Goal: Task Accomplishment & Management: Manage account settings

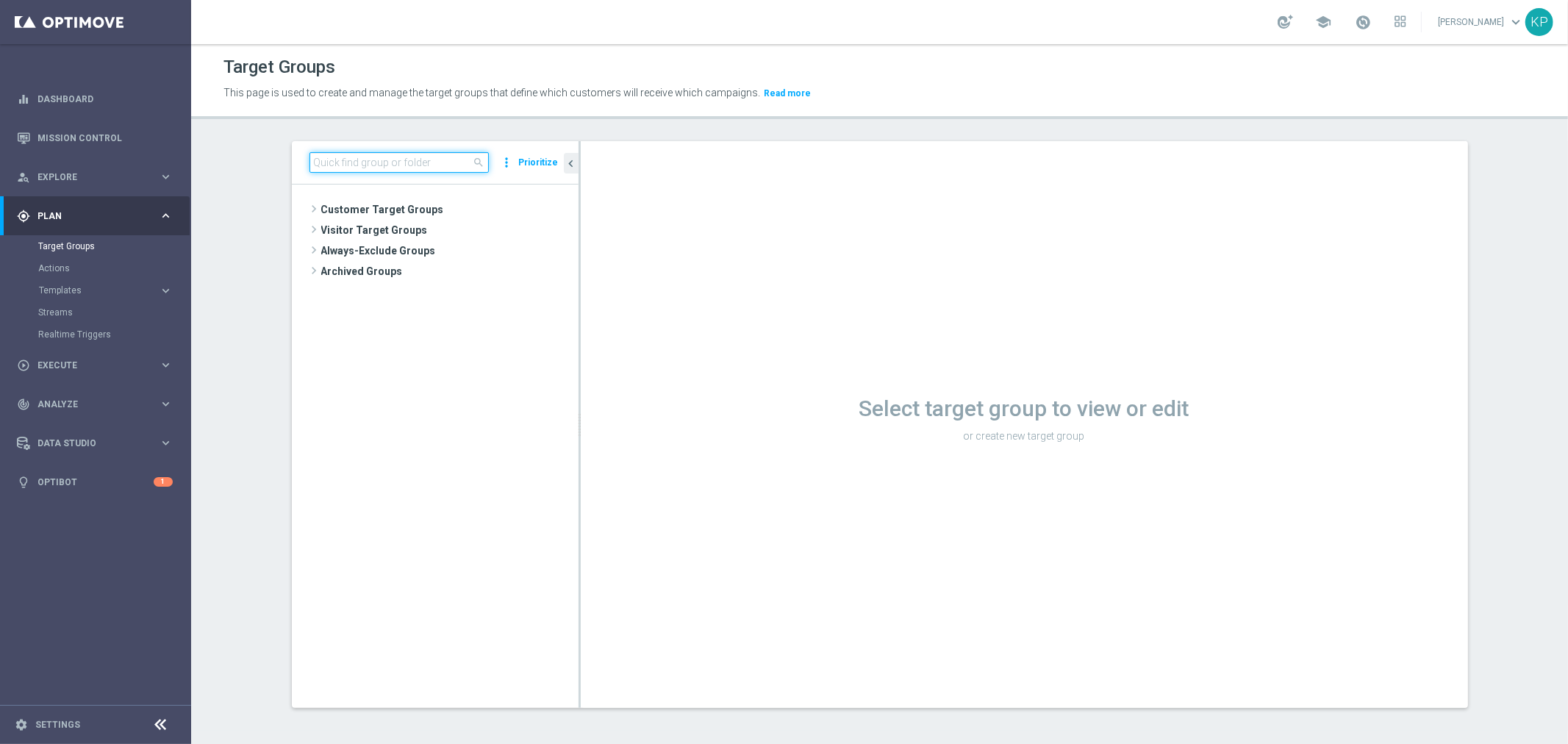
click at [432, 170] on input at bounding box center [399, 162] width 179 height 20
paste input "E_ALL_TARGET_OFFER_1-2DEPO_WO_LIGOWY WEEKEND_031025"
type input "E_ALL_TARGET_OFFER_1-2DEPO_WO_LIGOWY WEEKEND_031025"
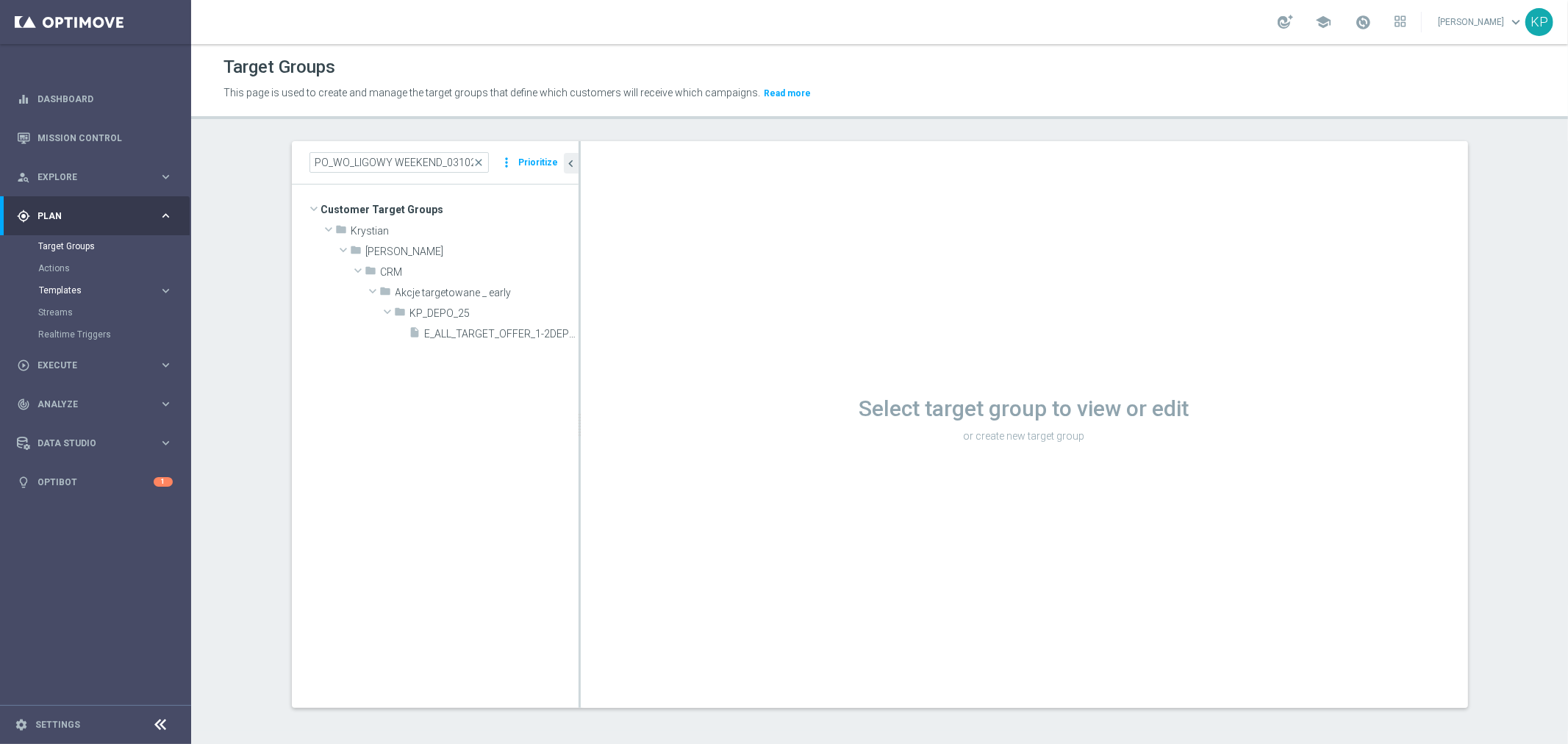
click at [70, 292] on span "Templates" at bounding box center [92, 290] width 105 height 9
click at [73, 315] on link "Optimail" at bounding box center [99, 313] width 107 height 12
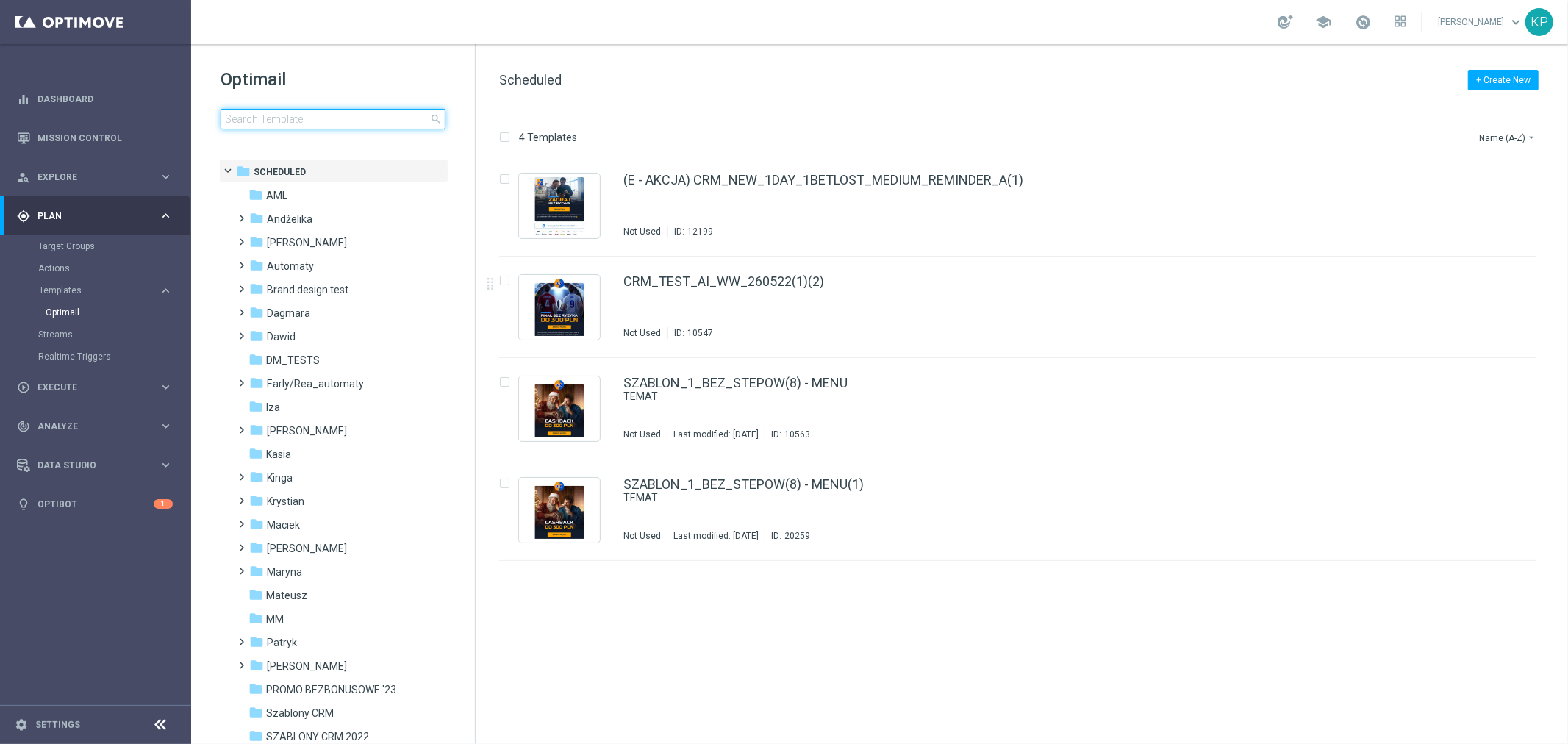
click at [319, 119] on input at bounding box center [332, 119] width 225 height 20
type input "E_ALL_TARGET_OFFER_1-2DEPO_WO_LIGOWY WEEKEND_031025"
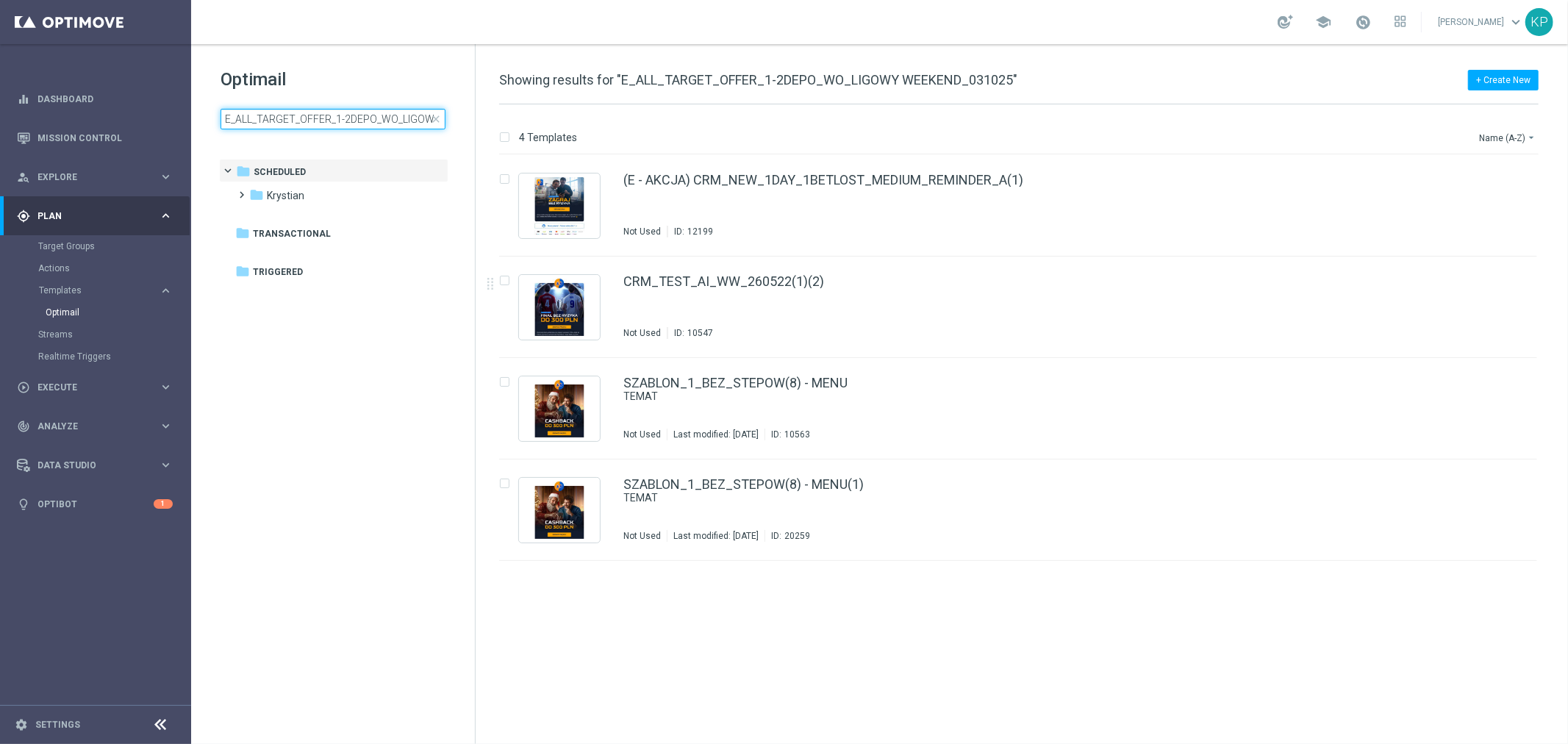
scroll to position [0, 92]
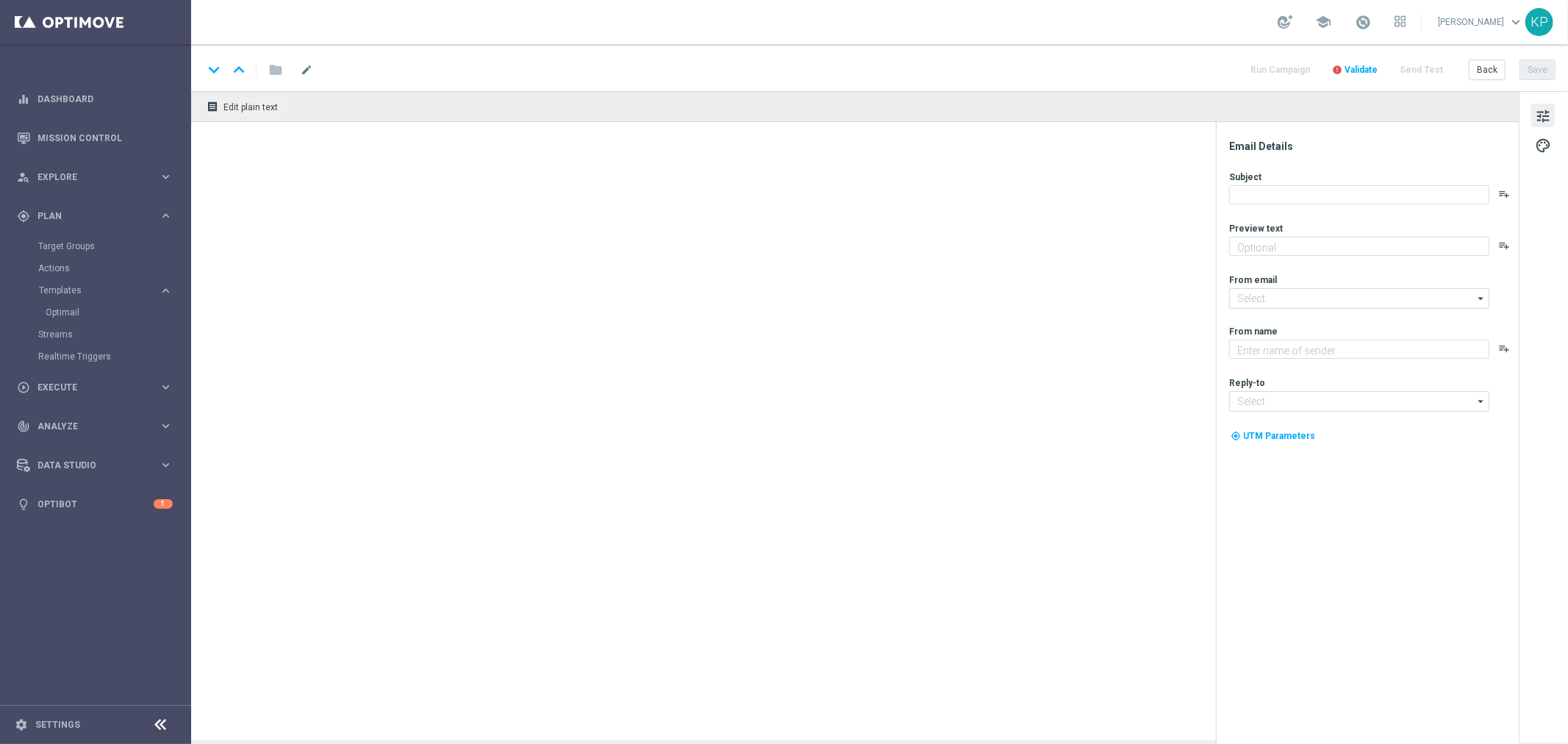
type textarea "Sprawdź ofertę i typuj w STS 👈"
type input "oferta@sts.pl"
type textarea "STS"
type input "kontakt@sts.pl"
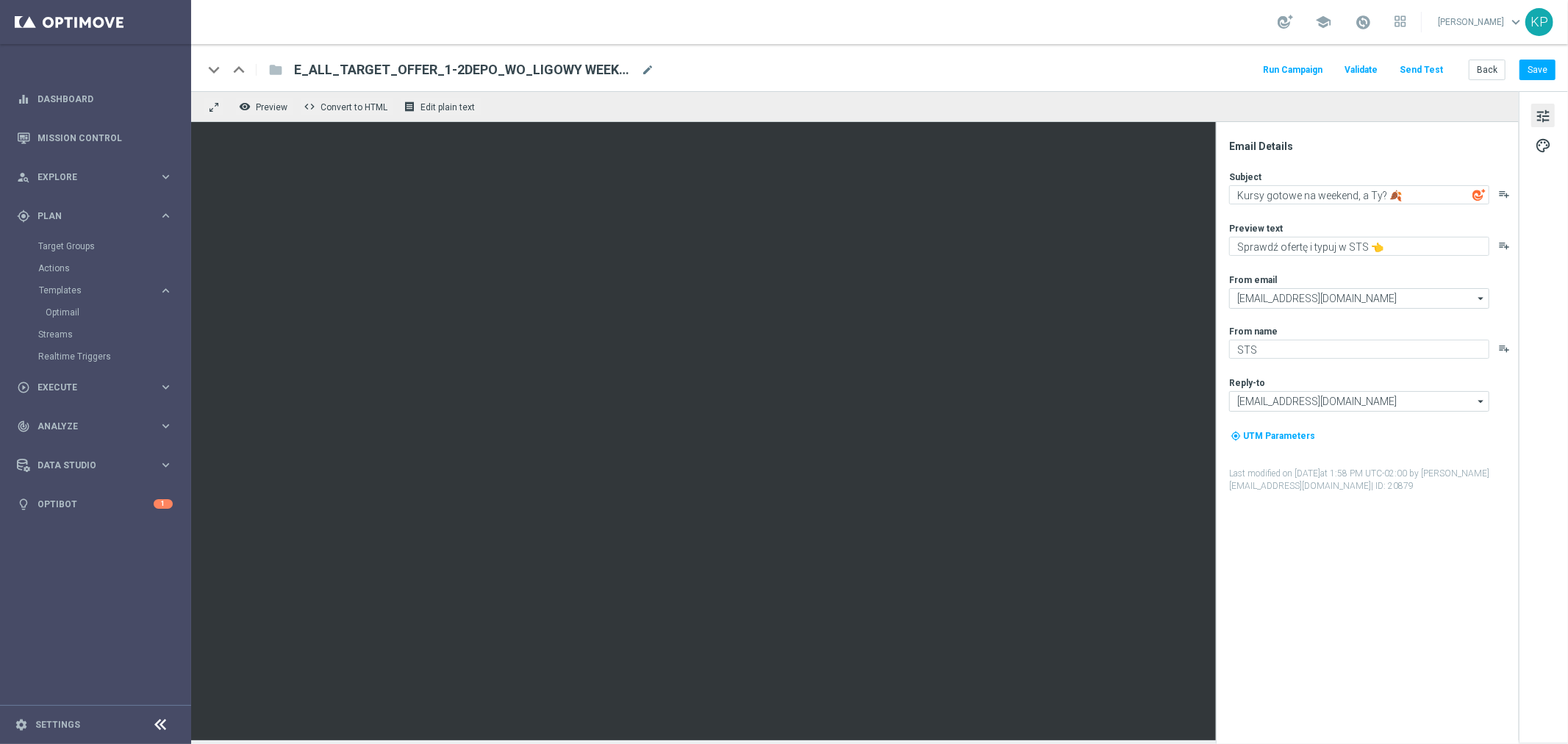
click at [823, 48] on div "keyboard_arrow_down keyboard_arrow_up folder E_ALL_TARGET_OFFER_1-2DEPO_WO_LIGO…" at bounding box center [880, 67] width 1378 height 47
click at [82, 247] on link "Target Groups" at bounding box center [95, 247] width 115 height 12
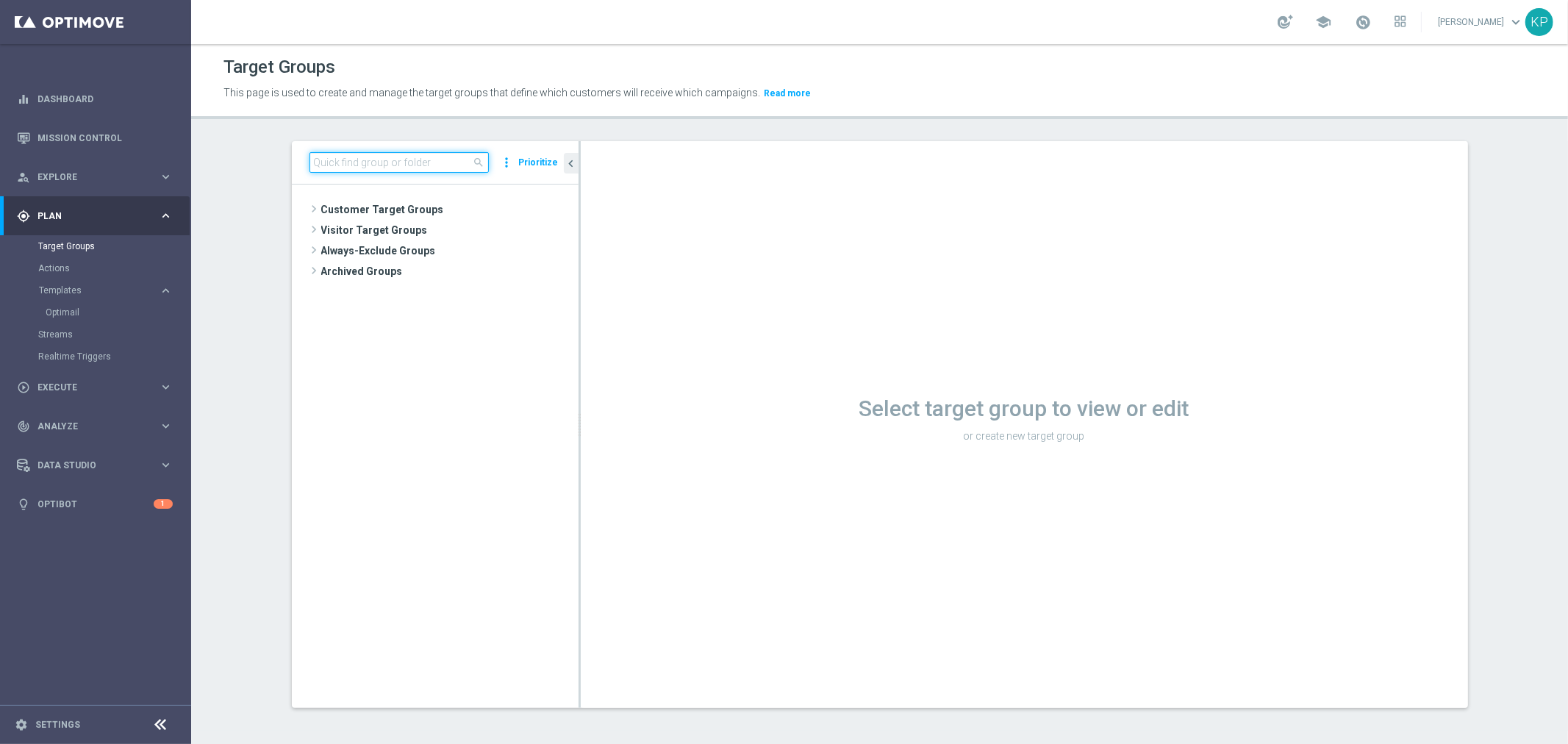
click at [389, 157] on input at bounding box center [399, 162] width 179 height 20
paste input "E_ALL_TARGET_BET_1-3DEPO DO 200PLN_REM_250925"
click at [434, 252] on span "E_ALL_TARGET_BET_1-3DEPO DO 200PLN_REM_250925" at bounding box center [456, 252] width 179 height 13
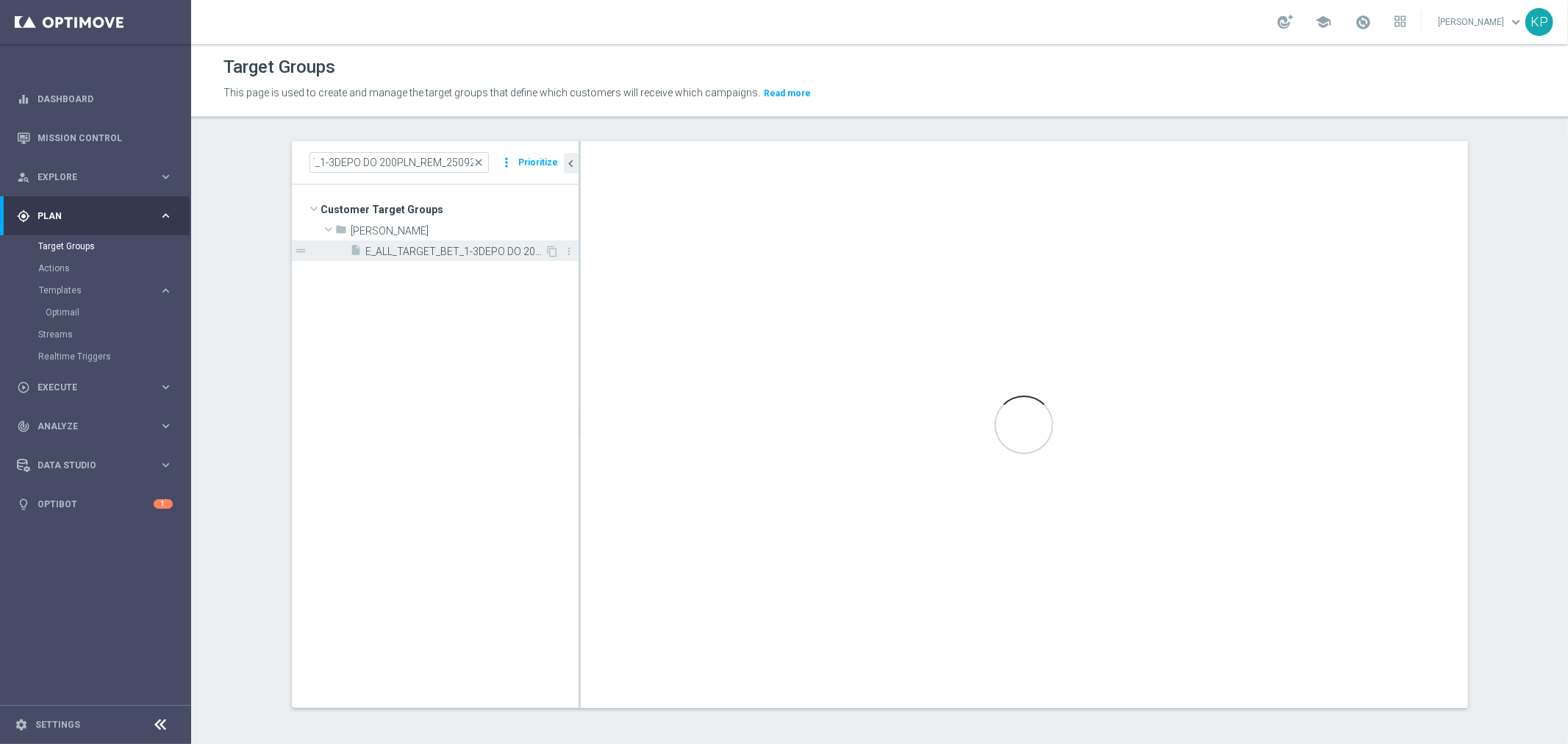
scroll to position [0, 0]
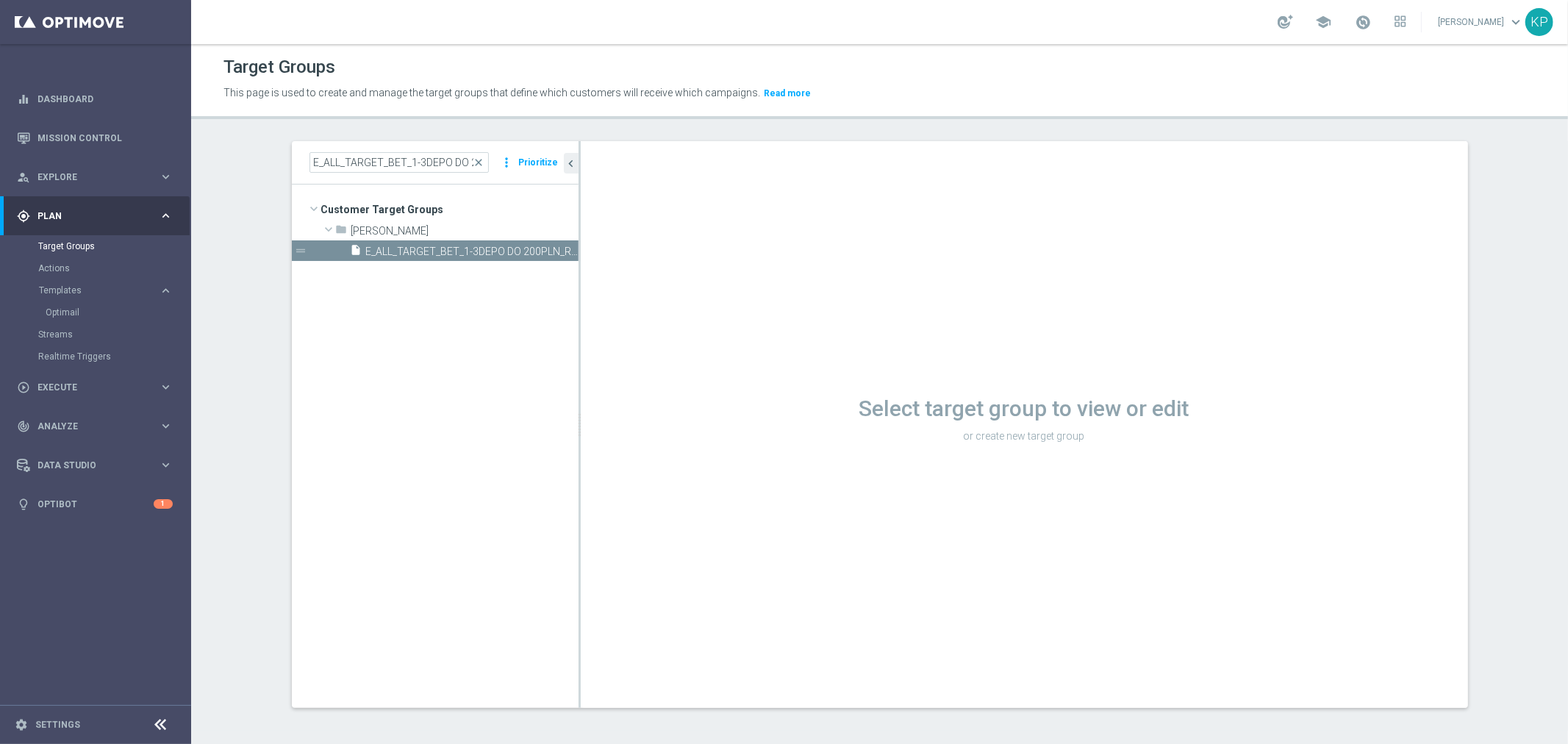
click at [1081, 27] on div "school Krystian Potoczny keyboard_arrow_down KP" at bounding box center [880, 22] width 1378 height 44
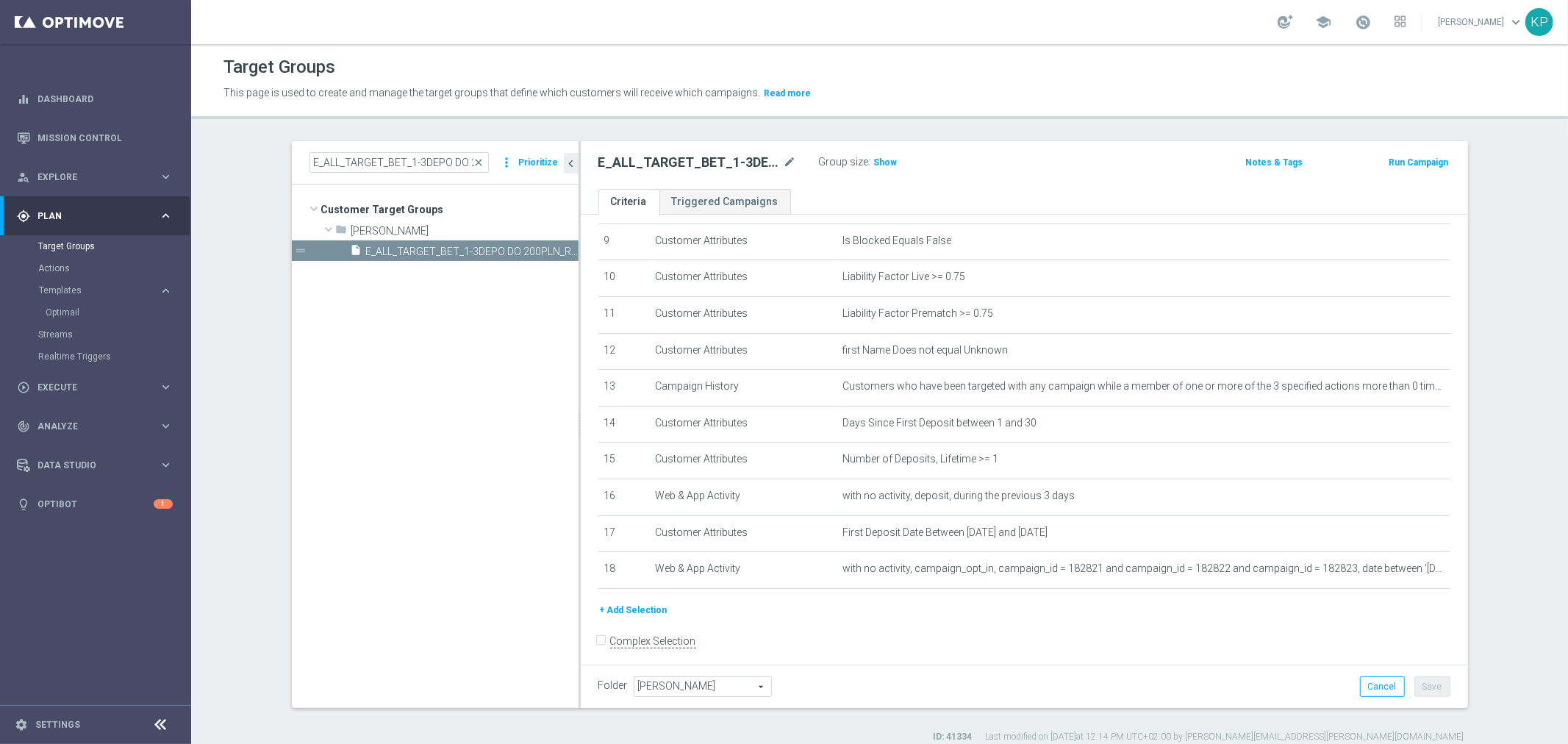
scroll to position [338, 0]
click at [456, 162] on input "E_ALL_TARGET_BET_1-3DEPO DO 200PLN_REM_250925" at bounding box center [399, 162] width 179 height 20
paste input "DEPO_2DEPO WO EXTRA50 AUG25_22"
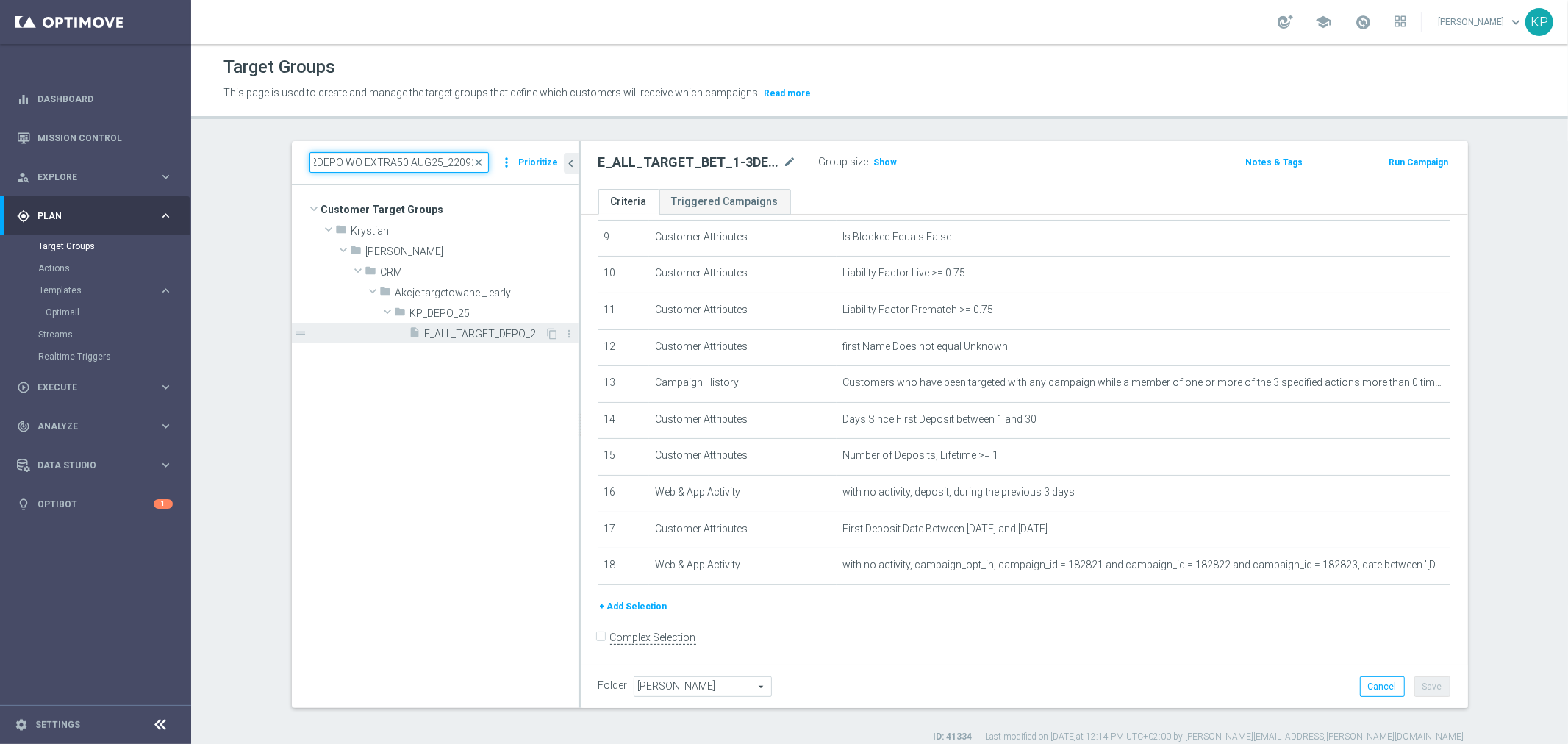
type input "E_ALL_TARGET_DEPO_2DEPO WO EXTRA50 AUG25_220925"
click at [450, 335] on span "E_ALL_TARGET_DEPO_2DEPO WO EXTRA50 AUG25_220925" at bounding box center [486, 334] width 121 height 13
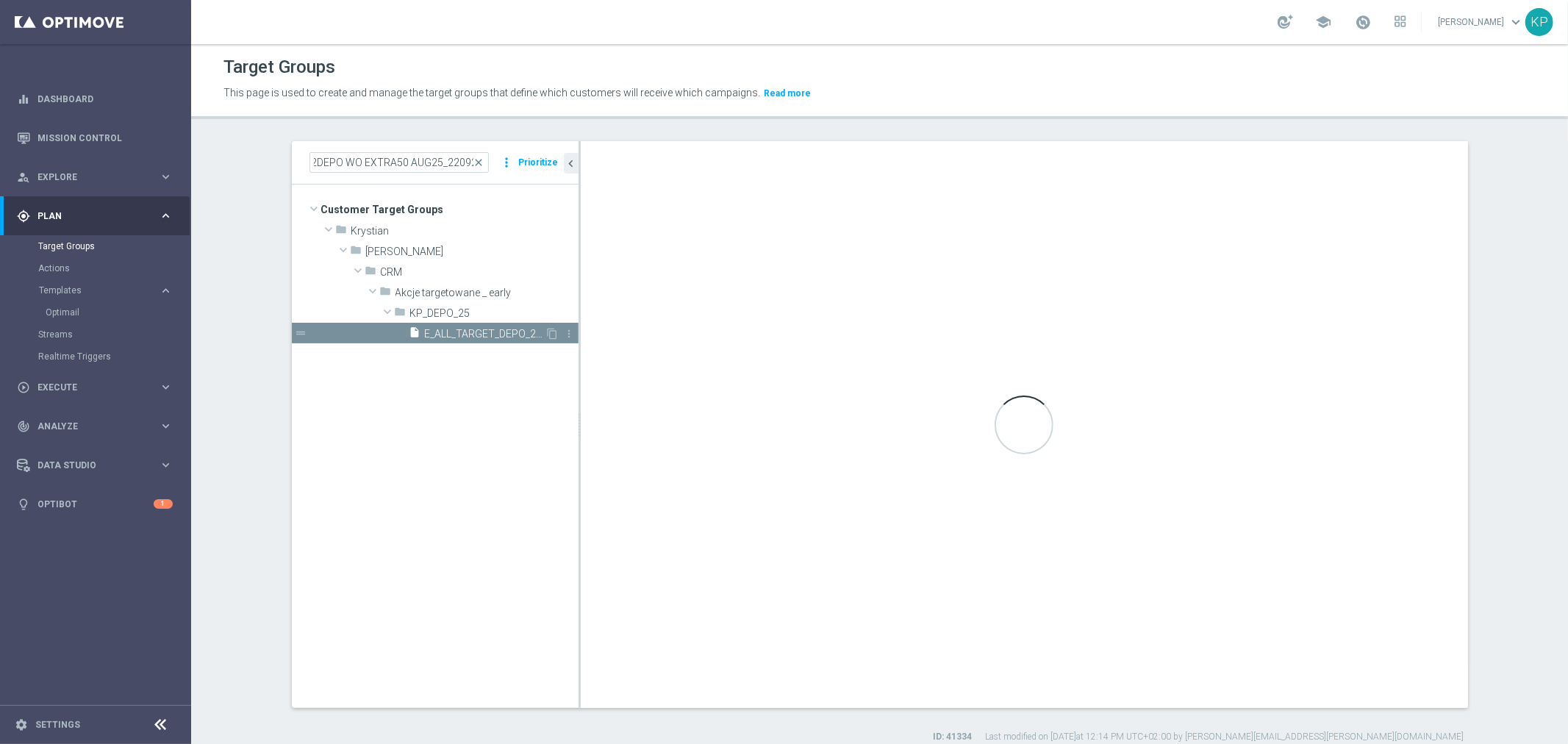
scroll to position [0, 0]
checkbox input "true"
type input "KP_DEPO_25"
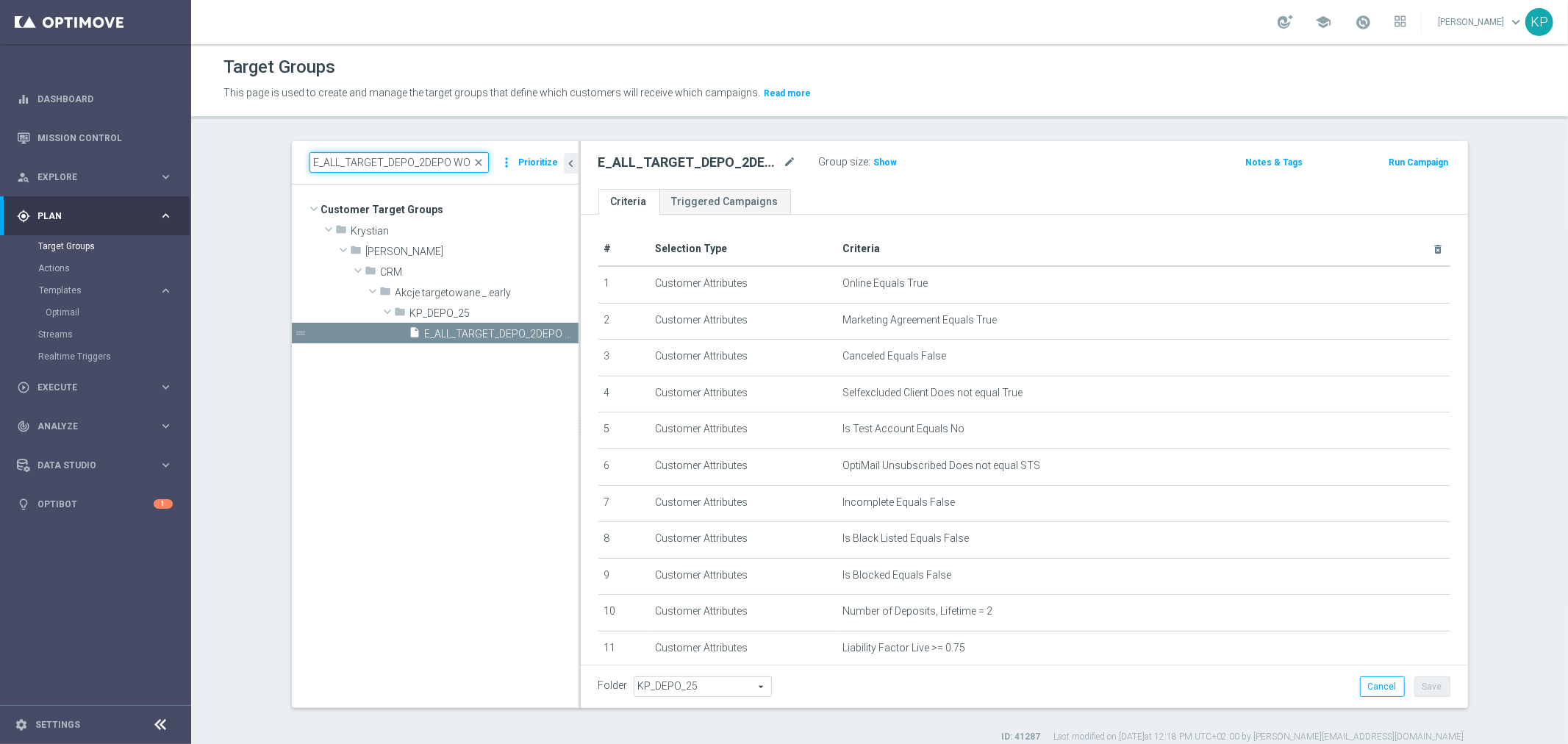
click at [357, 162] on input "E_ALL_TARGET_DEPO_2DEPO WO EXTRA50 AUG25_220925" at bounding box center [399, 162] width 179 height 20
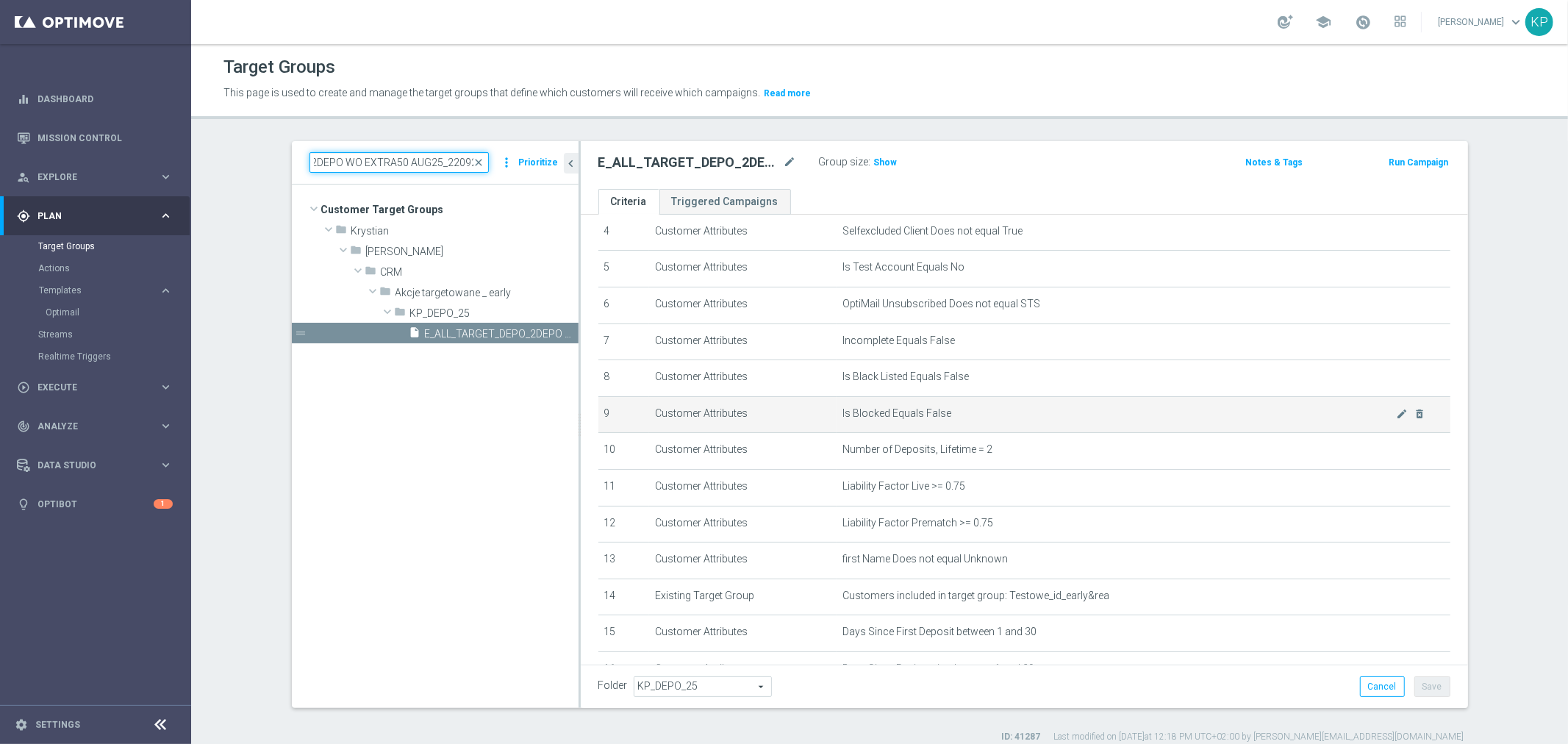
scroll to position [163, 0]
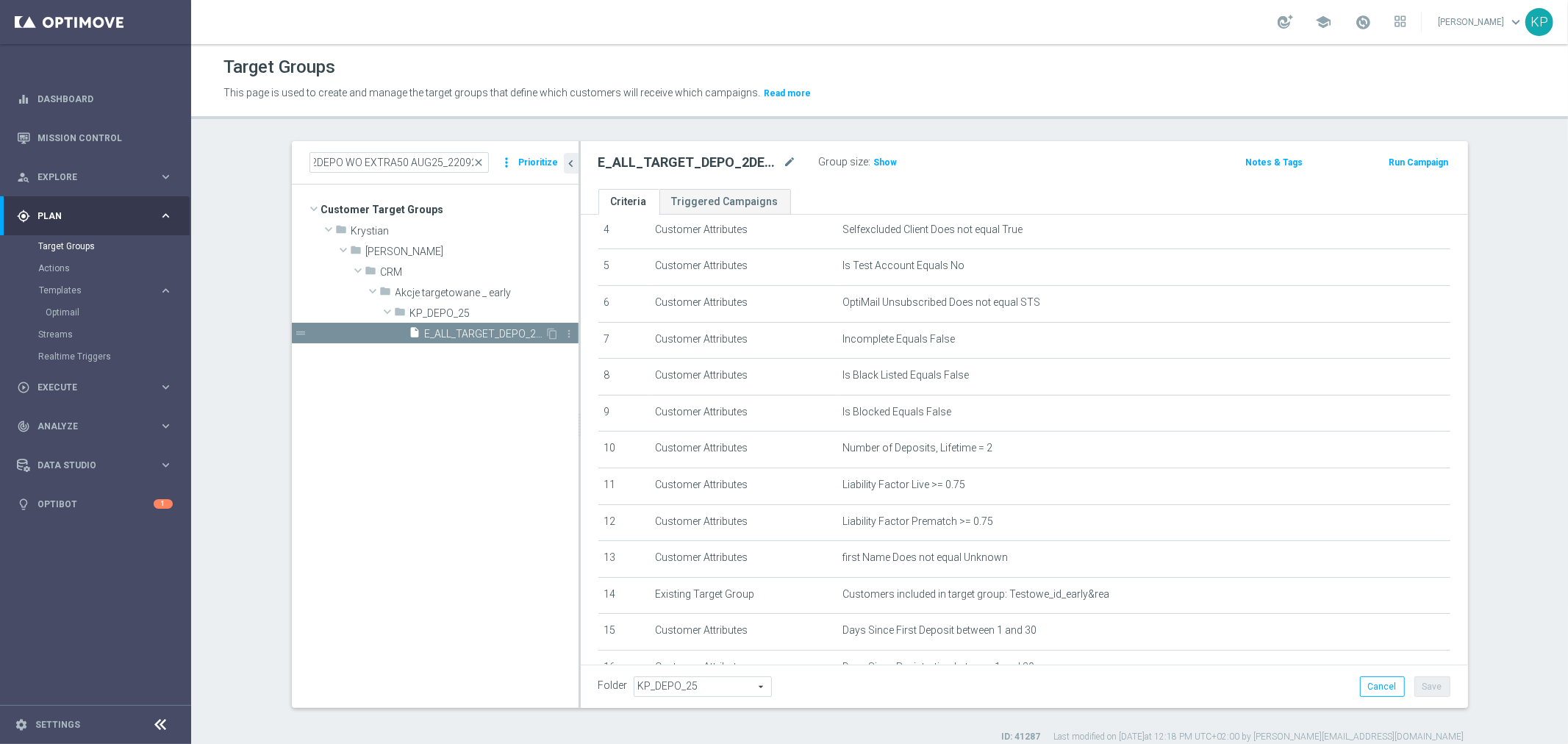
click at [475, 334] on span "E_ALL_TARGET_DEPO_2DEPO WO EXTRA50 AUG25_220925" at bounding box center [486, 334] width 121 height 13
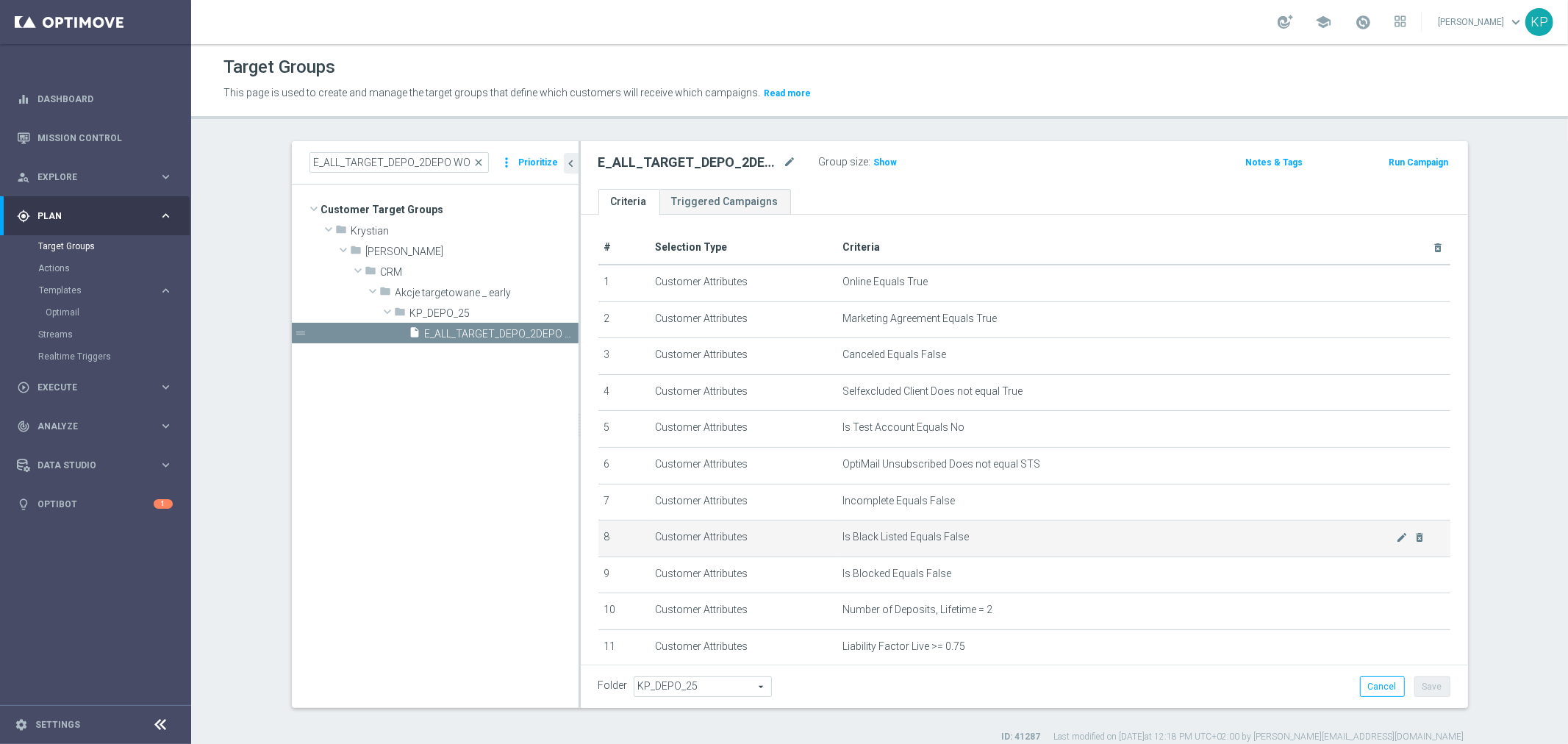
scroll to position [0, 0]
click at [447, 145] on div "E_ALL_TARGET_DEPO_2DEPO WO EXTRA50 AUG25_220925 close more_vert Prioritize" at bounding box center [435, 162] width 287 height 43
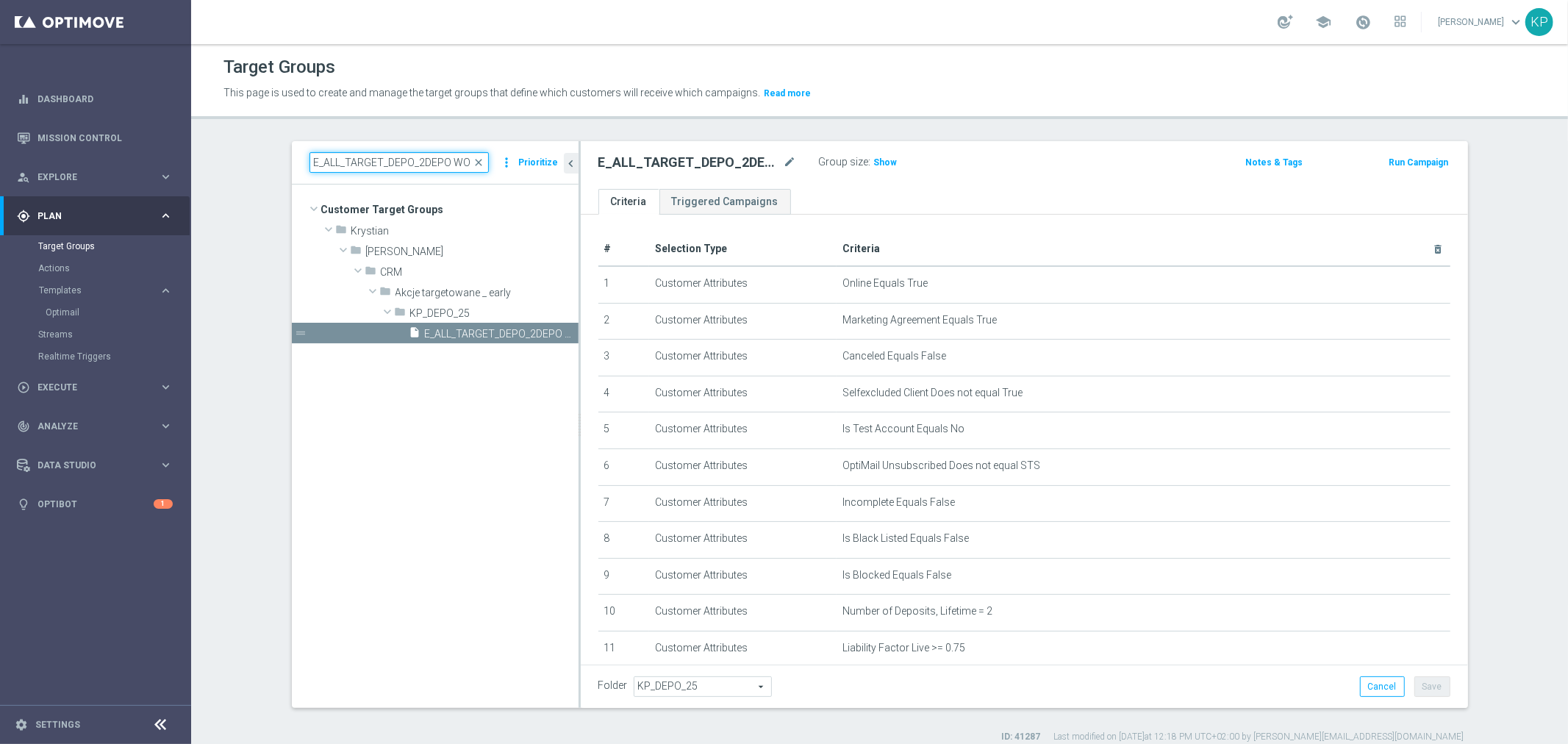
click at [432, 155] on input "E_ALL_TARGET_DEPO_2DEPO WO EXTRA50 AUG25_220925" at bounding box center [399, 162] width 179 height 20
paste input "BET_1-3DEPO DO 200PLN_REM_25"
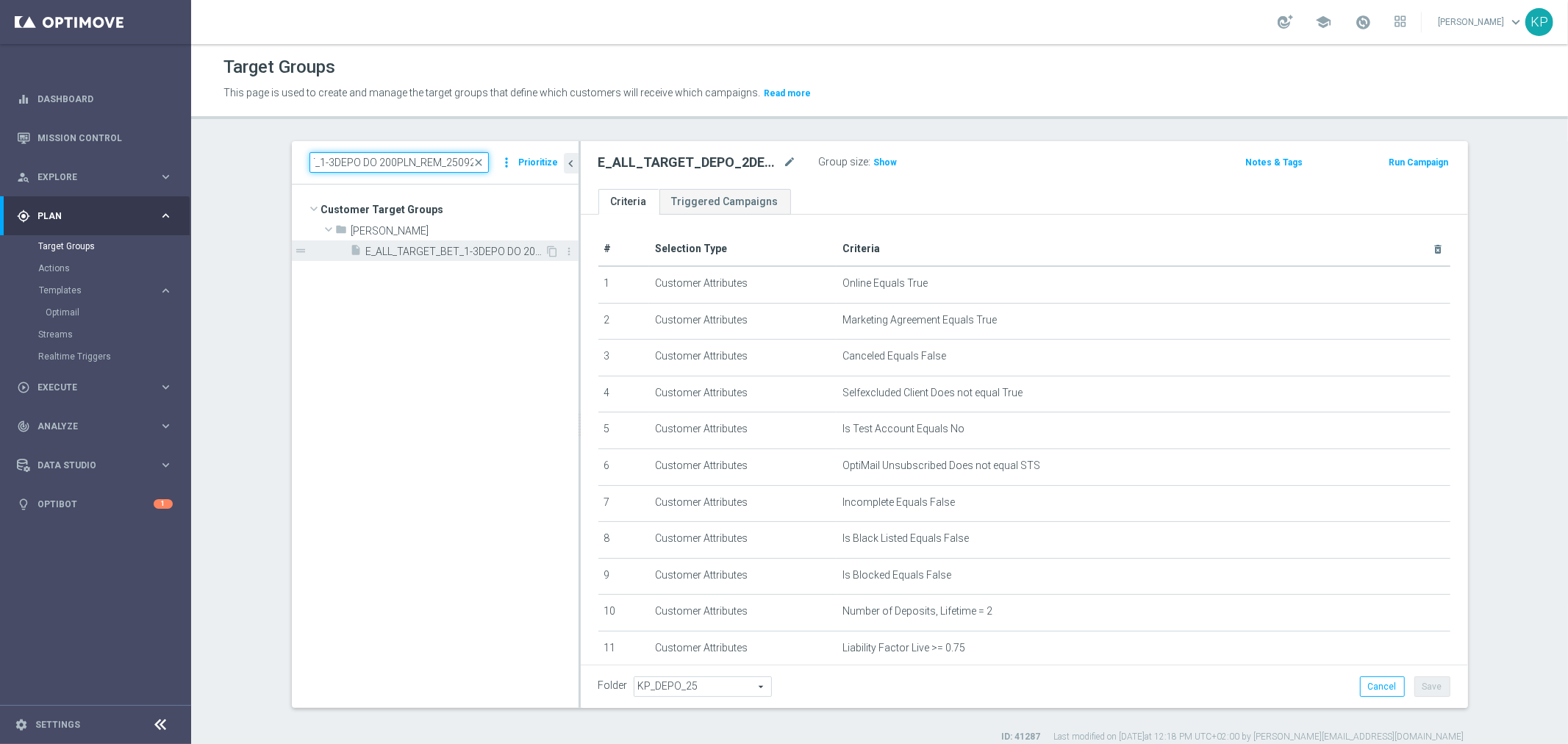
type input "E_ALL_TARGET_BET_1-3DEPO DO 200PLN_REM_250925"
click at [447, 258] on span "E_ALL_TARGET_BET_1-3DEPO DO 200PLN_REM_250925" at bounding box center [456, 252] width 179 height 13
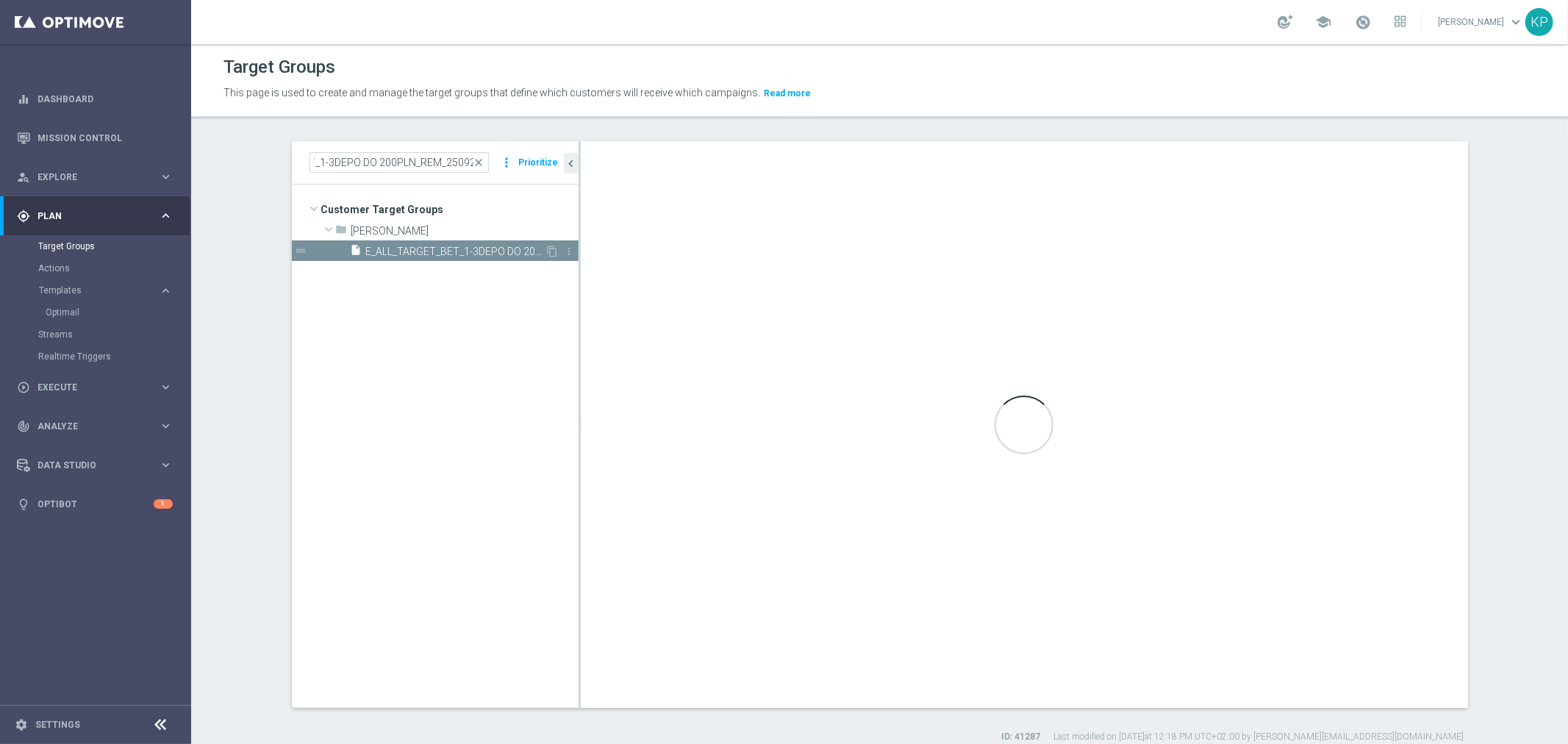
scroll to position [0, 0]
checkbox input "false"
type input "[PERSON_NAME]"
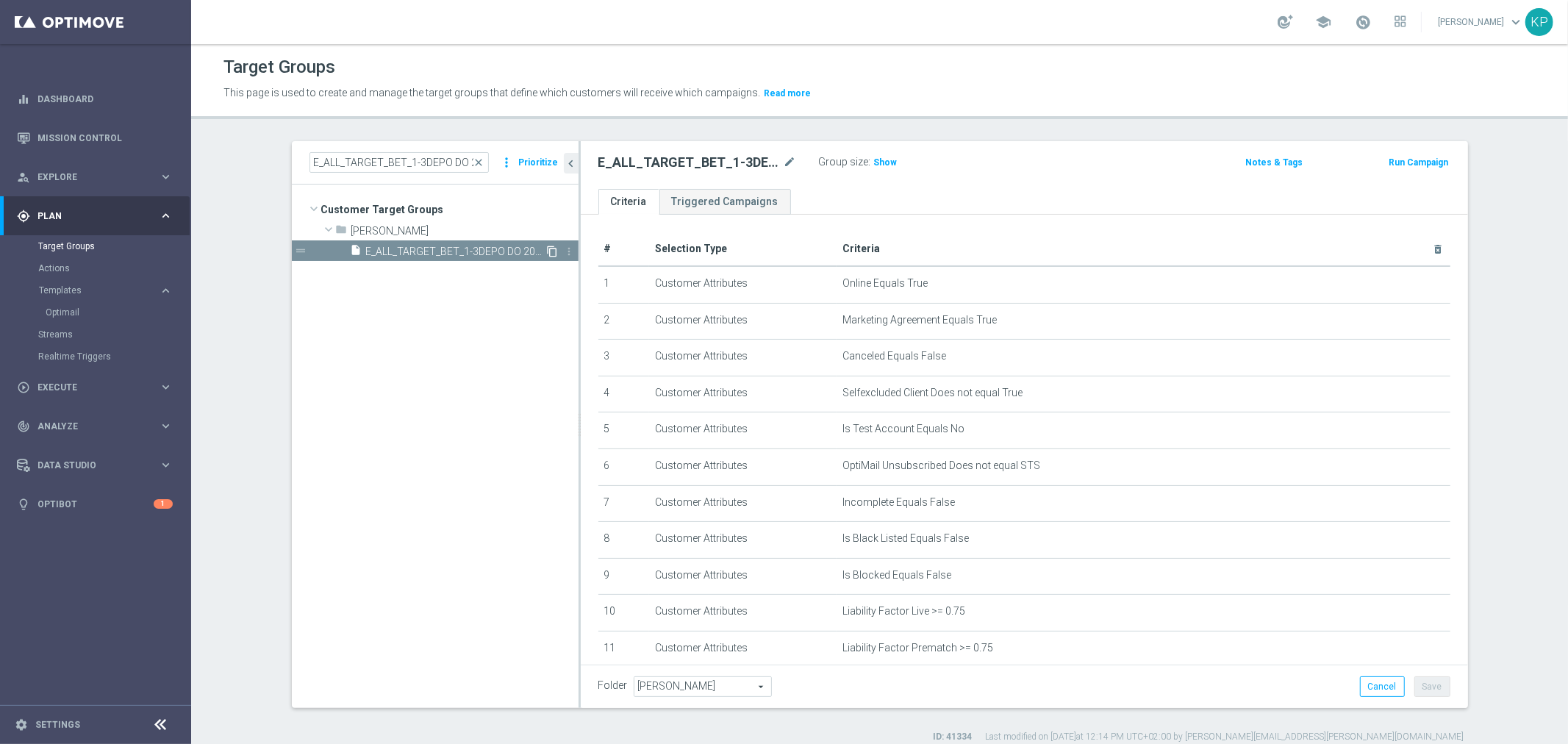
click at [547, 250] on icon "content_copy" at bounding box center [553, 252] width 12 height 12
click at [790, 160] on icon "mode_edit" at bounding box center [791, 162] width 14 height 18
click at [724, 172] on input "Copy of E_ALL_TARGET_BET_1-3DEPO DO 200PLN_REM_250925" at bounding box center [697, 164] width 198 height 20
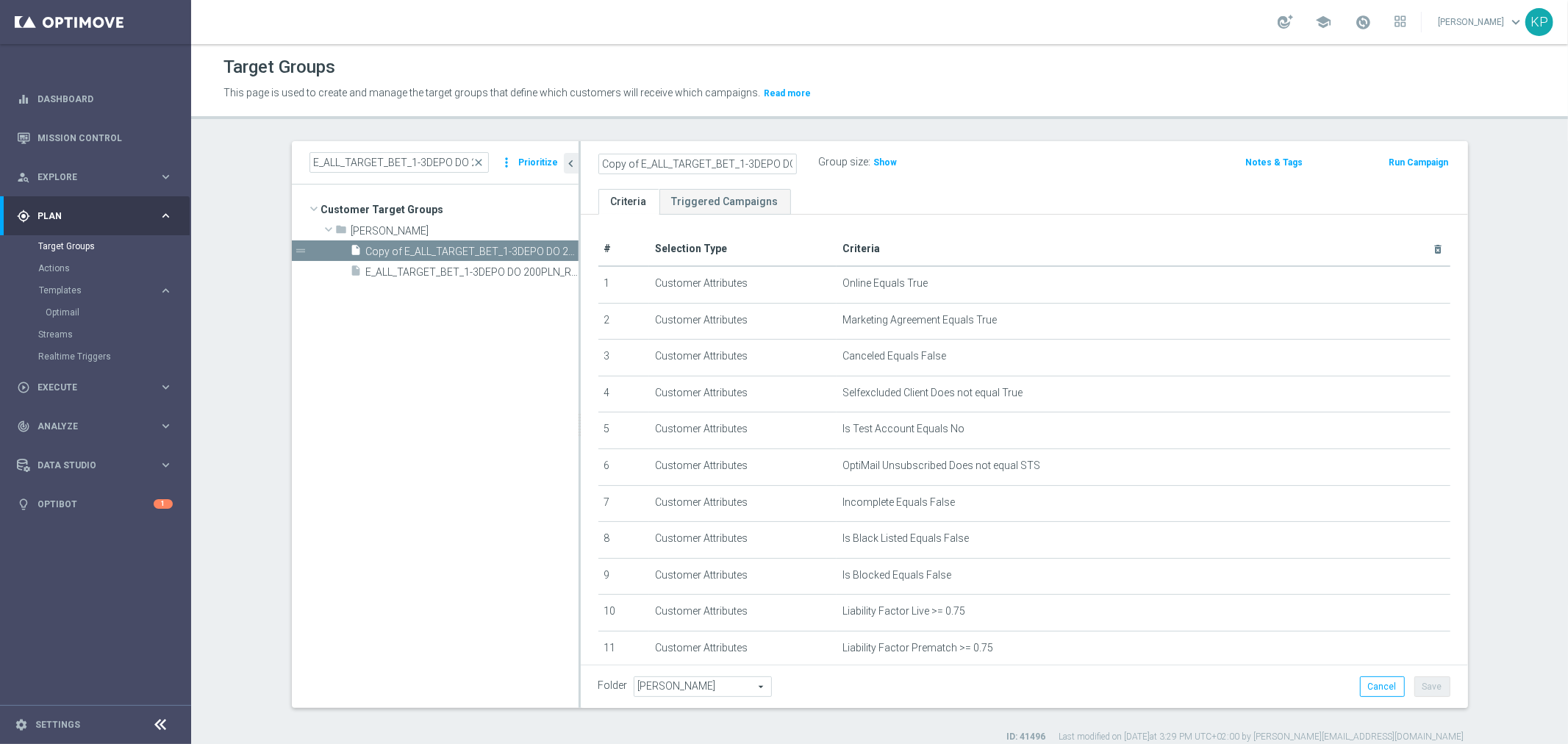
drag, startPoint x: 722, startPoint y: 169, endPoint x: 582, endPoint y: 169, distance: 140.0
click at [588, 169] on div "Copy of E_ALL_TARGET_BET_1-3DEPO DO 200PLN_REM_250925" at bounding box center [697, 164] width 220 height 20
click at [649, 169] on input "Copy of E_ALL_TARGET_BET_1-3DEPO DO 200PLN_REM_250925" at bounding box center [697, 164] width 198 height 20
drag, startPoint x: 635, startPoint y: 163, endPoint x: 486, endPoint y: 162, distance: 149.0
click at [486, 162] on as-split "E_ALL_TARGET_BET_1-3DEPO DO 200PLN_REM_250925 close more_vert Prioritize Custom…" at bounding box center [879, 424] width 1176 height 567
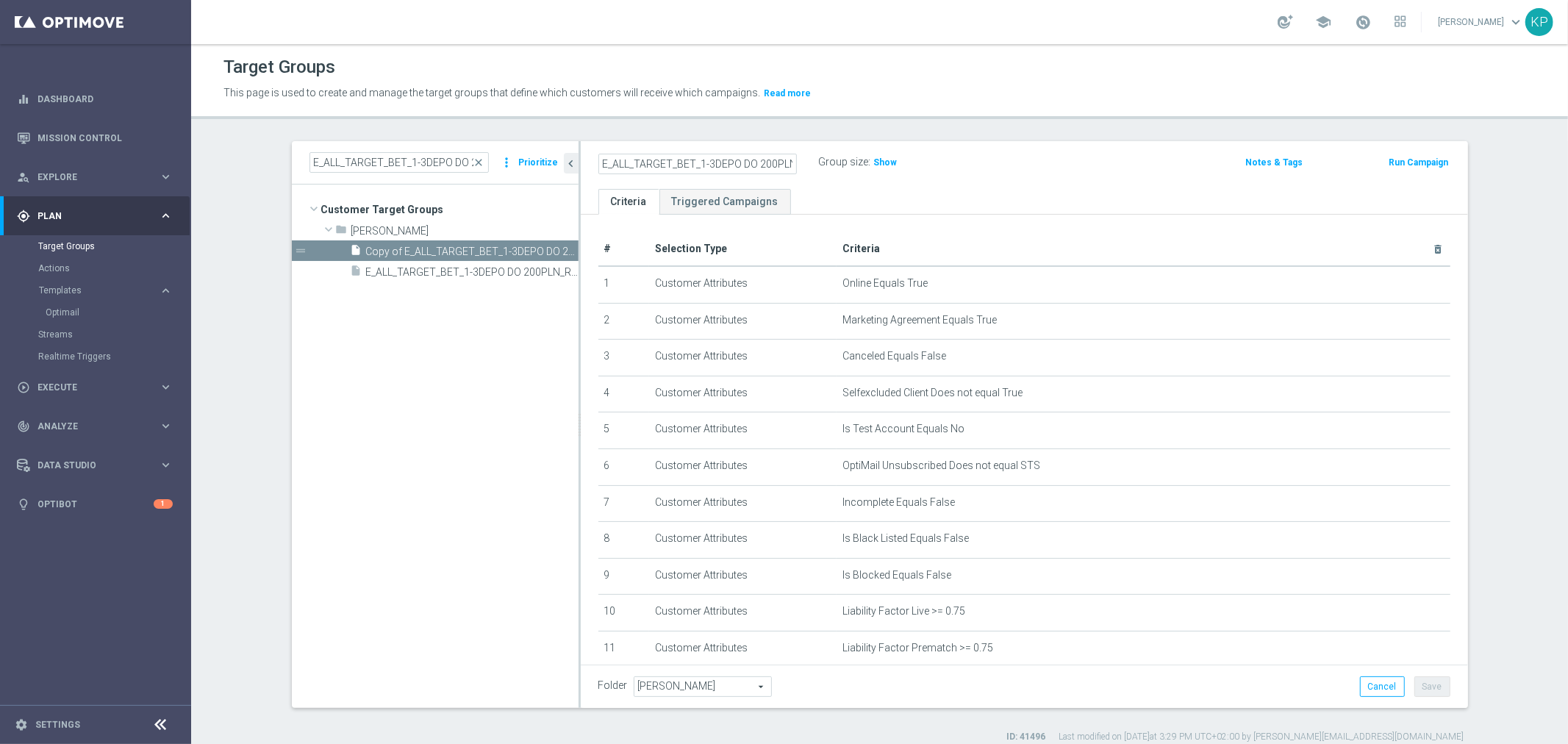
click at [704, 166] on input "E_ALL_TARGET_BET_1-3DEPO DO 200PLN_REM_250925" at bounding box center [697, 164] width 198 height 20
drag, startPoint x: 721, startPoint y: 165, endPoint x: 824, endPoint y: 165, distance: 103.0
click at [824, 165] on div "E_ALL_TARGET_BET_1-2DEPO DO 200PLN_REM_250925 Group size : Show" at bounding box center [879, 163] width 583 height 22
click at [722, 163] on input "E_ALL_TARGET_BET_1-2DEPO DO 200PLN_REM_250925" at bounding box center [697, 164] width 198 height 20
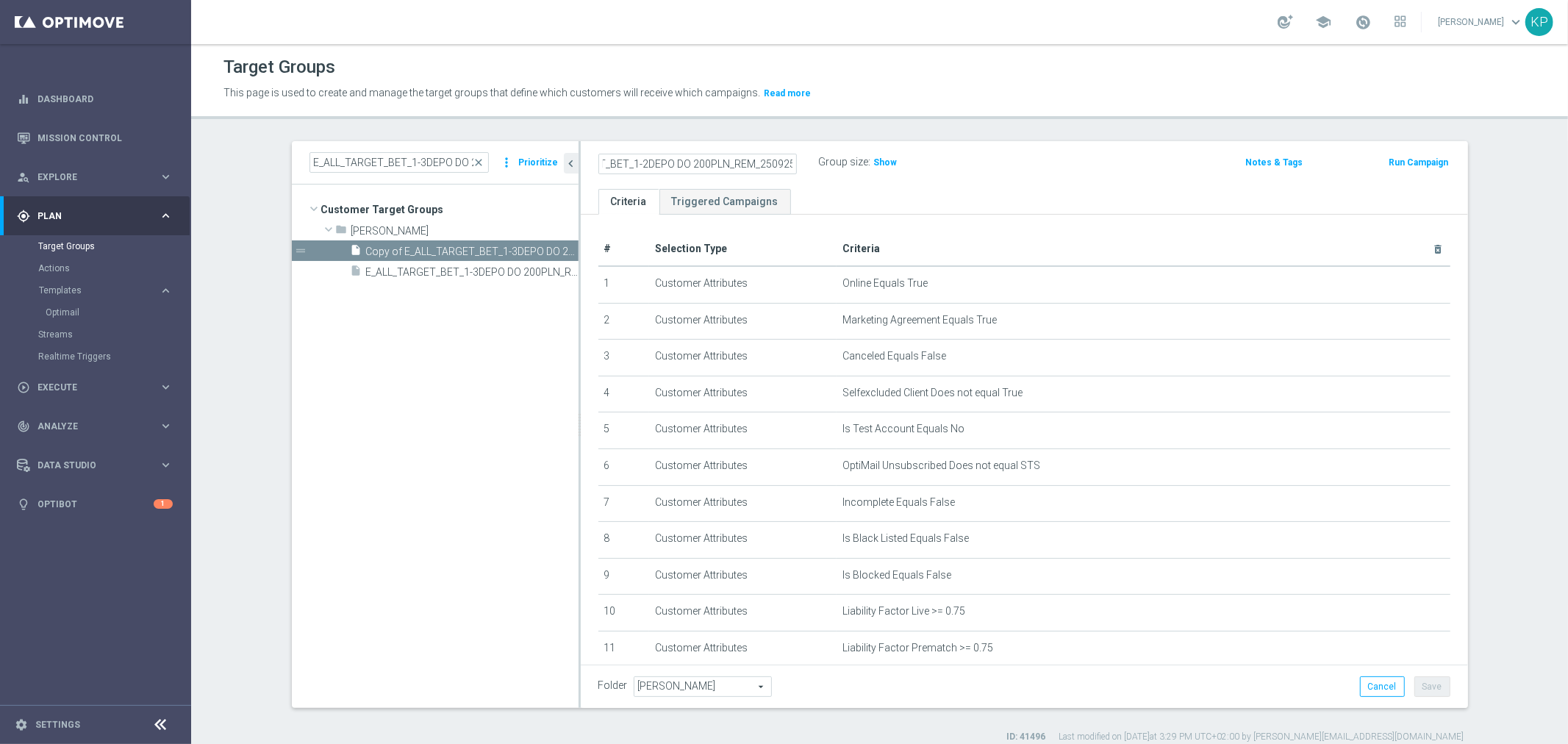
drag, startPoint x: 721, startPoint y: 164, endPoint x: 671, endPoint y: 166, distance: 50.0
click at [671, 166] on input "E_ALL_TARGET_BET_1-2DEPO DO 200PLN_REM_250925" at bounding box center [697, 164] width 198 height 20
drag, startPoint x: 648, startPoint y: 161, endPoint x: 868, endPoint y: 153, distance: 220.1
click at [868, 153] on div "E_ALL_TARGET_BET_1-2DEPO CASHBACK_REM_041025 Group size : Show" at bounding box center [879, 163] width 583 height 22
click at [721, 168] on input "E_ALL_TARGET_BET_1-2DEPO CASHBACK_REM_041025" at bounding box center [697, 164] width 198 height 20
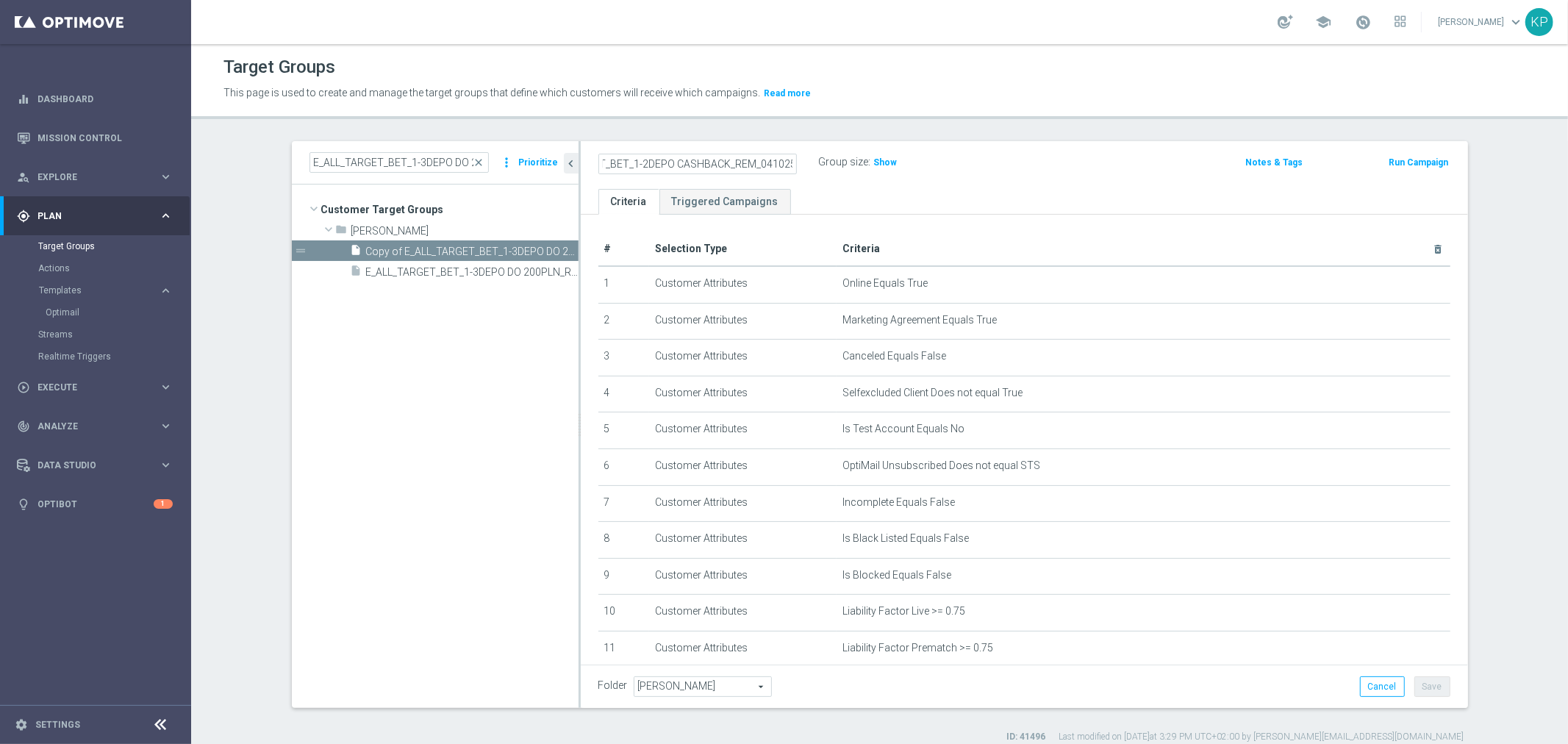
scroll to position [0, 0]
drag, startPoint x: 721, startPoint y: 165, endPoint x: 555, endPoint y: 152, distance: 166.5
click at [555, 152] on as-split "E_ALL_TARGET_BET_1-3DEPO DO 200PLN_REM_250925 close more_vert Prioritize Custom…" at bounding box center [879, 424] width 1176 height 567
type input "E_ALL_TARGET_BET_1-2DEPO CASHBACK_REM_041025"
click at [787, 145] on div "E_ALL_TARGET_BET_1-2DEPO CASHBACK_REM_041025 Group size : Show Notes & Tags Run…" at bounding box center [1025, 165] width 888 height 48
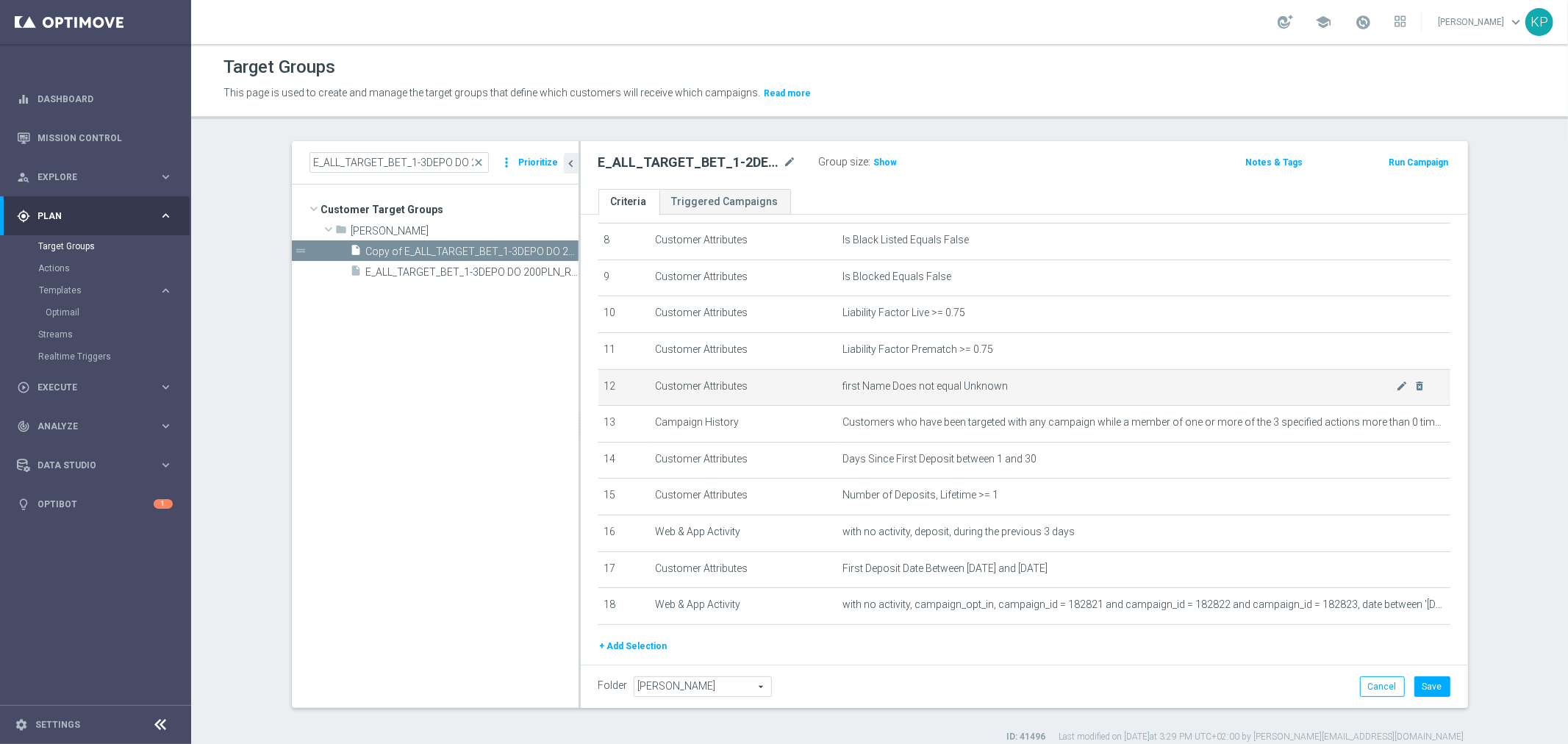
scroll to position [327, 0]
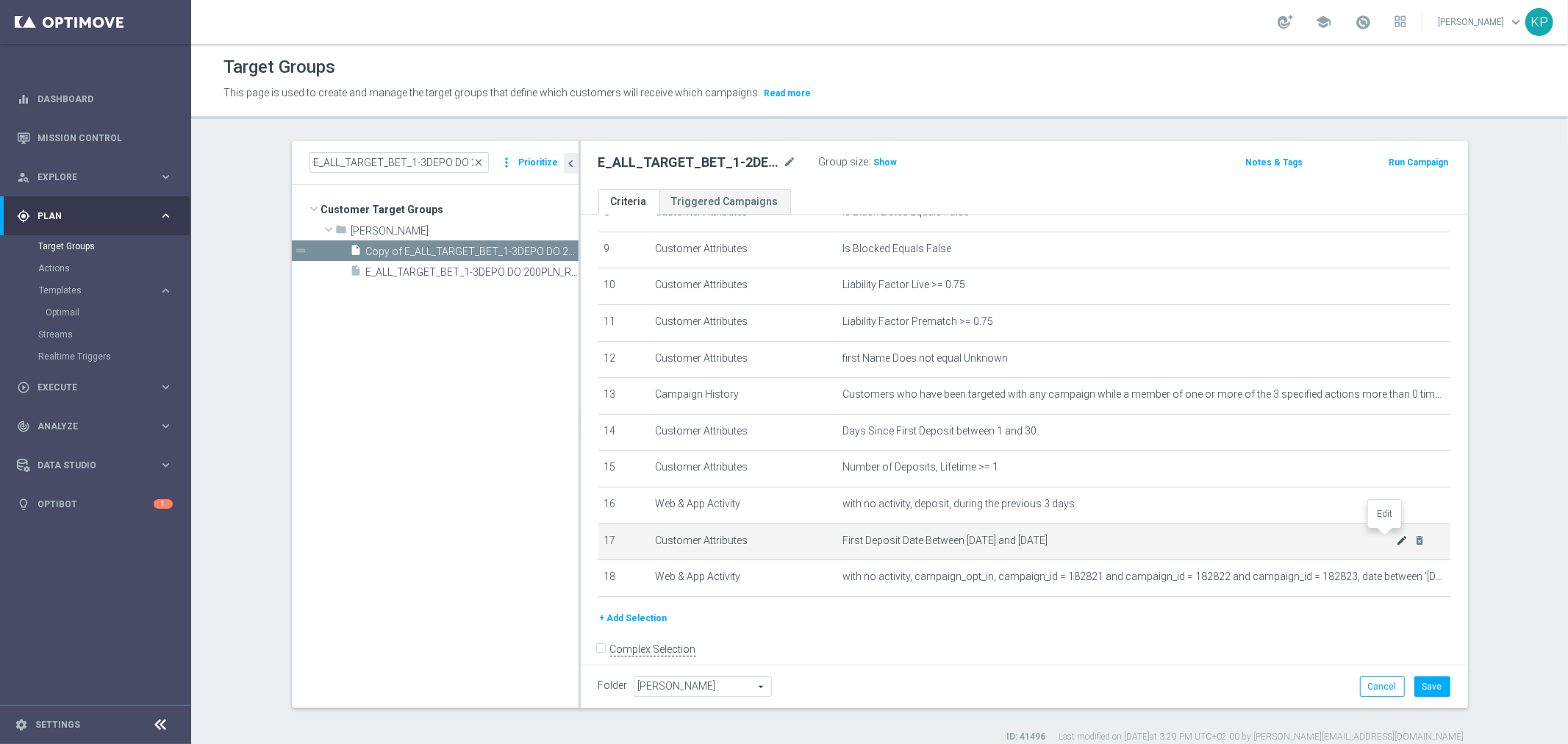
click at [1396, 535] on icon "mode_edit" at bounding box center [1402, 541] width 12 height 12
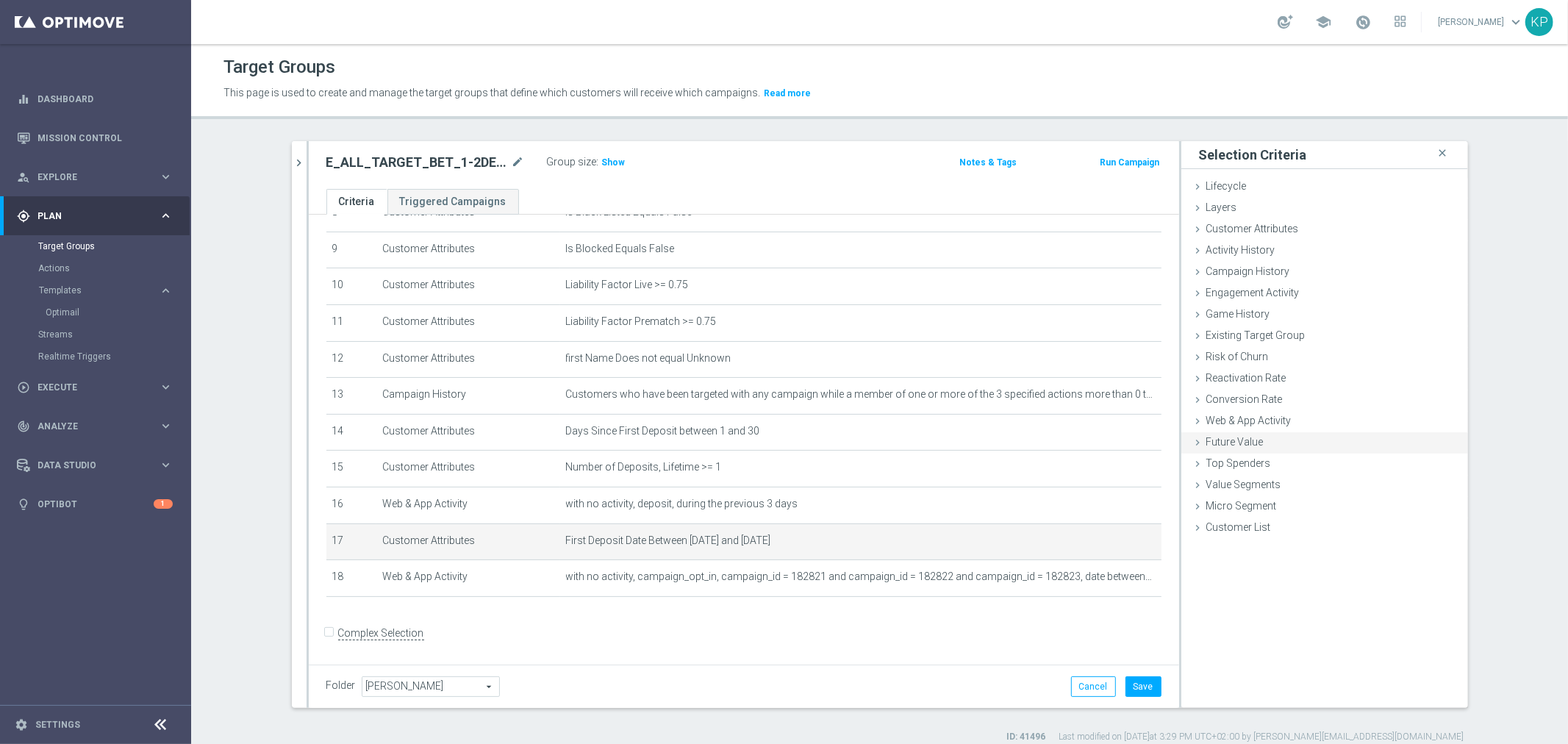
scroll to position [321, 0]
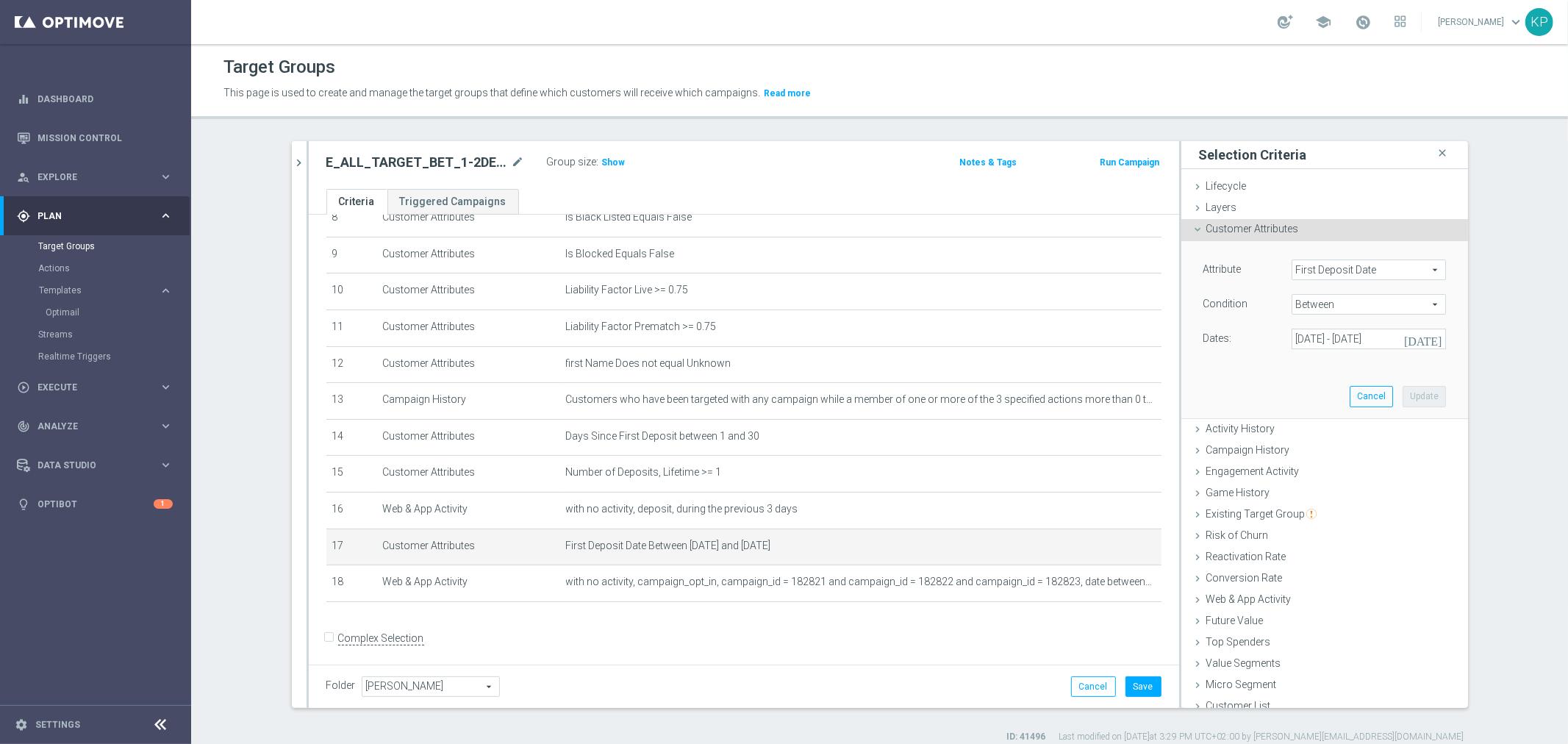
click at [1332, 299] on span "Between" at bounding box center [1369, 304] width 153 height 19
click at [1281, 299] on div "Between Between arrow_drop_down search After Before Between Does not equal Equa…" at bounding box center [1369, 304] width 177 height 20
click at [1354, 329] on input "24 Aug 2025 - 31 Aug 2025" at bounding box center [1369, 339] width 155 height 20
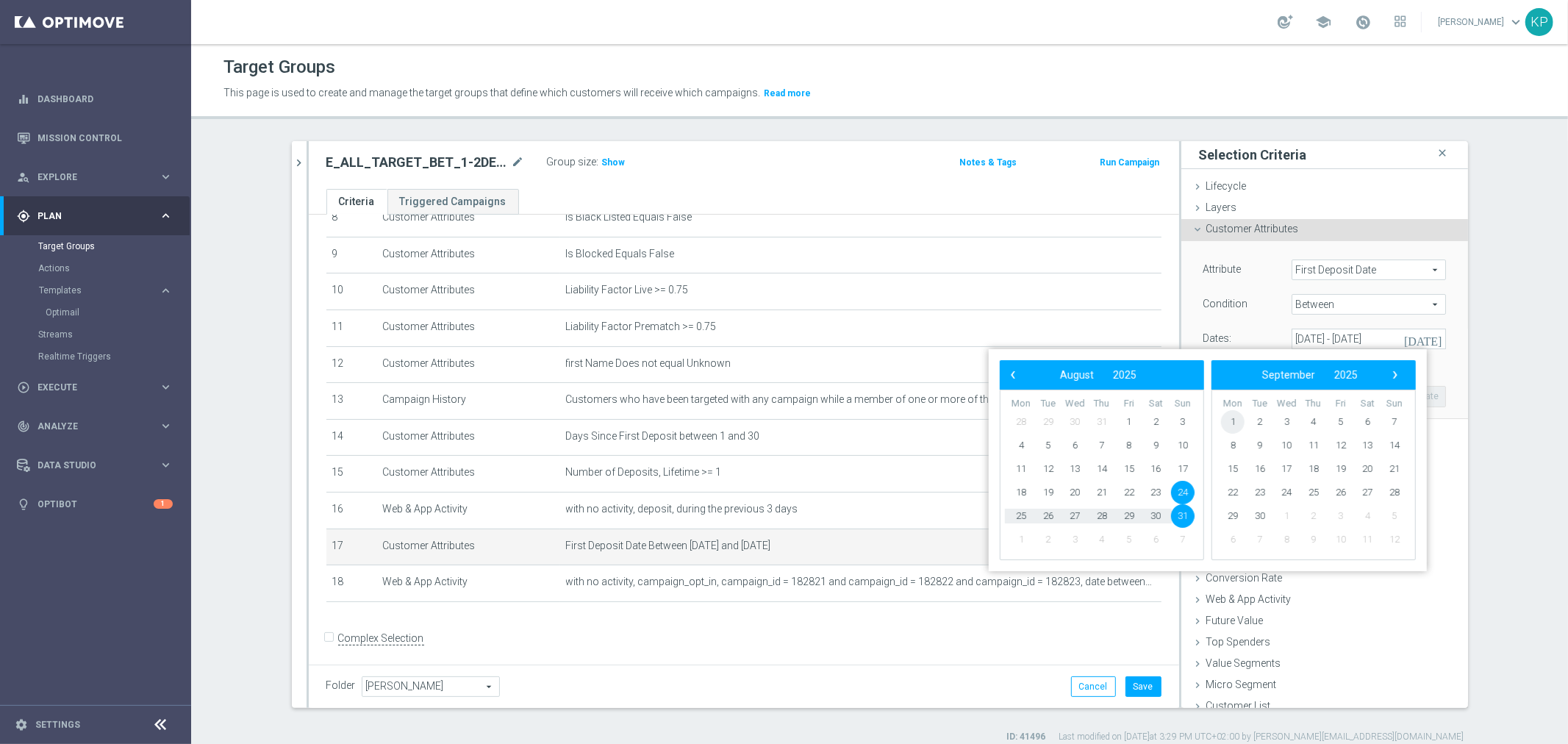
click at [1238, 417] on span "1" at bounding box center [1233, 422] width 24 height 24
click at [1182, 417] on span "7" at bounding box center [1183, 422] width 24 height 24
type input "01 Sep 2025 - 07 Sep 2025"
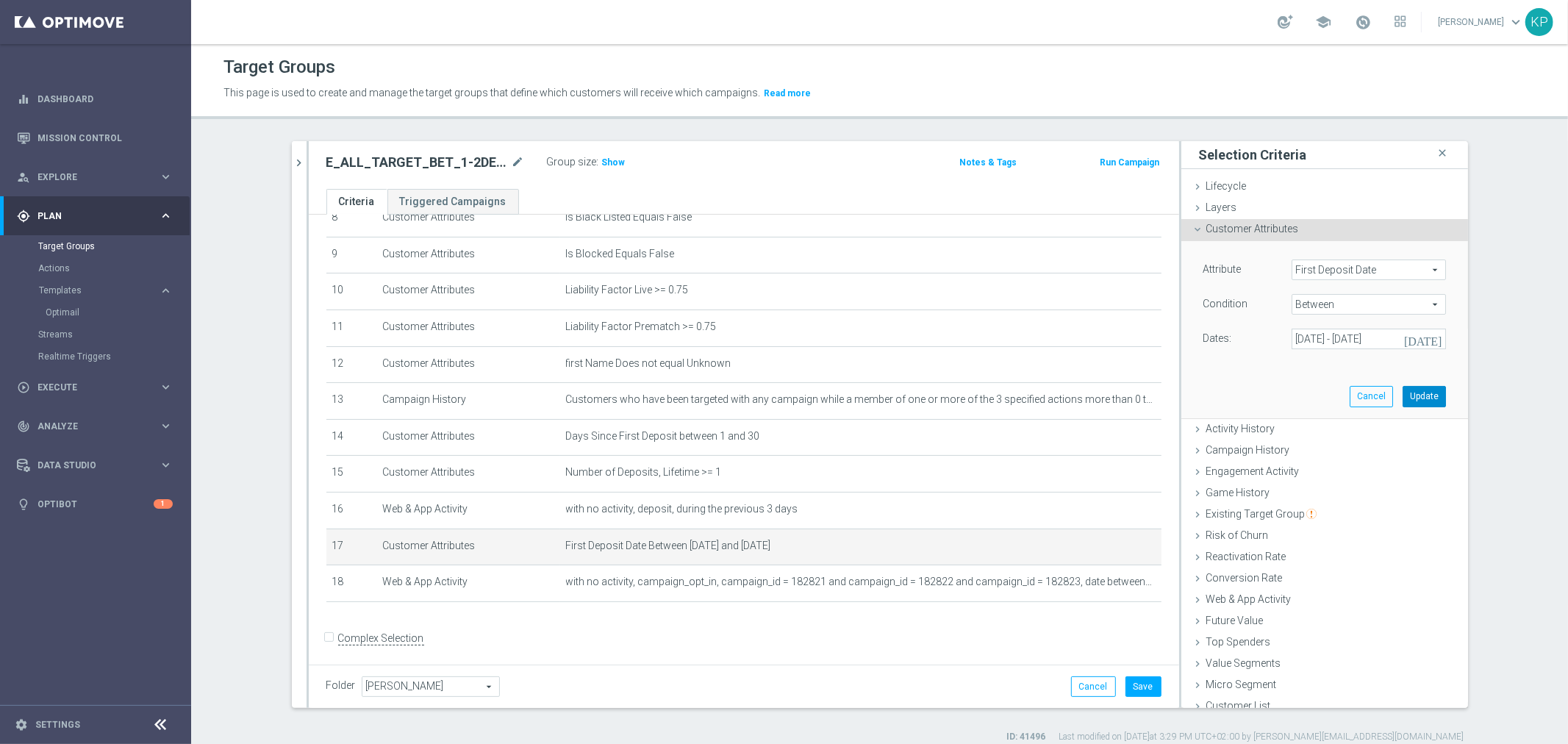
click at [1405, 394] on button "Update" at bounding box center [1424, 396] width 43 height 20
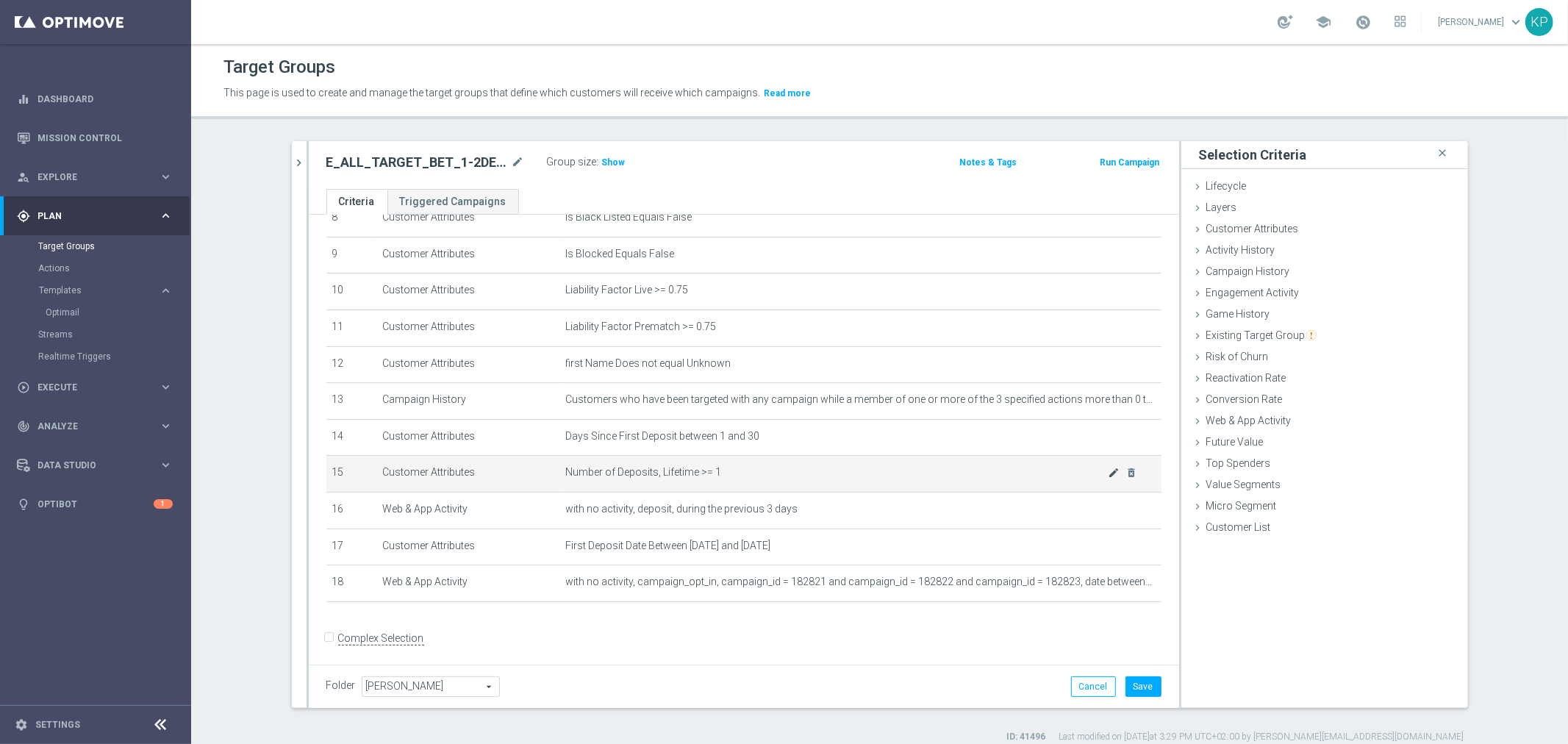
click at [1108, 474] on icon "mode_edit" at bounding box center [1114, 473] width 12 height 12
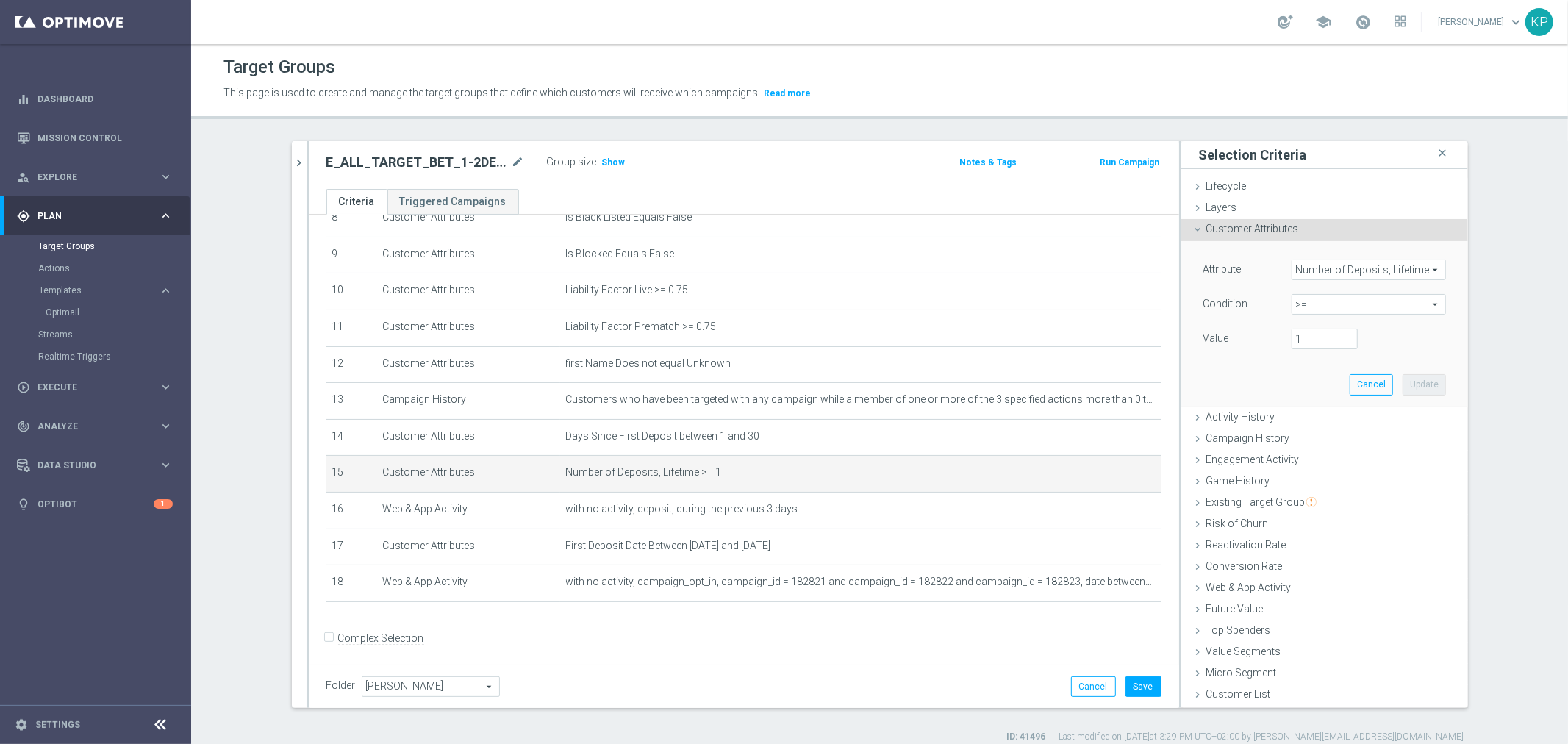
click at [1318, 304] on span ">=" at bounding box center [1369, 304] width 153 height 19
drag, startPoint x: 1320, startPoint y: 432, endPoint x: 1321, endPoint y: 423, distance: 9.1
click at [1320, 434] on label "between" at bounding box center [1369, 441] width 155 height 19
type input "between"
click at [1311, 344] on input "number" at bounding box center [1325, 339] width 66 height 20
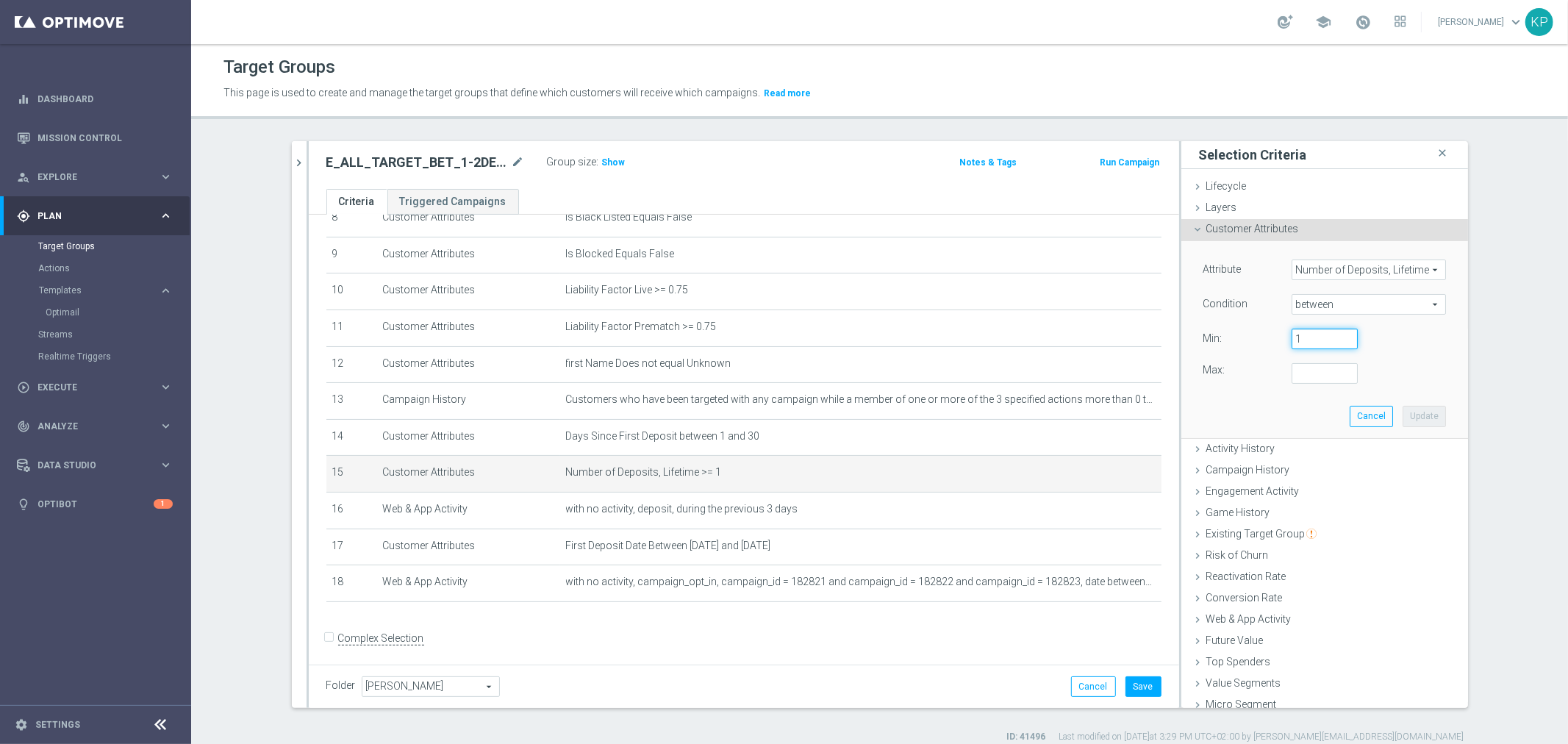
type input "1"
click at [1307, 366] on input "number" at bounding box center [1325, 373] width 66 height 20
type input "2"
click at [1403, 414] on button "Update" at bounding box center [1424, 416] width 43 height 20
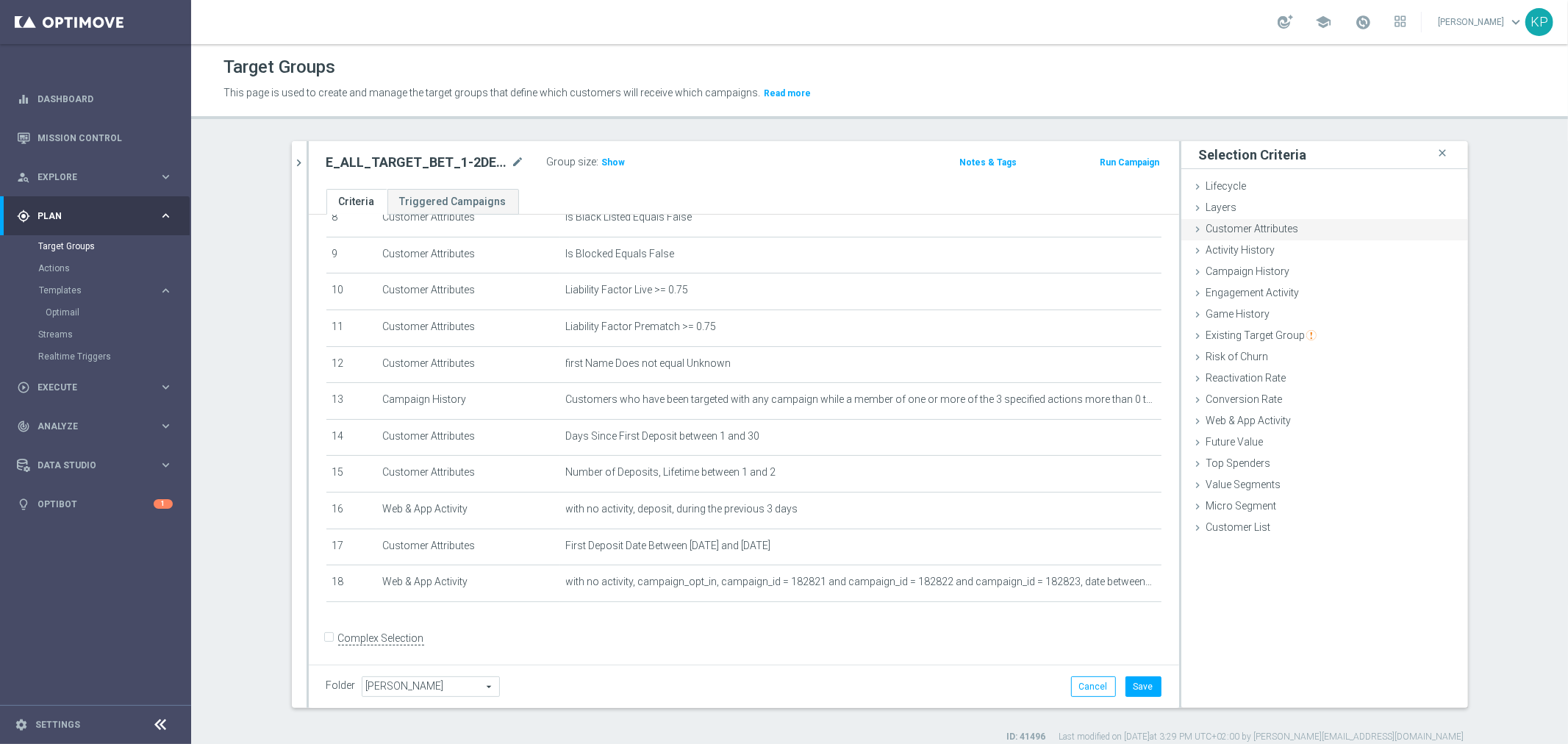
click at [1210, 230] on span "Customer Attributes" at bounding box center [1253, 229] width 93 height 12
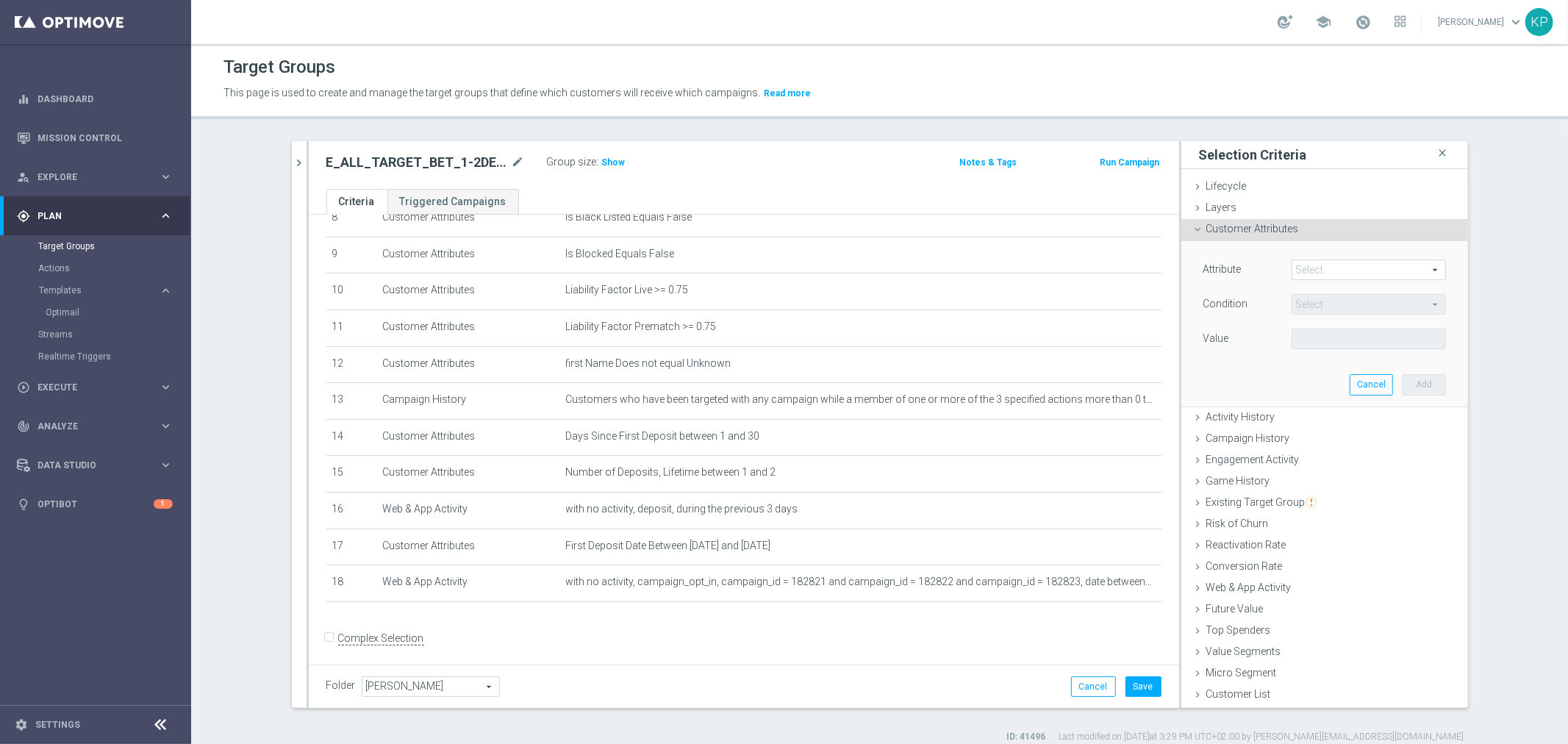
click at [1327, 275] on span at bounding box center [1369, 270] width 153 height 19
click at [0, 0] on input "search" at bounding box center [0, 0] width 0 height 0
type input "sms"
click at [1342, 284] on label "SMS Agree" at bounding box center [1369, 292] width 155 height 19
type input "SMS Agree"
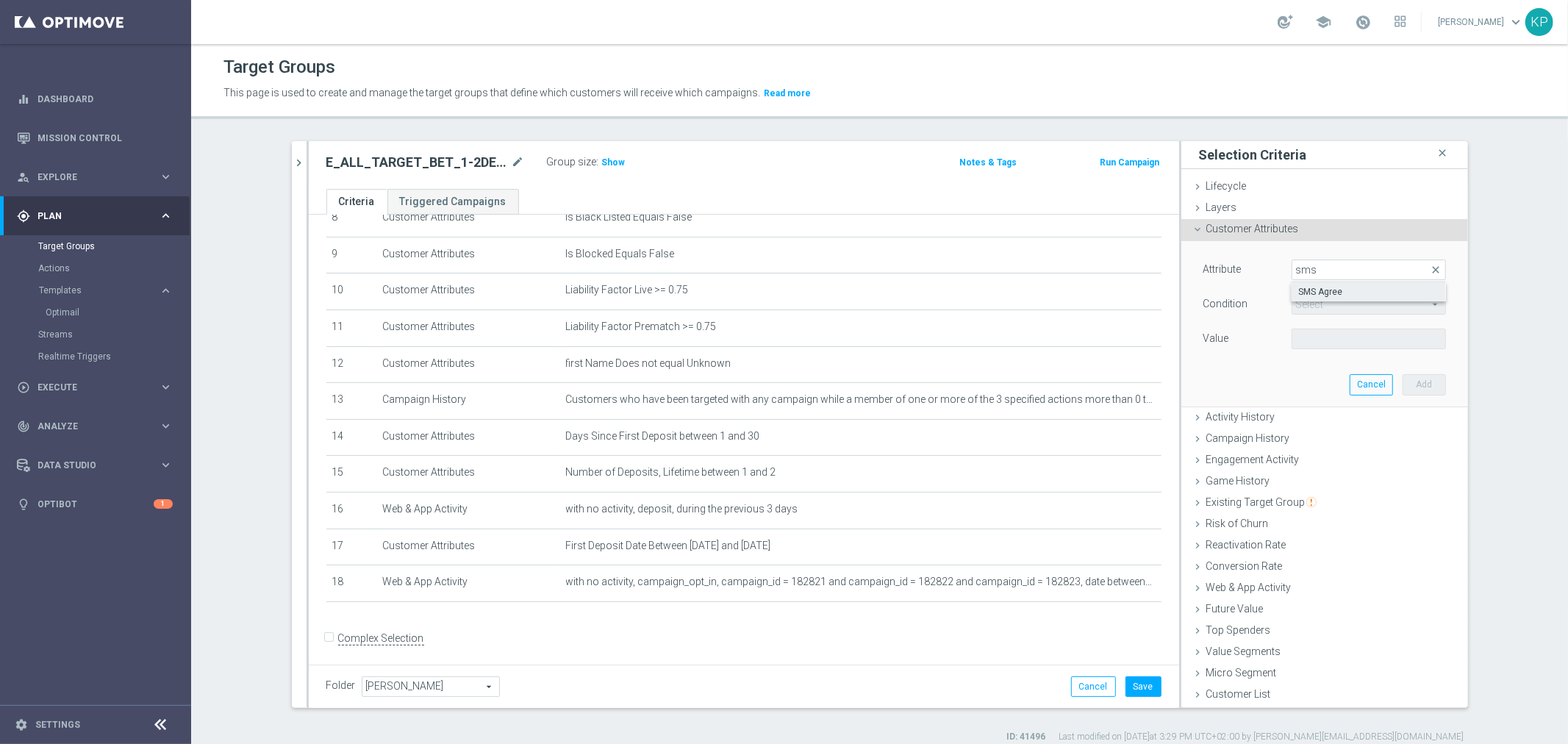
type input "Equals"
click at [1329, 327] on div "Attribute SMS Agree SMS Agree arrow_drop_down search Condition Equals Equals ar…" at bounding box center [1324, 305] width 242 height 93
click at [1335, 349] on div "Select arrow_drop_down search" at bounding box center [1369, 339] width 155 height 20
click at [1336, 343] on input "search" at bounding box center [1369, 339] width 155 height 20
click at [1327, 378] on span "TRUE" at bounding box center [1369, 380] width 139 height 12
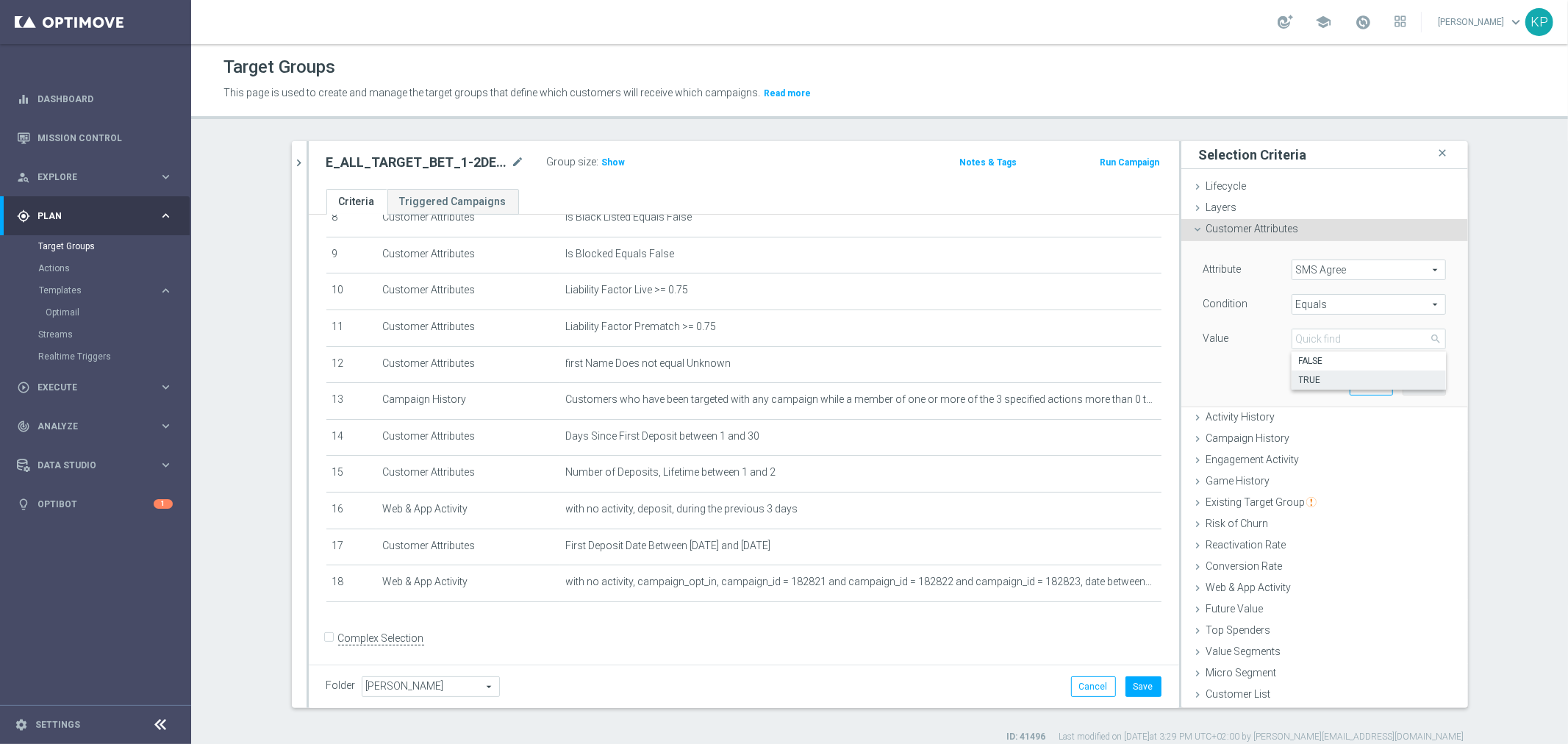
type input "TRUE"
click at [1413, 383] on button "Add" at bounding box center [1424, 384] width 43 height 20
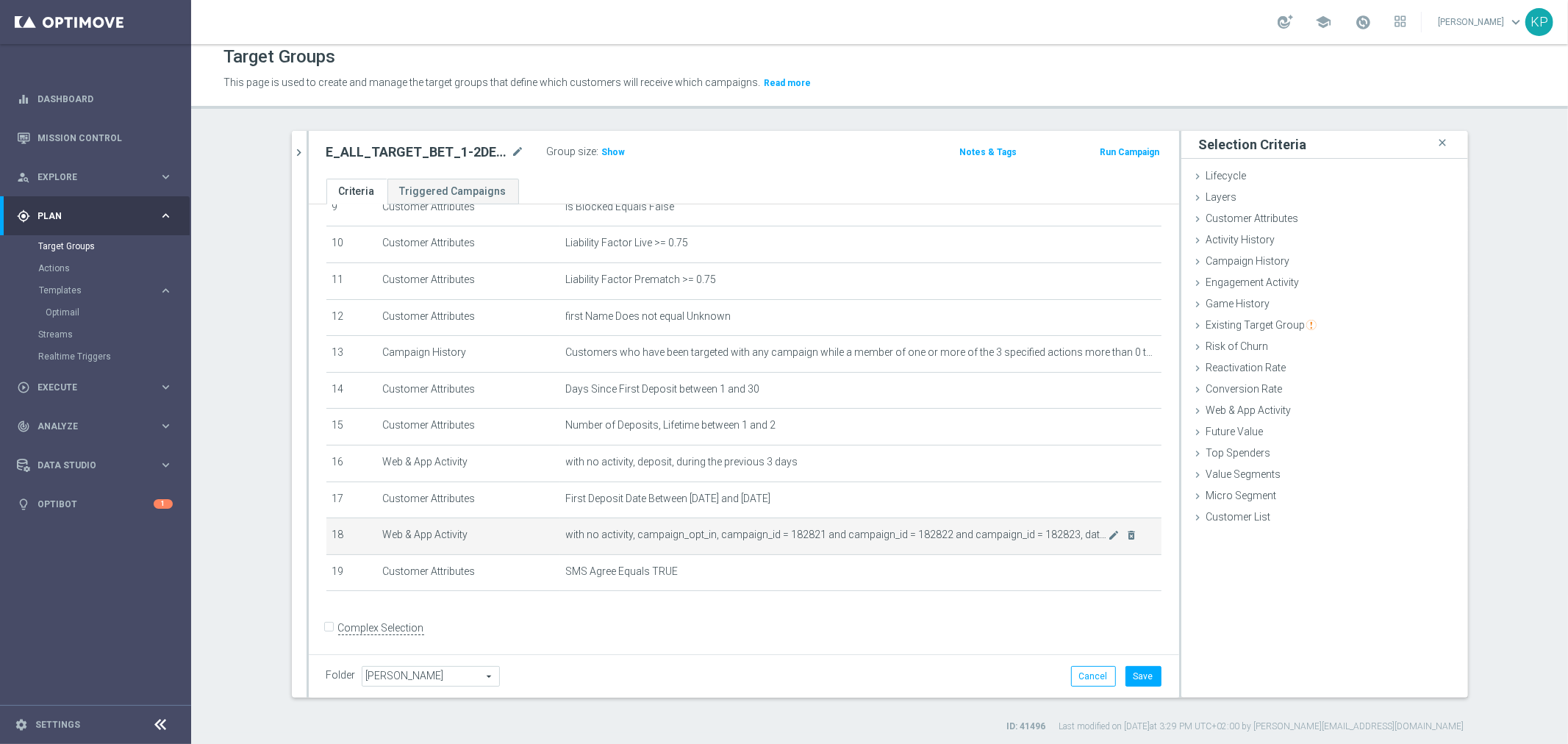
scroll to position [14, 0]
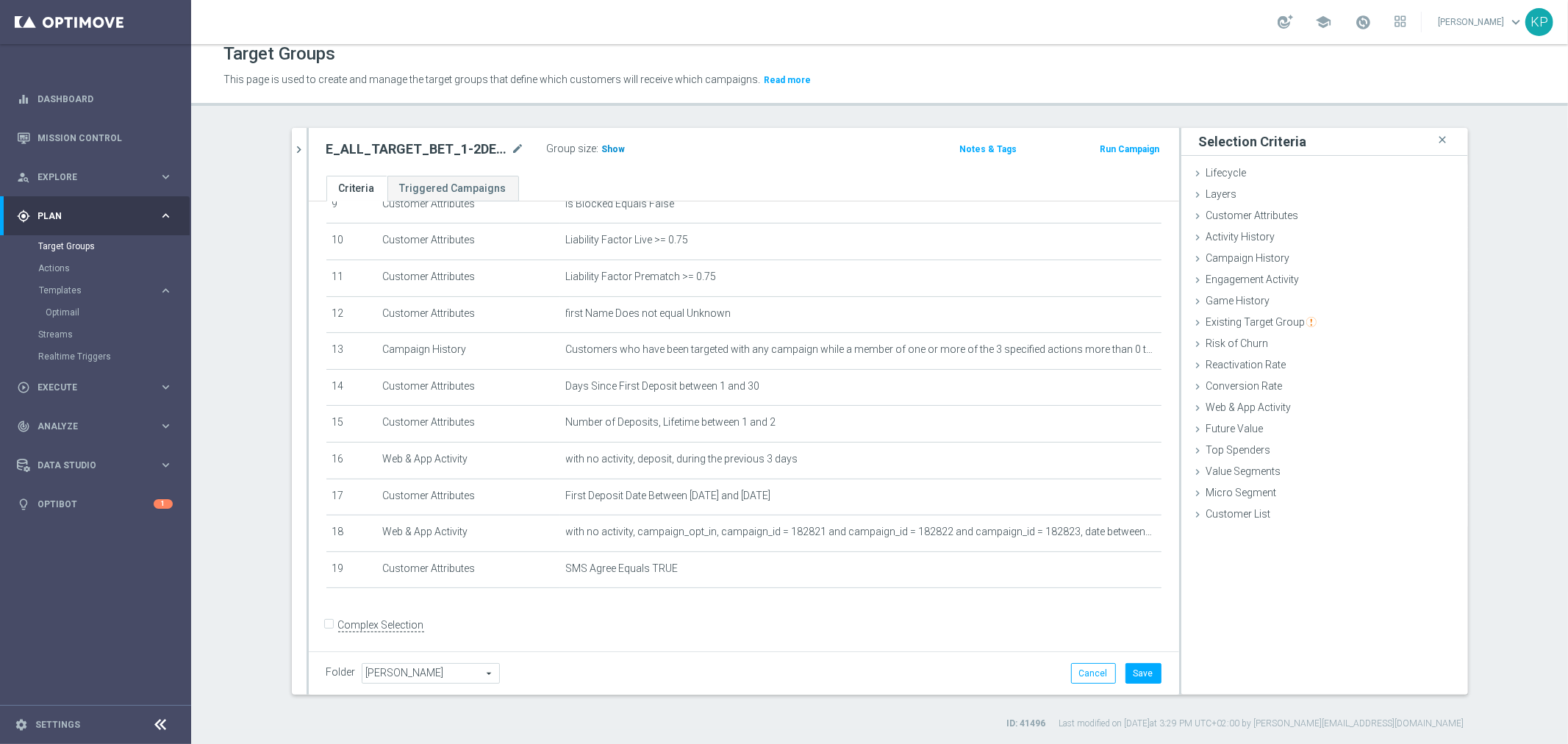
click at [602, 150] on span "Show" at bounding box center [614, 149] width 24 height 10
click at [1108, 344] on icon "mode_edit" at bounding box center [1114, 350] width 12 height 12
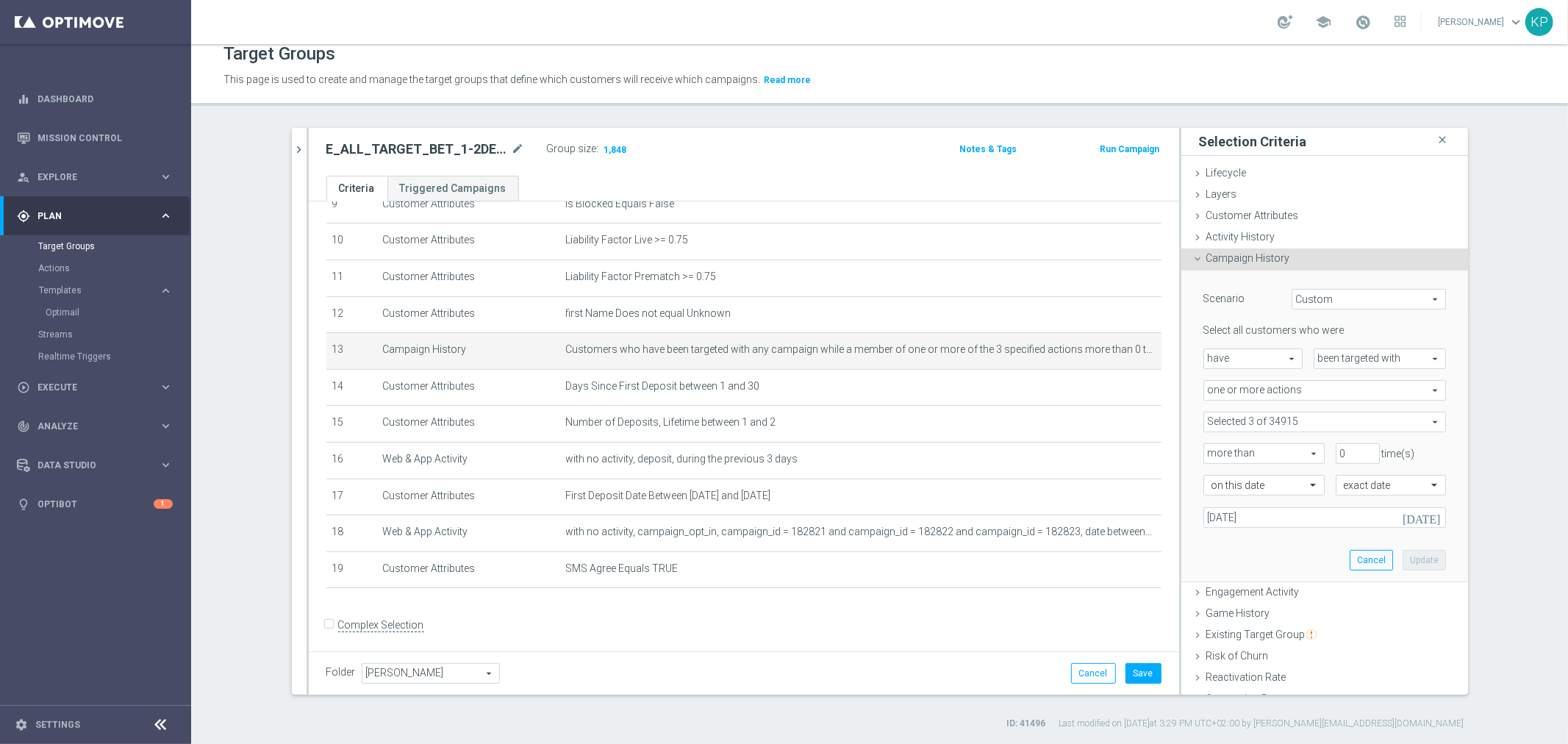
click at [1296, 421] on span at bounding box center [1325, 422] width 241 height 19
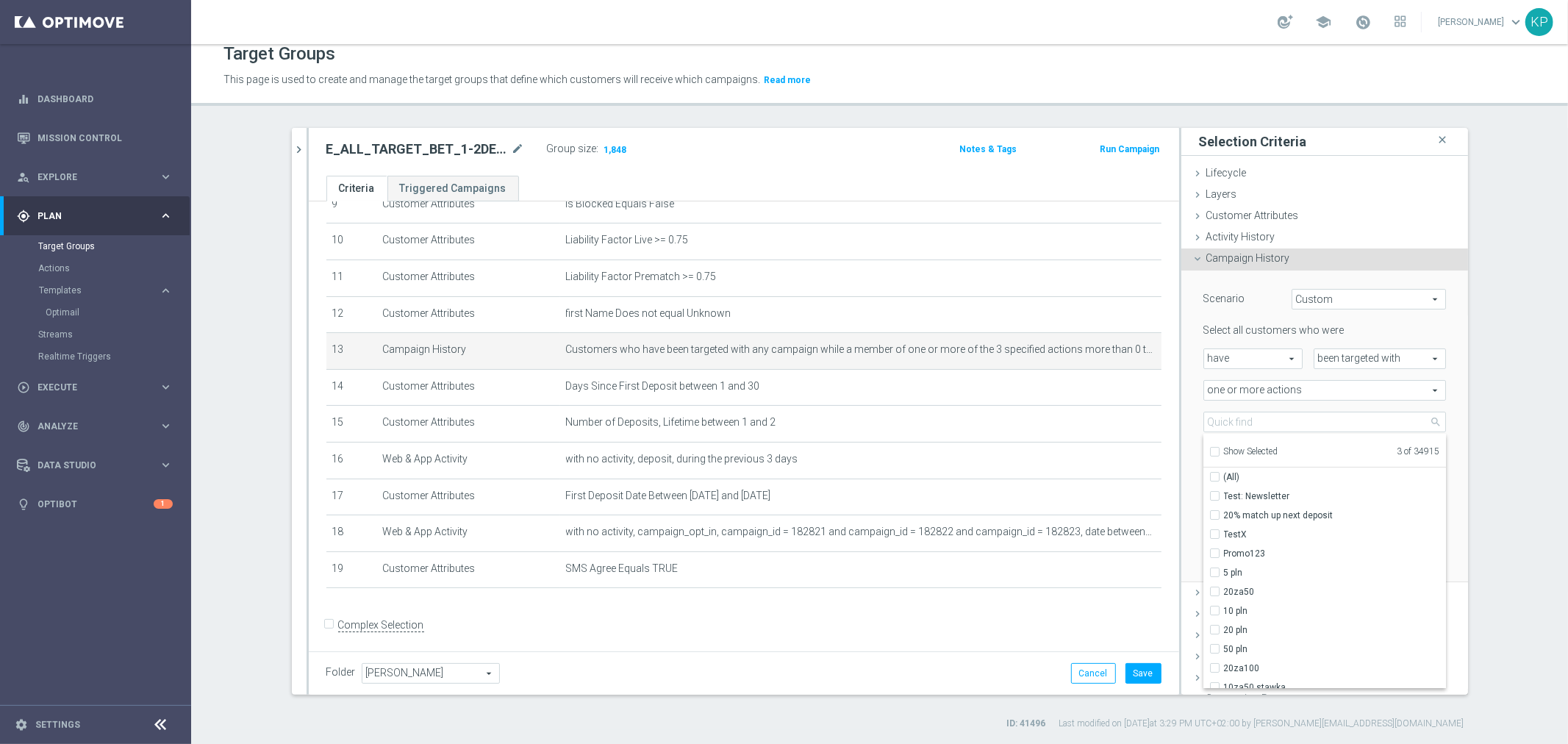
click at [1212, 449] on input "Show Selected" at bounding box center [1213, 453] width 9 height 9
checkbox input "true"
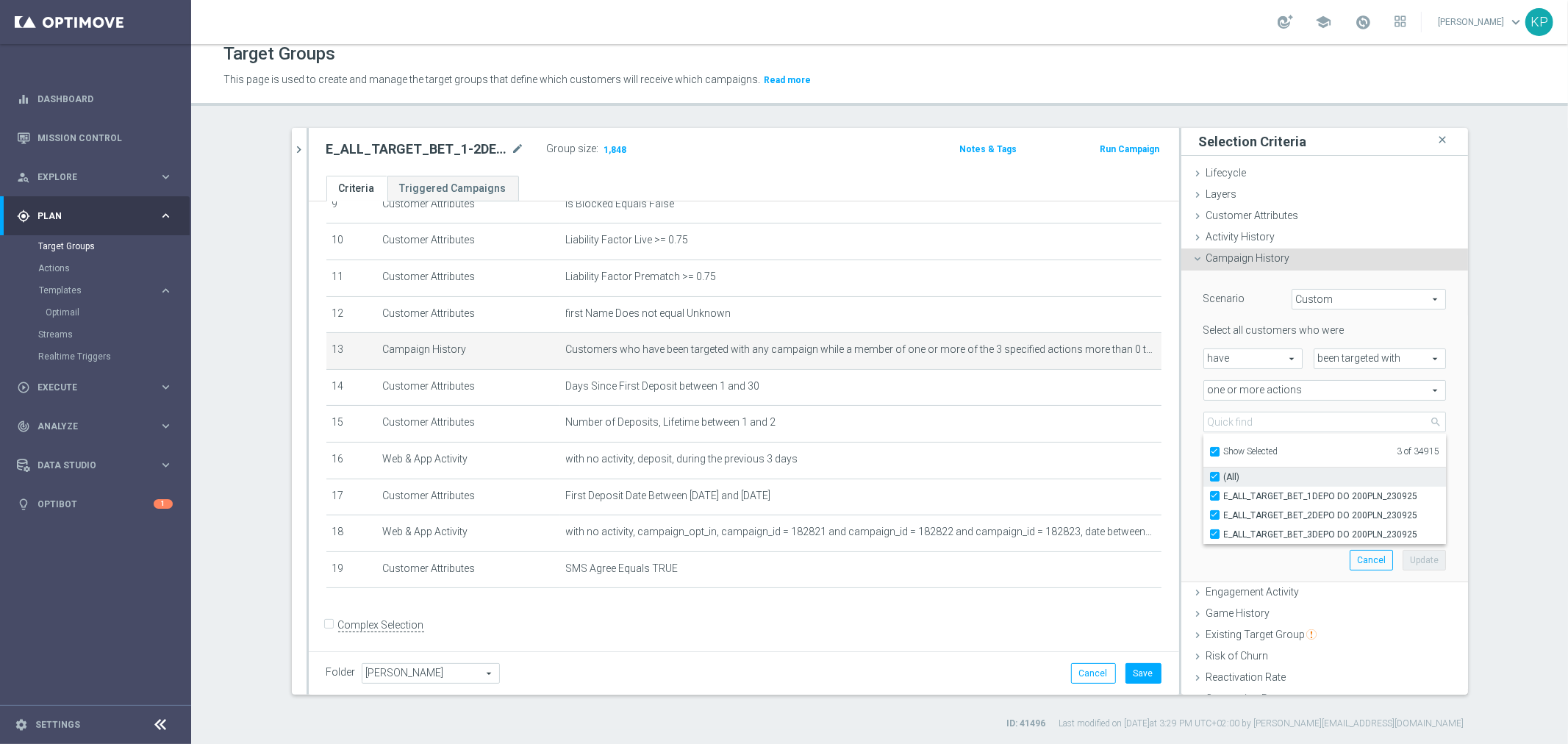
click at [1214, 474] on input "(All)" at bounding box center [1219, 476] width 9 height 9
checkbox input "false"
type input "Select Action"
checkbox input "false"
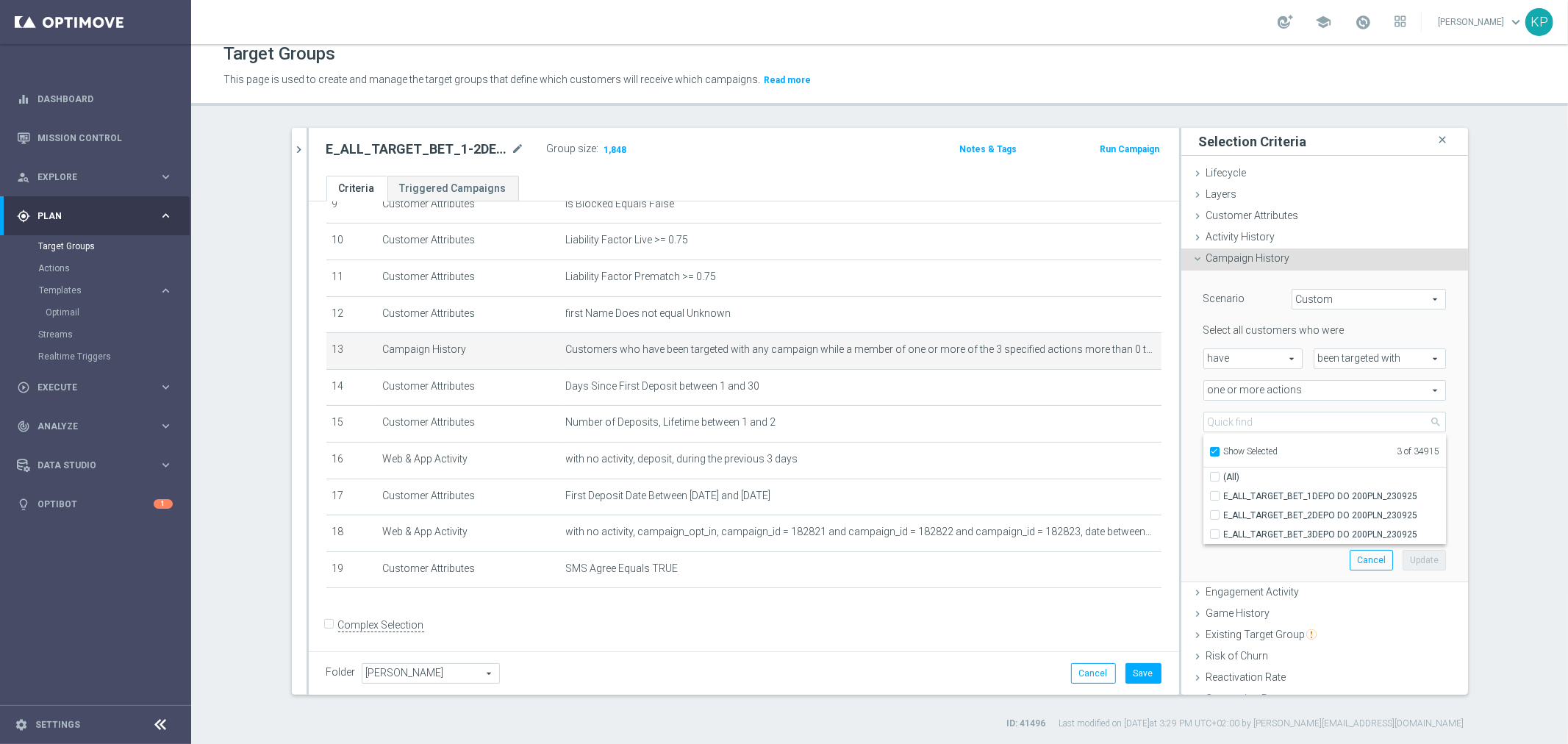
checkbox input "false"
click at [1224, 446] on label "Show Selected" at bounding box center [1252, 453] width 54 height 14
click at [1209, 449] on input "Show Selected" at bounding box center [1213, 453] width 9 height 9
checkbox input "false"
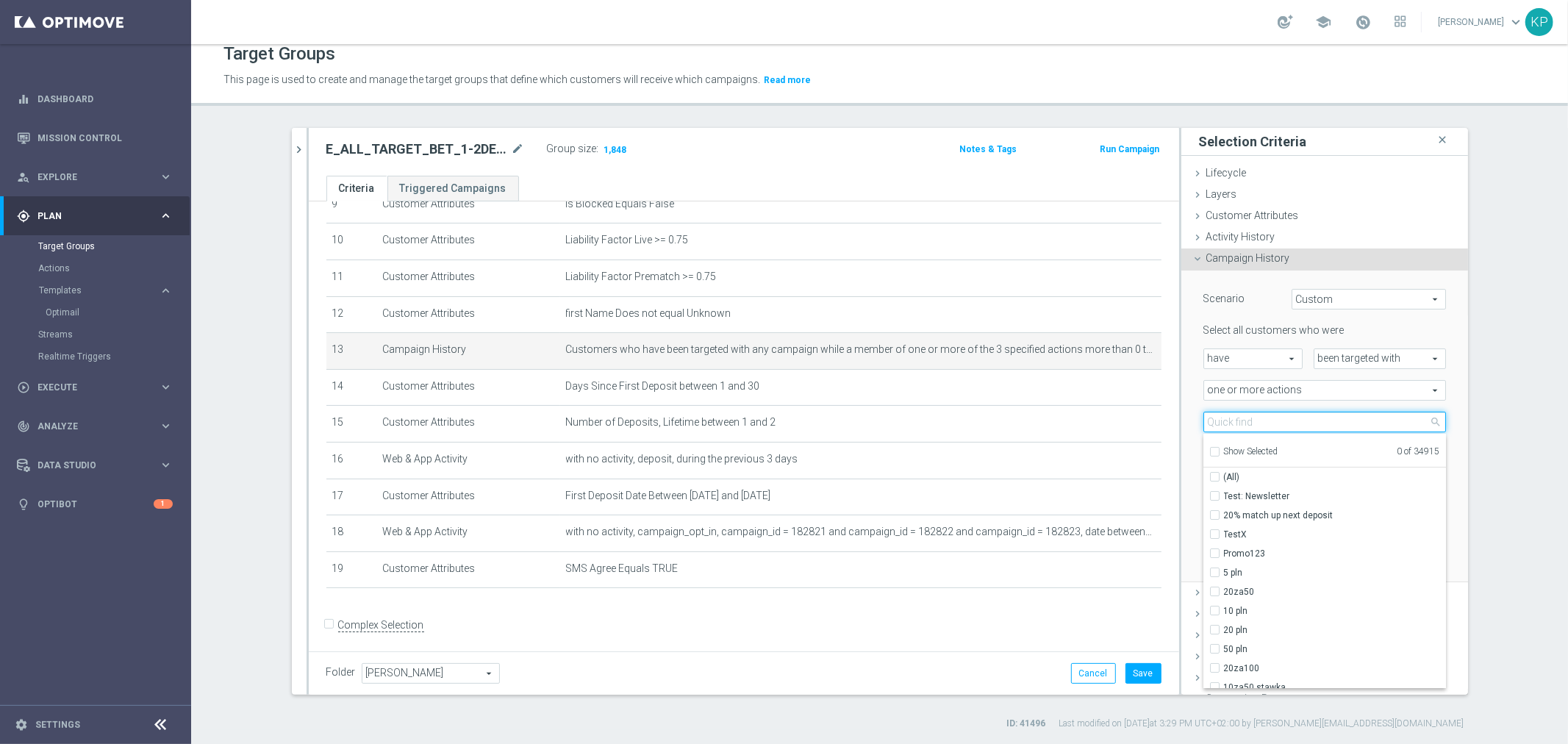
click at [1212, 423] on input "search" at bounding box center [1324, 422] width 242 height 20
paste input "E_ALL_TARGET_CASHBACK_1DEPO 100 DO 300 PLN_031025"
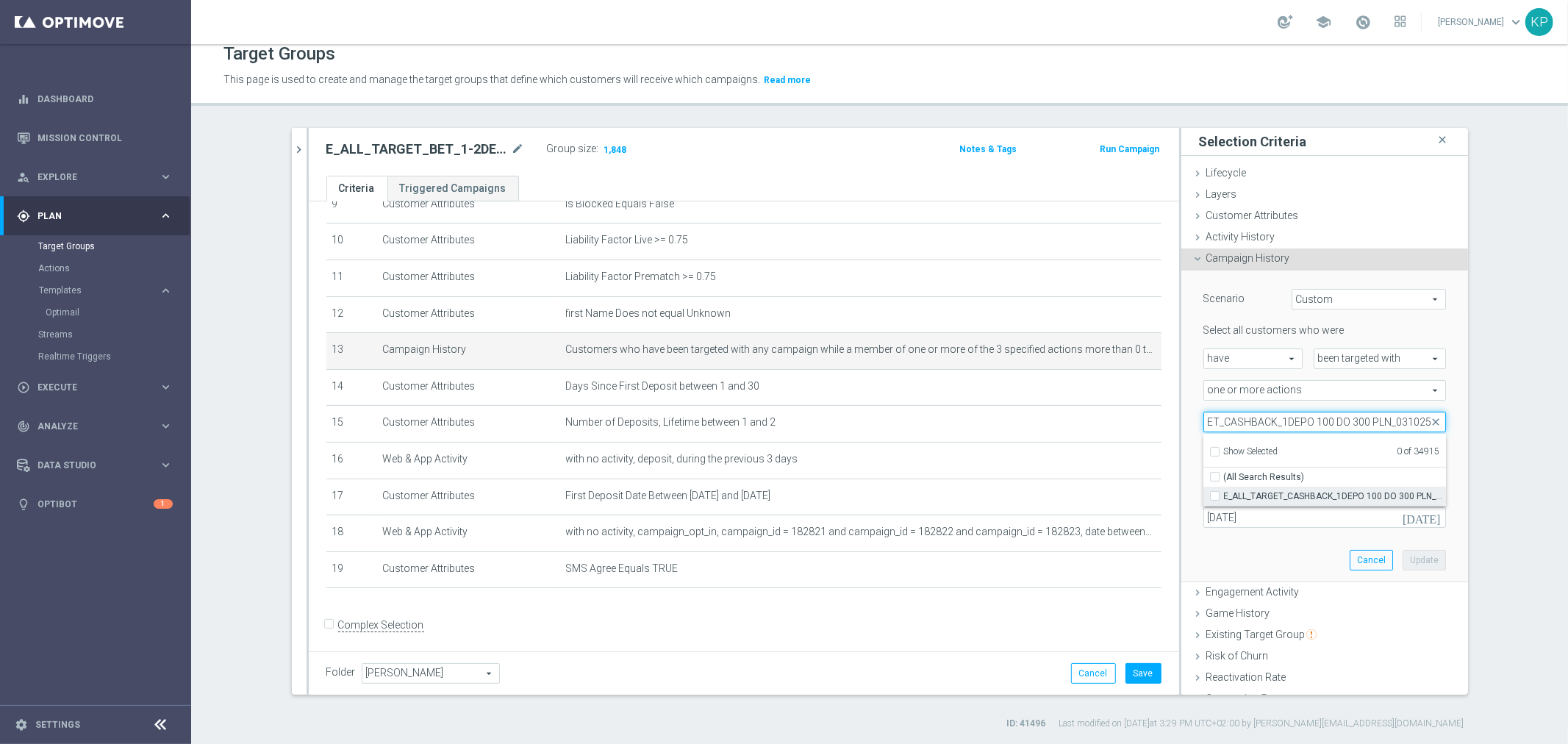
type input "E_ALL_TARGET_CASHBACK_1DEPO 100 DO 300 PLN_031025"
click at [1241, 491] on span "E_ALL_TARGET_CASHBACK_1DEPO 100 DO 300 PLN_031025" at bounding box center [1335, 497] width 222 height 12
click at [1224, 491] on input "E_ALL_TARGET_CASHBACK_1DEPO 100 DO 300 PLN_031025" at bounding box center [1219, 496] width 9 height 9
checkbox input "true"
type input "E_ALL_TARGET_CASHBACK_1DEPO 100 DO 300 PLN_031025"
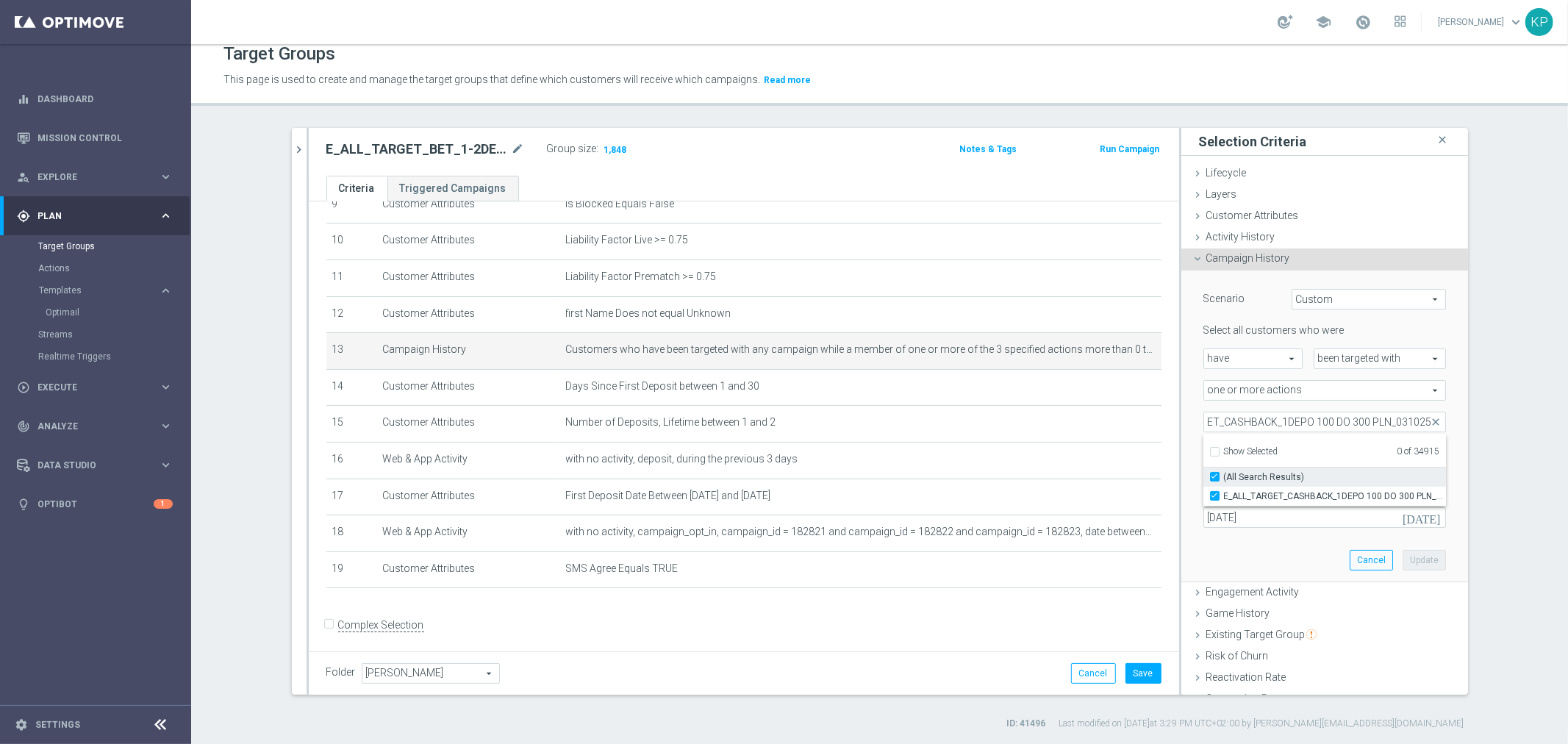
checkbox input "true"
click at [1493, 421] on section "E_ALL_TARGET_BET_1-3DEPO DO 200PLN_REM_250925 close more_vert Prioritize Custom…" at bounding box center [880, 429] width 1378 height 602
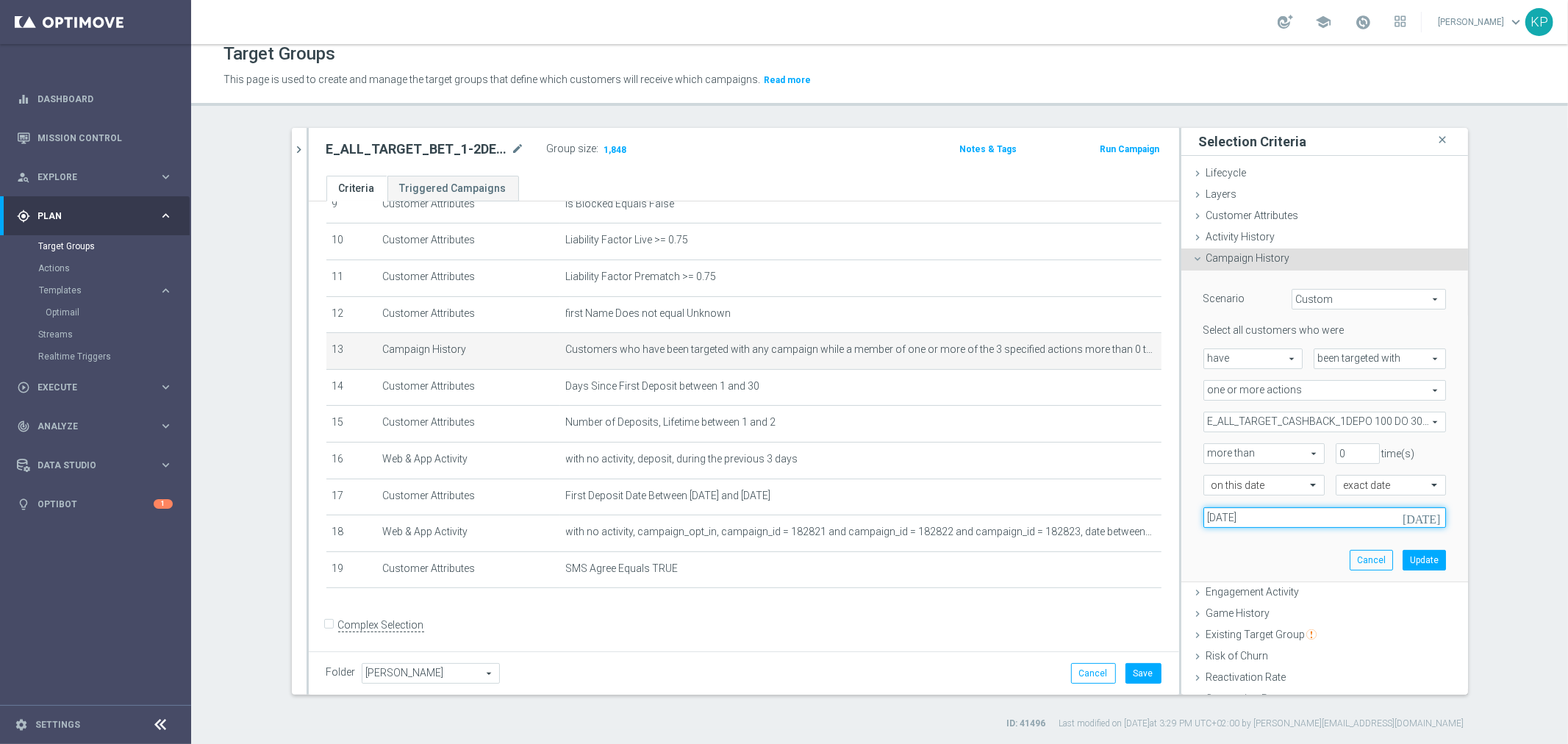
click at [1299, 515] on input "23 Sep 2025" at bounding box center [1324, 518] width 242 height 20
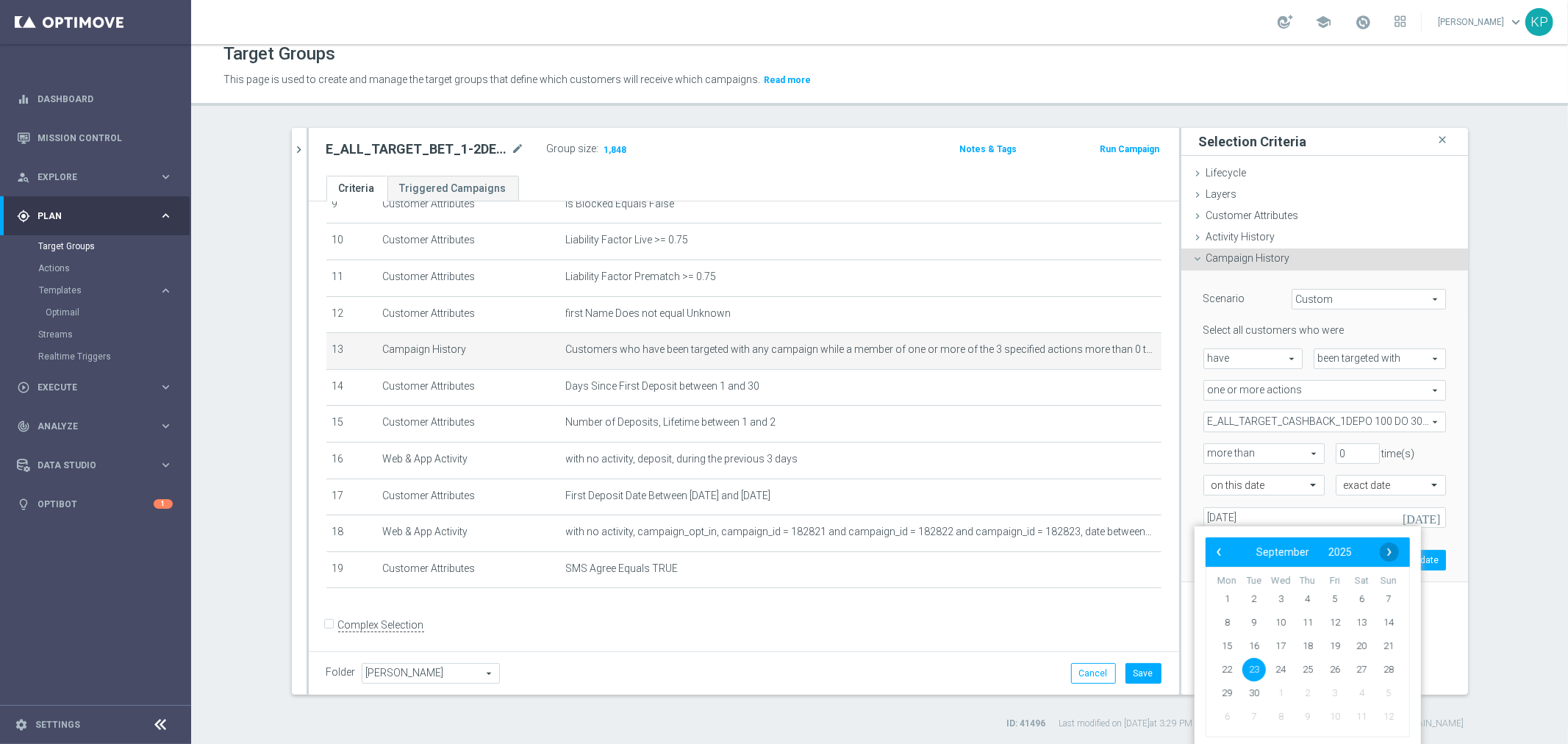
click at [1379, 546] on bs-datepicker-navigation-view "‹ ​ September ​ 2025 ​ ›" at bounding box center [1304, 552] width 190 height 19
click at [1384, 547] on span "›" at bounding box center [1389, 552] width 19 height 19
click at [1343, 593] on span "3" at bounding box center [1335, 599] width 24 height 24
type input "[DATE]"
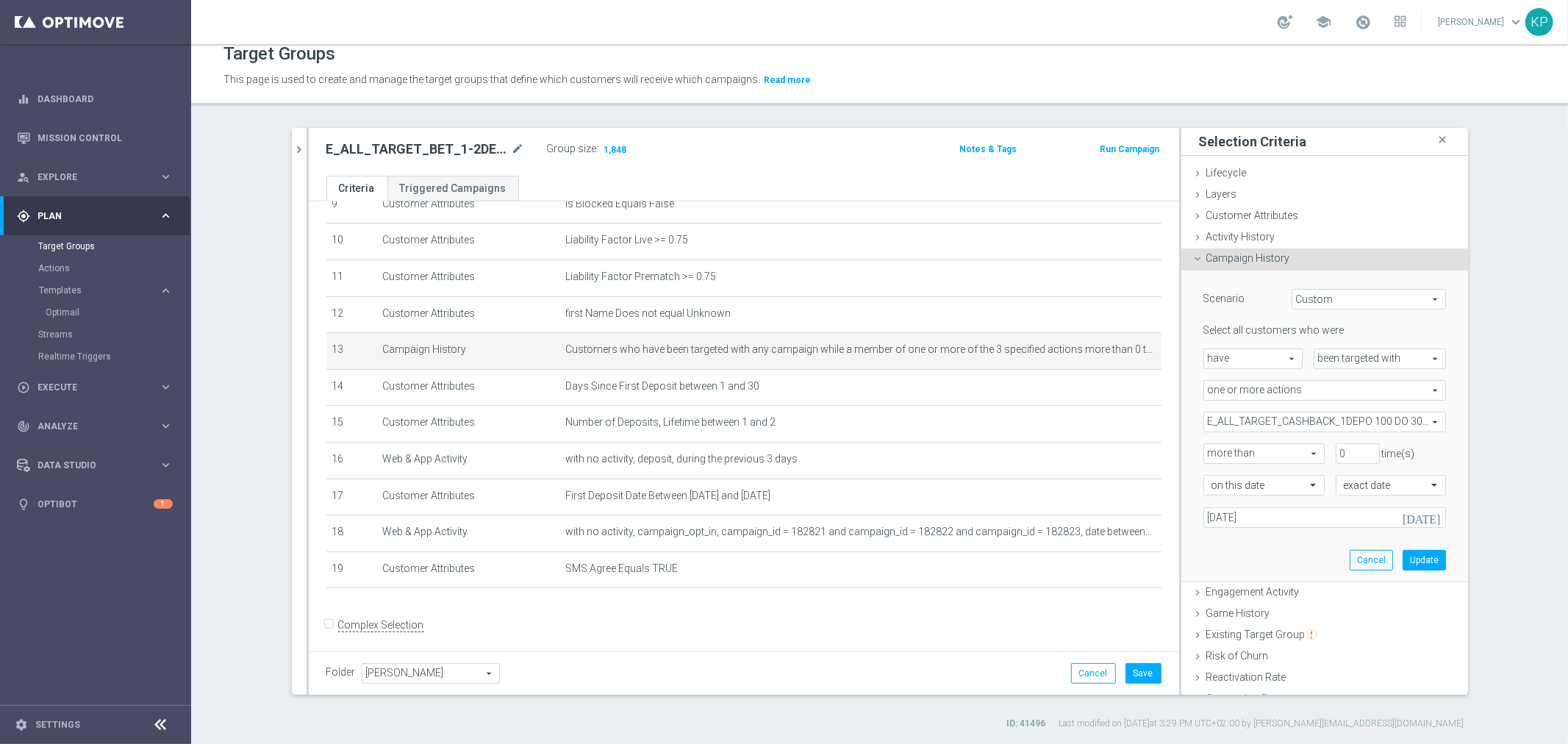
click at [1302, 427] on span "E_ALL_TARGET_CASHBACK_1DEPO 100 DO 300 PLN_031025" at bounding box center [1325, 422] width 241 height 19
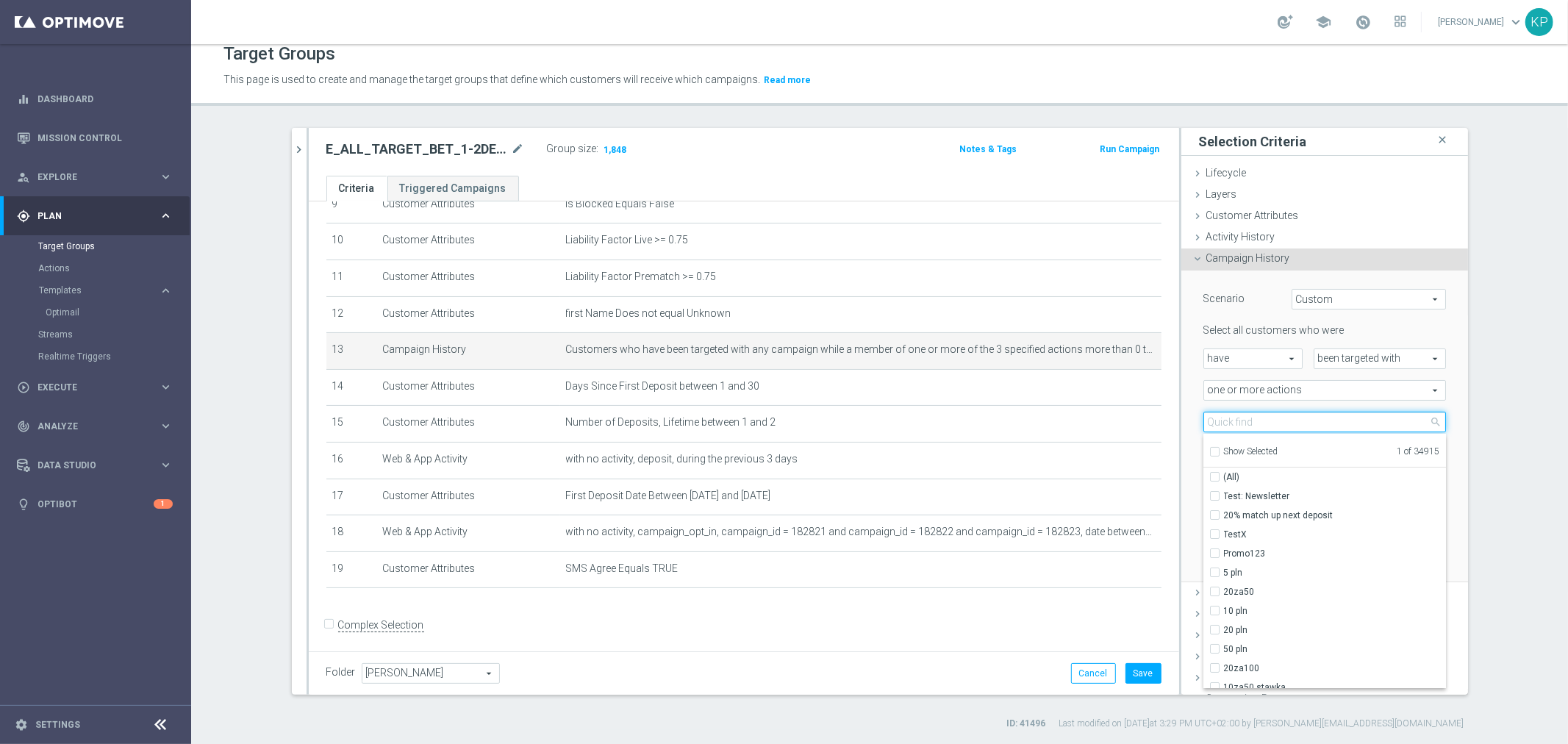
click at [1253, 419] on input "search" at bounding box center [1324, 422] width 242 height 20
paste input "E_ALL_TARGET_CASHBACK_2DEPO 100 DO 300 PLN_031025"
type input "E_ALL_TARGET_CASHBACK_2DEPO 100 DO 300 PLN_031025"
checkbox input "true"
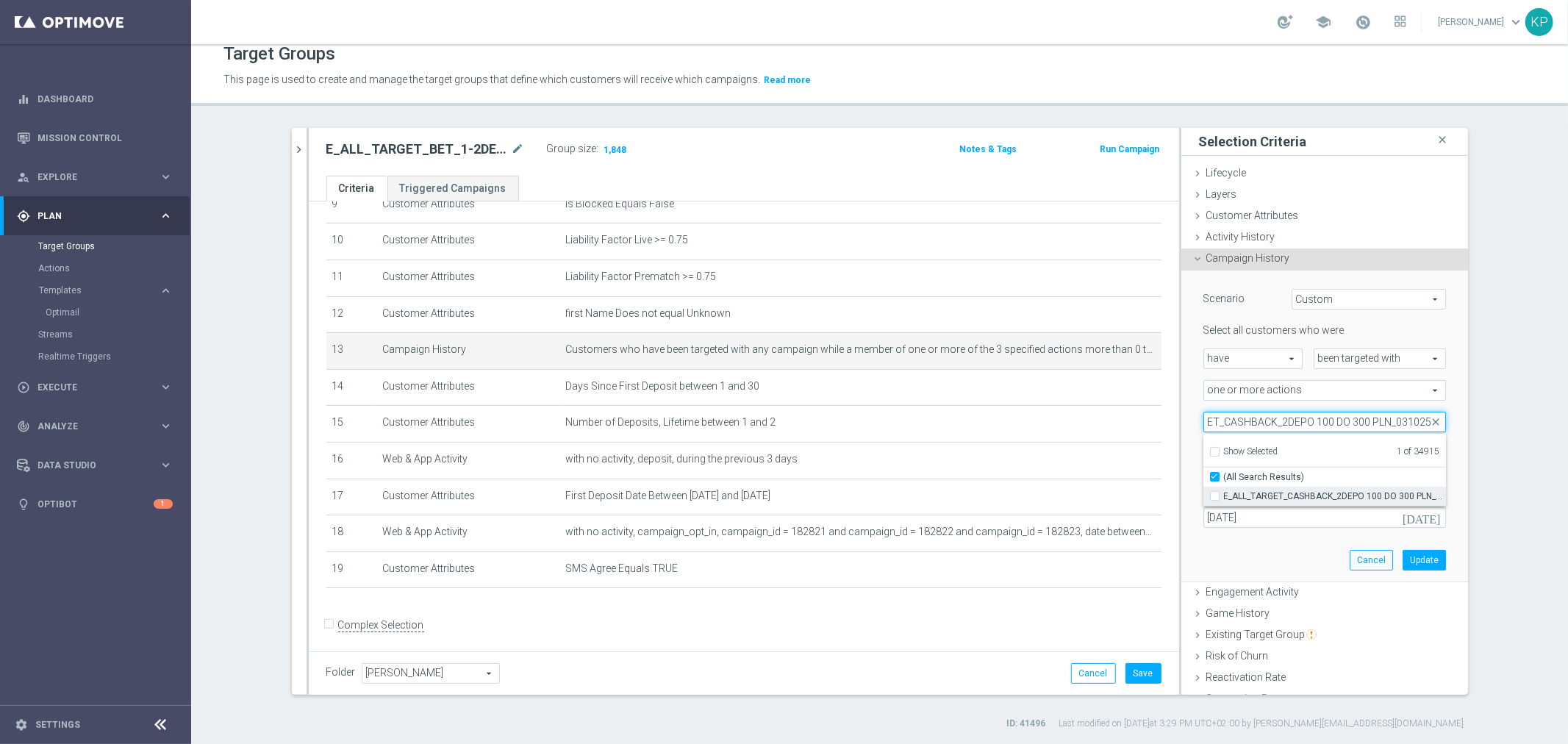
type input "E_ALL_TARGET_CASHBACK_2DEPO 100 DO 300 PLN_031025"
click at [1244, 491] on span "E_ALL_TARGET_CASHBACK_2DEPO 100 DO 300 PLN_031025" at bounding box center [1335, 497] width 222 height 12
click at [1224, 491] on input "E_ALL_TARGET_CASHBACK_2DEPO 100 DO 300 PLN_031025" at bounding box center [1219, 496] width 9 height 9
checkbox input "true"
type input "Selected 2 of 34915"
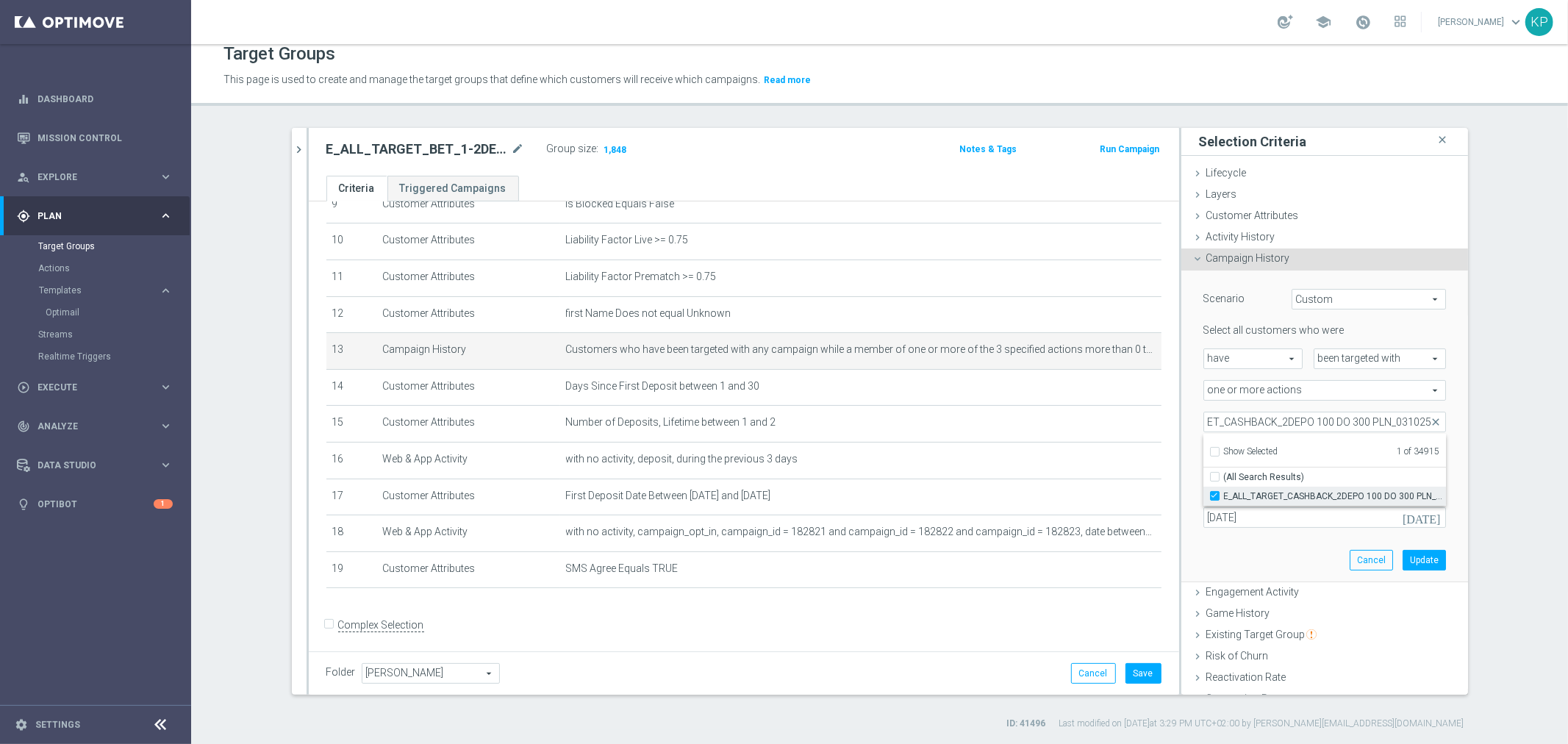
checkbox input "false"
click at [1480, 446] on div "E_ALL_TARGET_BET_1-3DEPO DO 200PLN_REM_250925 close more_vert Prioritize Custom…" at bounding box center [880, 429] width 1236 height 602
click at [1410, 550] on button "Update" at bounding box center [1424, 560] width 43 height 20
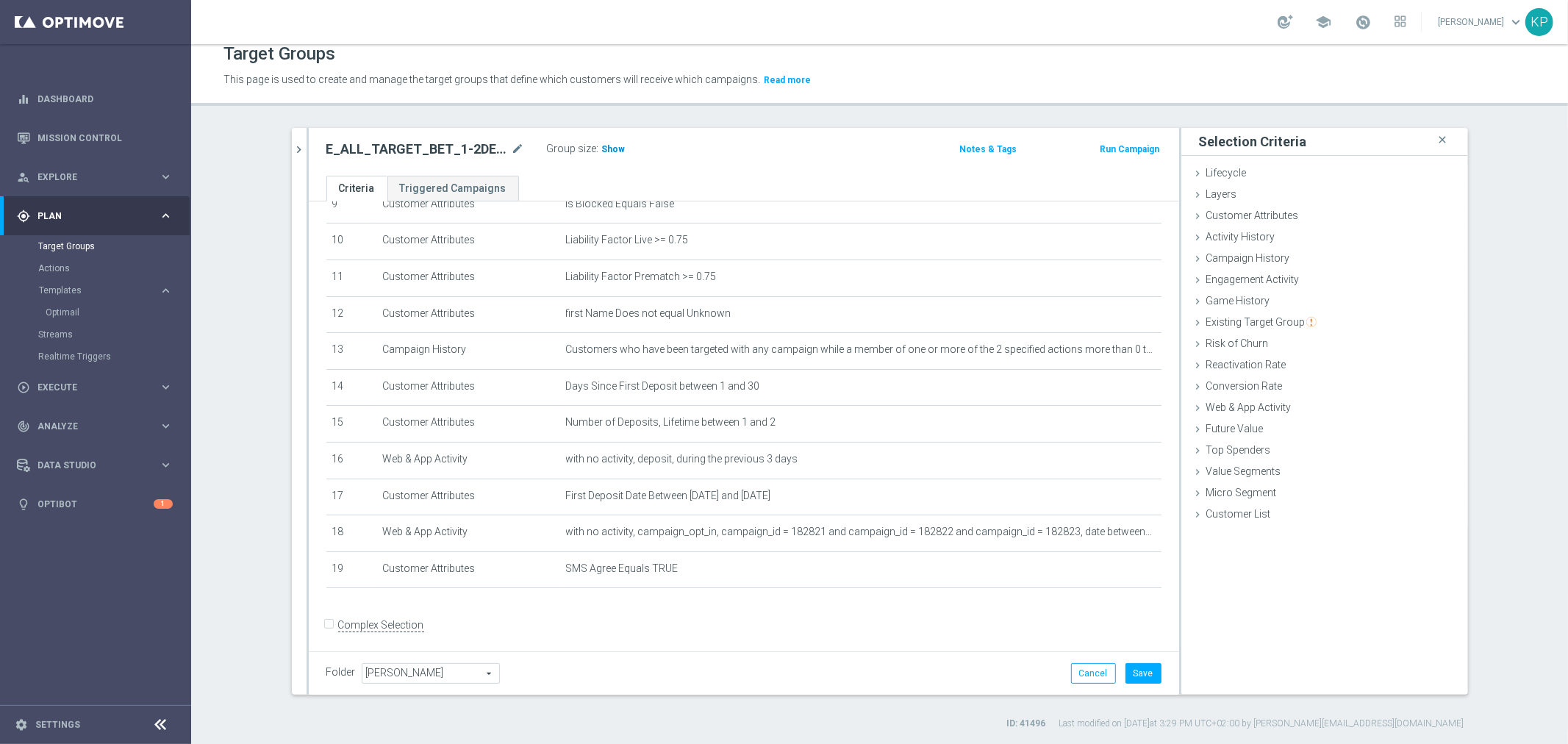
click at [602, 150] on span "Show" at bounding box center [614, 149] width 24 height 10
click at [659, 172] on div "E_ALL_TARGET_BET_1-2DEPO CASHBACK_REM_041025 mode_edit Group size : Show Calcul…" at bounding box center [744, 151] width 871 height 48
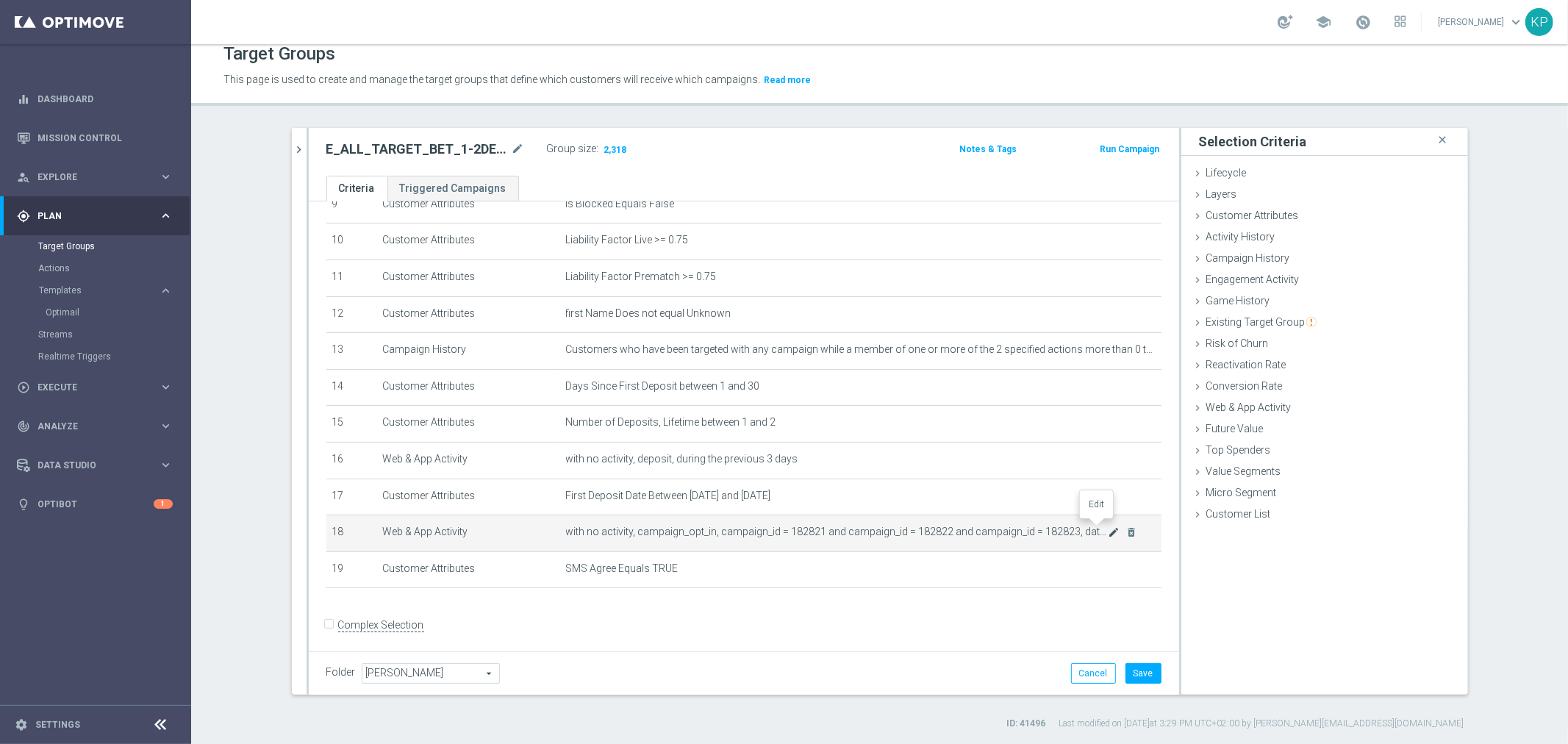
click at [1108, 526] on icon "mode_edit" at bounding box center [1114, 532] width 12 height 12
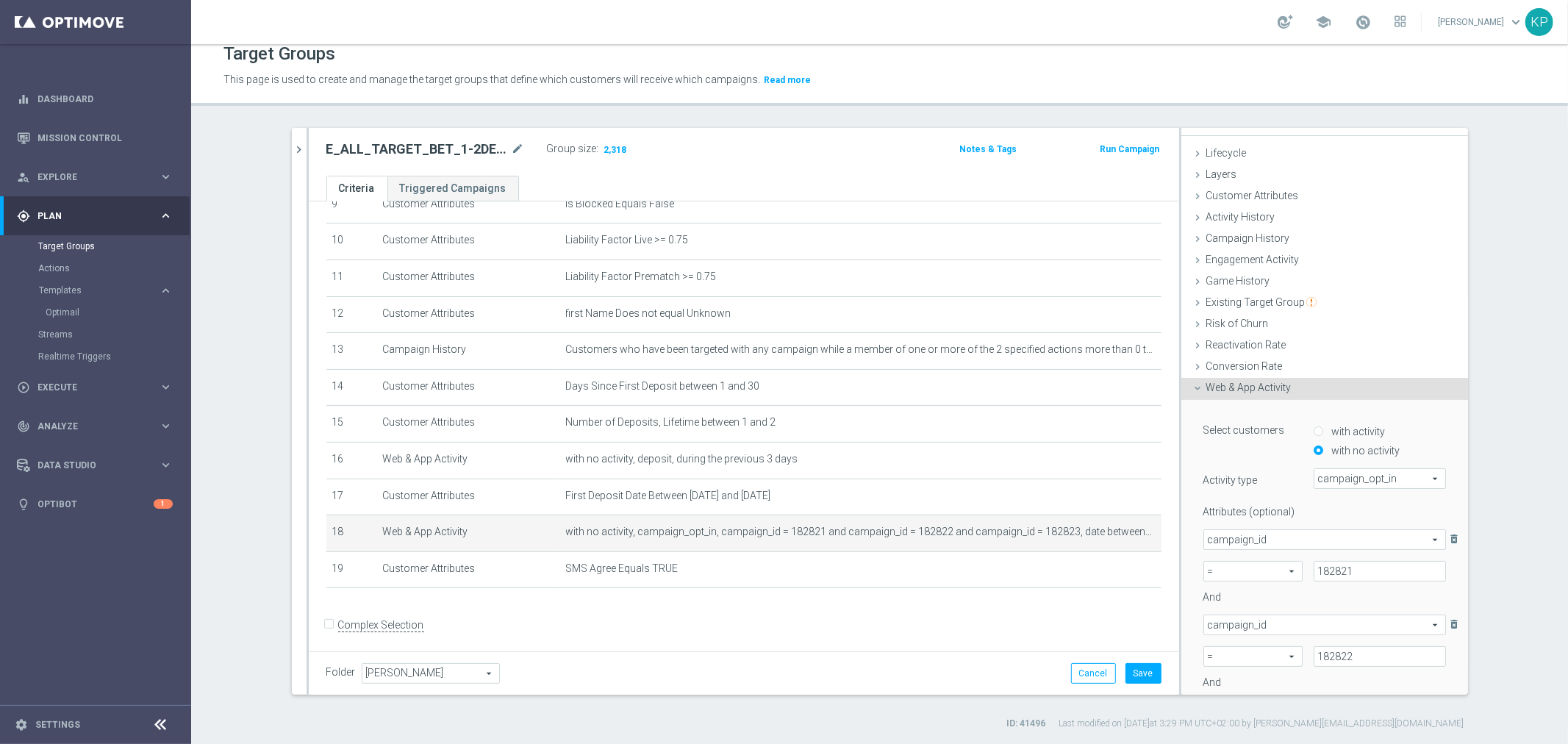
scroll to position [82, 0]
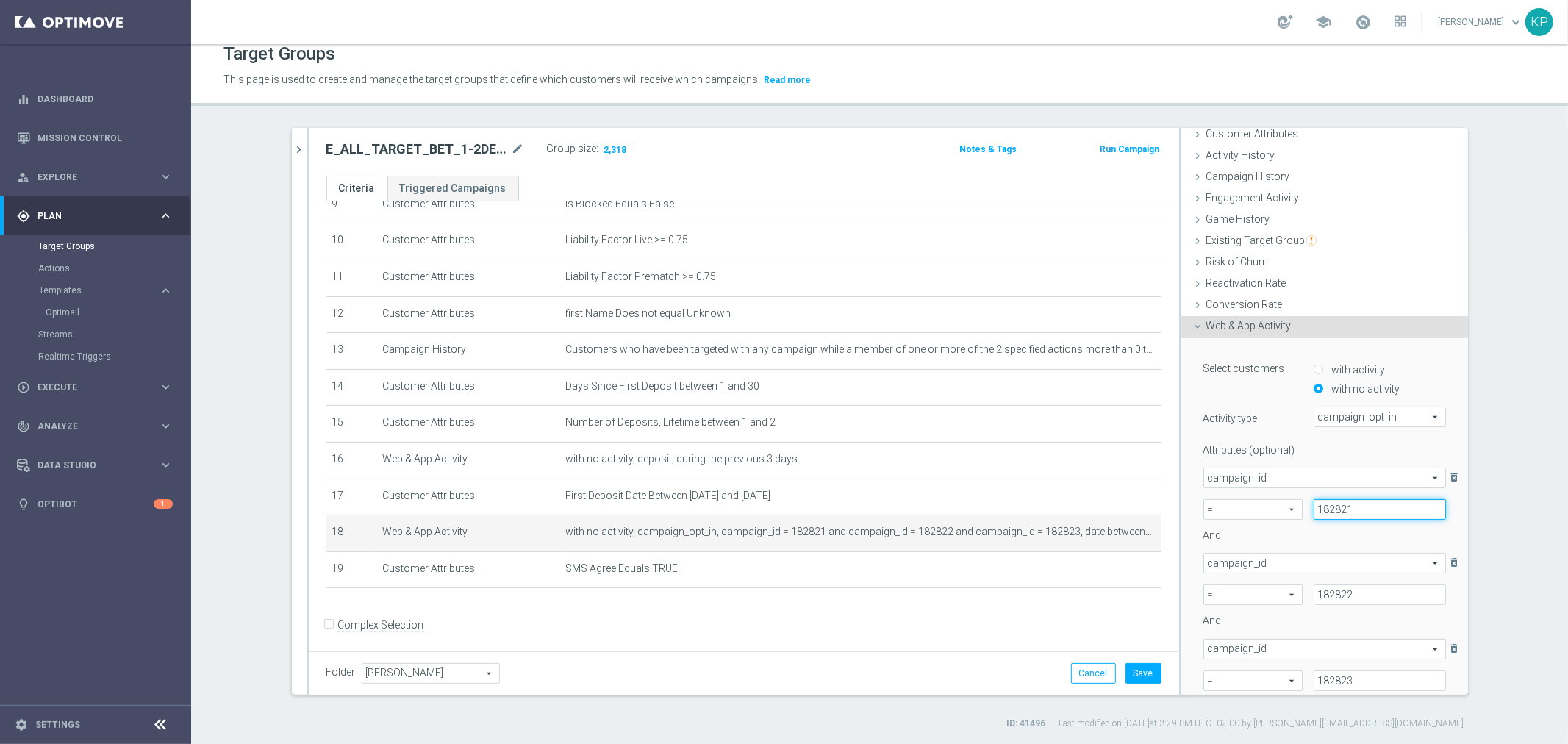
drag, startPoint x: 1345, startPoint y: 510, endPoint x: 1292, endPoint y: 508, distance: 53.0
click at [1303, 508] on div "182821" at bounding box center [1380, 509] width 155 height 20
paste input "6494"
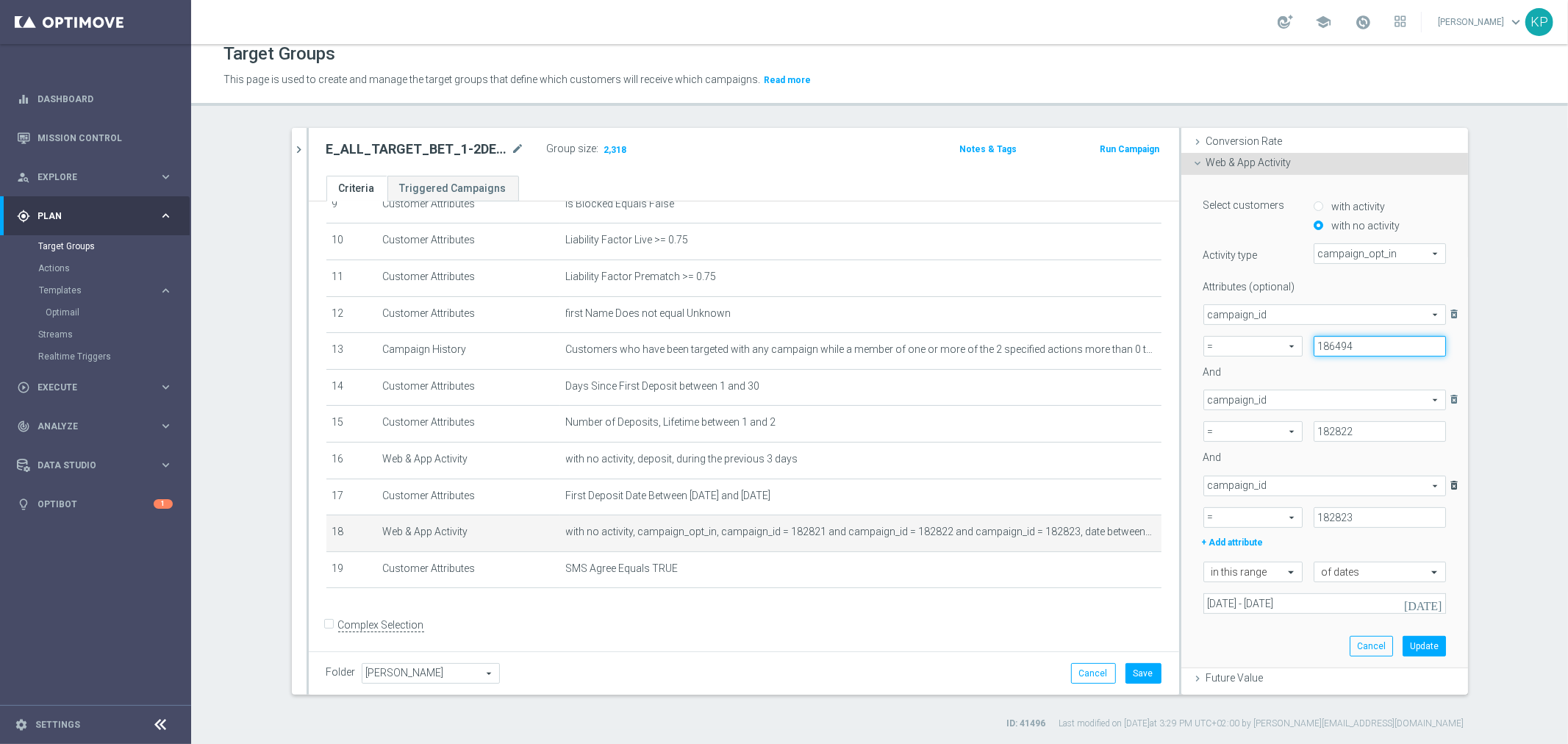
type input "186494"
click at [1448, 479] on icon "delete_forever" at bounding box center [1455, 485] width 14 height 20
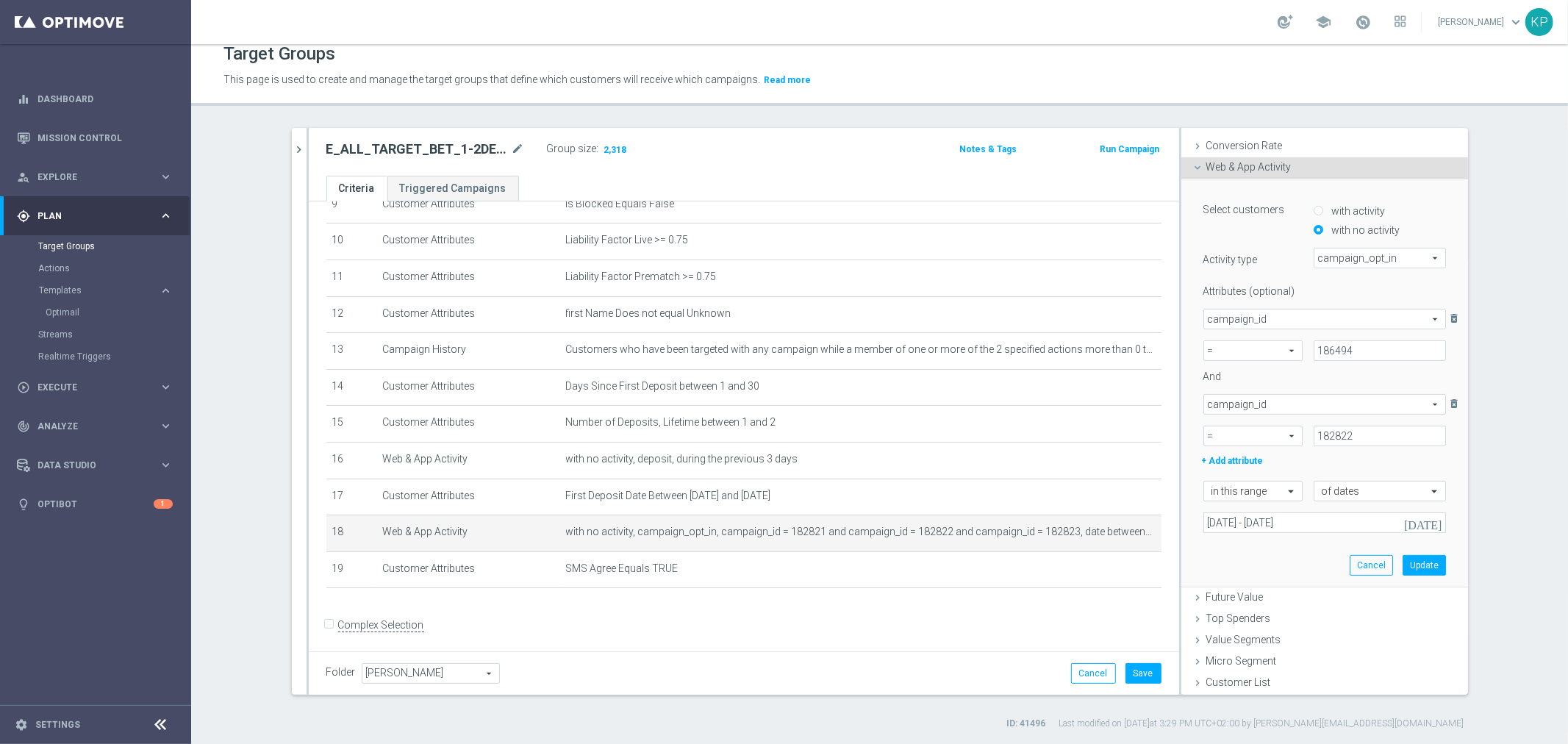
scroll to position [239, 0]
click at [1294, 526] on input "23 Sep 2025 - 25 Sep 2025" at bounding box center [1324, 524] width 242 height 20
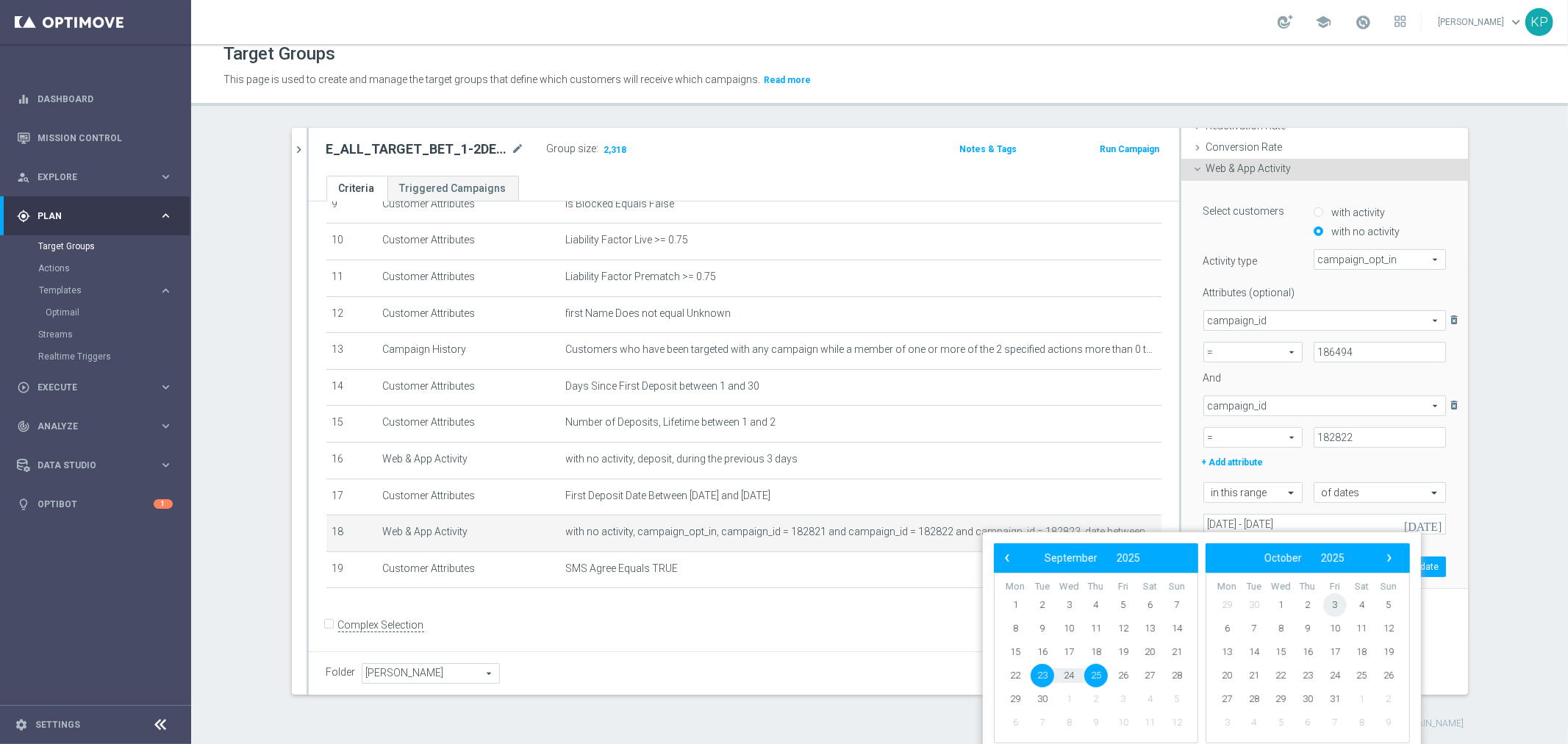
click at [1331, 601] on span "3" at bounding box center [1335, 605] width 24 height 24
click at [1142, 599] on span "4" at bounding box center [1150, 605] width 24 height 24
type input "03 Oct 2025 - 04 Oct 2025"
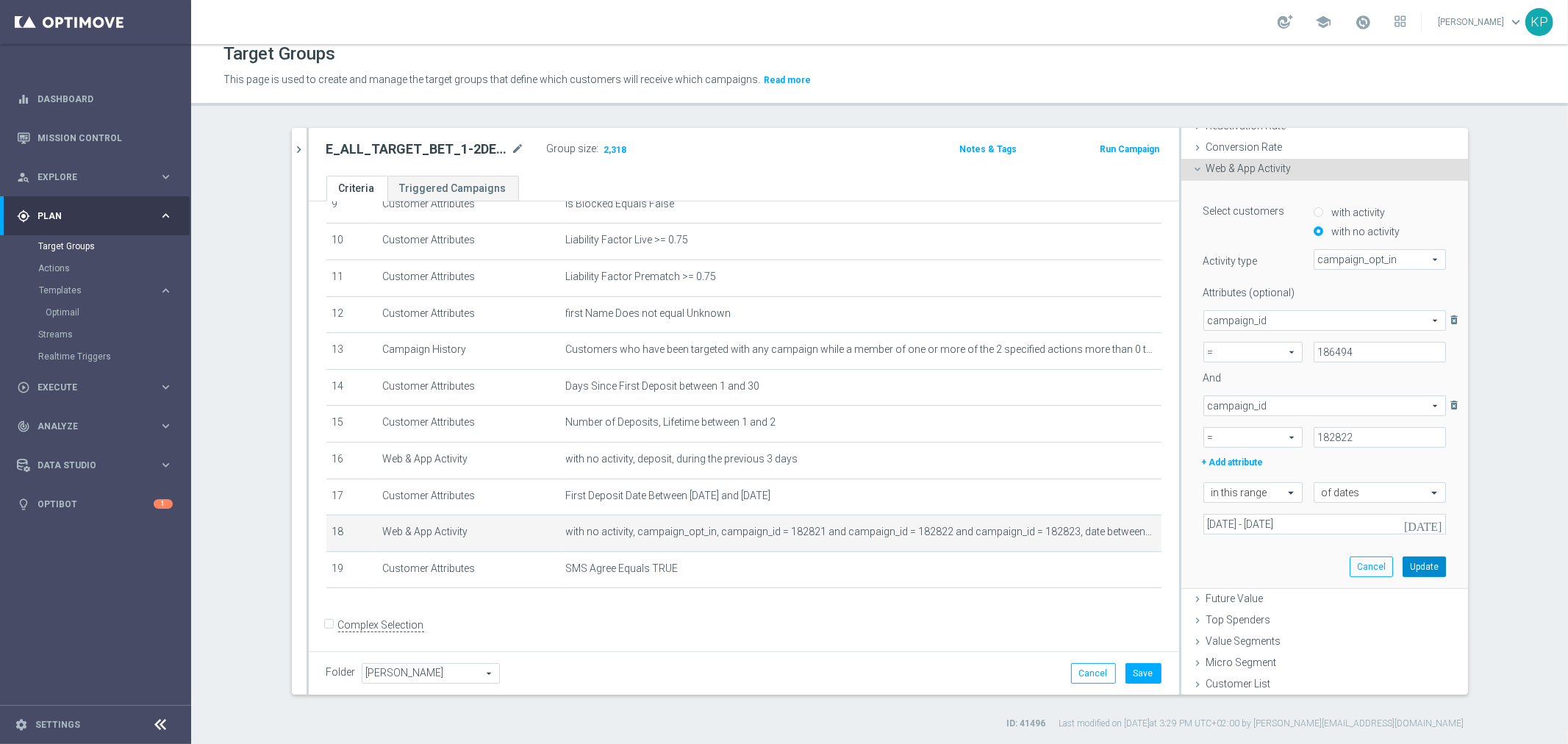
click at [1403, 564] on button "Update" at bounding box center [1424, 567] width 43 height 20
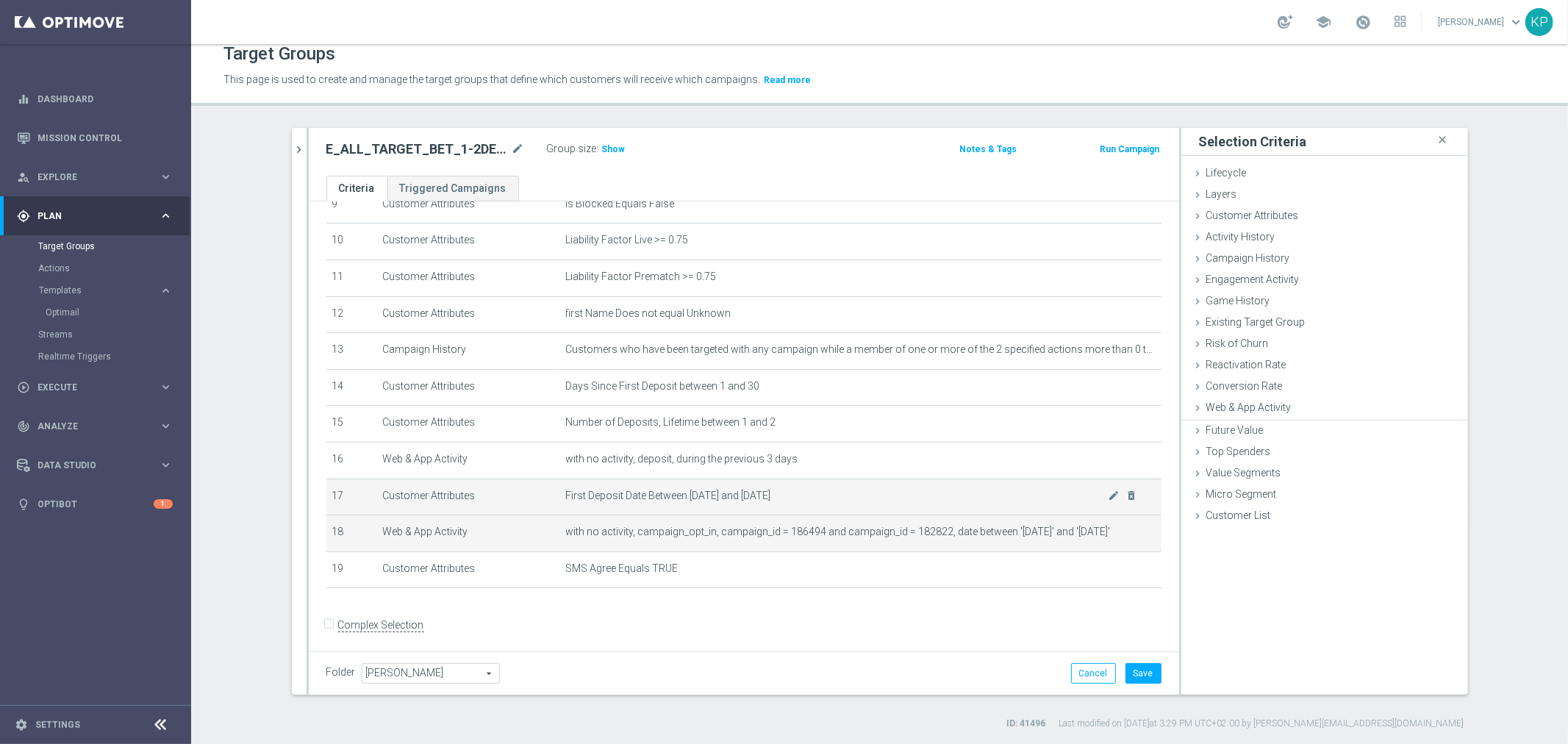
scroll to position [0, 0]
click at [1108, 526] on icon "mode_edit" at bounding box center [1114, 532] width 12 height 12
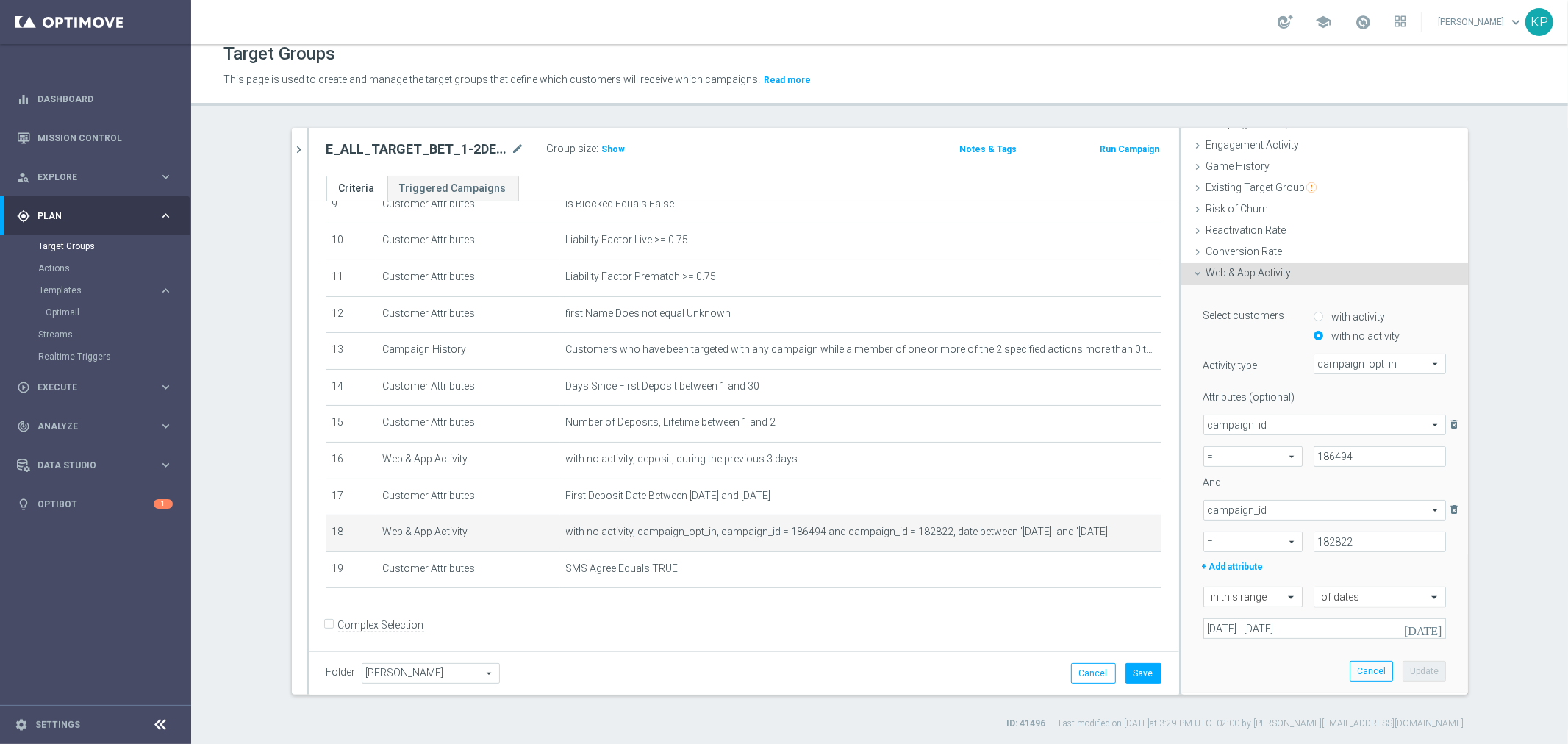
scroll to position [163, 0]
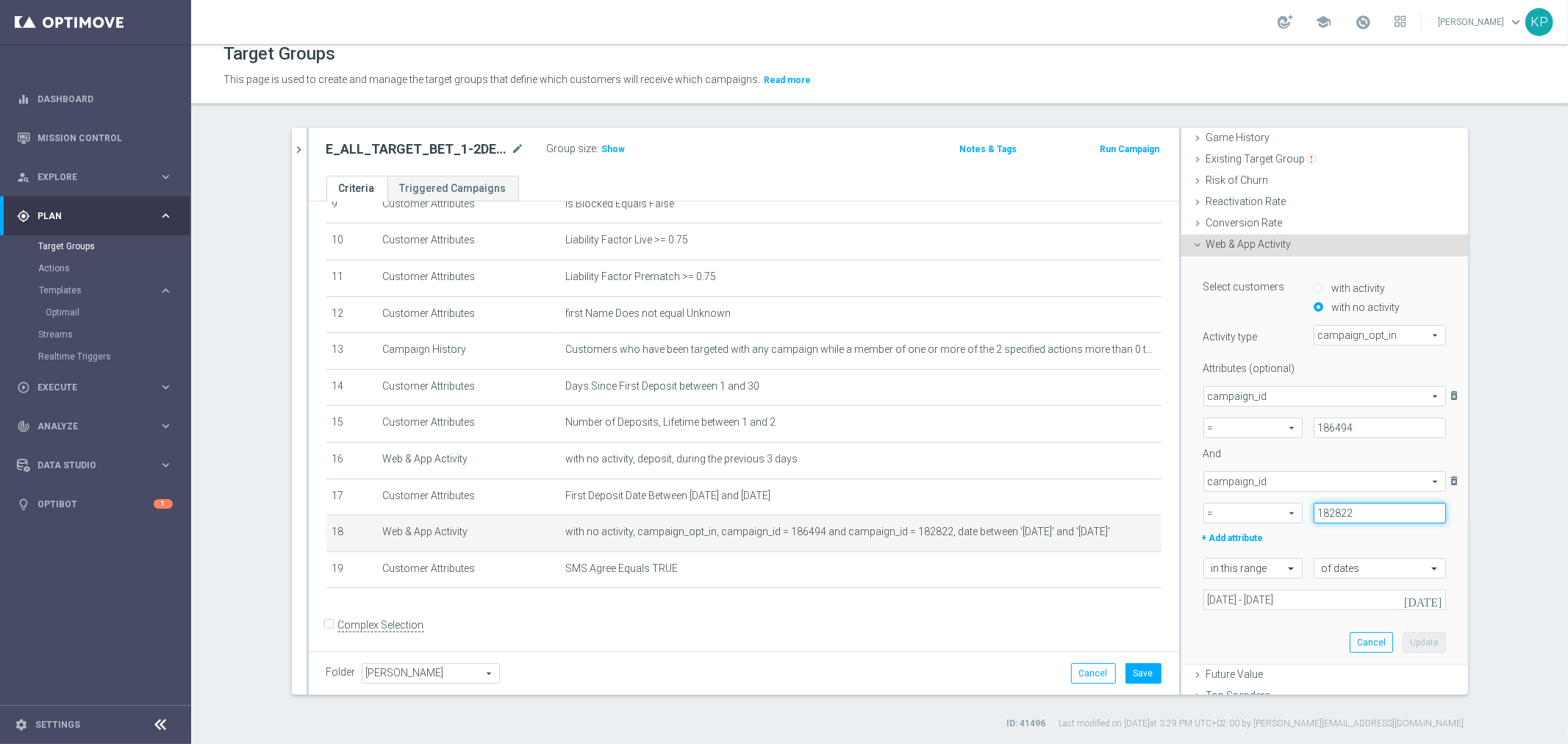
drag, startPoint x: 1347, startPoint y: 515, endPoint x: 1298, endPoint y: 513, distance: 49.0
click at [1303, 513] on div "182822" at bounding box center [1380, 513] width 155 height 20
paste input "6493"
type input "186493"
click at [1405, 639] on button "Update" at bounding box center [1424, 643] width 43 height 20
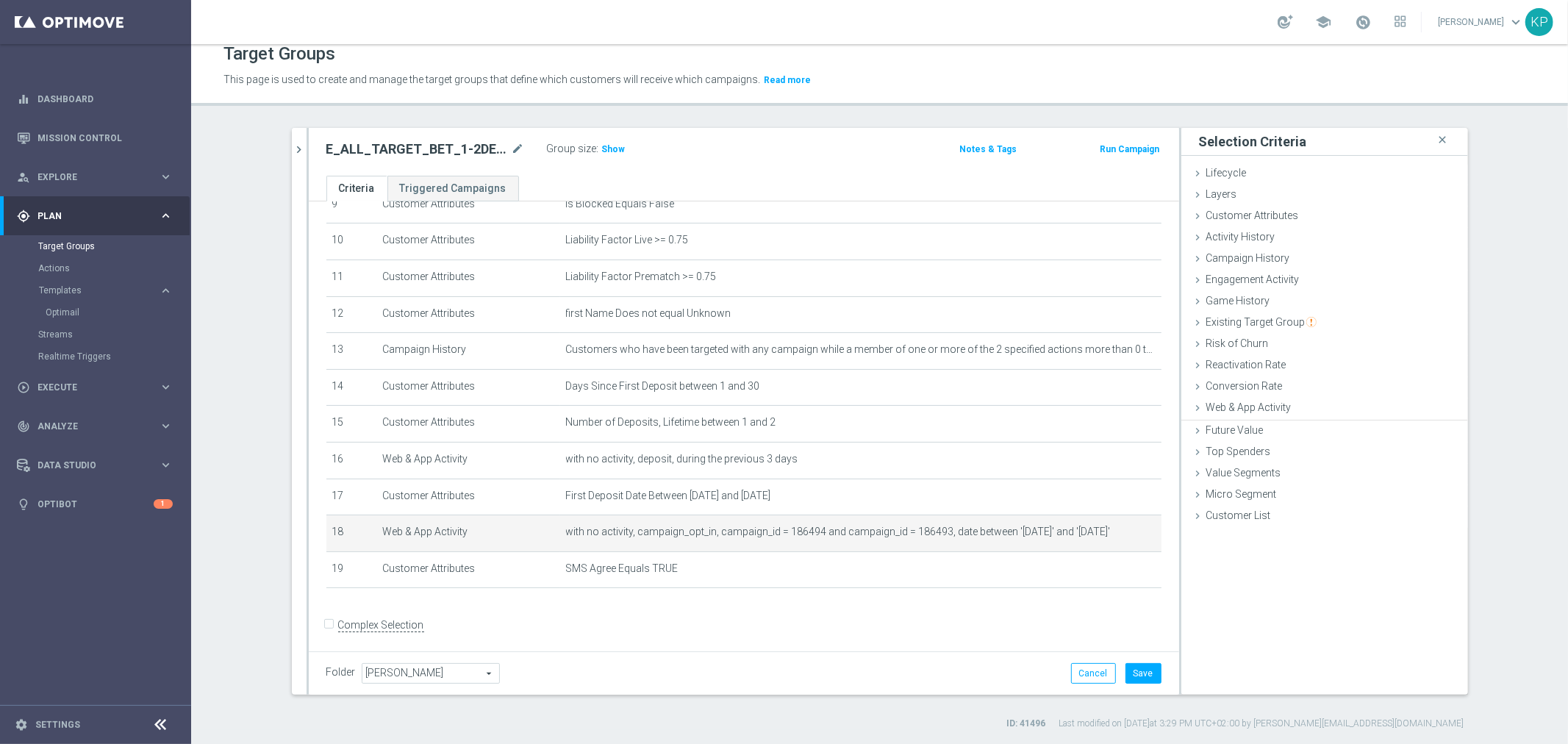
scroll to position [0, 0]
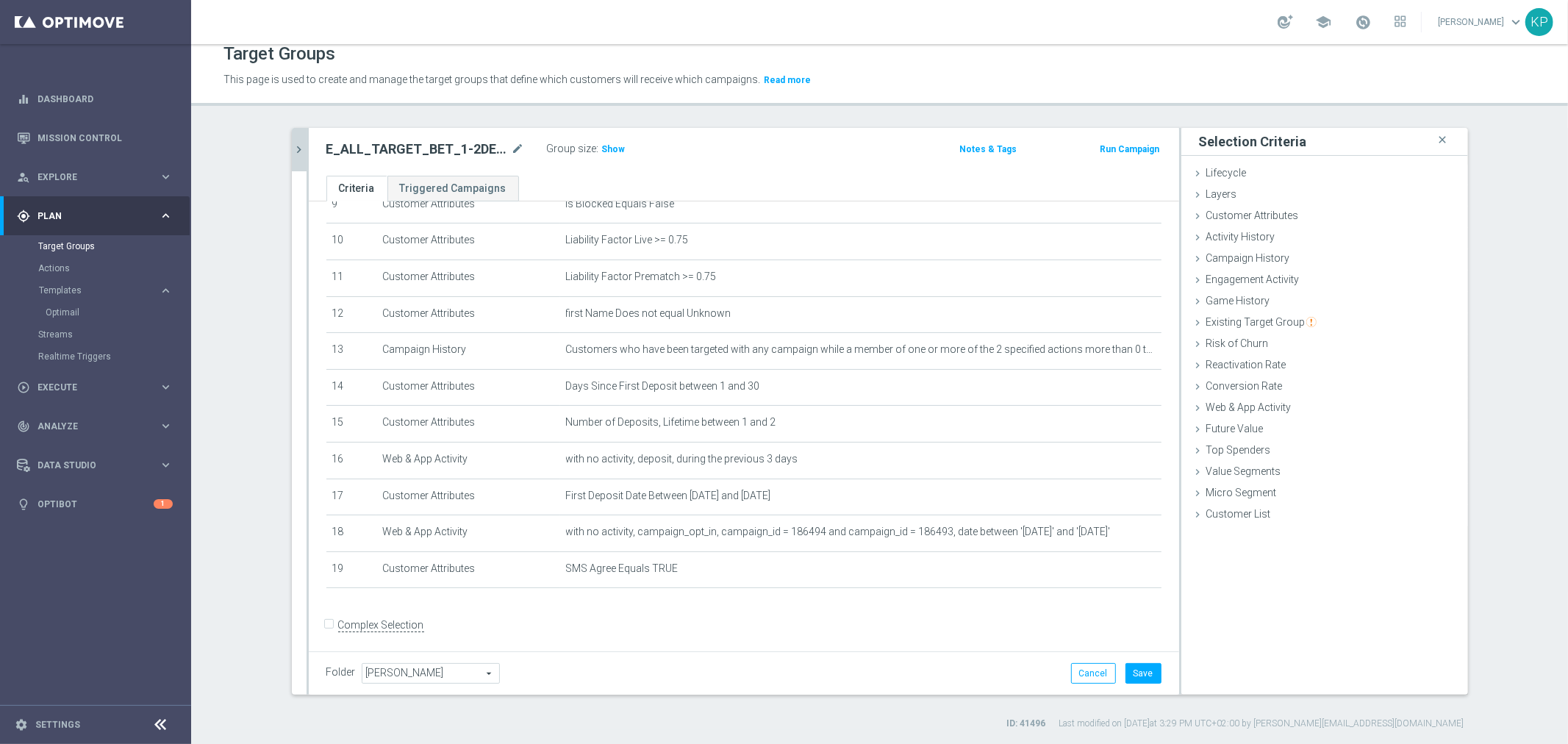
click at [293, 145] on icon "chevron_right" at bounding box center [299, 150] width 14 height 14
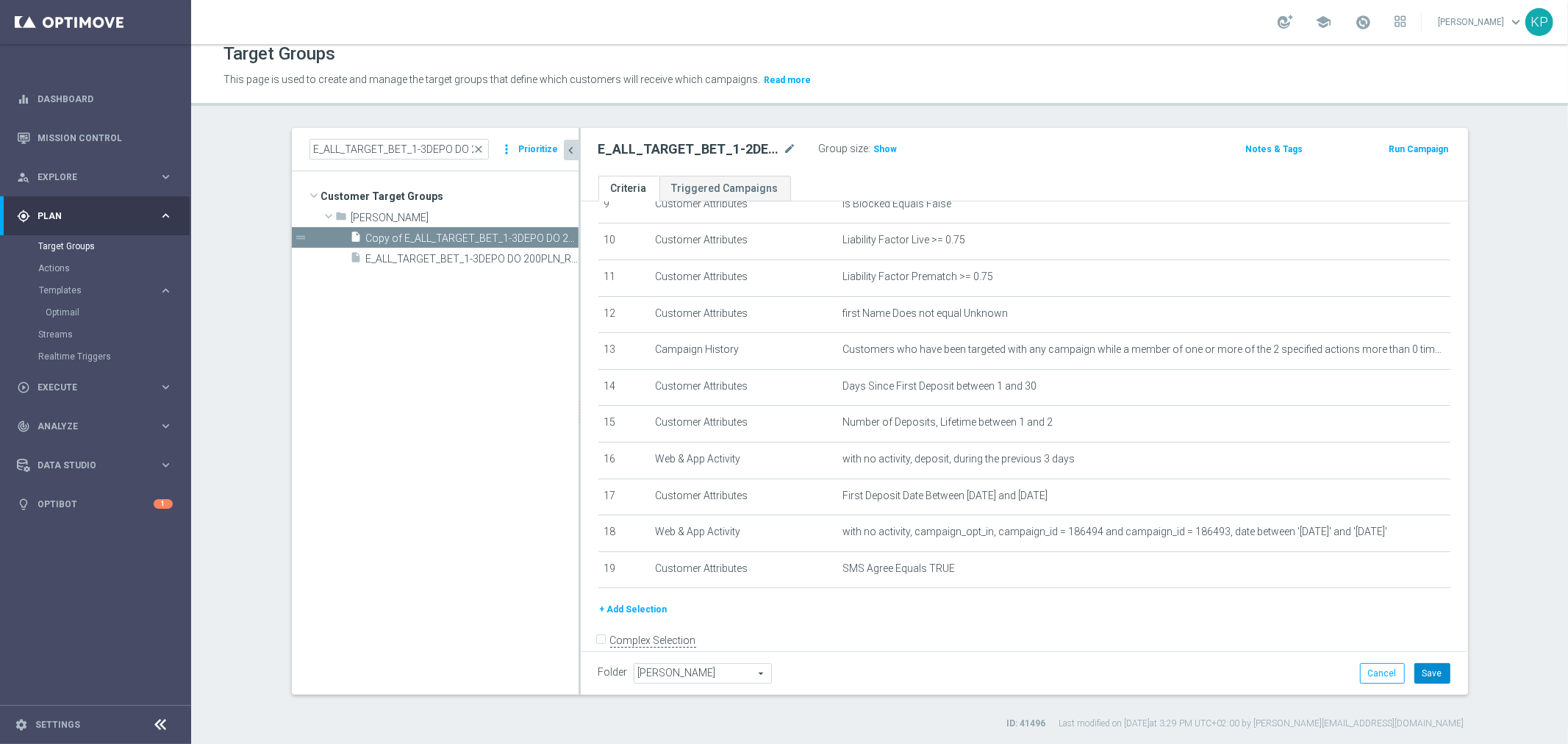
click at [1432, 673] on button "Save" at bounding box center [1433, 673] width 36 height 20
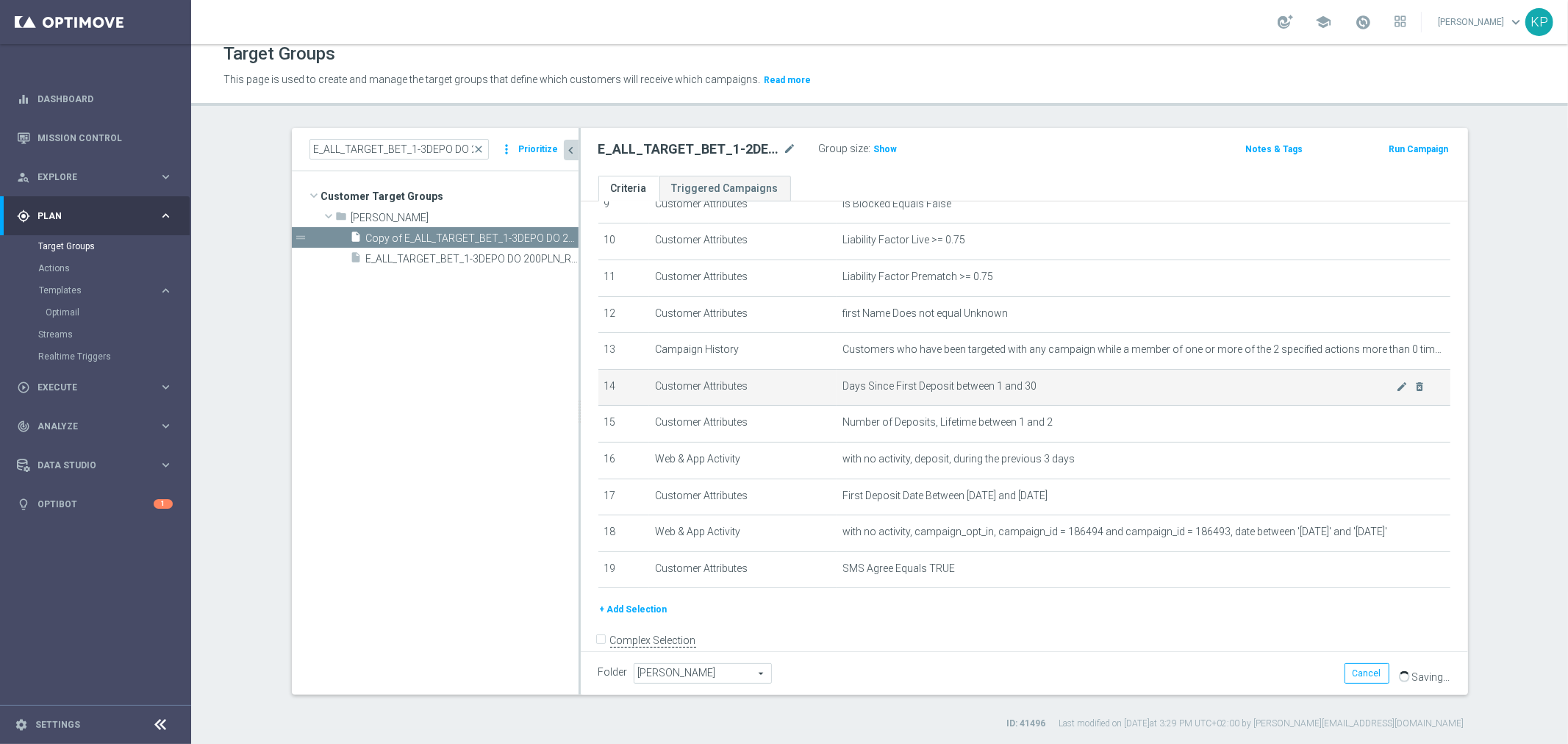
scroll to position [276, 0]
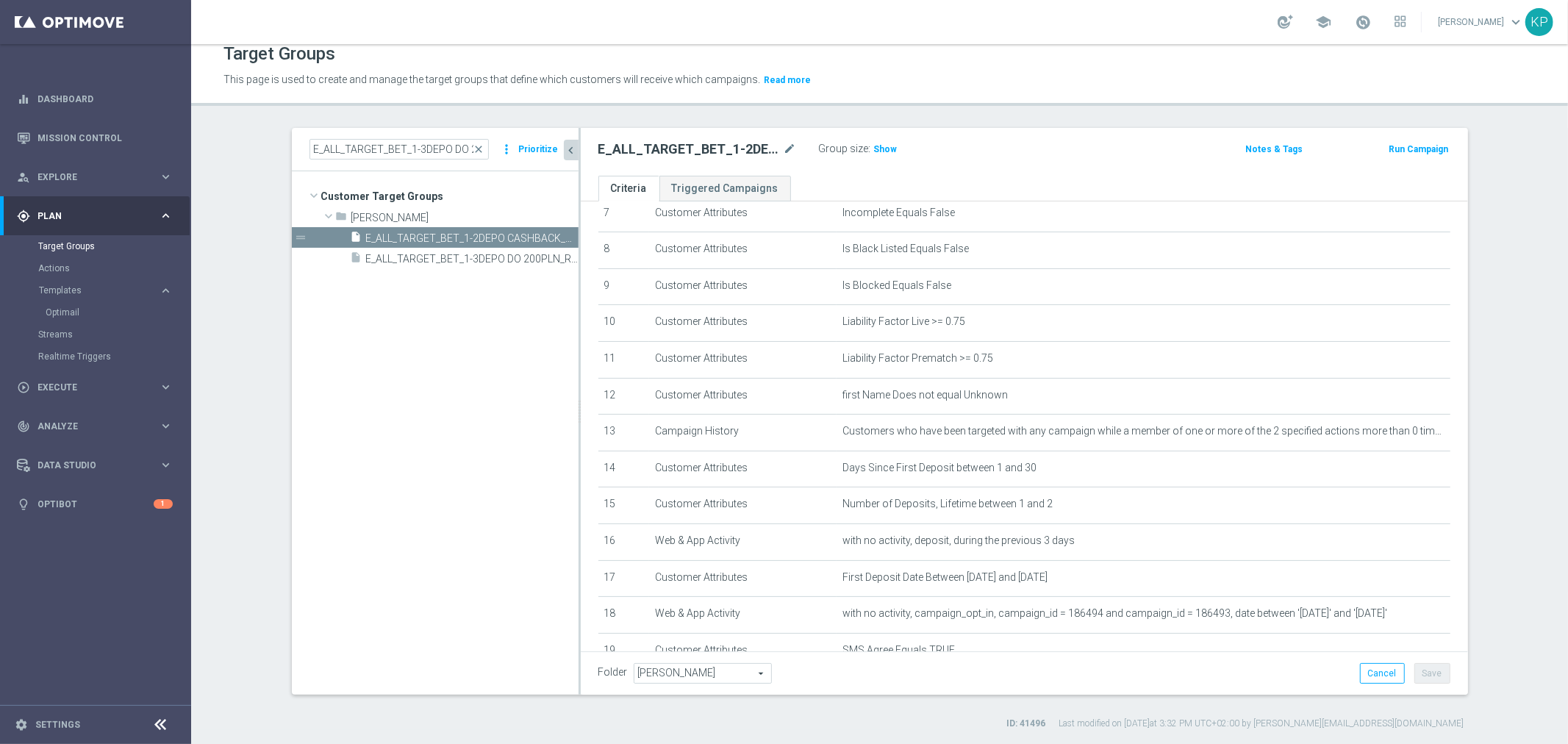
click at [707, 145] on h2 "E_ALL_TARGET_BET_1-2DEPO CASHBACK_REM_041025" at bounding box center [690, 149] width 182 height 18
copy div "E_ALL_TARGET_BET_1-2DEPO CASHBACK_REM_041025"
click at [694, 106] on div "Target Groups This page is used to create and manage the target groups that def…" at bounding box center [880, 394] width 1378 height 700
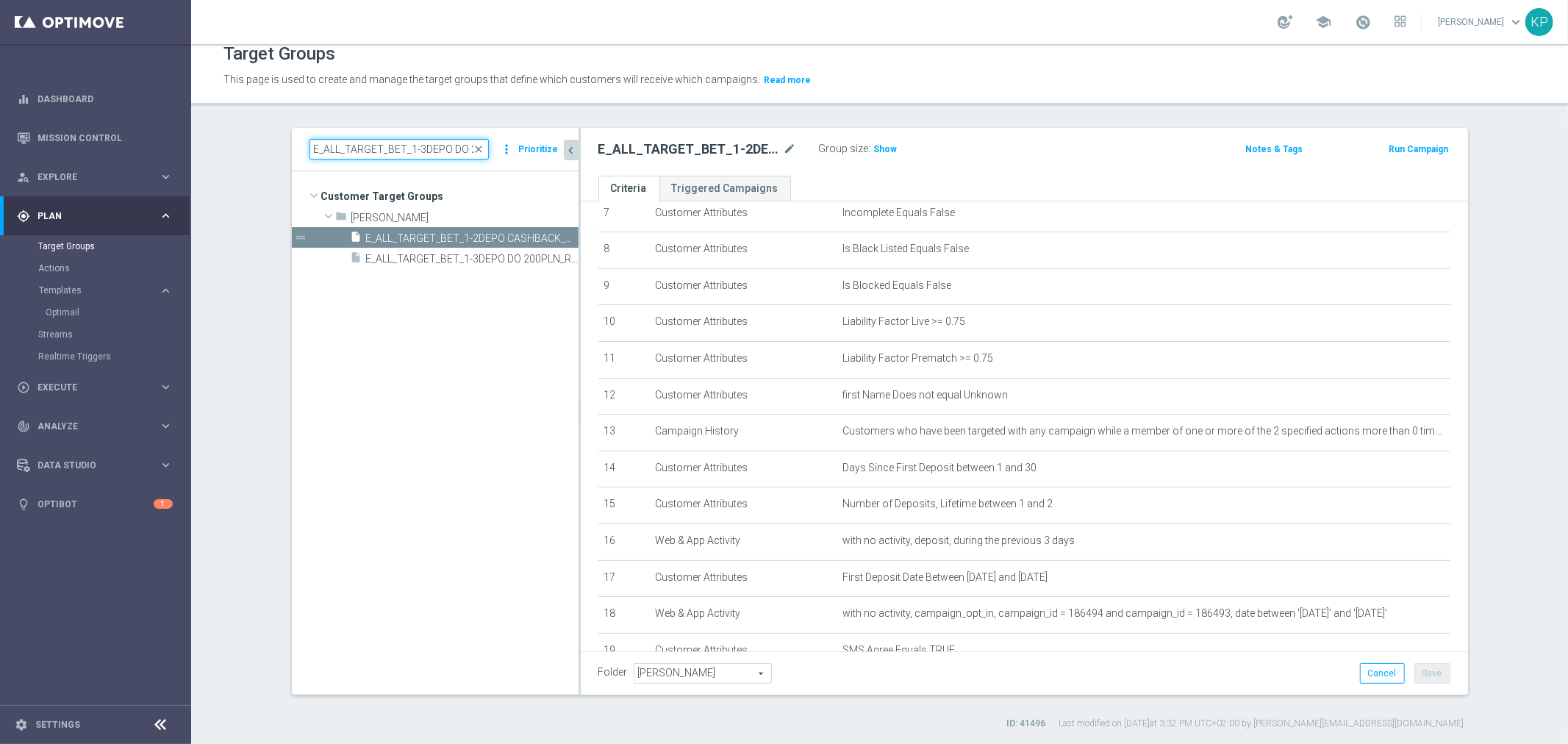
click at [405, 150] on input "E_ALL_TARGET_BET_1-3DEPO DO 200PLN_REM_250925" at bounding box center [399, 149] width 179 height 20
paste input "REACQ_ALL_TARGET_CASHBACK_100 DO 300 PLN_0310"
type input "REACQ_ALL_TARGET_CASHBACK_100 DO 300 PLN_031025"
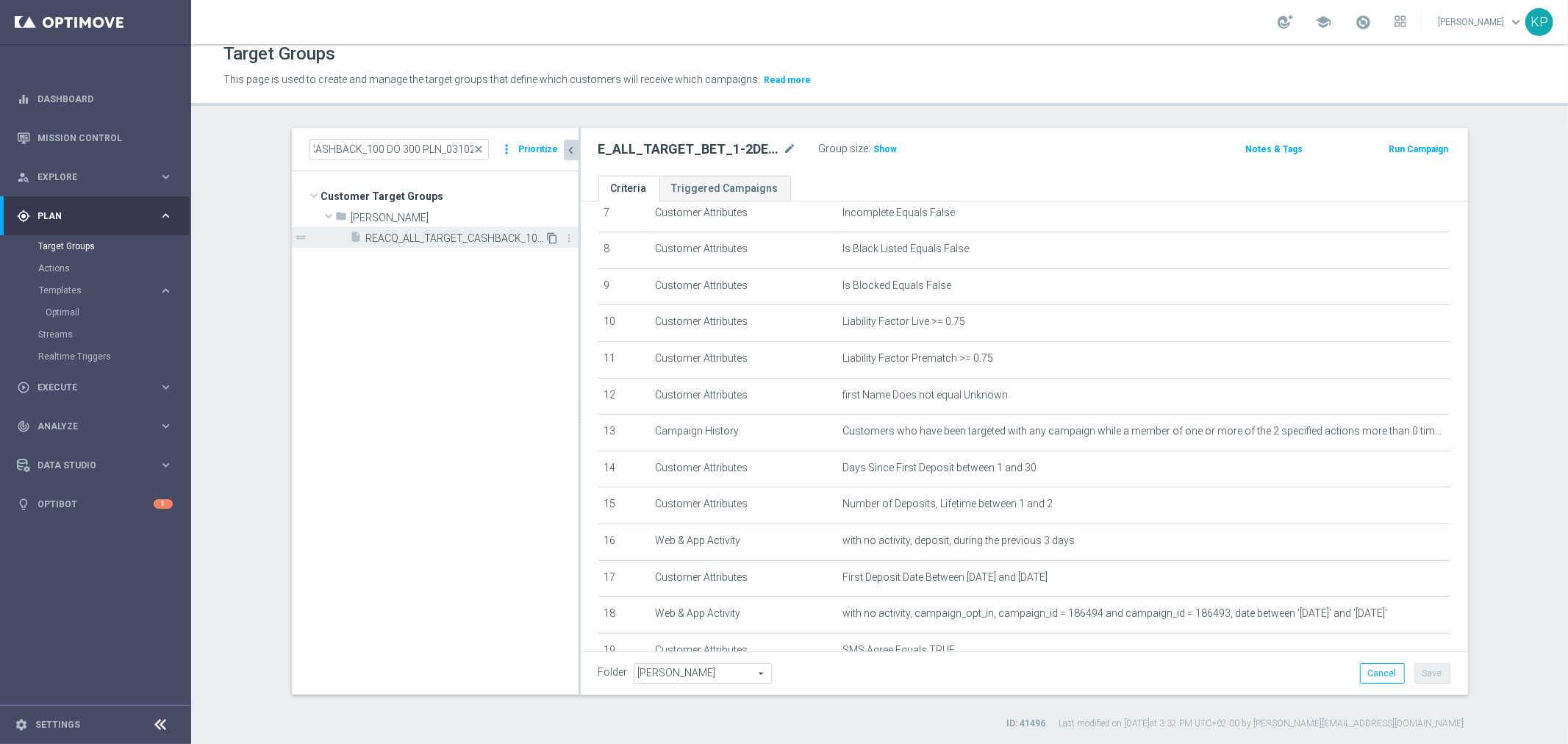
click at [547, 237] on icon "content_copy" at bounding box center [553, 238] width 12 height 12
checkbox input "true"
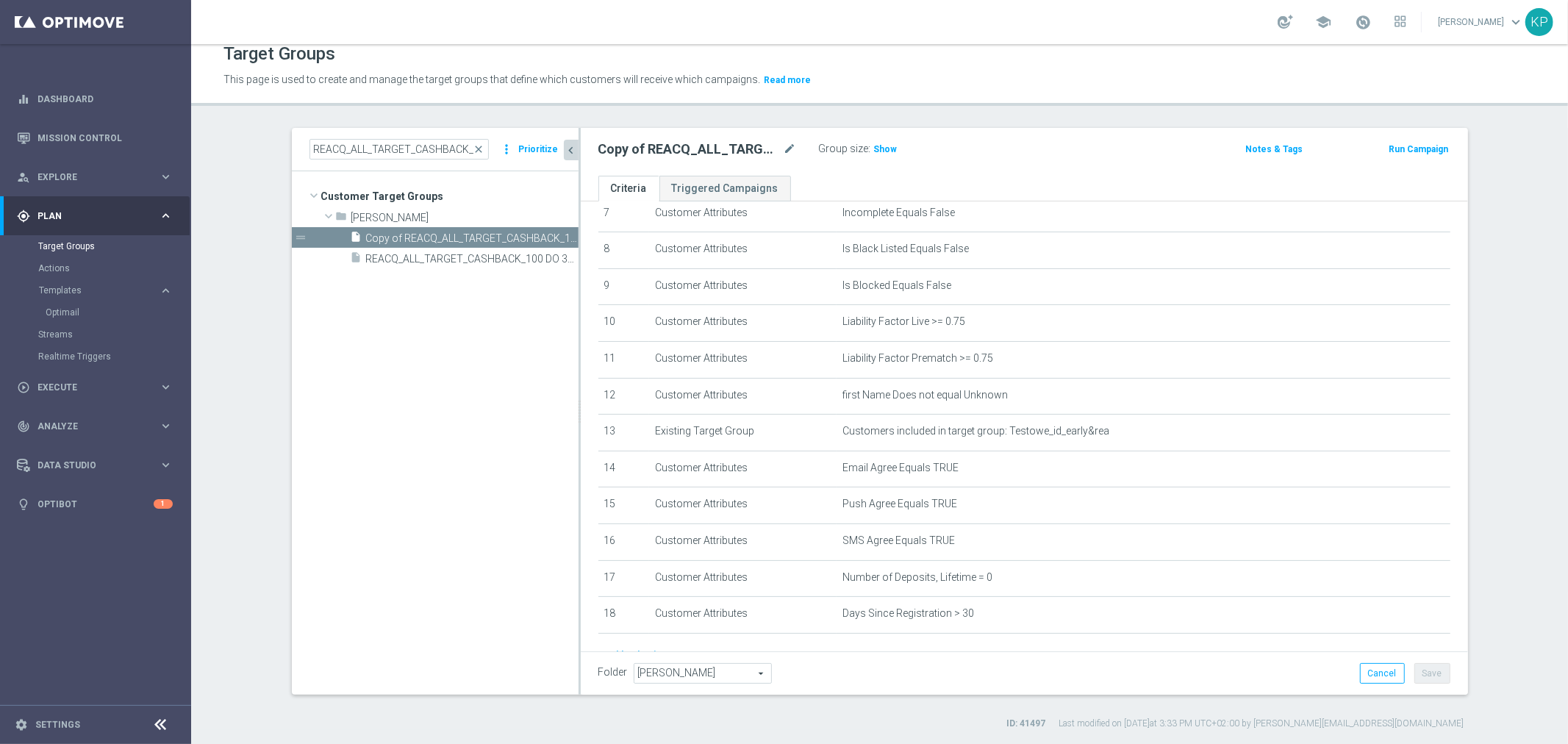
click at [868, 158] on div "Group size : Show" at bounding box center [892, 149] width 147 height 20
click at [874, 151] on span "Show" at bounding box center [886, 149] width 24 height 10
click at [797, 155] on div "Copy of REACQ_ALL_TARGET_CASHBACK_100 DO 300 PLN_031025 mode_edit" at bounding box center [708, 149] width 220 height 20
click at [696, 151] on h2 "Copy of REACQ_ALL_TARGET_CASHBACK_100 DO 300 PLN_031025" at bounding box center [690, 149] width 182 height 18
click at [784, 144] on icon "mode_edit" at bounding box center [791, 149] width 14 height 18
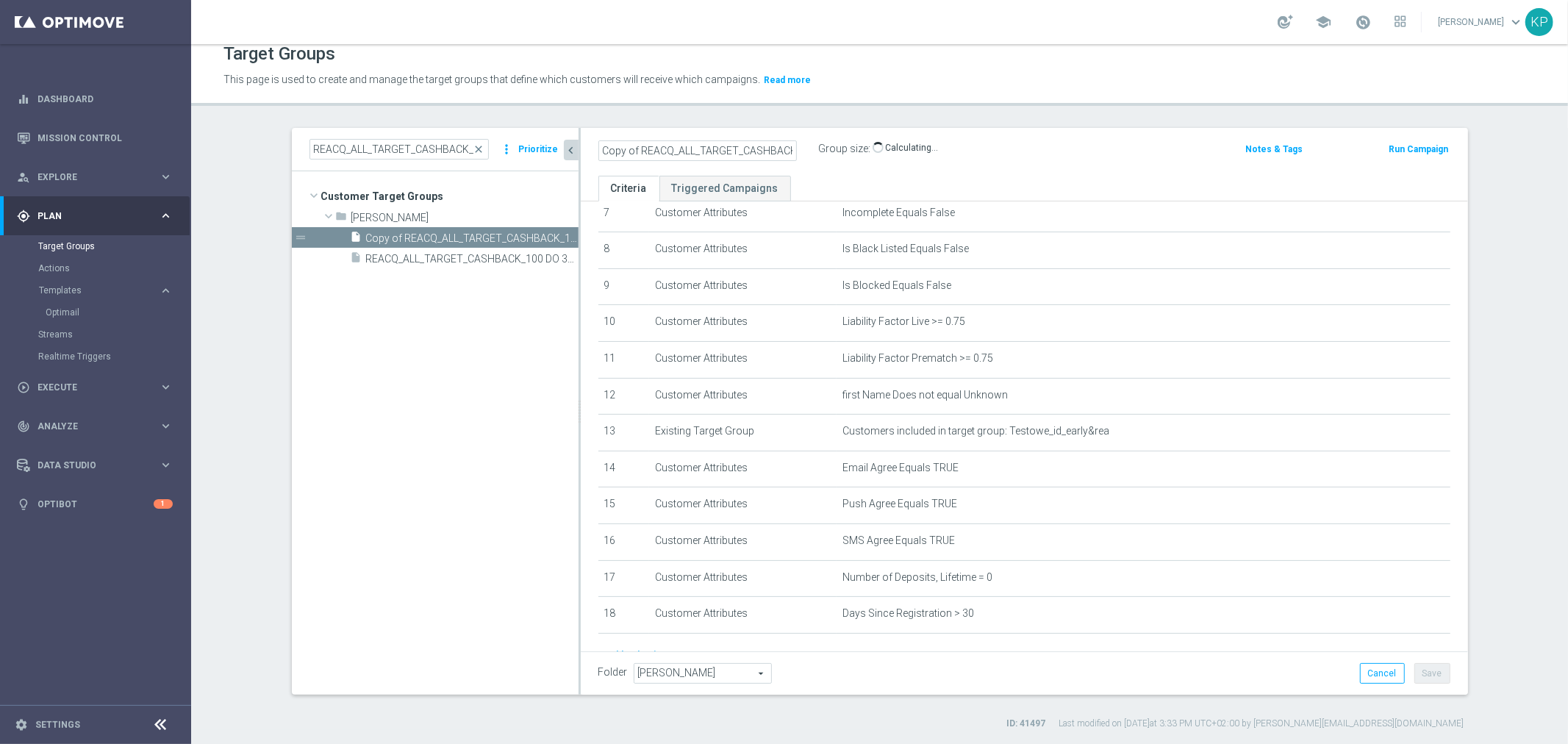
click at [710, 144] on input "Copy of REACQ_ALL_TARGET_CASHBACK_100 DO 300 PLN_031025" at bounding box center [697, 151] width 198 height 20
drag, startPoint x: 631, startPoint y: 151, endPoint x: 533, endPoint y: 144, distance: 98.2
click at [533, 144] on as-split "REACQ_ALL_TARGET_CASHBACK_100 DO 300 PLN_031025 close more_vert Prioritize Cust…" at bounding box center [879, 411] width 1176 height 567
click at [640, 150] on input "Copy of REACQ_ALL_TARGET_CASHBACK_100 DO 300 PLN_031025" at bounding box center [697, 151] width 198 height 20
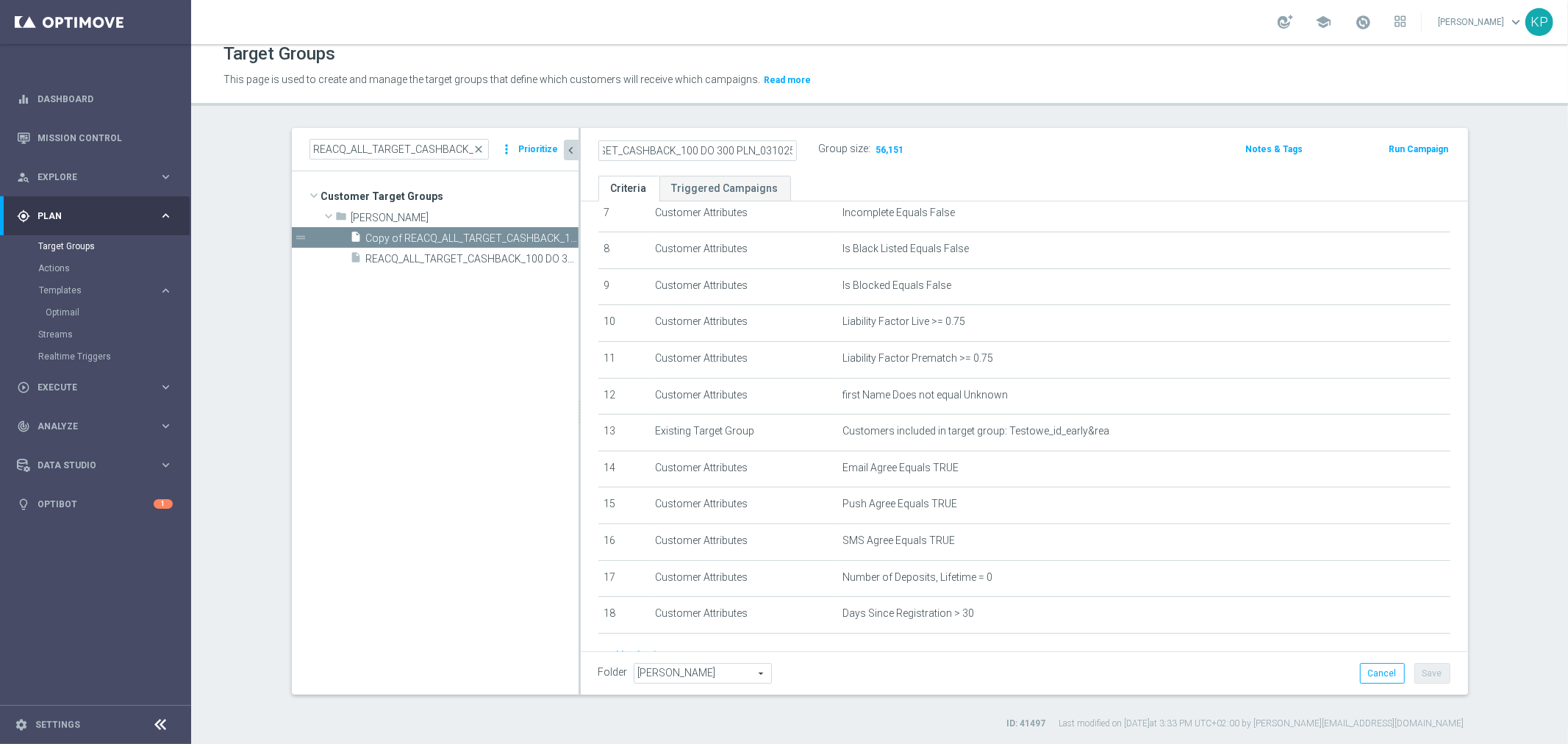
drag, startPoint x: 753, startPoint y: 147, endPoint x: 835, endPoint y: 145, distance: 82.0
click at [835, 145] on div "REACQ_ALL_TARGET_CASHBACK_100 DO 300 PLN_031025 Group size : 56,151" at bounding box center [879, 151] width 583 height 24
click at [743, 145] on input "REACQ_ALL_TARGET_CASHBACK_100 DO 300 PLN_031025" at bounding box center [697, 151] width 198 height 20
click at [747, 149] on input "REACQ_ALL_TARGET_CASHBACK_100 DO 300 PLN_031025" at bounding box center [697, 151] width 198 height 20
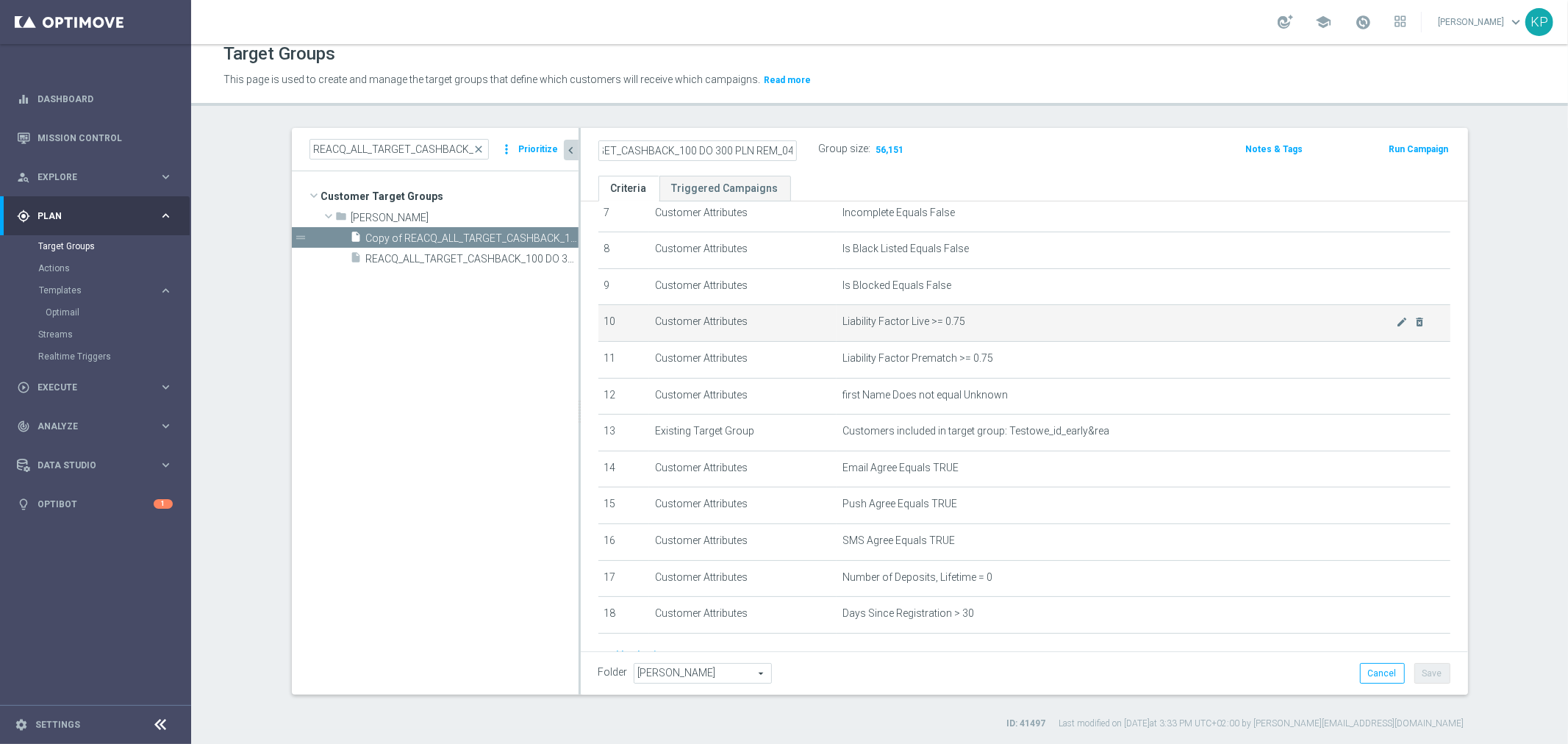
type input "REACQ_ALL_TARGET_CASHBACK_100 DO 300 PLN REM_041025"
click at [1037, 332] on td "Liability Factor Live >= 0.75 mode_edit delete_forever" at bounding box center [1144, 323] width 614 height 37
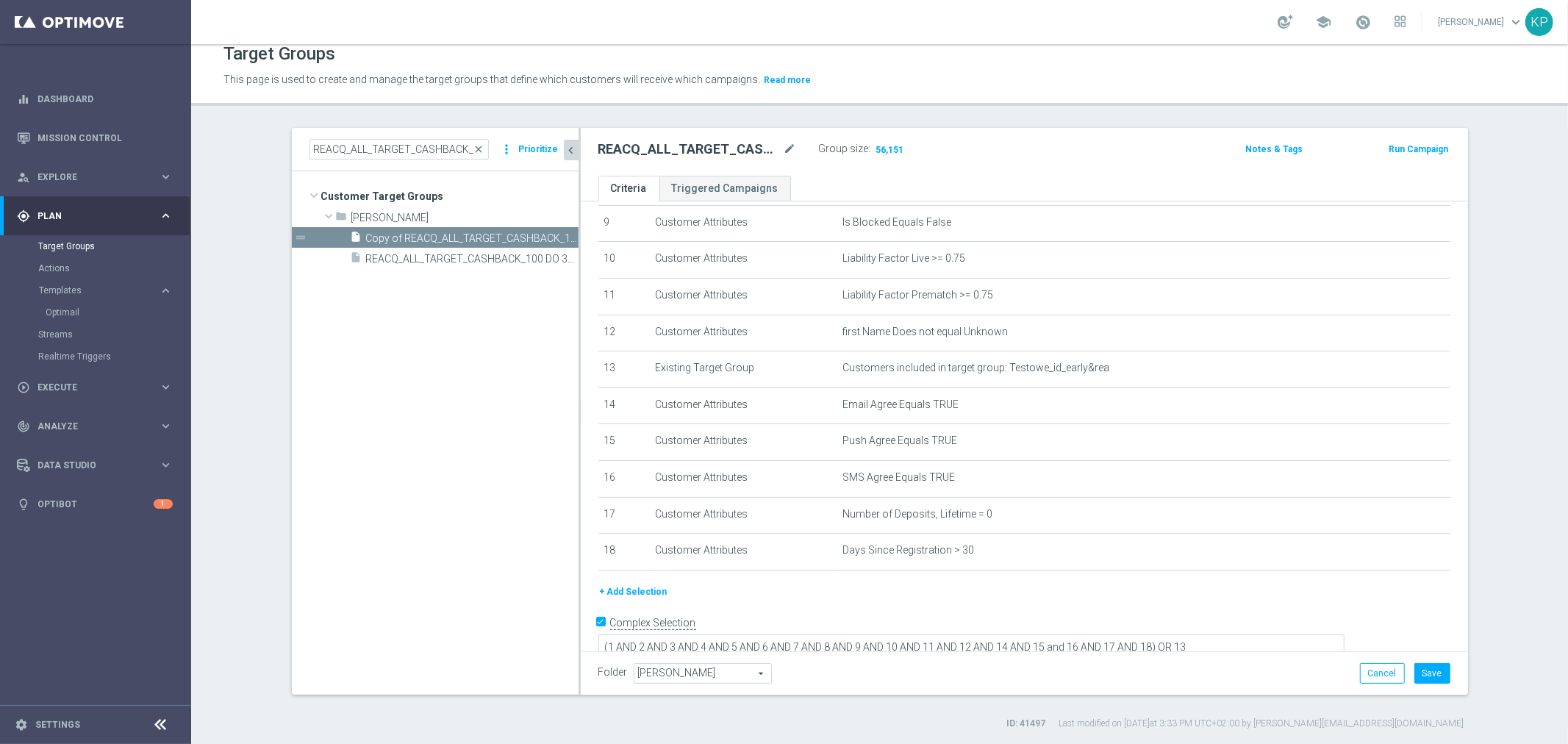
click at [650, 584] on button "+ Add Selection" at bounding box center [633, 592] width 71 height 16
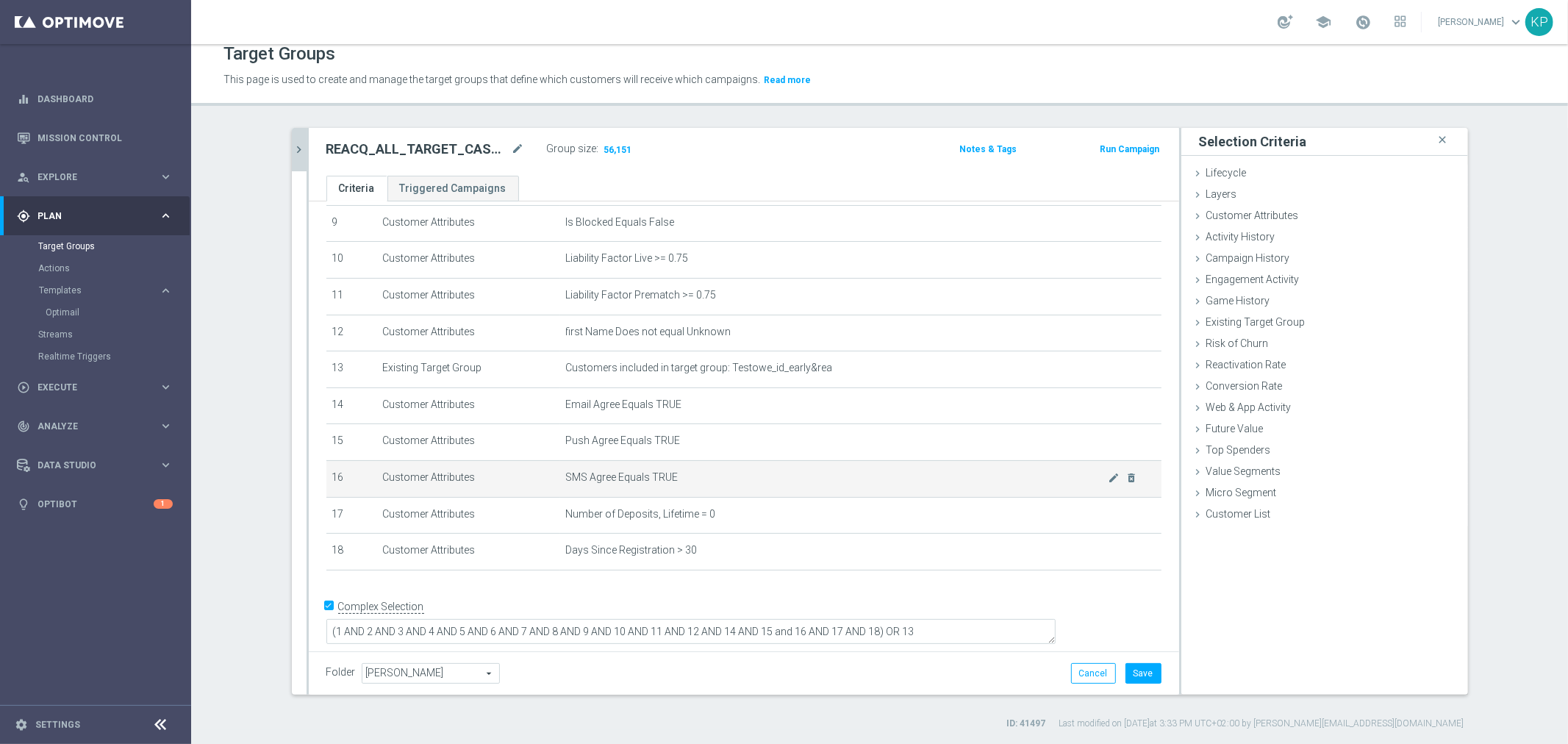
scroll to position [324, 0]
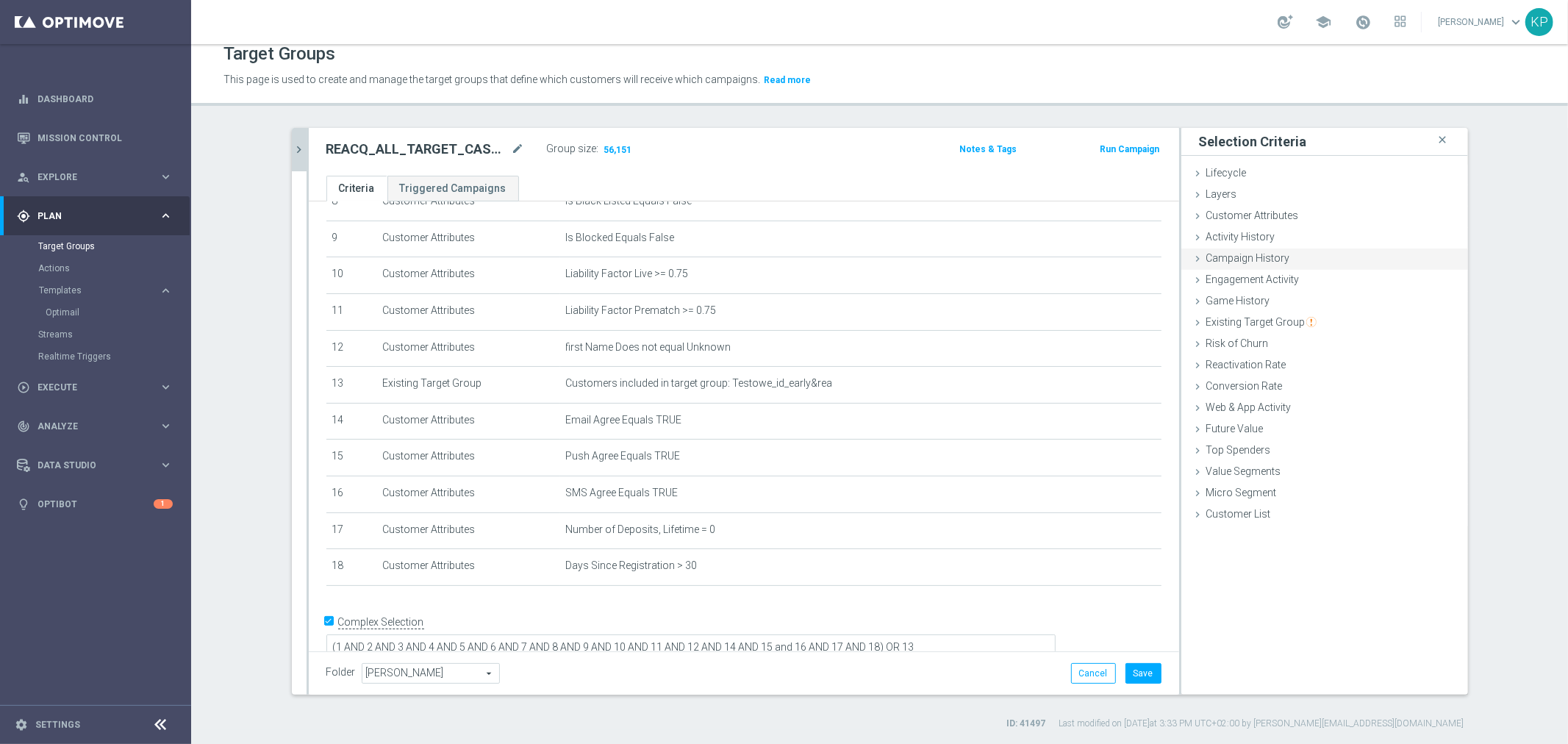
click at [1238, 261] on span "Campaign History" at bounding box center [1248, 258] width 84 height 12
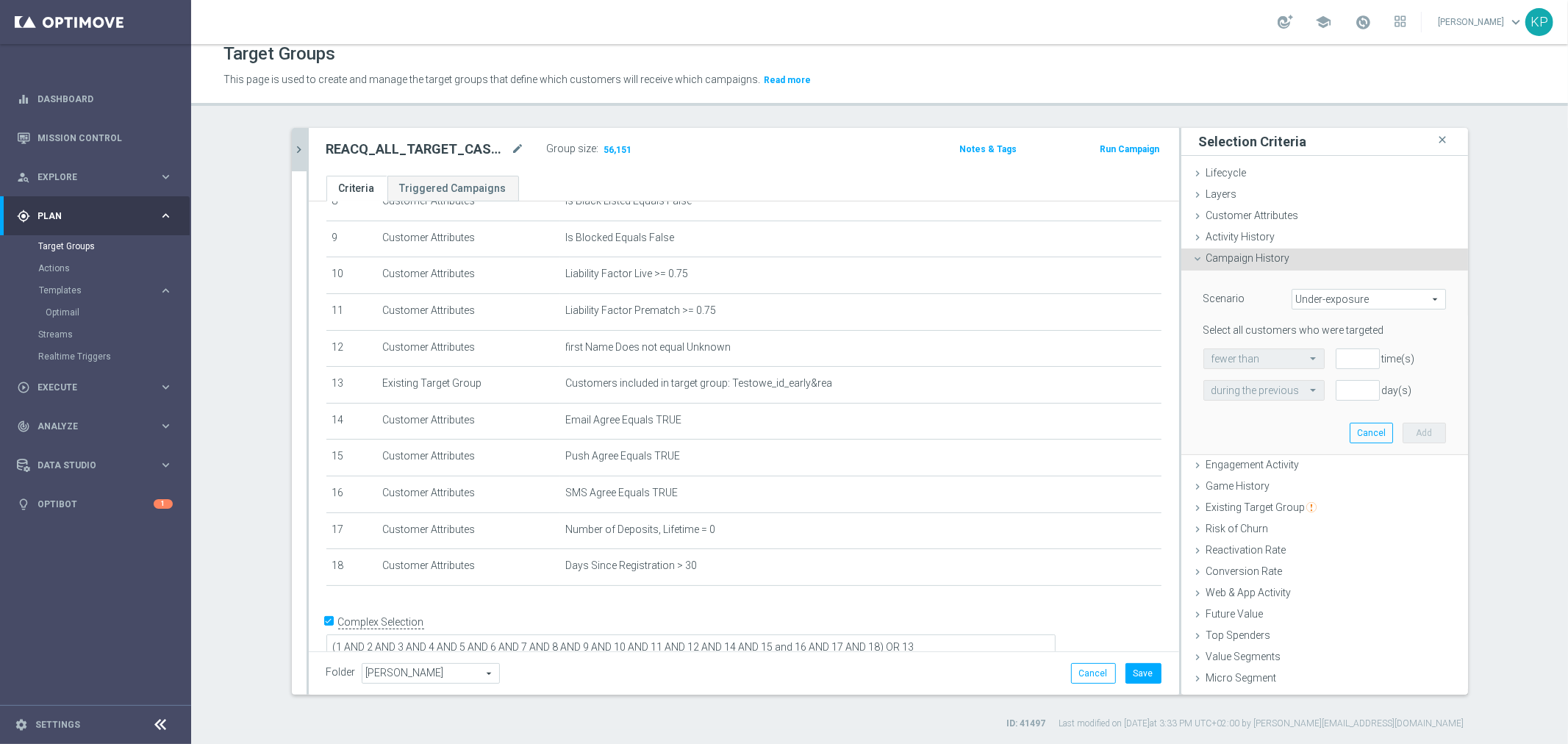
click at [1311, 302] on span "Under-exposure" at bounding box center [1369, 299] width 153 height 19
click at [1303, 394] on span "Custom" at bounding box center [1369, 397] width 139 height 12
type input "Custom"
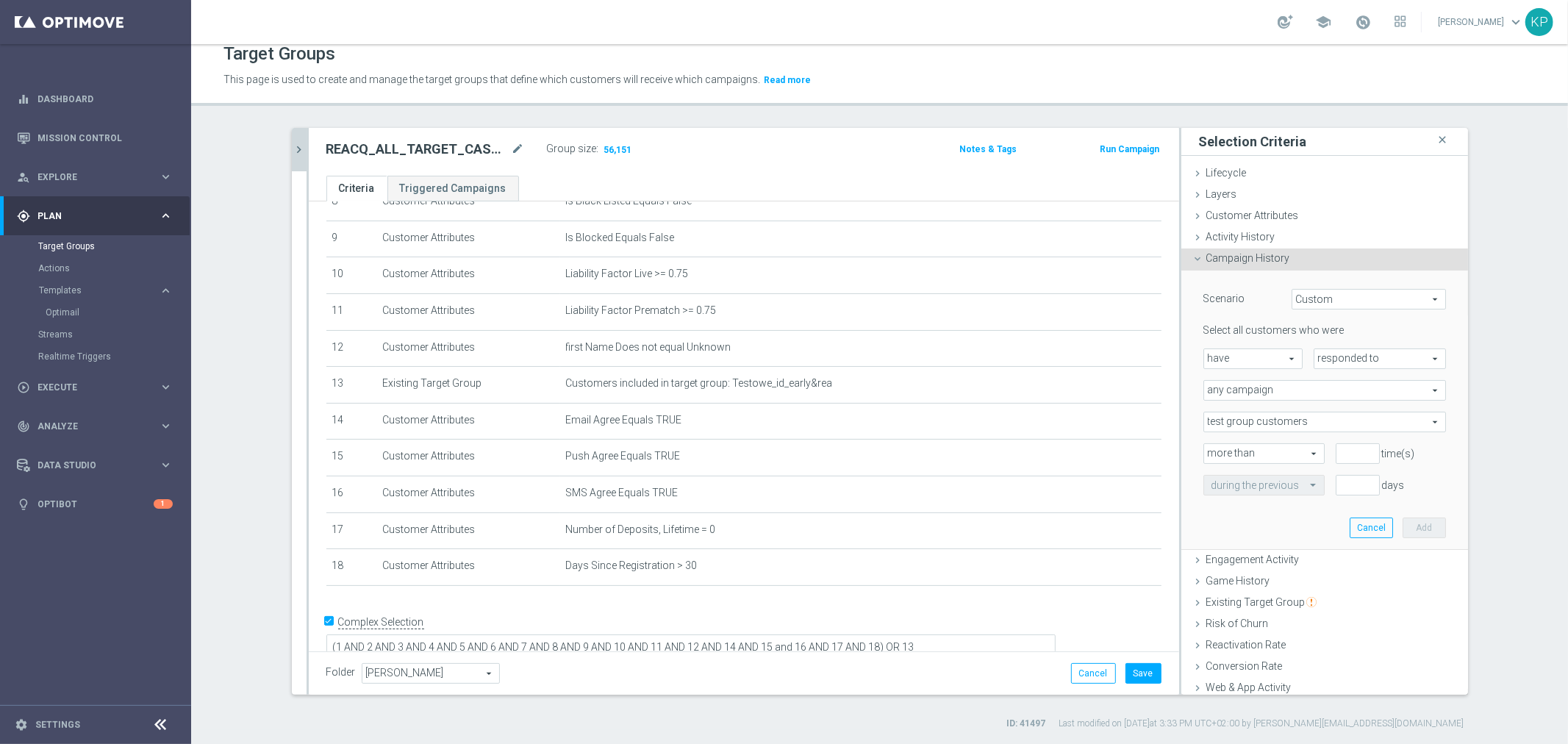
click at [1333, 359] on span "responded to" at bounding box center [1380, 359] width 131 height 19
click at [1328, 395] on span "been targeted with" at bounding box center [1380, 400] width 116 height 12
type input "been targeted with"
click at [1321, 391] on span "any campaign" at bounding box center [1325, 390] width 241 height 19
click at [1285, 447] on span "one or more actions" at bounding box center [1325, 450] width 226 height 12
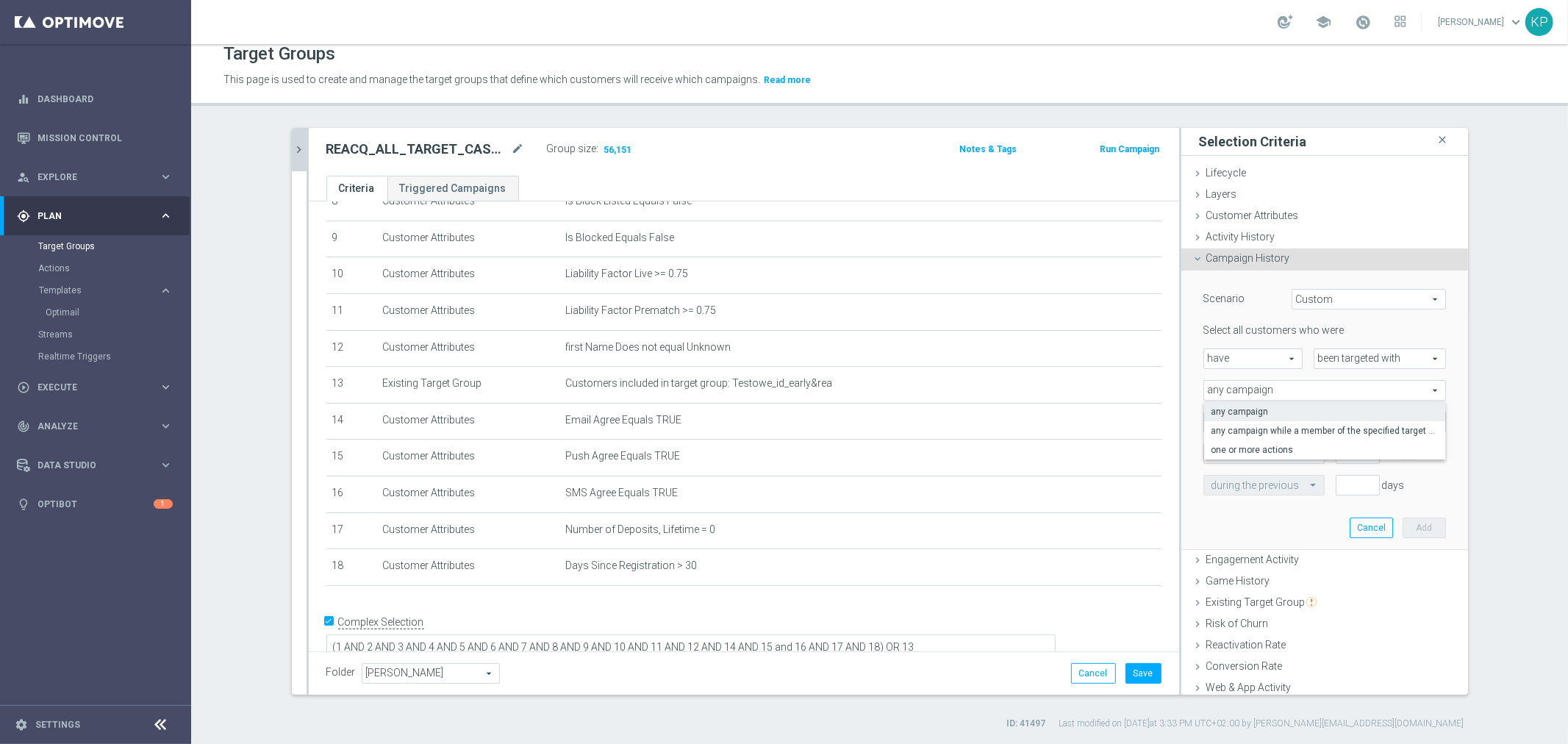
type input "one or more actions"
click at [1282, 412] on span at bounding box center [1325, 422] width 241 height 19
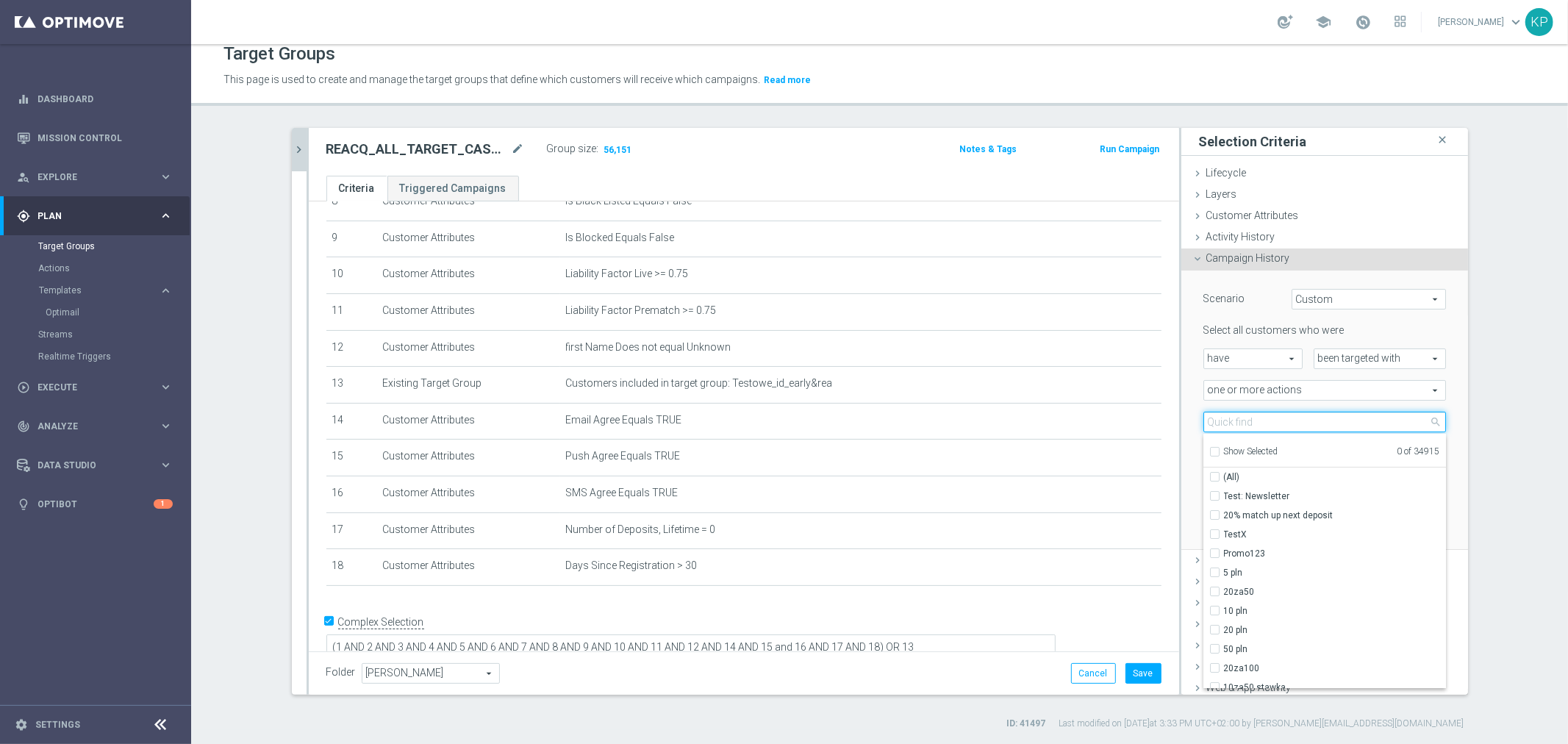
drag, startPoint x: 1282, startPoint y: 412, endPoint x: 1270, endPoint y: 422, distance: 15.6
click at [1274, 416] on input "search" at bounding box center [1324, 422] width 242 height 20
click at [1270, 422] on input "search" at bounding box center [1324, 422] width 242 height 20
paste input "REACQ_ALL_TARGET_CASHBACK_100 DO 300 PLN_031025"
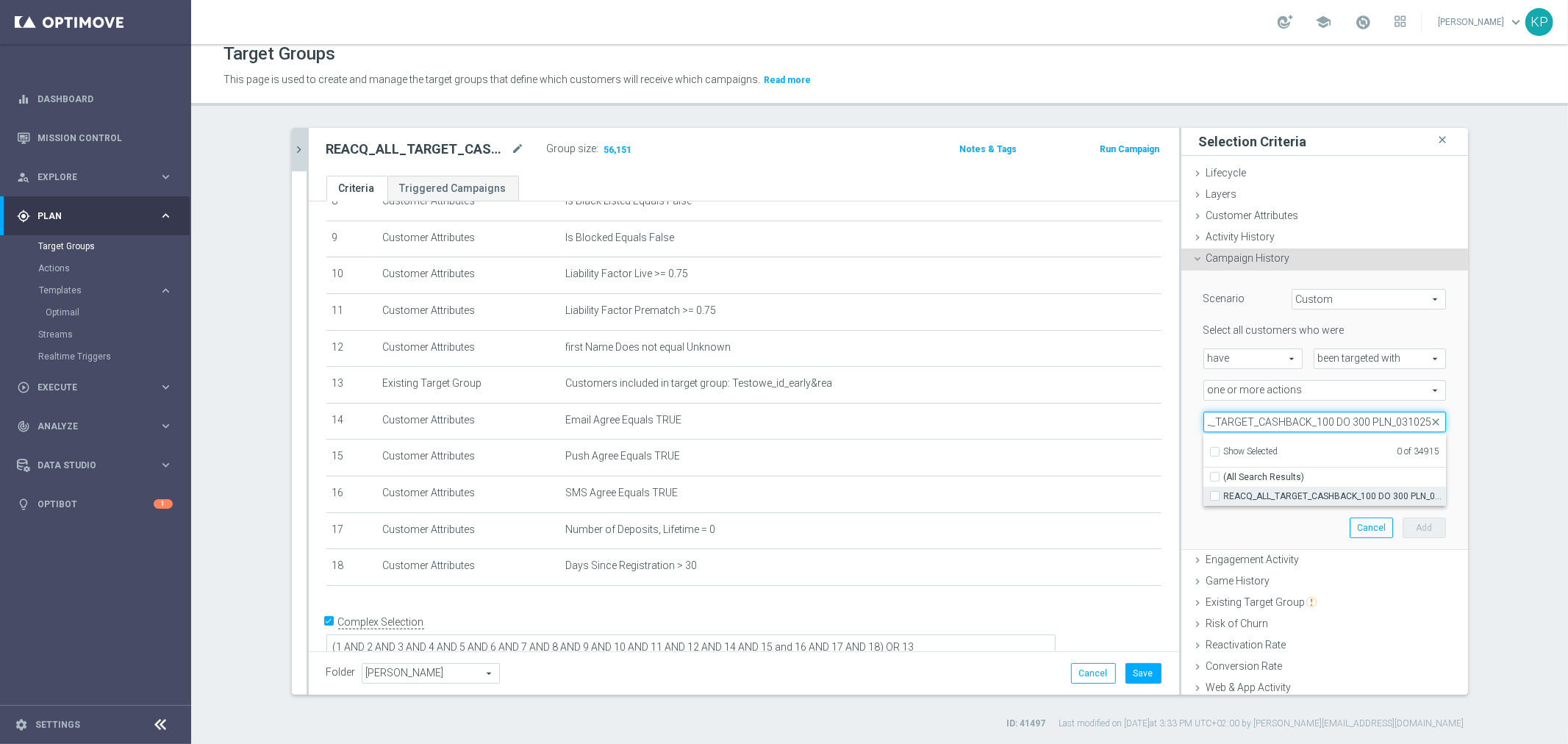
type input "REACQ_ALL_TARGET_CASHBACK_100 DO 300 PLN_031025"
click at [1264, 491] on span "REACQ_ALL_TARGET_CASHBACK_100 DO 300 PLN_031025" at bounding box center [1335, 497] width 222 height 12
click at [1224, 491] on input "REACQ_ALL_TARGET_CASHBACK_100 DO 300 PLN_031025" at bounding box center [1219, 496] width 9 height 9
checkbox input "true"
type input "REACQ_ALL_TARGET_CASHBACK_100 DO 300 PLN_031025"
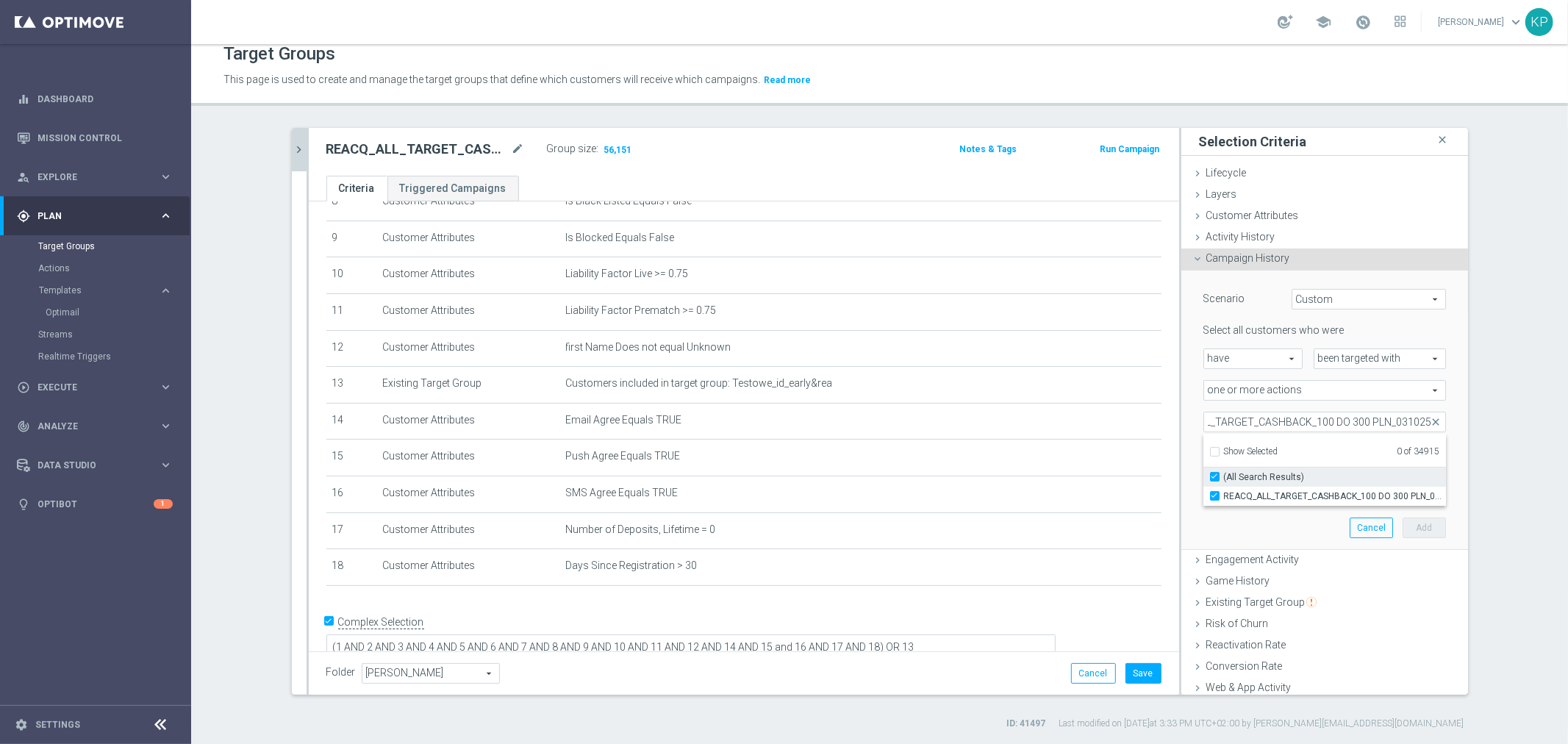
checkbox input "true"
click at [1525, 413] on section "REACQ_ALL_TARGET_CASHBACK_100 DO 300 PLN_031025 close more_vert Prioritize Cust…" at bounding box center [880, 429] width 1378 height 602
type input "0"
click at [1355, 457] on input "0" at bounding box center [1358, 453] width 44 height 20
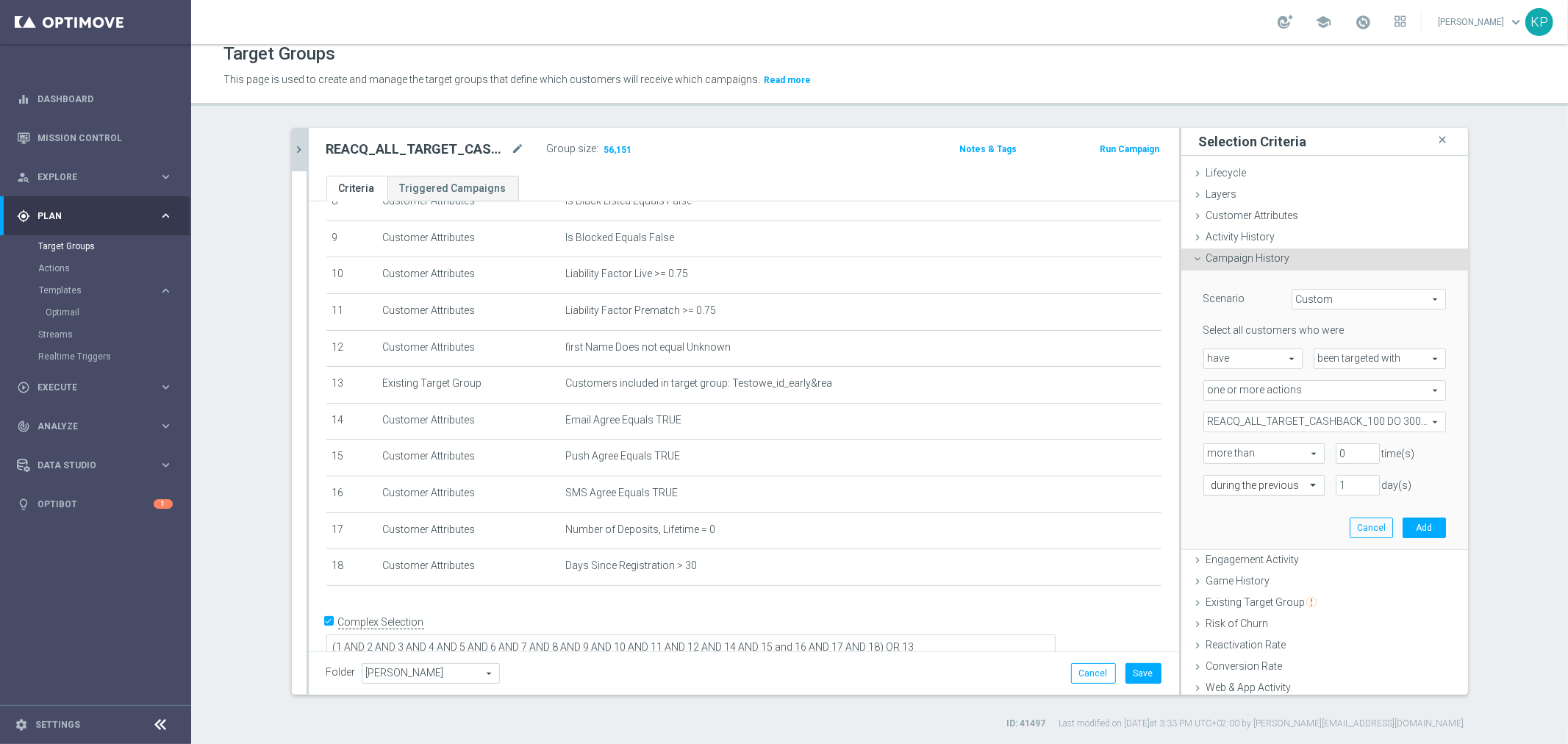
click at [1287, 487] on div at bounding box center [1264, 486] width 120 height 14
click at [1252, 608] on div "on this date" at bounding box center [1264, 611] width 105 height 24
click at [1270, 523] on input at bounding box center [1324, 518] width 242 height 20
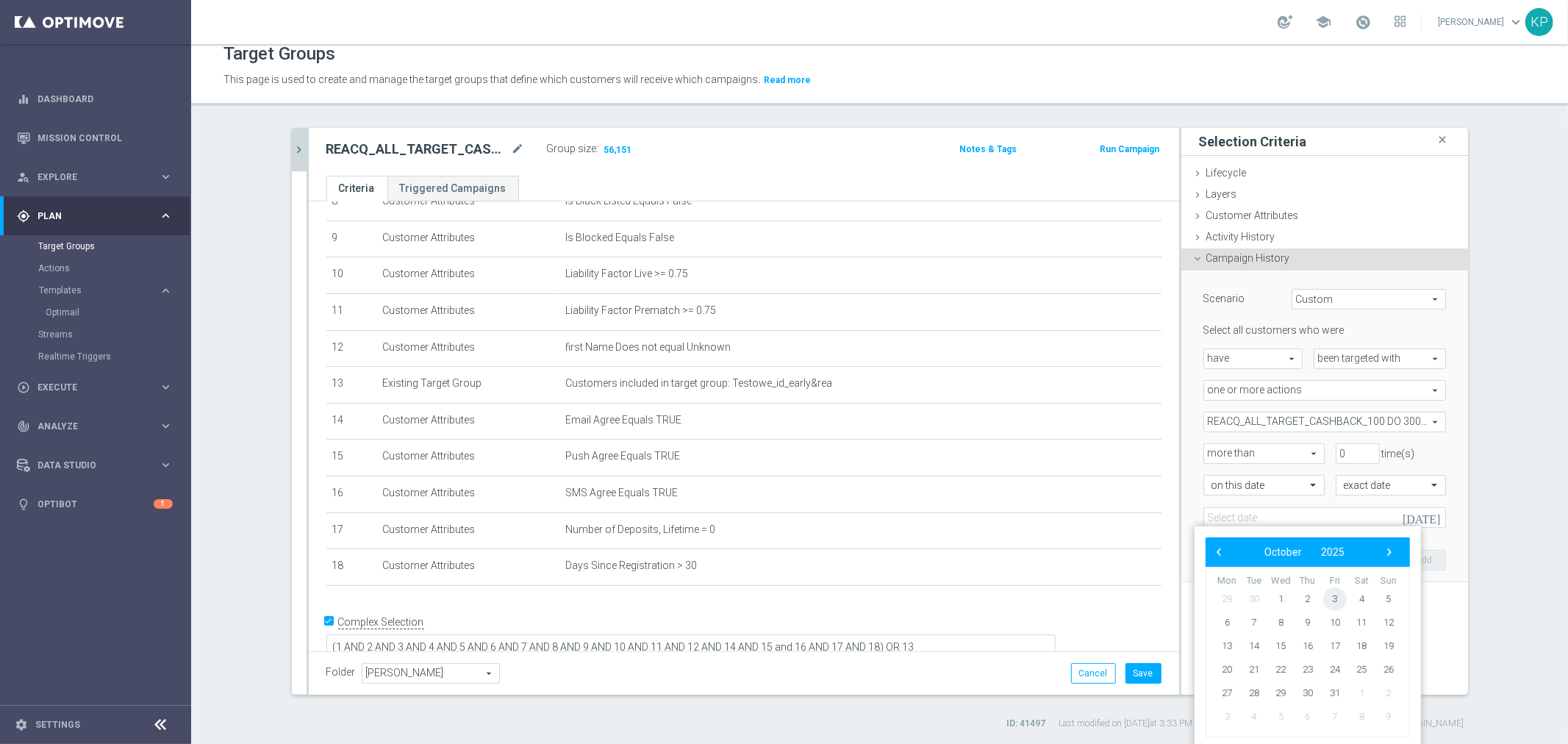
click at [1325, 593] on span "3" at bounding box center [1335, 599] width 24 height 24
type input "[DATE]"
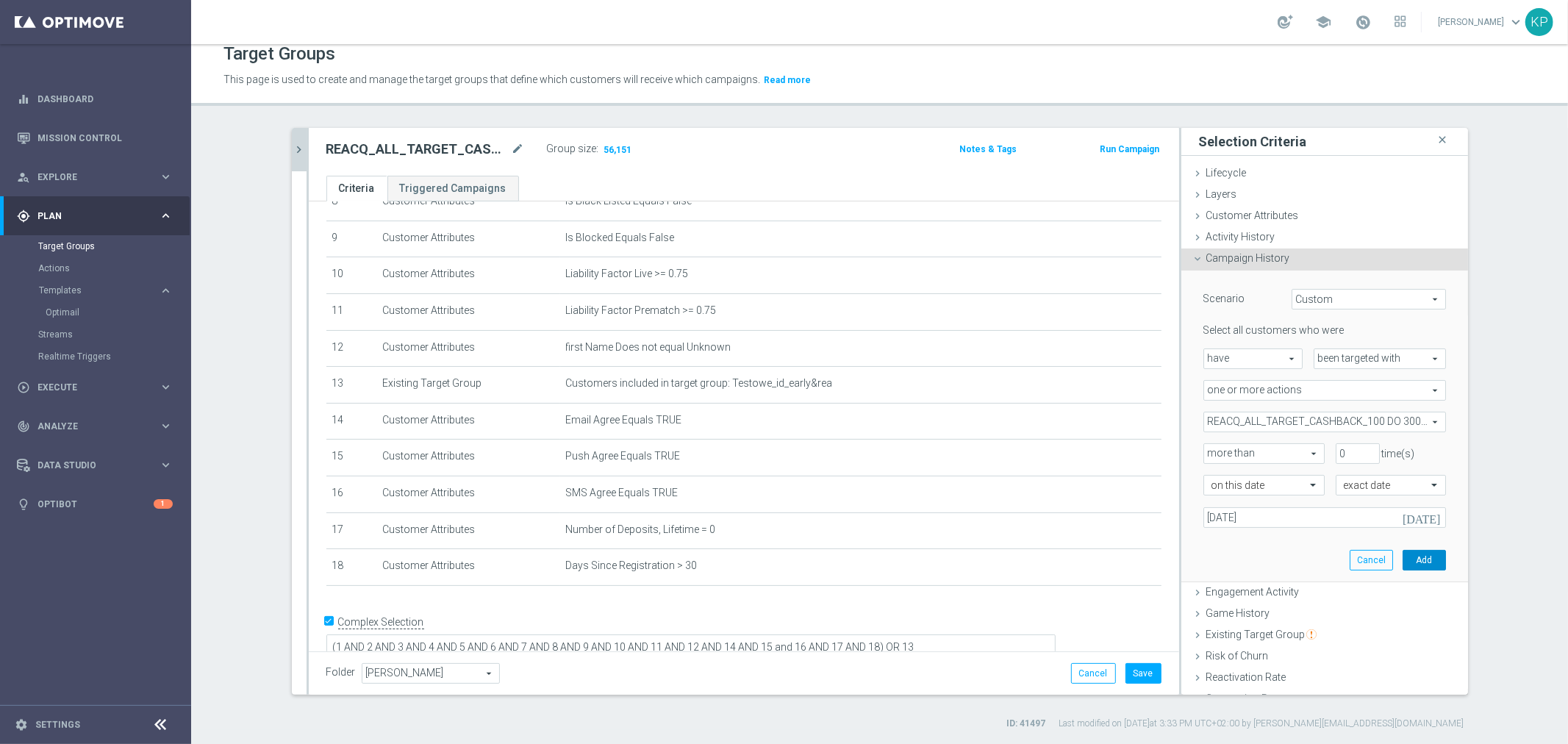
click at [1403, 559] on button "Add" at bounding box center [1424, 560] width 43 height 20
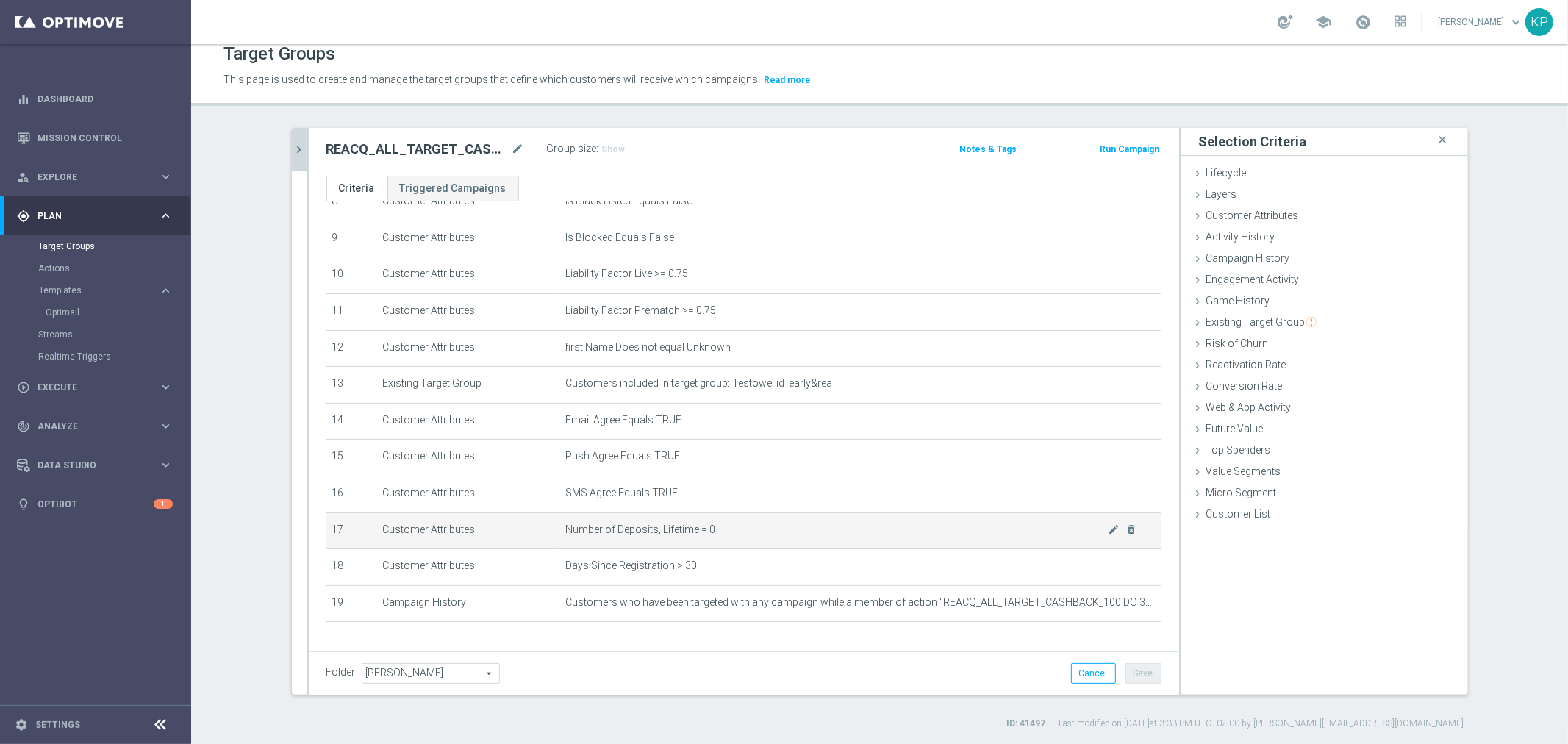
scroll to position [361, 0]
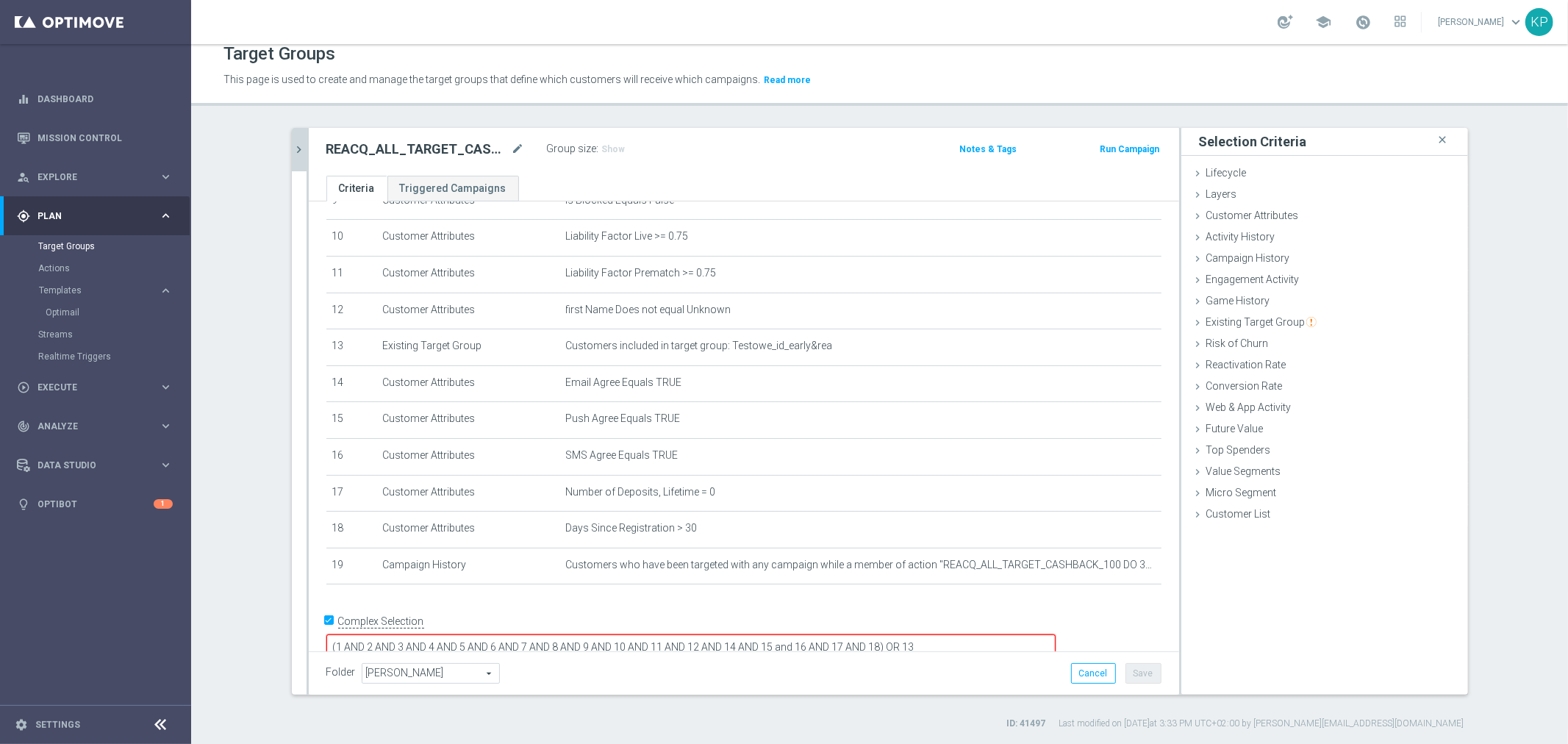
click at [982, 634] on textarea "(1 AND 2 AND 3 AND 4 AND 5 AND 6 AND 7 AND 8 AND 9 AND 10 AND 11 AND 12 AND 14 …" at bounding box center [691, 647] width 730 height 26
type textarea "(1 AND 2 AND 3 AND 4 AND 5 AND 6 AND 7 AND 8 AND 9 AND 10 AND 11 AND 12 AND 14 …"
click at [605, 150] on span "Show" at bounding box center [614, 149] width 24 height 10
click at [622, 179] on ul "Criteria Triggered Campaigns" at bounding box center [744, 189] width 871 height 26
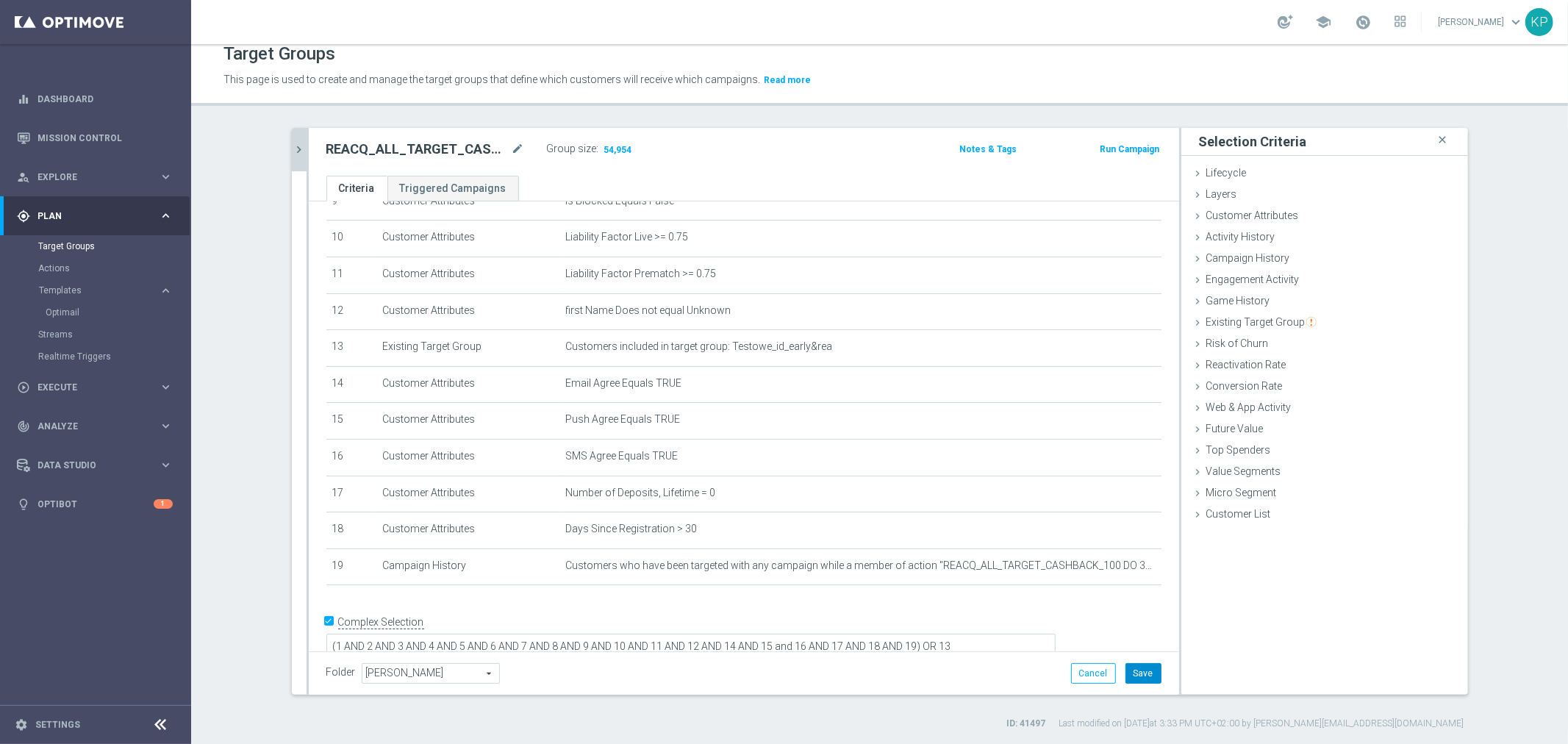
click at [1128, 669] on button "Save" at bounding box center [1144, 673] width 36 height 20
click at [361, 153] on h2 "REACQ_ALL_TARGET_CASHBACK_100 DO 300 PLN REM_041025" at bounding box center [418, 149] width 182 height 18
copy div "REACQ_ALL_TARGET_CASHBACK_100 DO 300 PLN REM_041025"
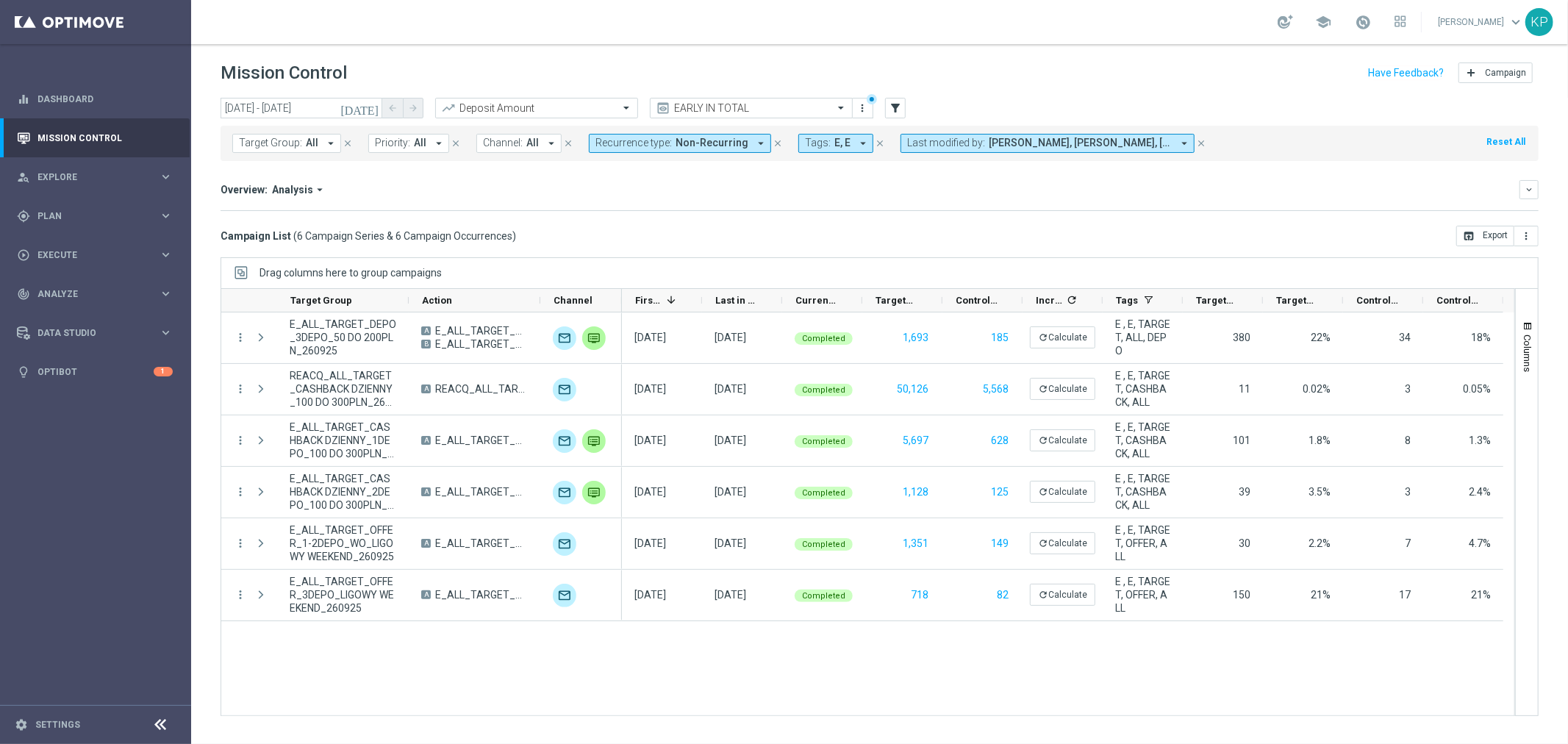
click at [369, 106] on icon "[DATE]" at bounding box center [360, 108] width 40 height 14
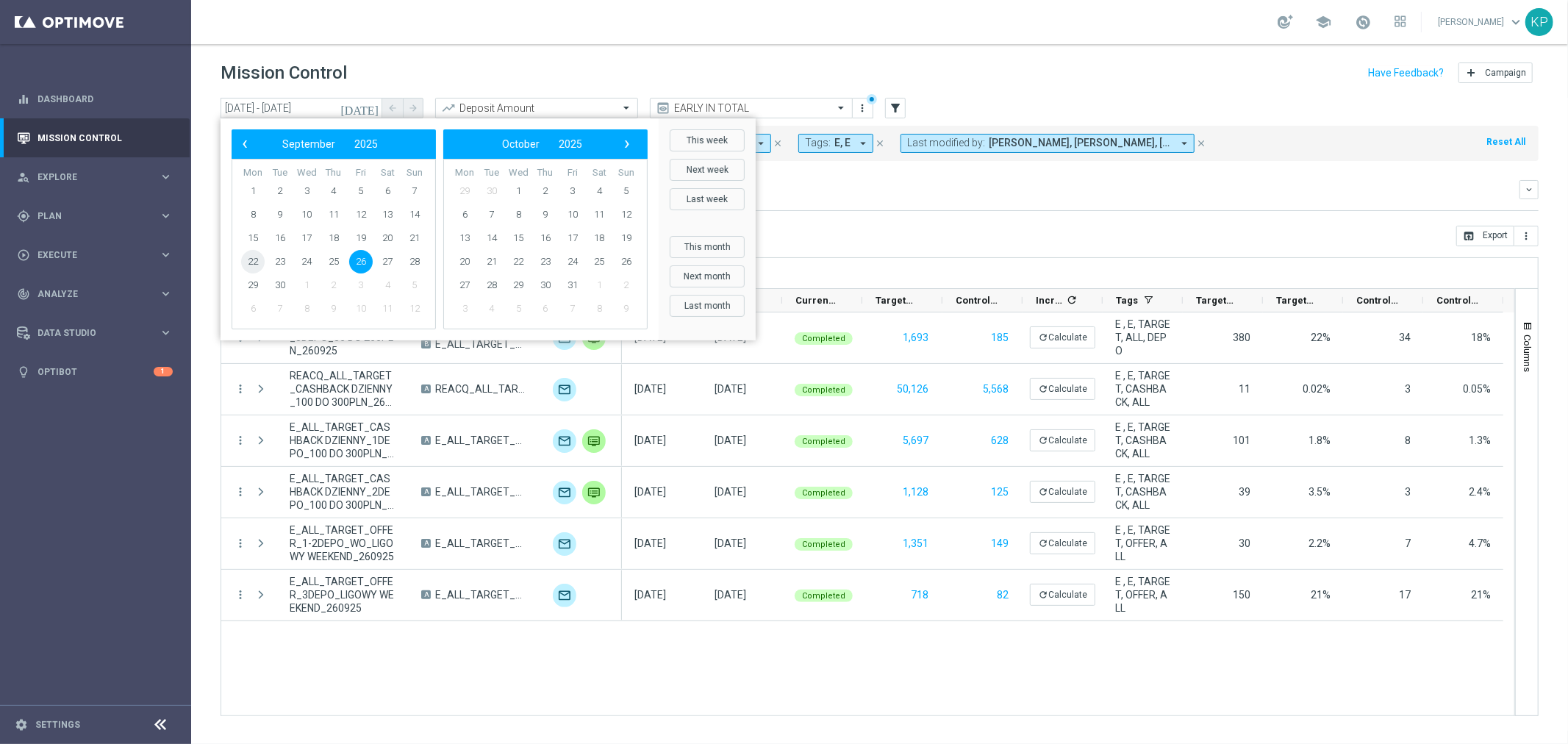
click at [251, 263] on span "22" at bounding box center [253, 262] width 24 height 24
type input "22 Sep 2025 - 28 Sep 2025"
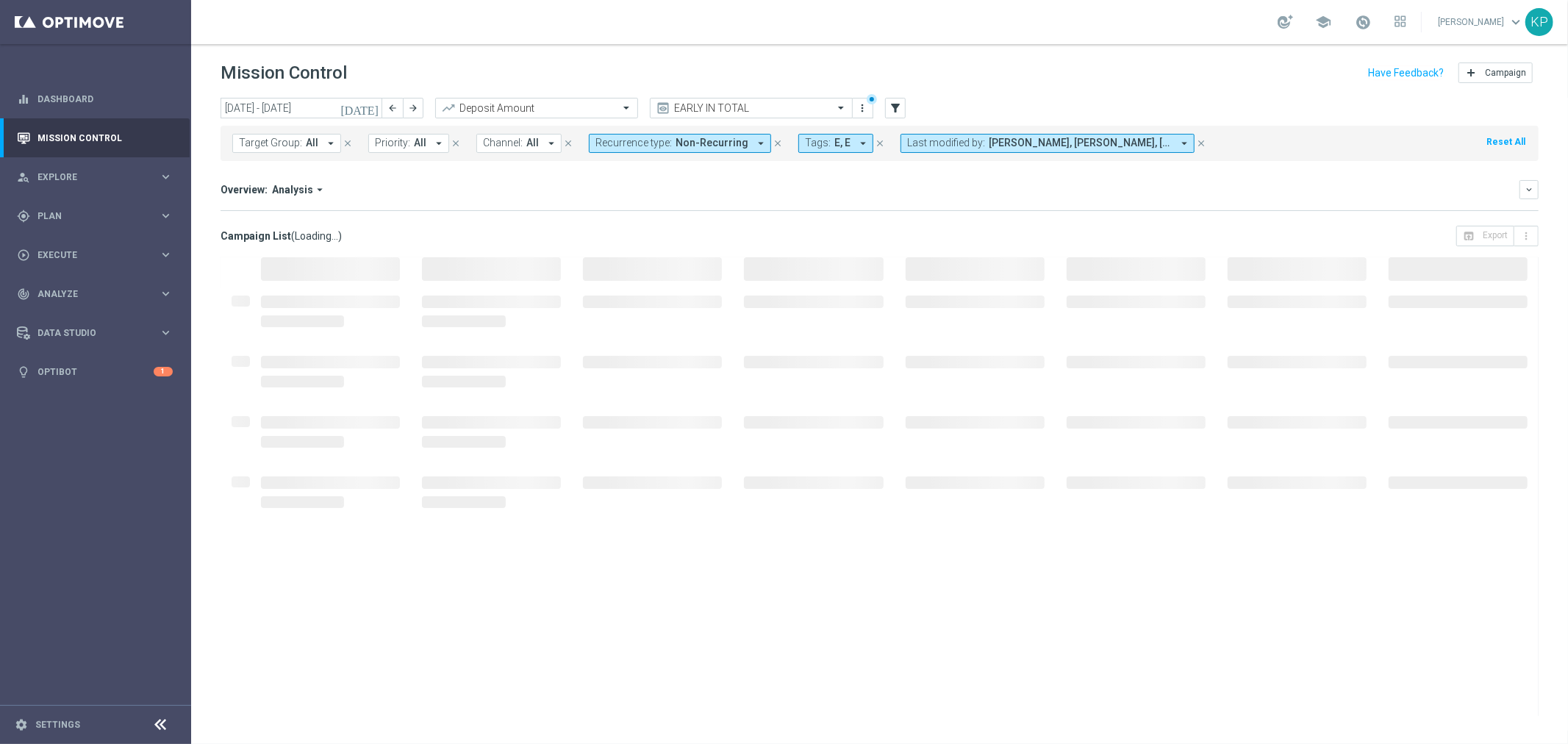
click at [540, 219] on mini-dashboard "Overview: Analysis arrow_drop_down keyboard_arrow_down Increase In Deposit Amou…" at bounding box center [879, 193] width 1318 height 65
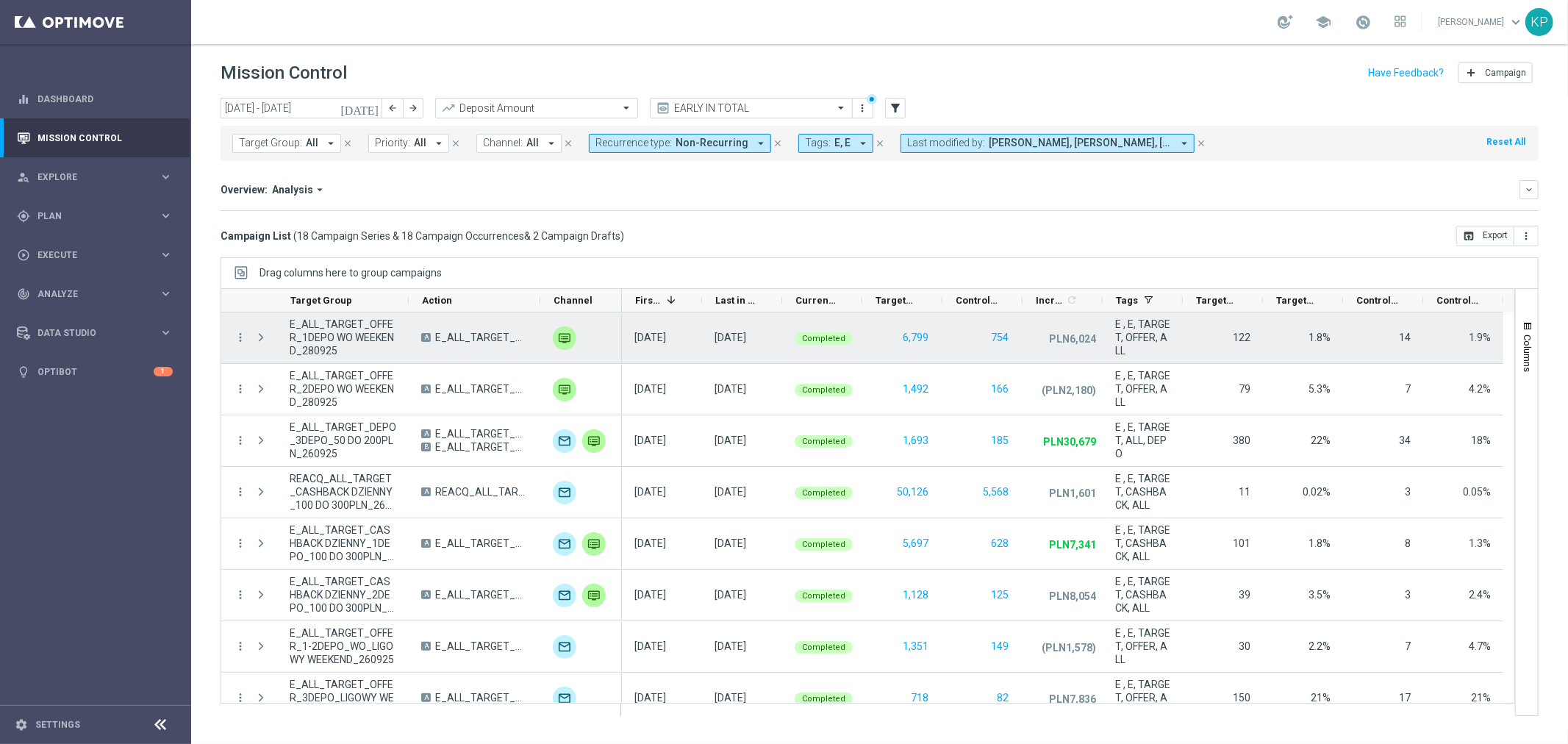
scroll to position [163, 0]
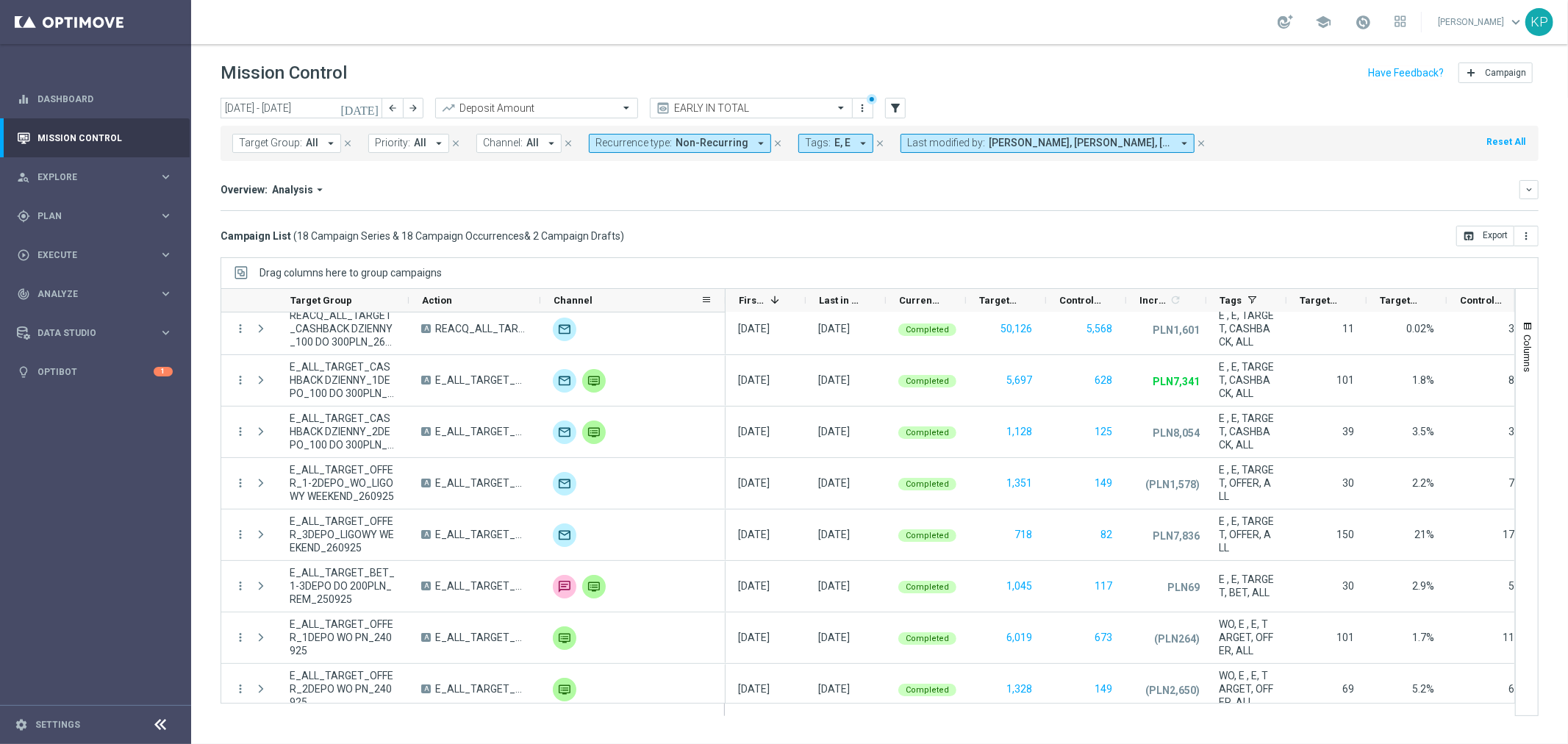
drag, startPoint x: 621, startPoint y: 300, endPoint x: 737, endPoint y: 307, distance: 116.2
click at [729, 305] on div at bounding box center [725, 300] width 6 height 23
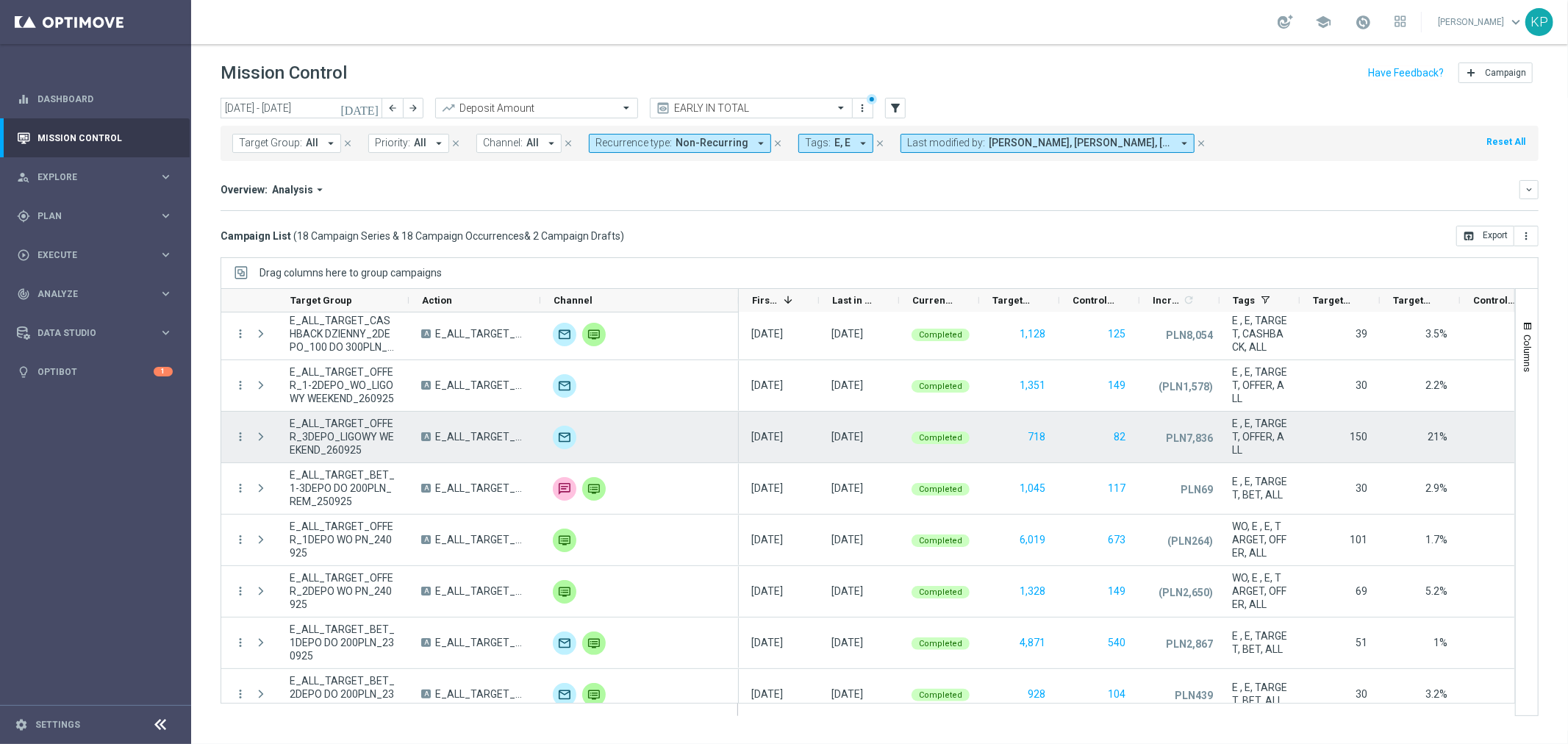
scroll to position [230, 0]
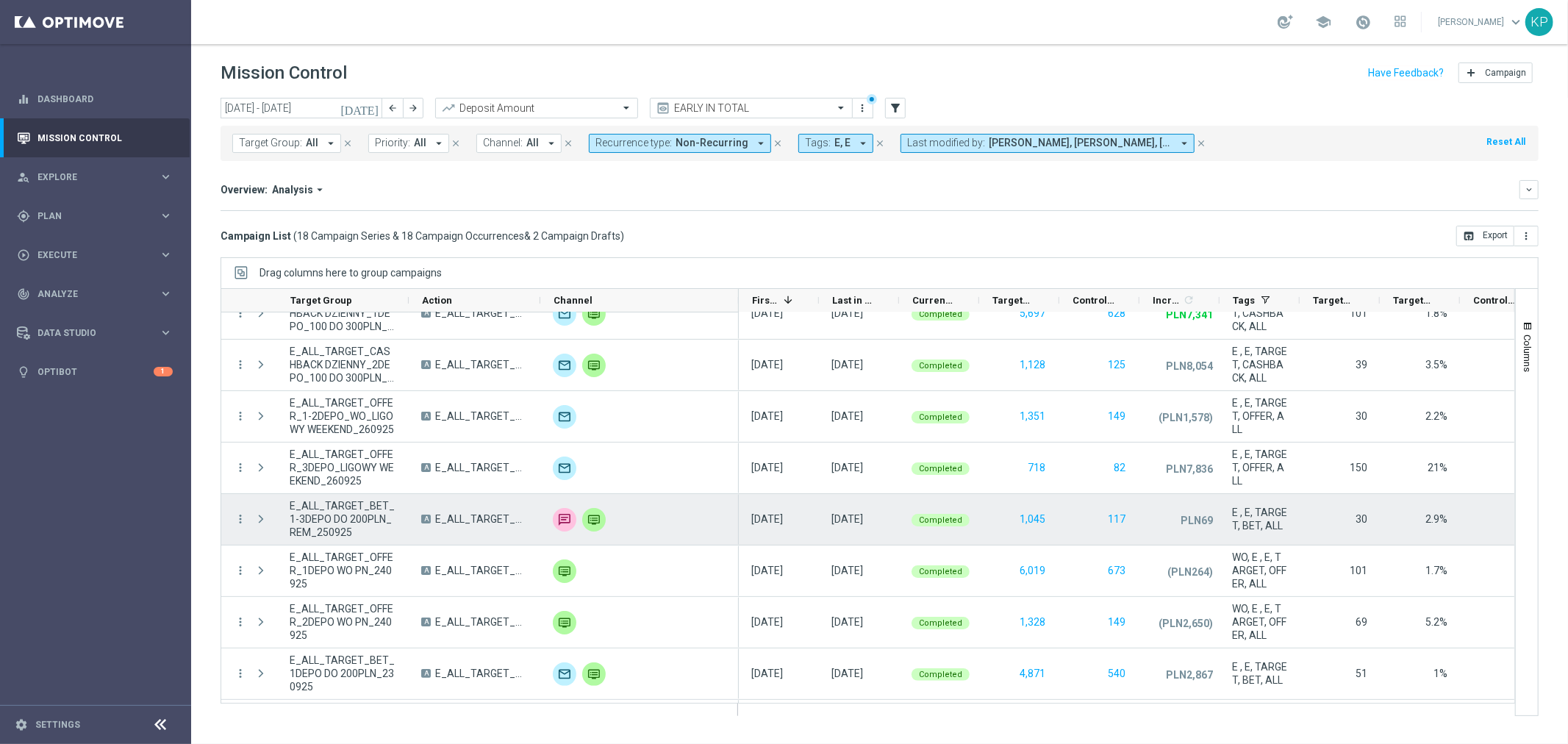
click at [357, 512] on span "E_ALL_TARGET_BET_1-3DEPO DO 200PLN_REM_250925" at bounding box center [343, 519] width 106 height 40
click at [355, 514] on span "E_ALL_TARGET_BET_1-3DEPO DO 200PLN_REM_250925" at bounding box center [343, 519] width 106 height 40
click at [355, 516] on span "E_ALL_TARGET_BET_1-3DEPO DO 200PLN_REM_250925" at bounding box center [343, 519] width 106 height 40
click at [355, 517] on span "E_ALL_TARGET_BET_1-3DEPO DO 200PLN_REM_250925" at bounding box center [343, 519] width 106 height 40
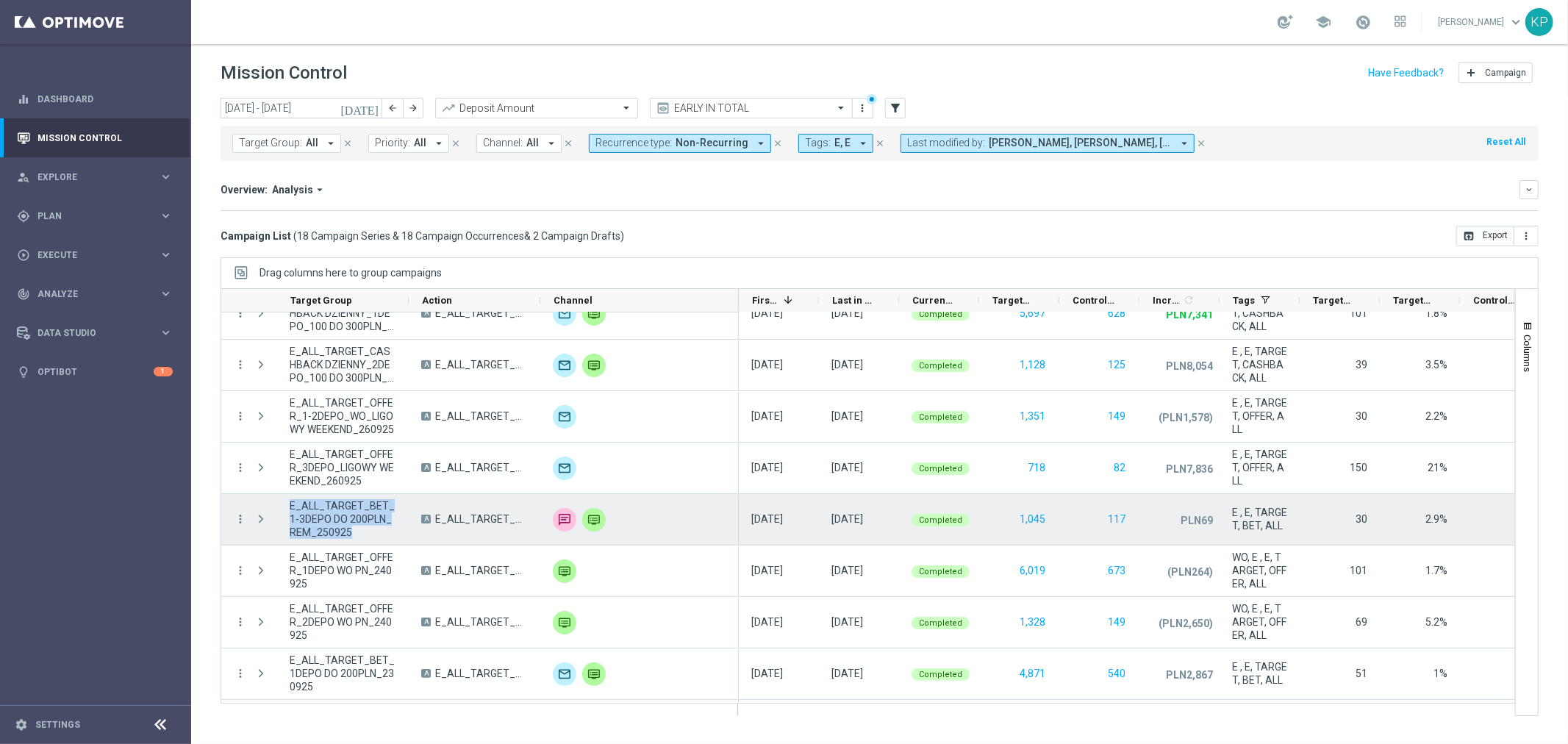
click at [355, 517] on span "E_ALL_TARGET_BET_1-3DEPO DO 200PLN_REM_250925" at bounding box center [343, 519] width 106 height 40
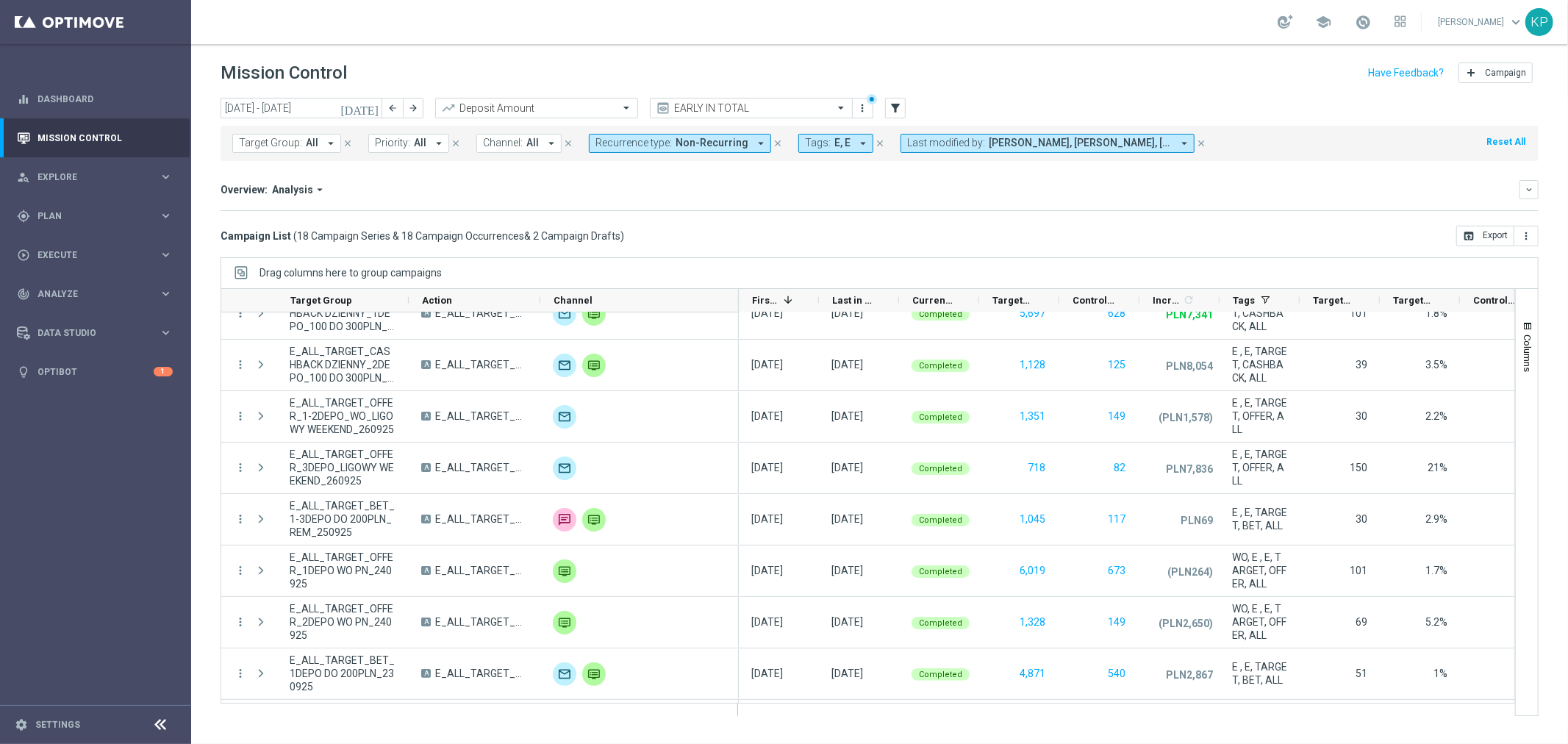
click at [419, 177] on mini-dashboard "Overview: Analysis arrow_drop_down keyboard_arrow_down Increase In Deposit Amou…" at bounding box center [879, 193] width 1318 height 65
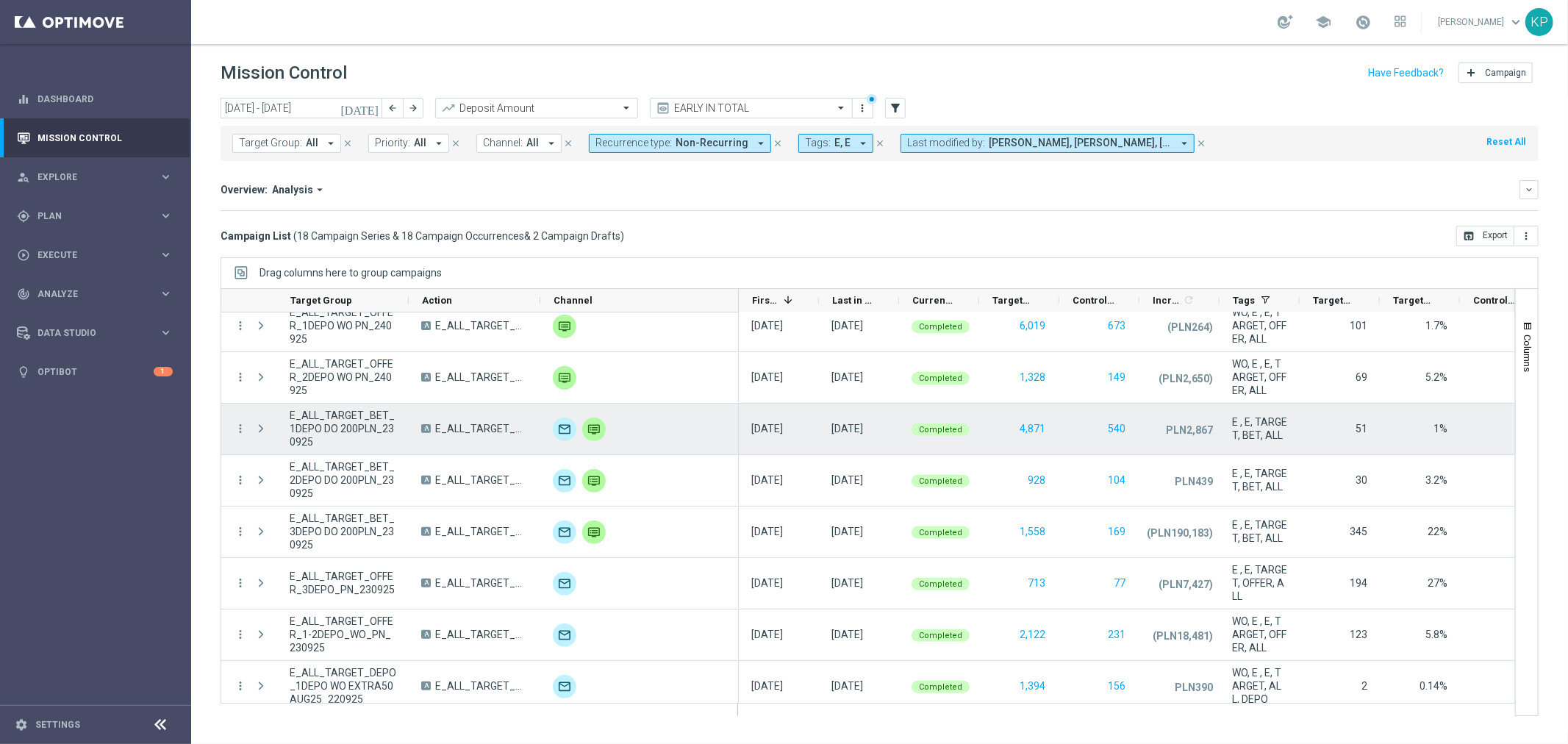
scroll to position [639, 0]
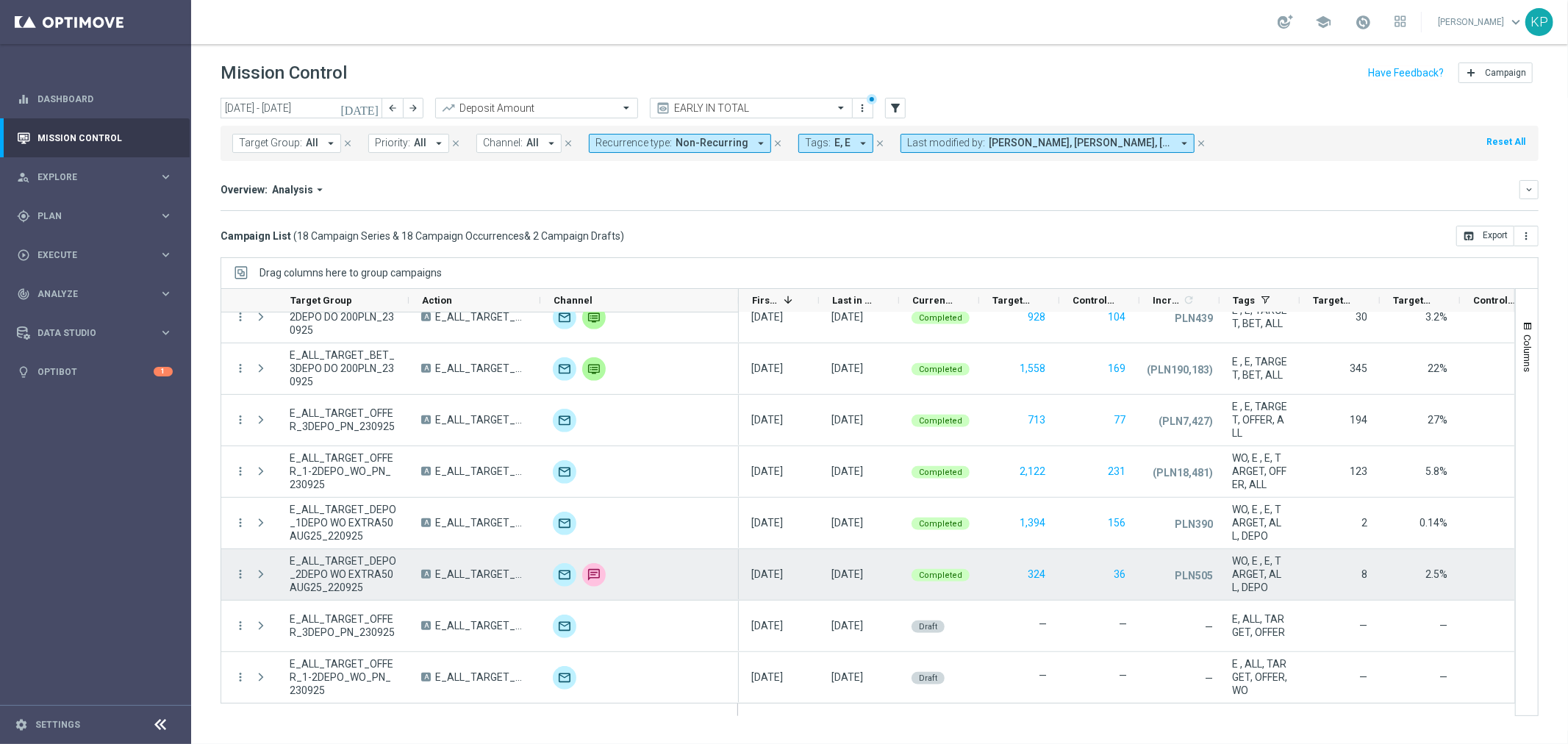
click at [356, 574] on span "E_ALL_TARGET_DEPO_2DEPO WO EXTRA50 AUG25_220925" at bounding box center [343, 574] width 106 height 40
click at [379, 570] on span "E_ALL_TARGET_DEPO_2DEPO WO EXTRA50 AUG25_220925" at bounding box center [343, 574] width 106 height 40
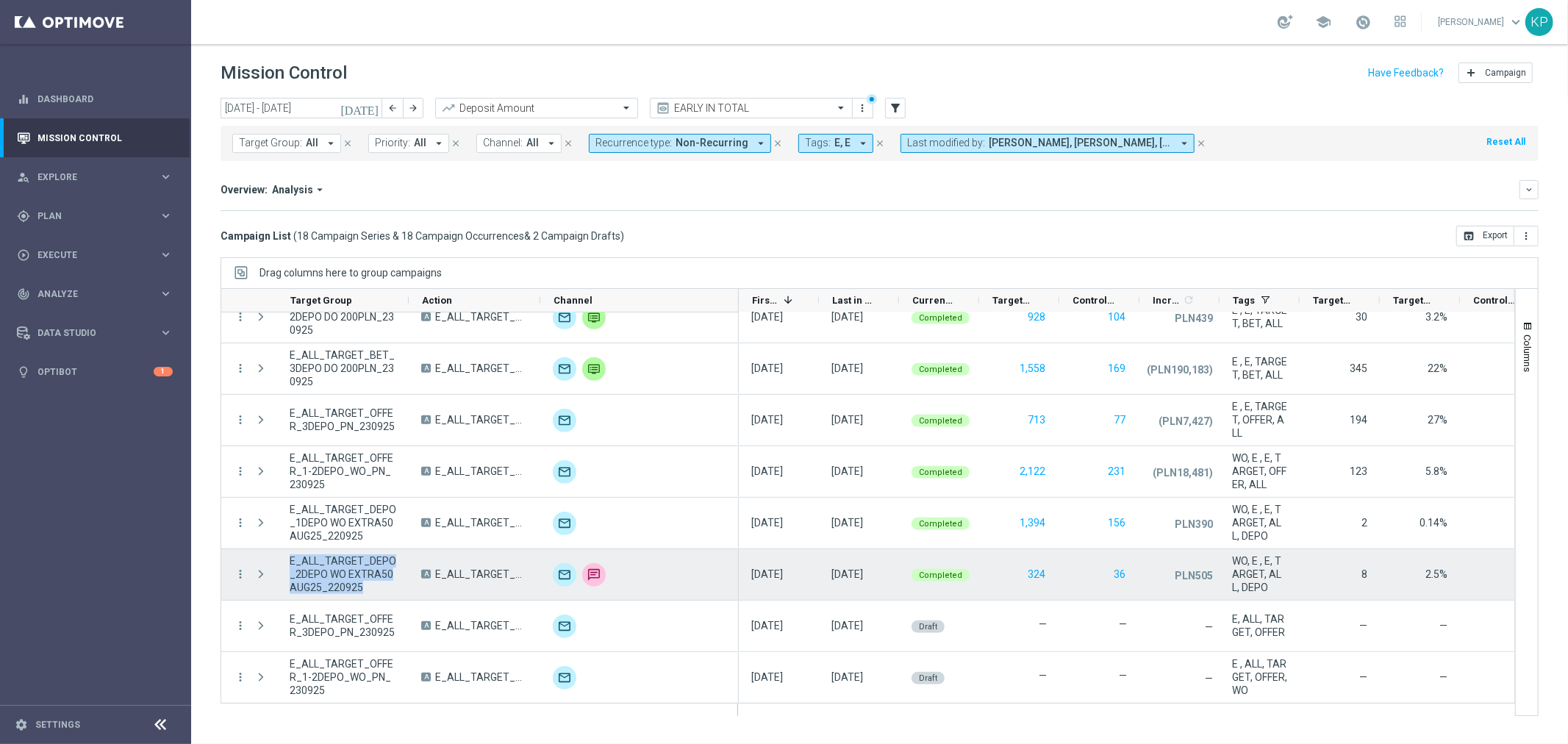
click at [379, 570] on span "E_ALL_TARGET_DEPO_2DEPO WO EXTRA50 AUG25_220925" at bounding box center [343, 574] width 106 height 40
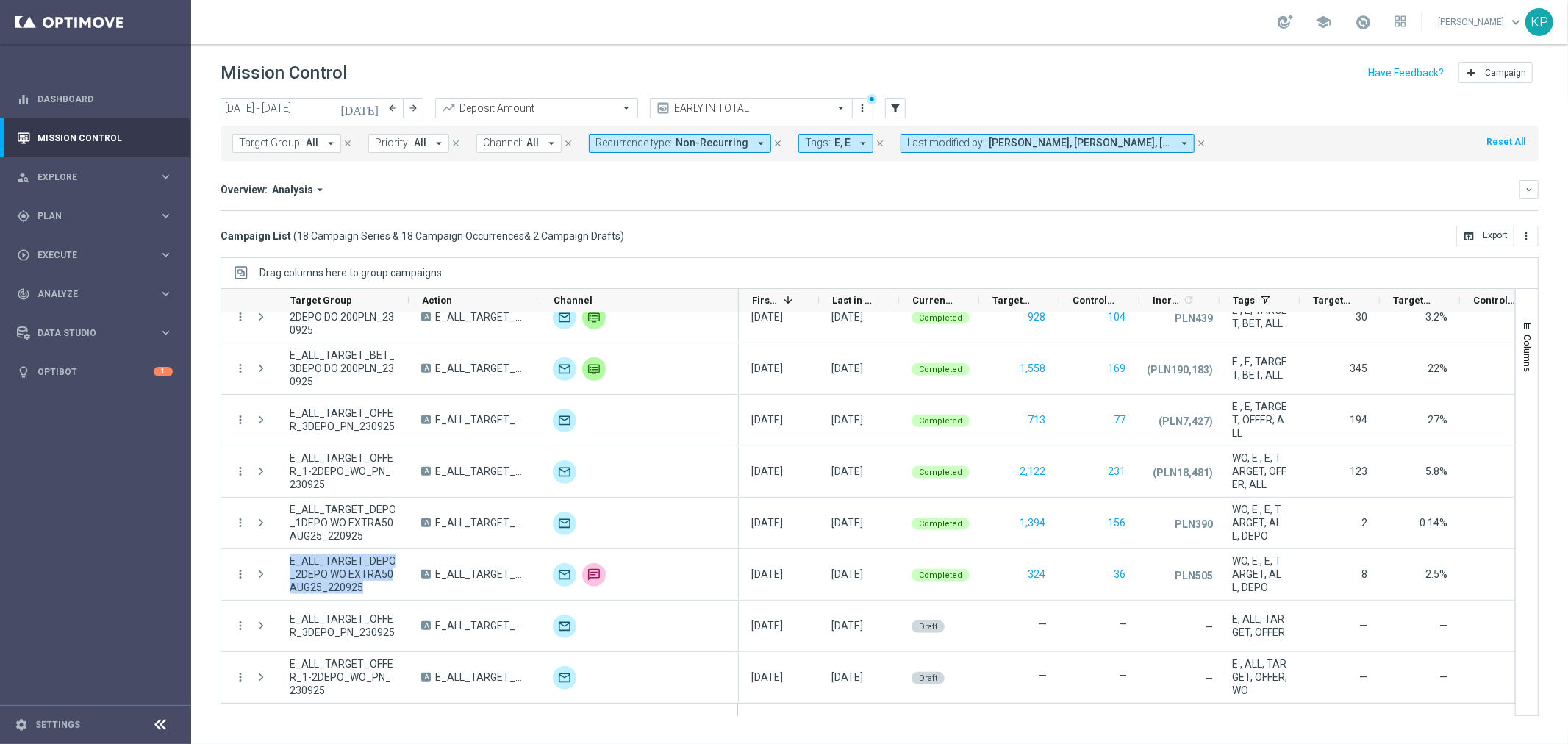
click at [1163, 0] on div "school Krystian Potoczny keyboard_arrow_down KP" at bounding box center [880, 22] width 1378 height 44
click at [741, 183] on div "Overview: Analysis arrow_drop_down" at bounding box center [870, 190] width 1299 height 14
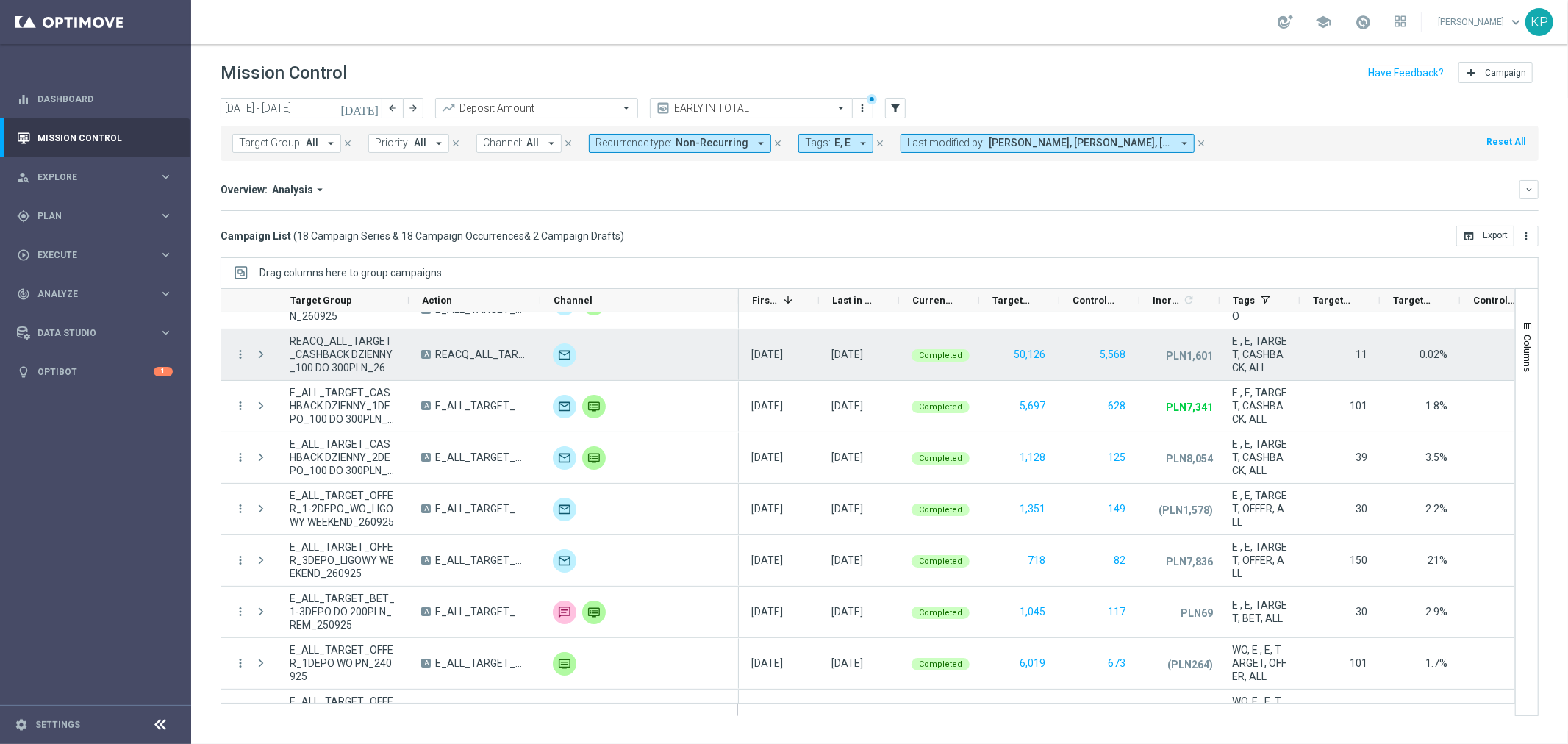
scroll to position [163, 0]
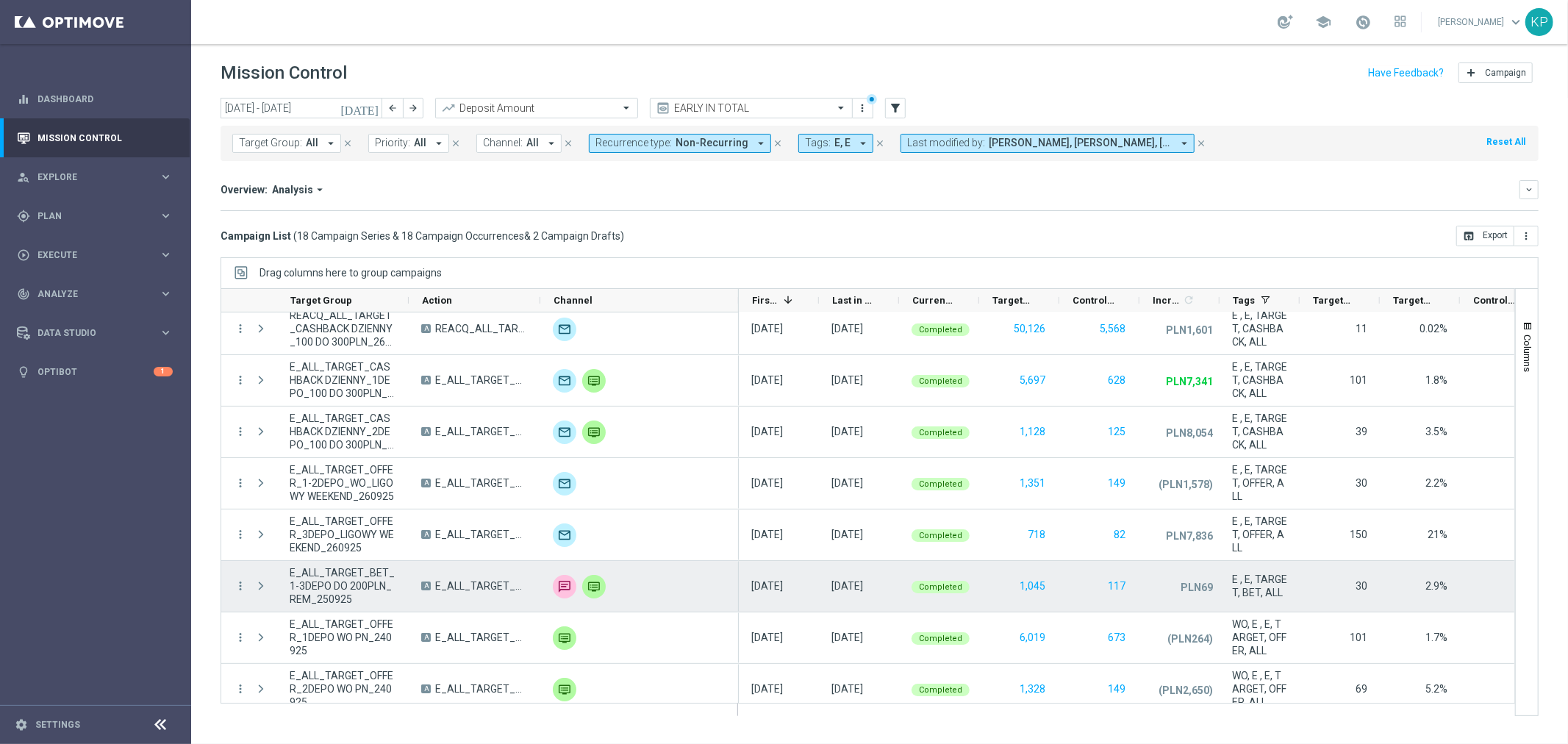
click at [370, 566] on span "E_ALL_TARGET_BET_1-3DEPO DO 200PLN_REM_250925" at bounding box center [343, 586] width 106 height 40
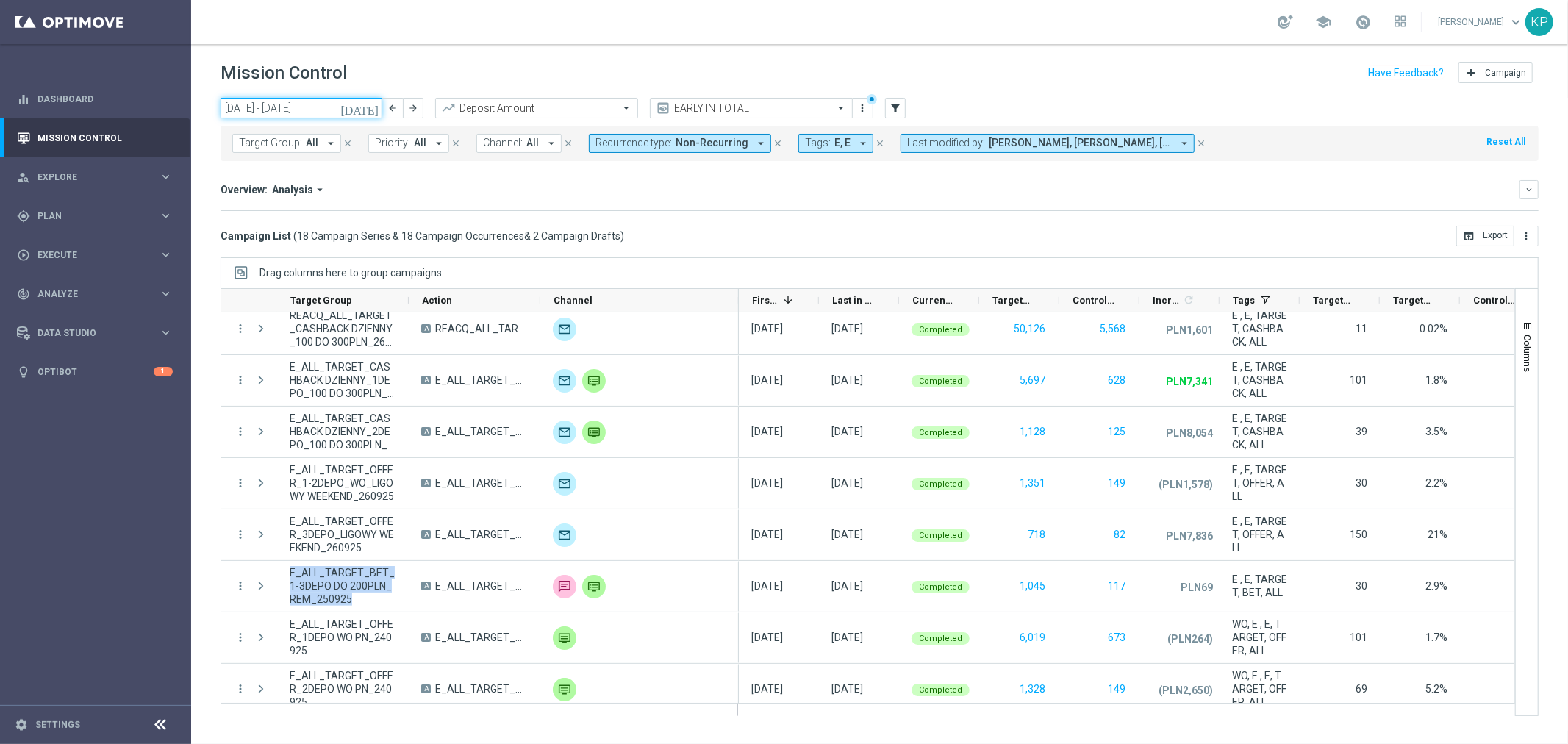
click at [363, 107] on input "22 Sep 2025 - 28 Sep 2025" at bounding box center [301, 108] width 162 height 20
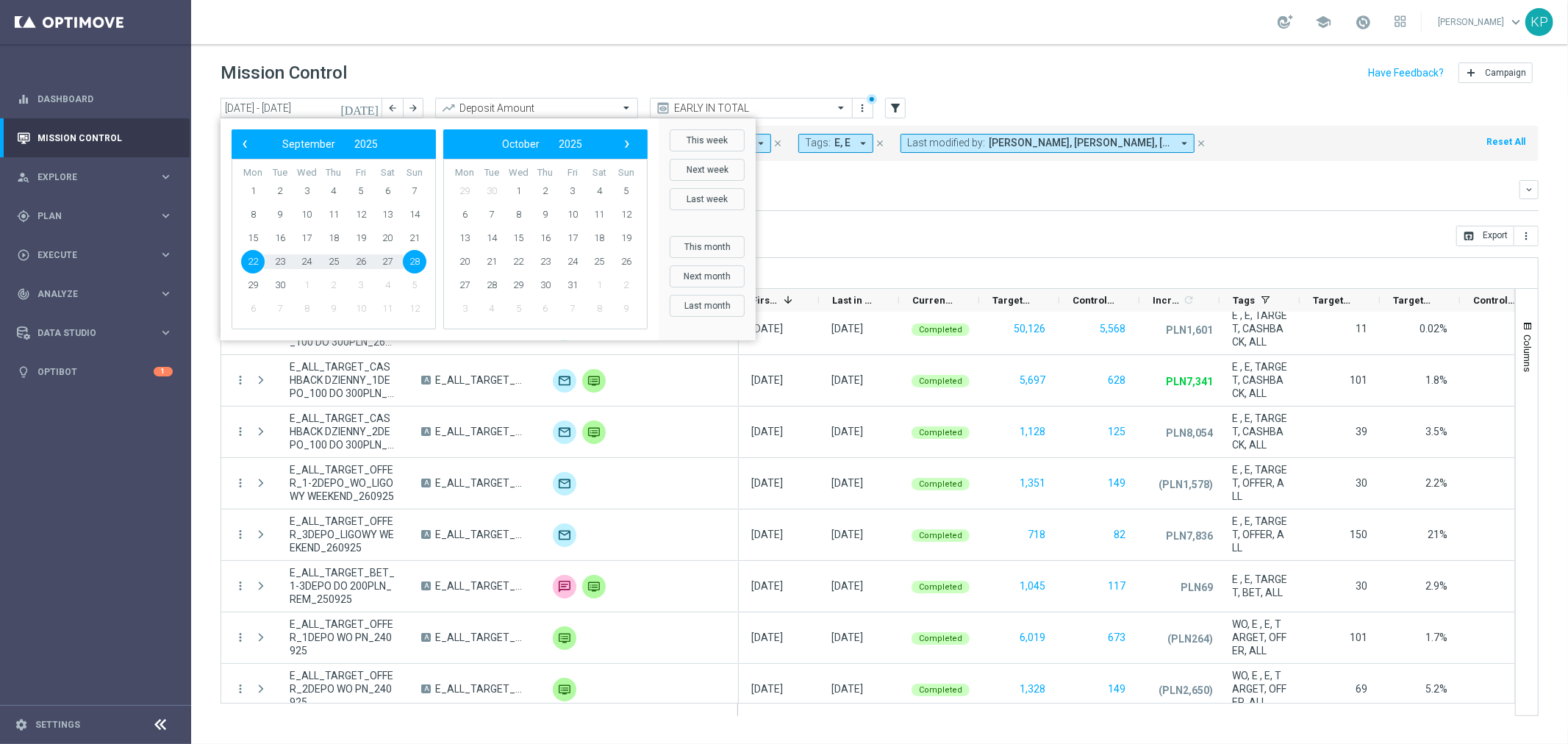
click at [369, 107] on icon "[DATE]" at bounding box center [360, 108] width 40 height 14
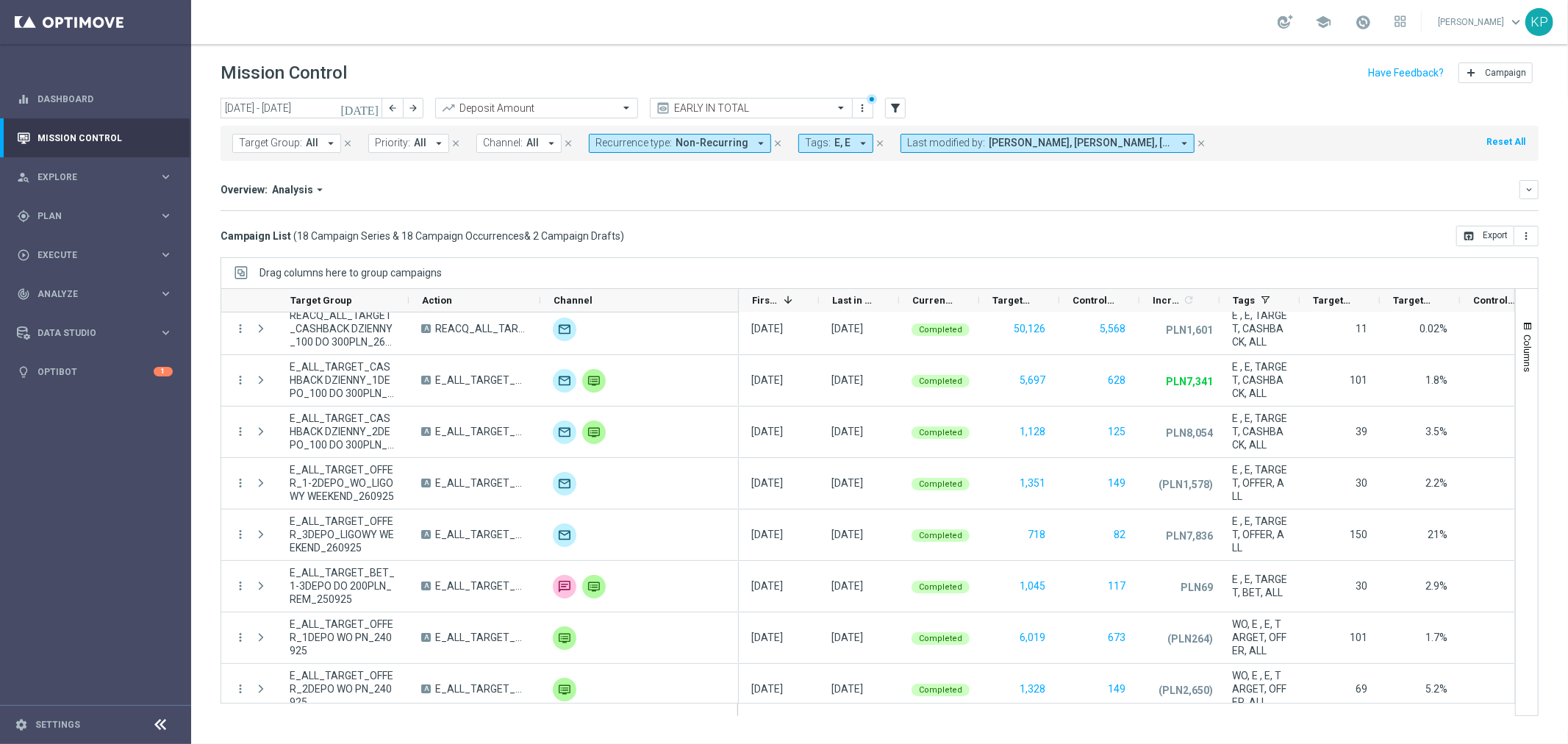
click at [369, 107] on icon "[DATE]" at bounding box center [360, 108] width 40 height 14
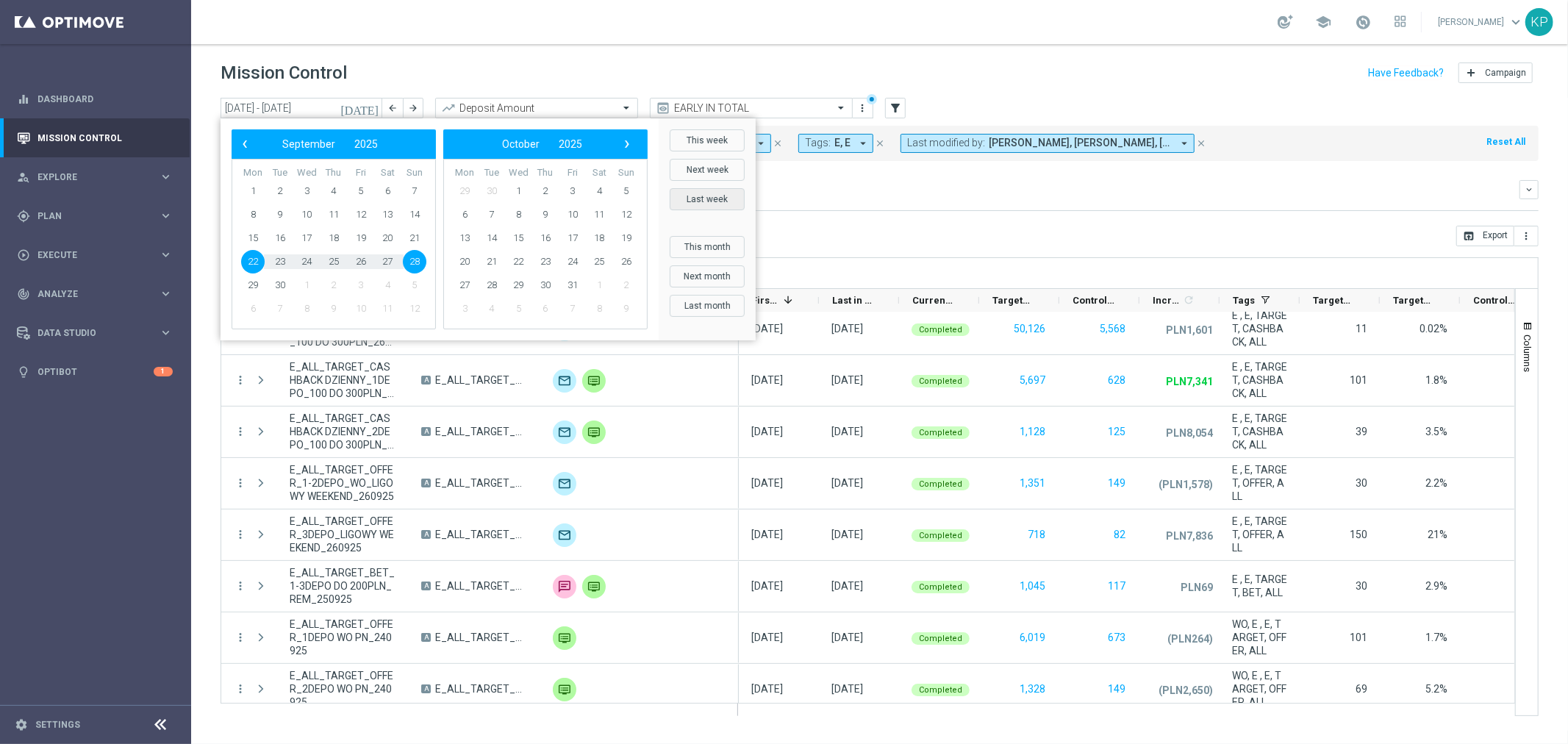
click at [681, 200] on button "Last week" at bounding box center [707, 199] width 75 height 22
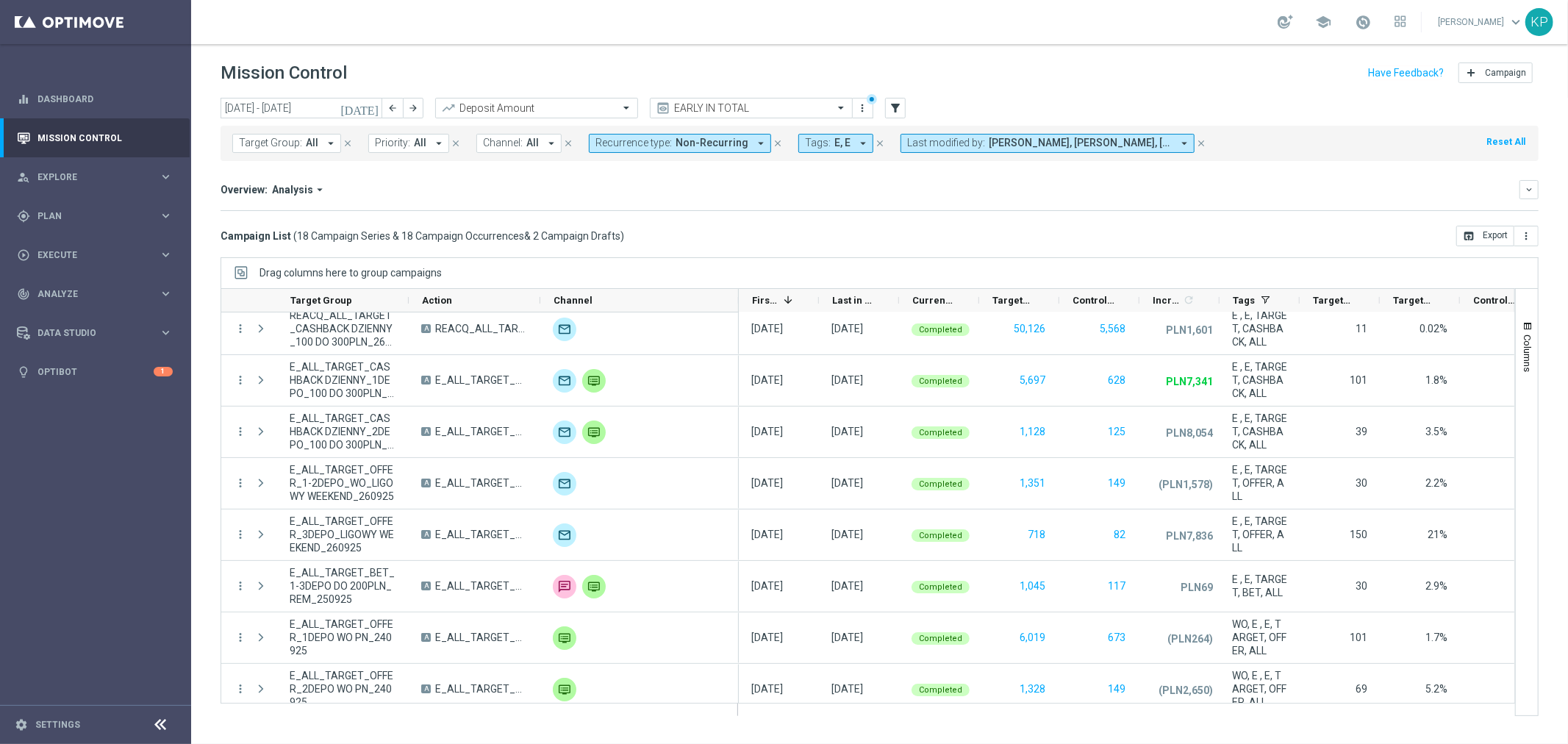
click at [822, 200] on div "Overview: Analysis arrow_drop_down keyboard_arrow_down Increase In Deposit Amou…" at bounding box center [879, 196] width 1318 height 31
click at [599, 204] on div "Overview: Analysis arrow_drop_down keyboard_arrow_down Increase In Deposit Amou…" at bounding box center [879, 196] width 1318 height 31
click at [1155, 296] on span "Increase" at bounding box center [1167, 300] width 28 height 11
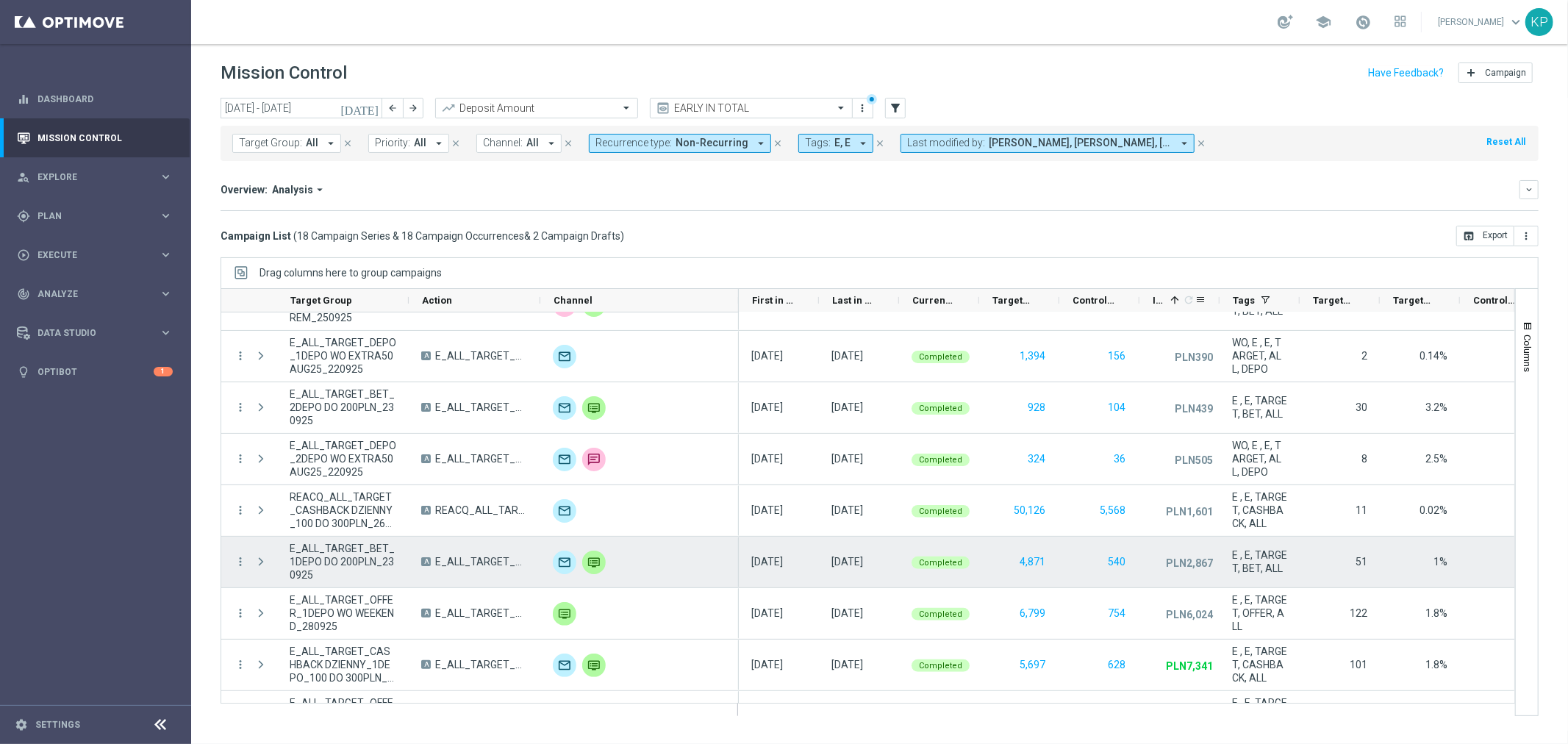
scroll to position [312, 0]
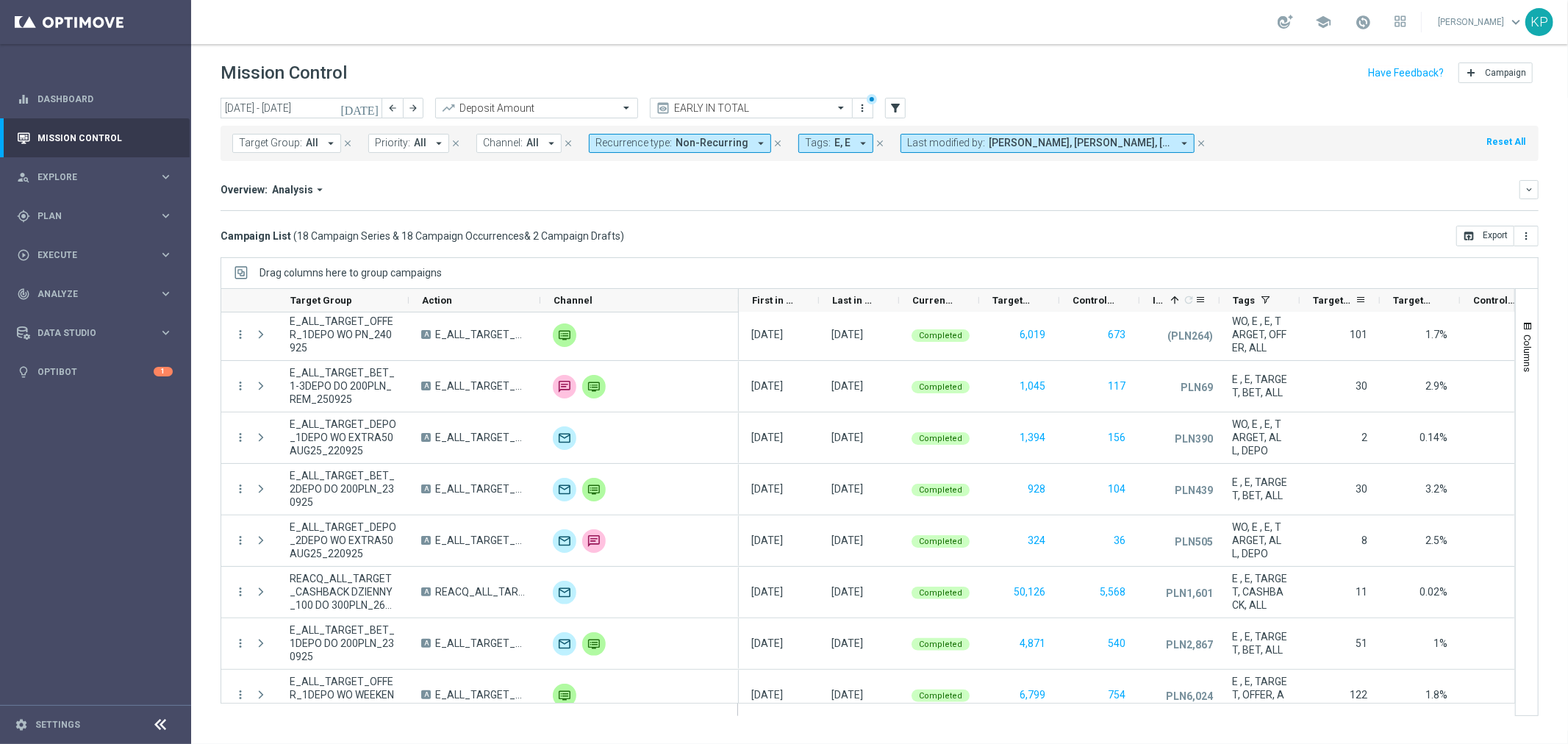
click at [1321, 296] on span "Targeted Responders" at bounding box center [1333, 300] width 42 height 11
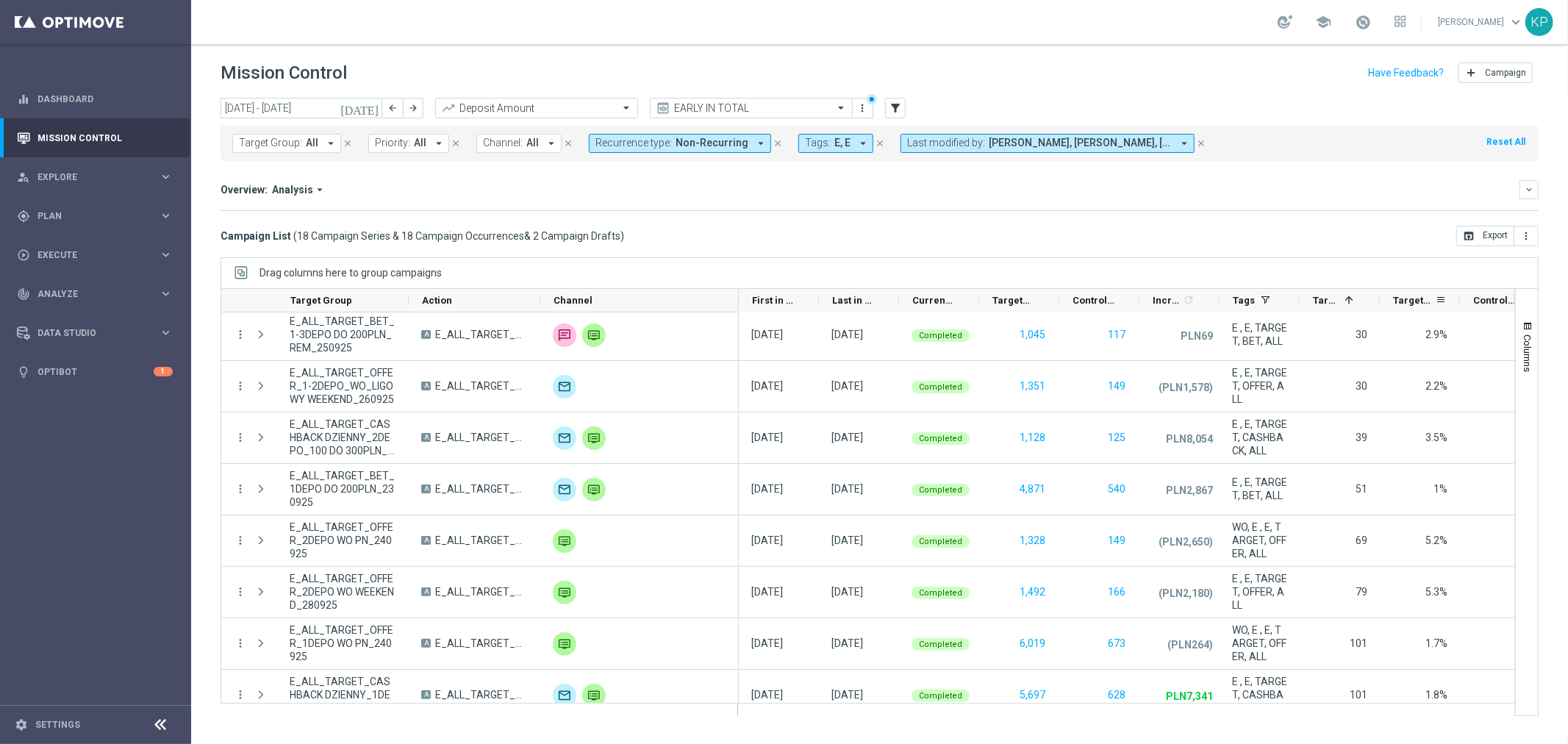
click at [1422, 296] on span "Targeted Response Rate" at bounding box center [1414, 300] width 42 height 11
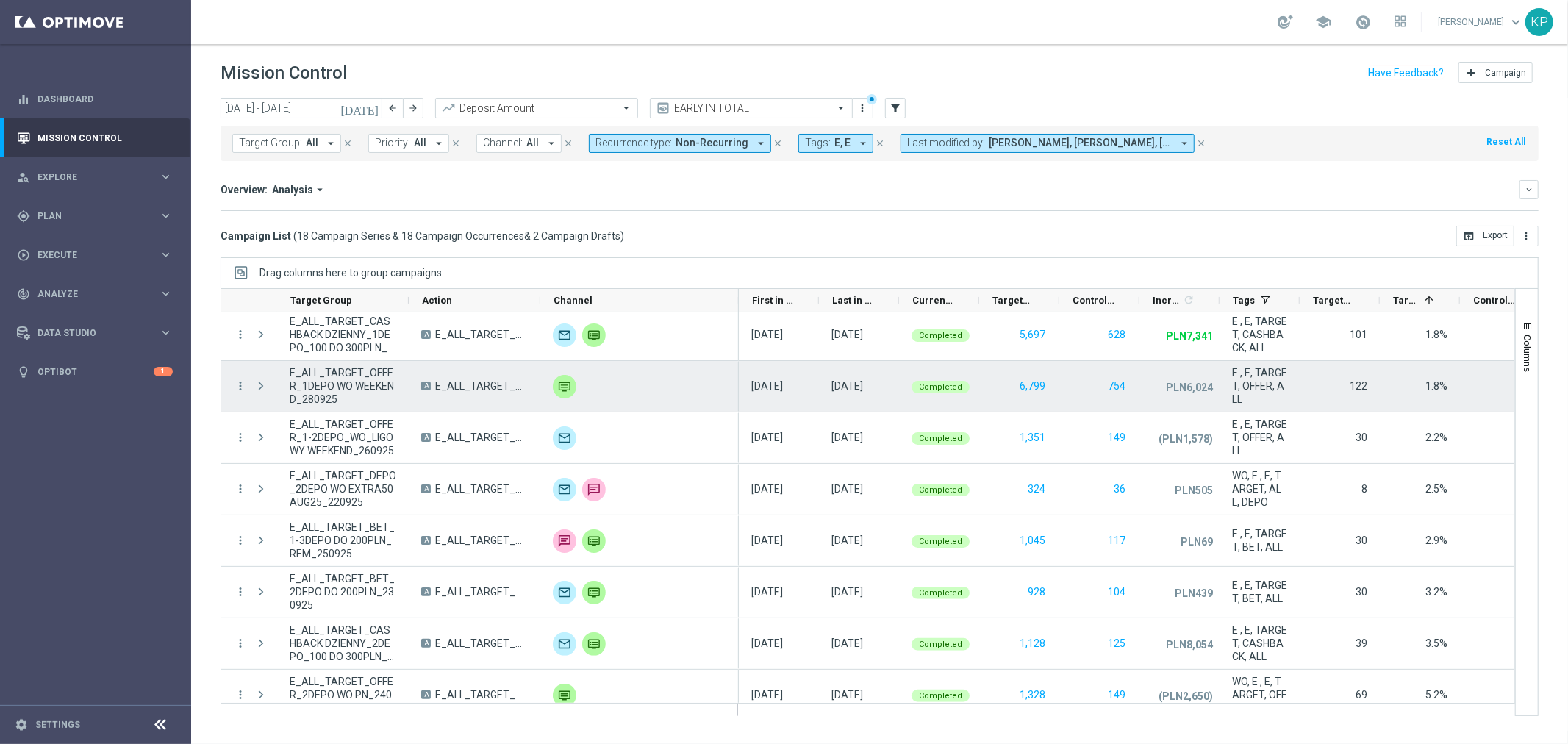
scroll to position [0, 0]
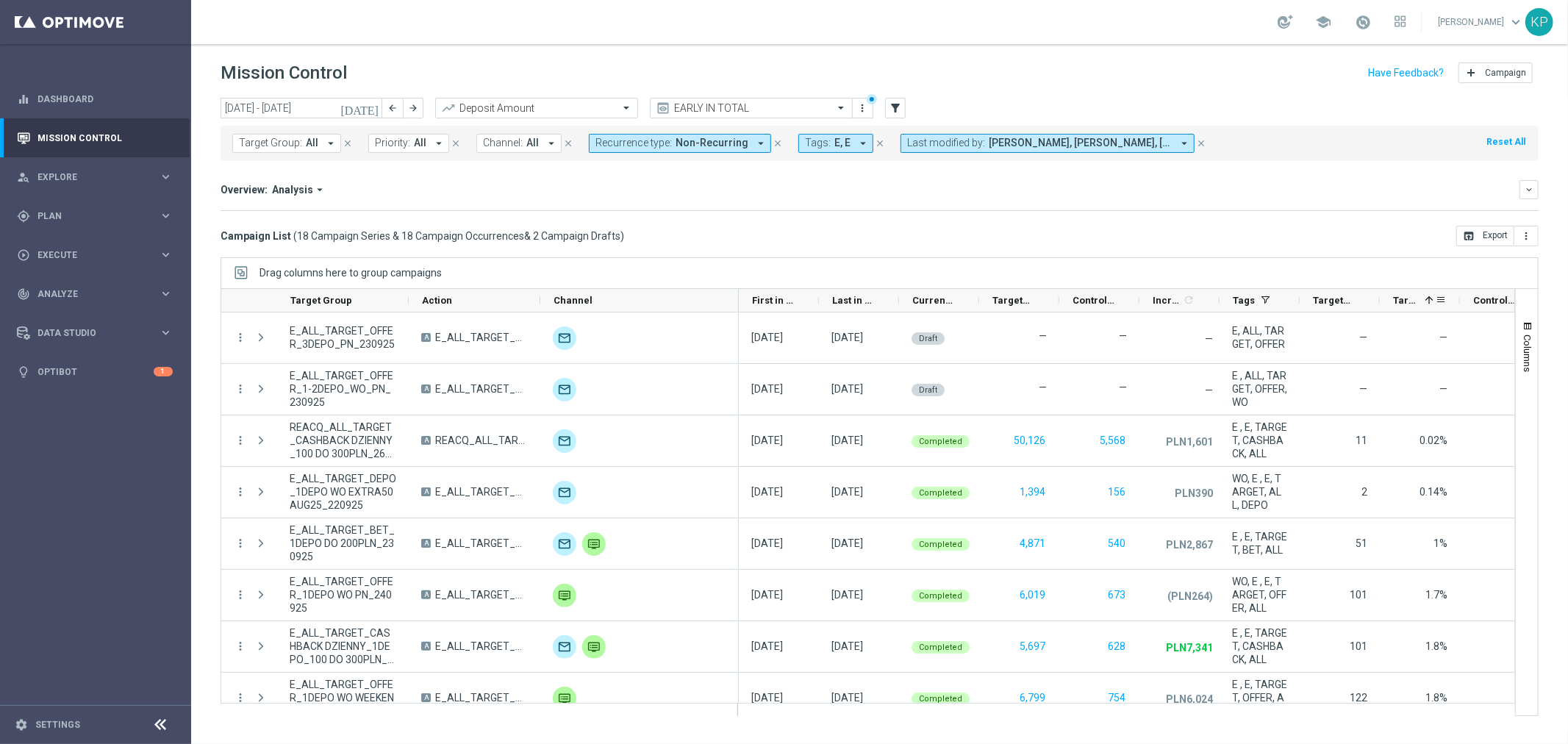
click at [1407, 296] on span "Targeted Response Rate" at bounding box center [1406, 300] width 26 height 11
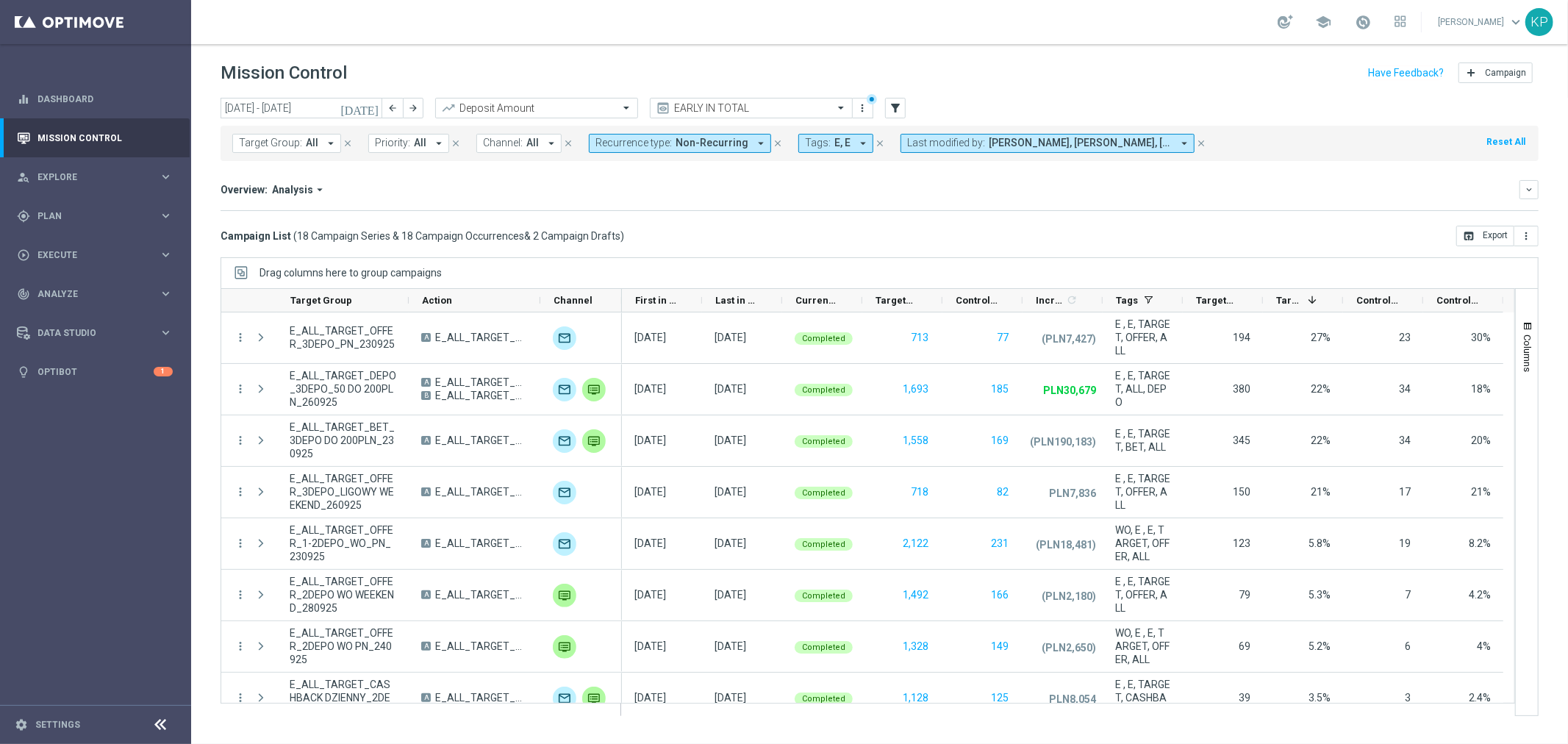
click at [373, 108] on icon "[DATE]" at bounding box center [360, 108] width 40 height 14
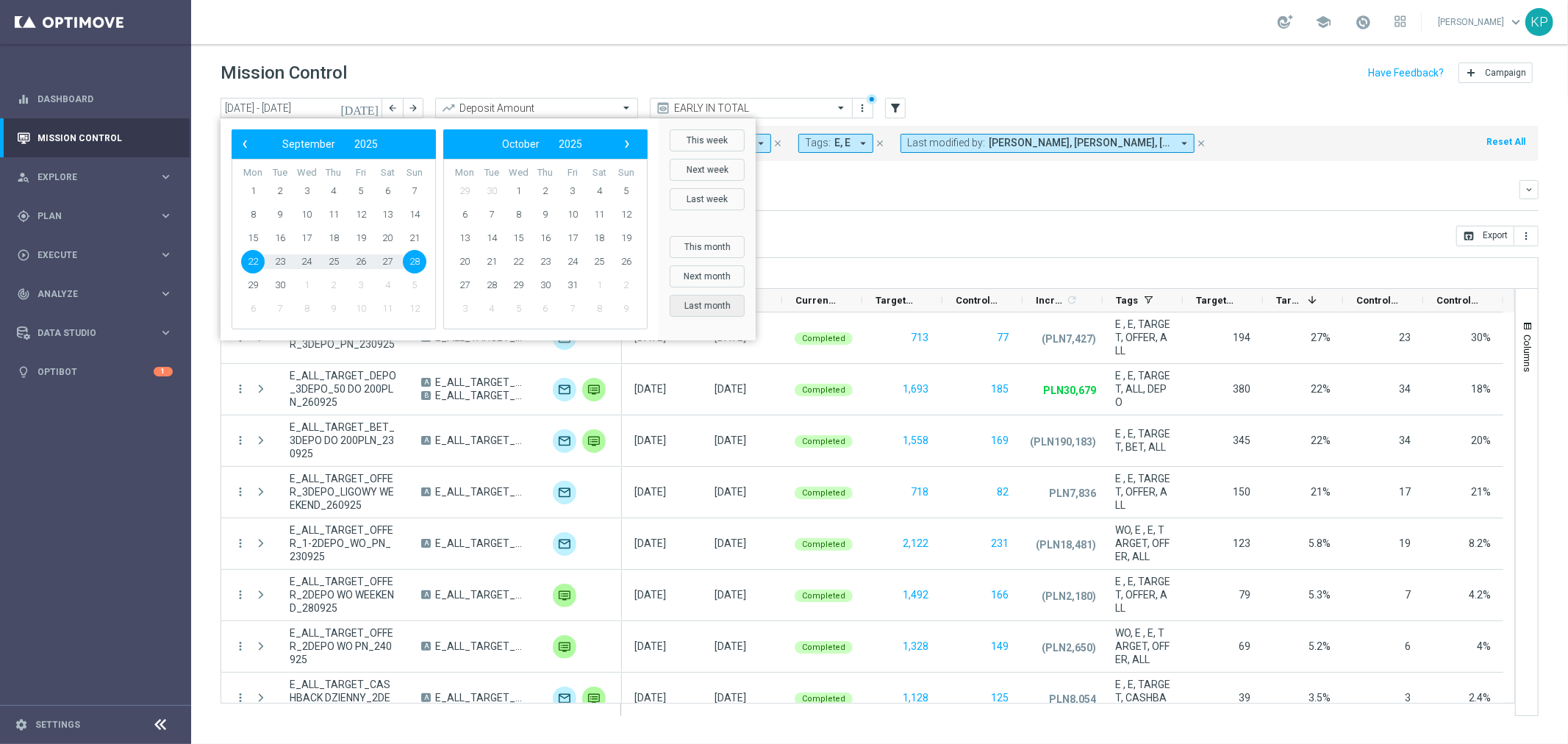
click at [702, 298] on button "Last month" at bounding box center [707, 306] width 75 height 22
type input "01 Sep 2025 - 30 Sep 2025"
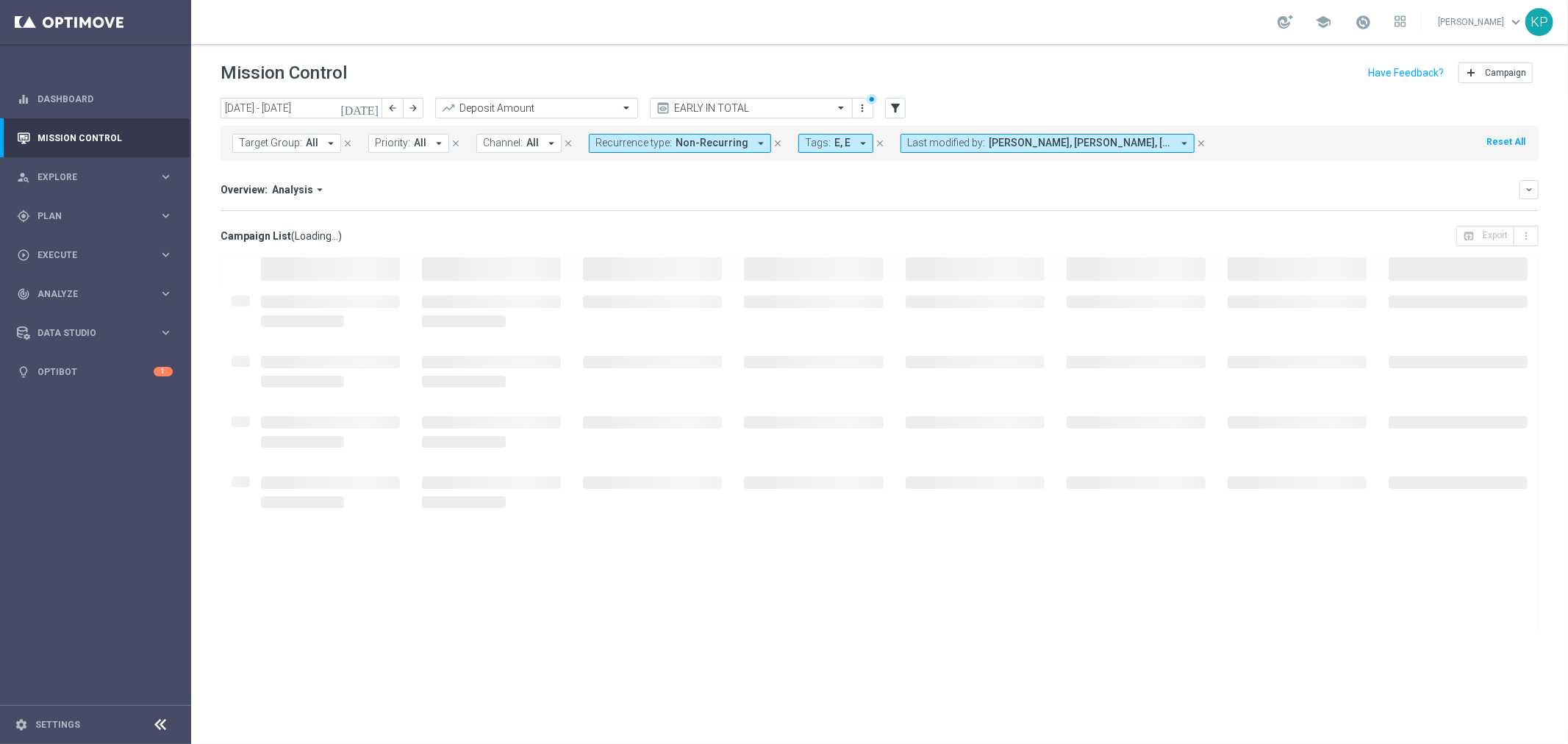
click at [487, 56] on header "Mission Control add Campaign" at bounding box center [880, 71] width 1378 height 54
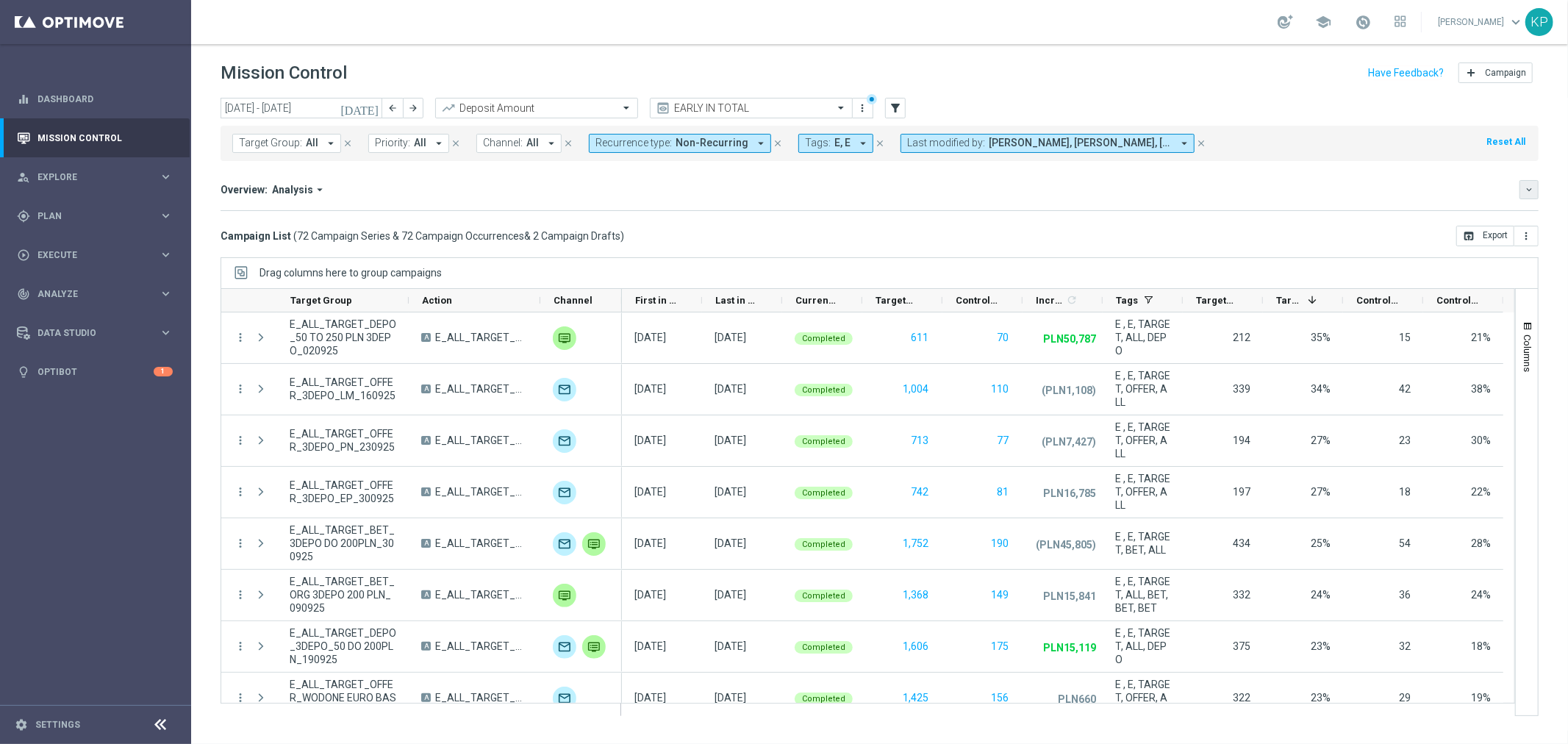
click at [1537, 182] on button "keyboard_arrow_down" at bounding box center [1529, 190] width 19 height 19
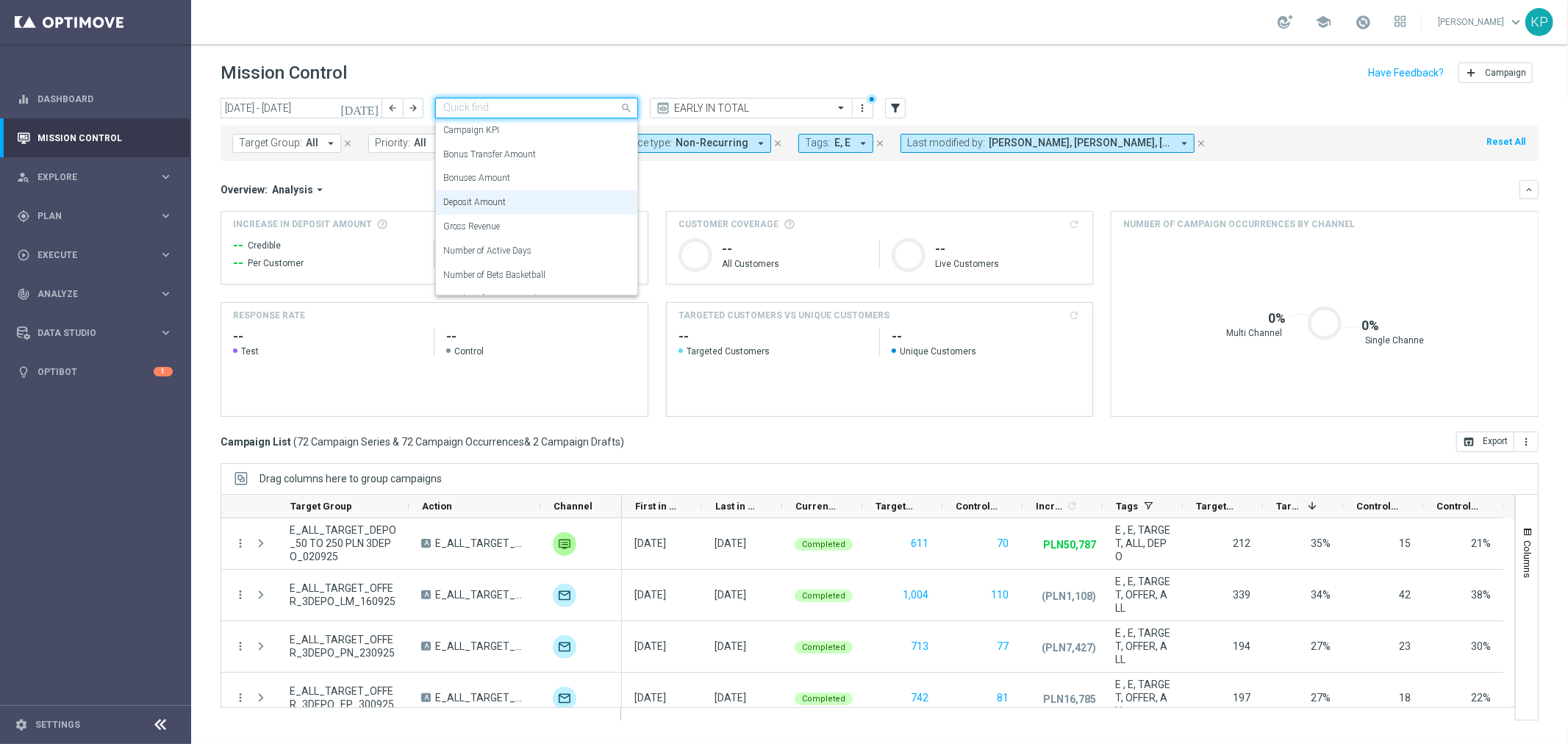
click at [547, 109] on input "text" at bounding box center [521, 108] width 157 height 13
click at [504, 179] on label "Bonuses Amount" at bounding box center [476, 178] width 67 height 13
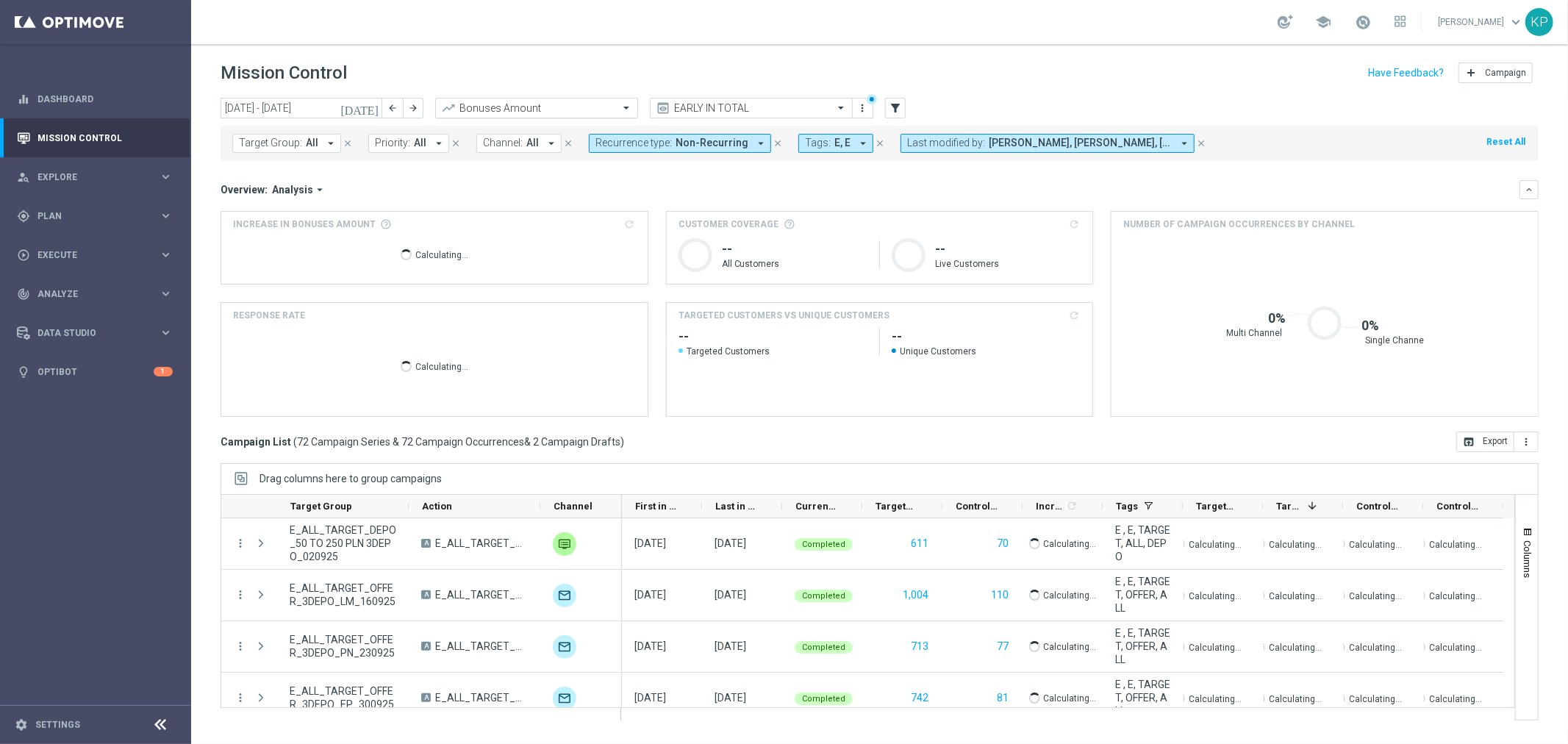
click at [522, 105] on input "text" at bounding box center [521, 108] width 157 height 13
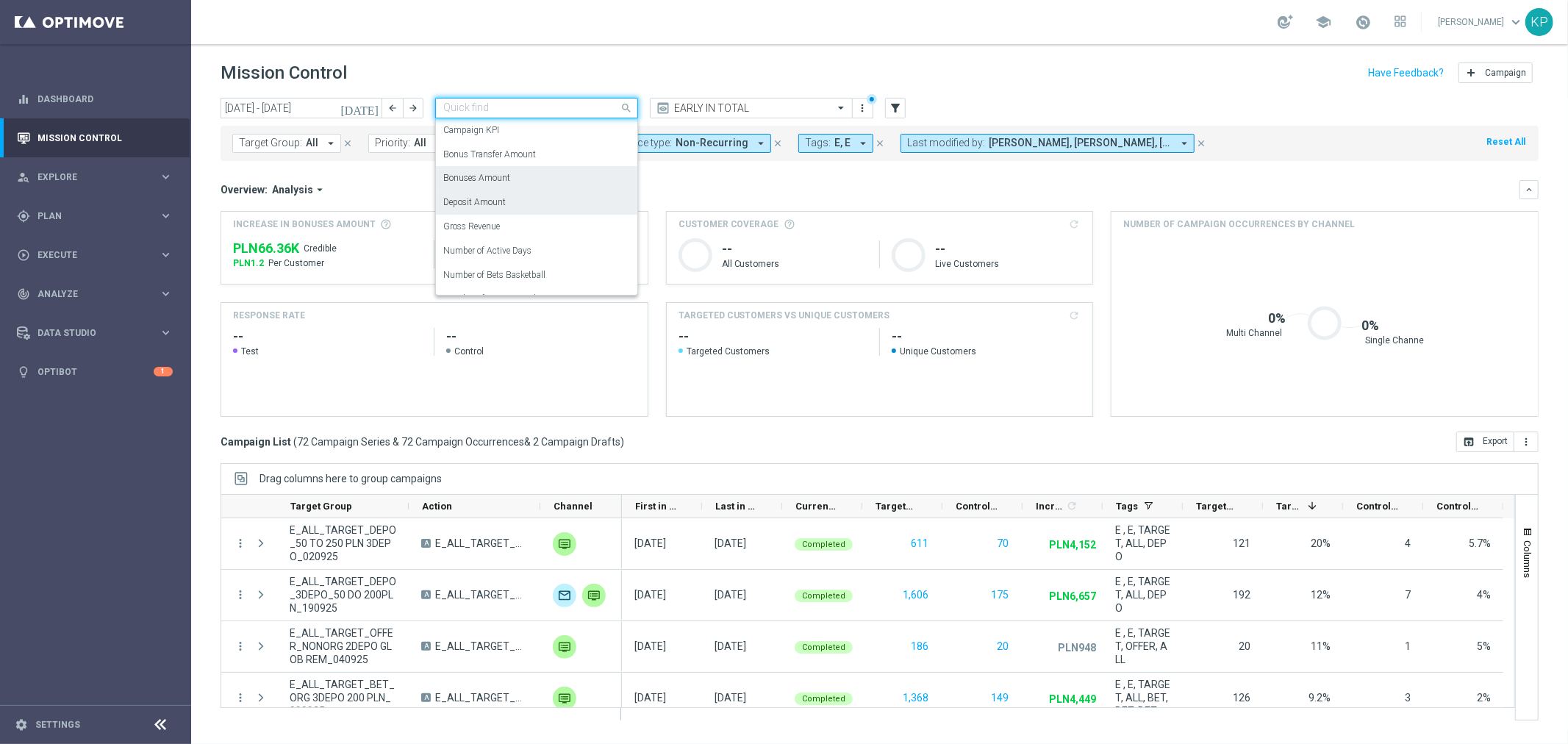
click at [502, 200] on label "Deposit Amount" at bounding box center [474, 202] width 62 height 13
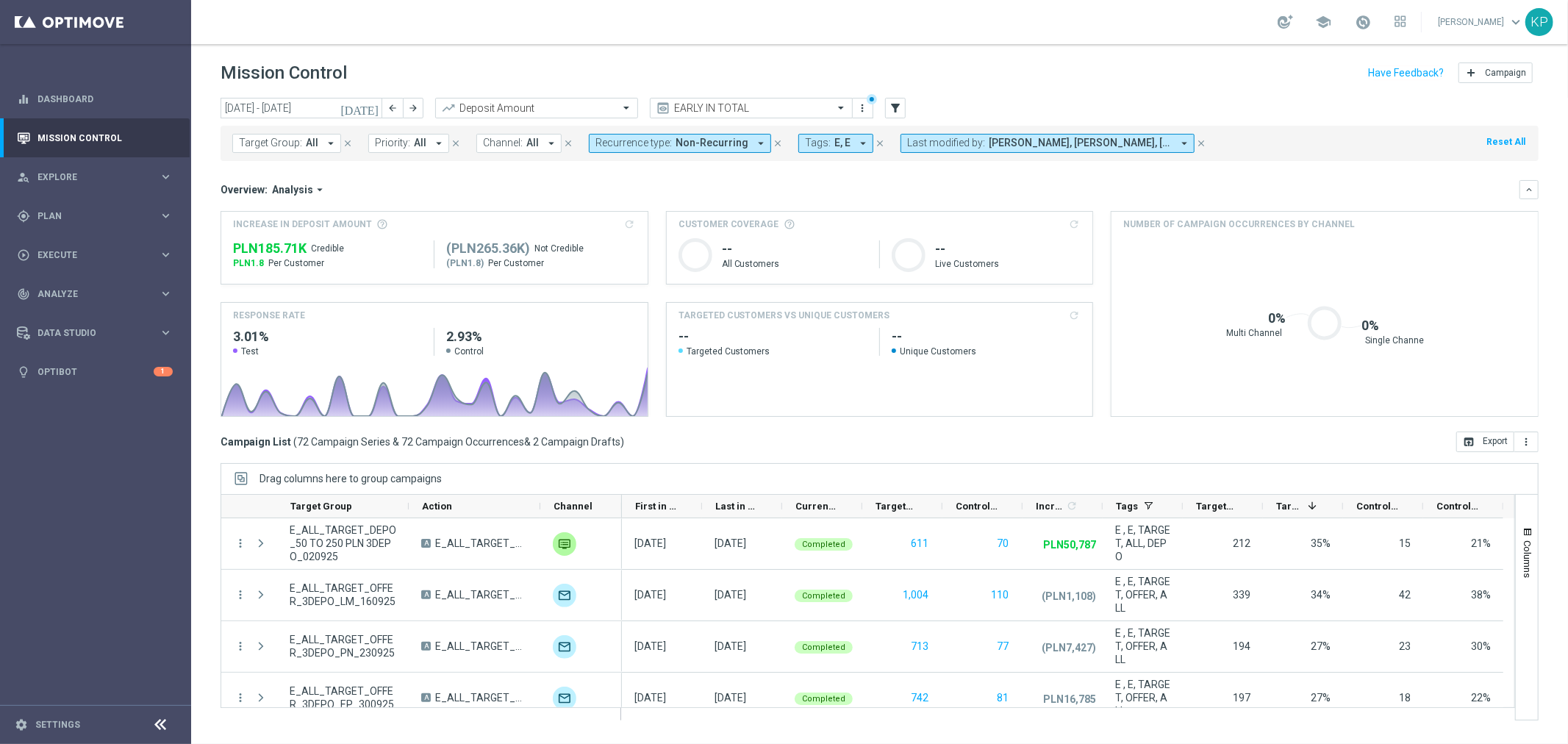
click at [1197, 193] on div "Overview: Analysis arrow_drop_down" at bounding box center [870, 190] width 1299 height 14
drag, startPoint x: 1487, startPoint y: 435, endPoint x: 1439, endPoint y: 392, distance: 64.4
click at [1487, 436] on button "open_in_browser Export" at bounding box center [1486, 442] width 58 height 20
click at [714, 141] on span "Non-Recurring" at bounding box center [713, 143] width 73 height 13
click at [638, 241] on div "Recurring" at bounding box center [649, 248] width 105 height 24
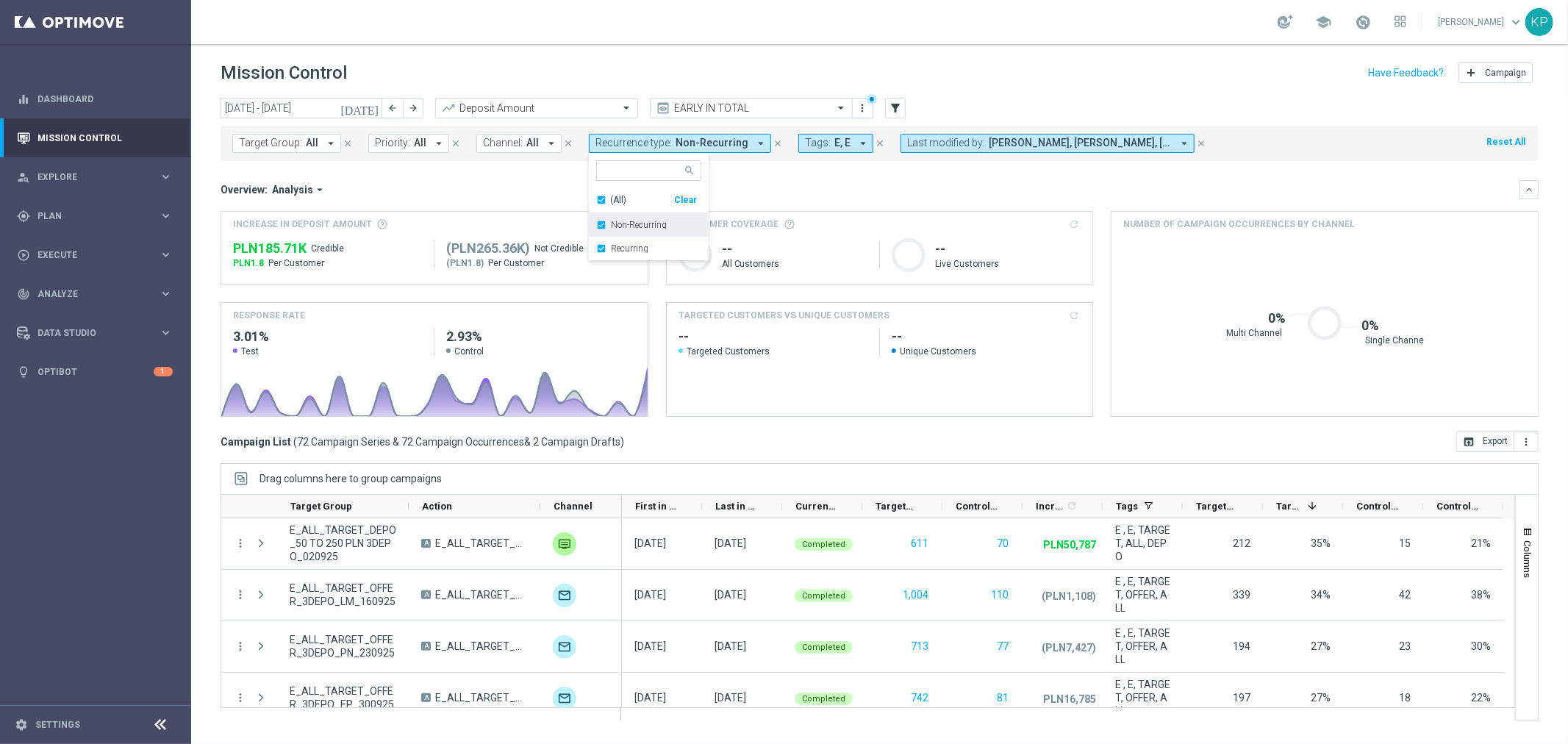
click at [633, 226] on label "Non-Recurring" at bounding box center [639, 224] width 56 height 9
click at [766, 180] on div "Overview: Analysis arrow_drop_down keyboard_arrow_down" at bounding box center [879, 190] width 1318 height 19
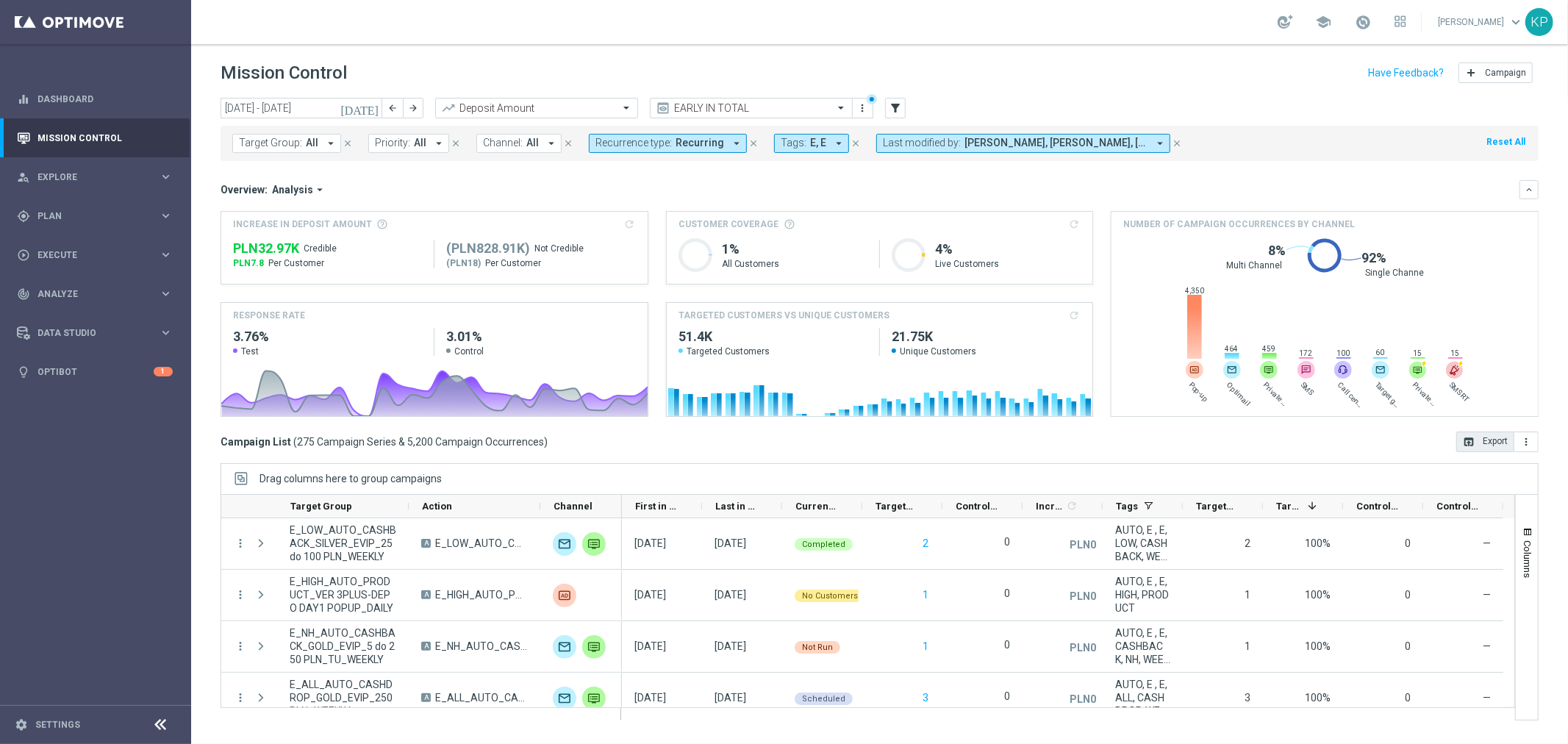
click at [1486, 434] on button "open_in_browser Export" at bounding box center [1486, 442] width 58 height 20
click at [1210, 26] on div "school Krystian Potoczny keyboard_arrow_down KP" at bounding box center [880, 22] width 1378 height 44
click at [1158, 68] on div "Mission Control add Campaign" at bounding box center [879, 73] width 1318 height 29
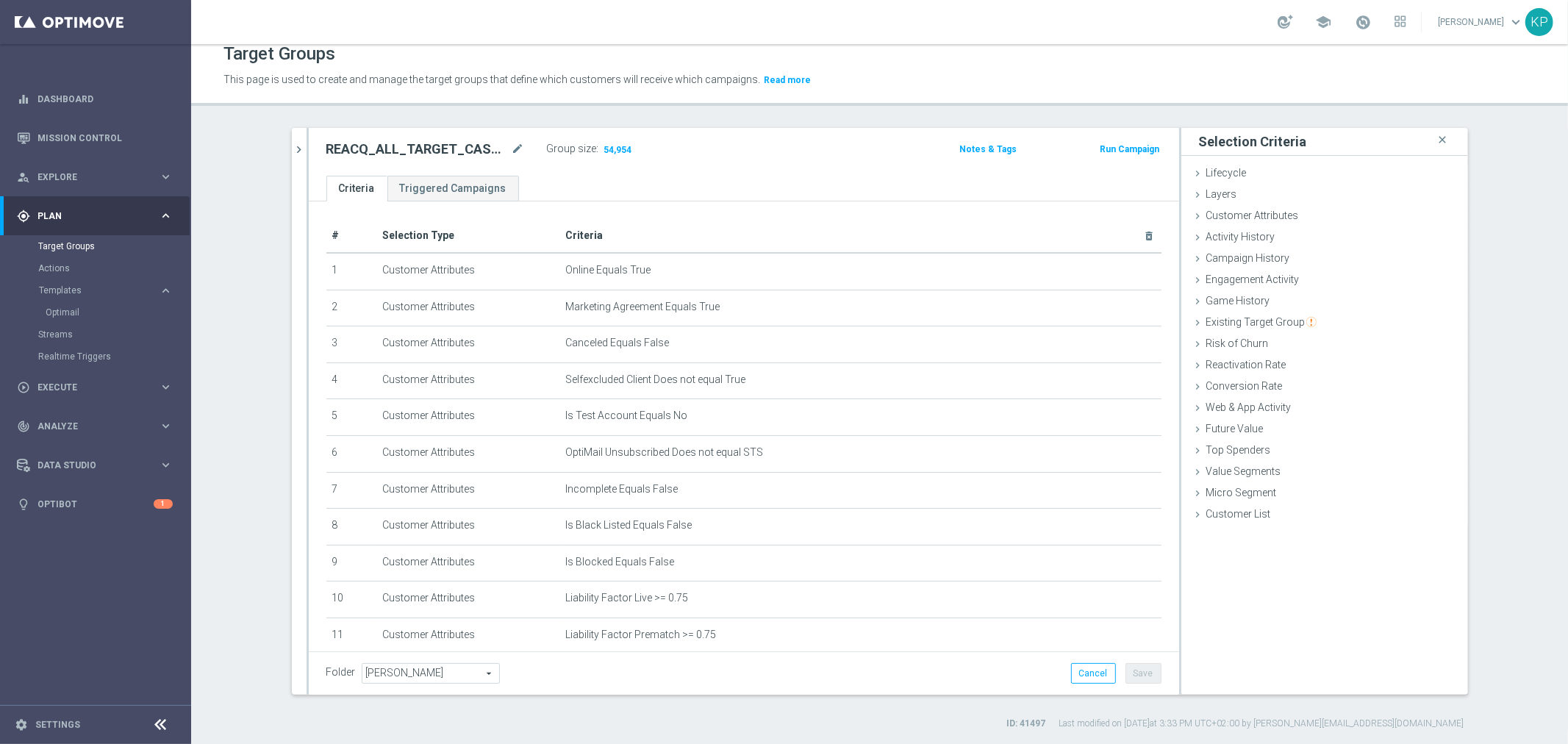
scroll to position [361, 0]
